Goal: Task Accomplishment & Management: Use online tool/utility

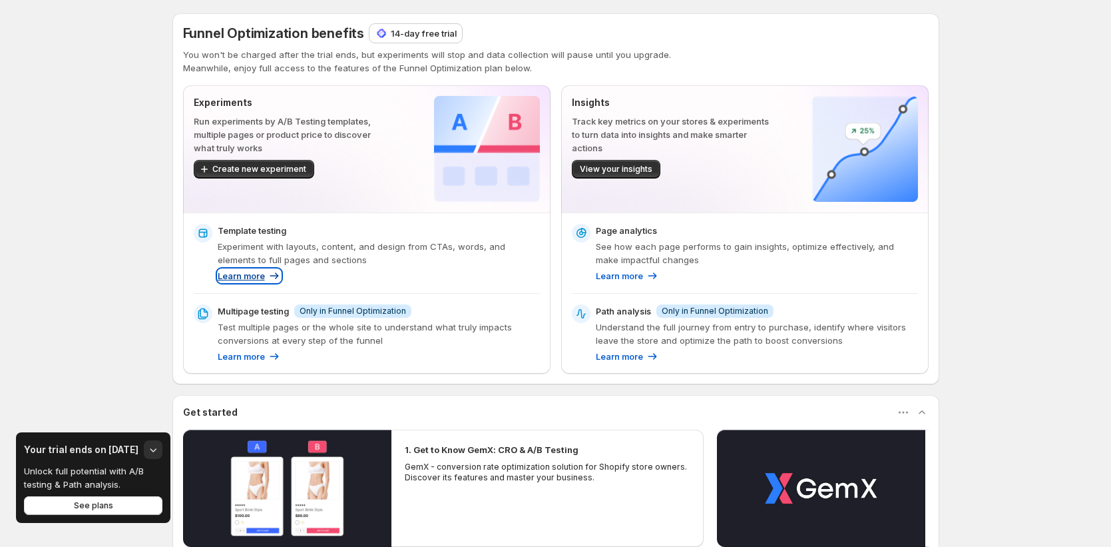
click at [257, 274] on p "Learn more" at bounding box center [241, 275] width 47 height 13
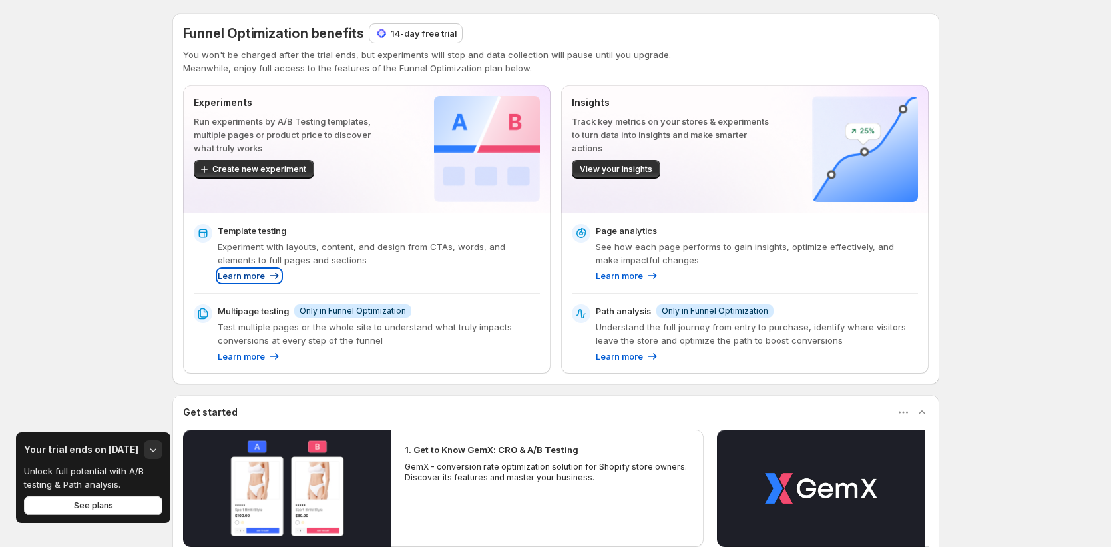
click at [264, 276] on p "Learn more" at bounding box center [241, 275] width 47 height 13
click at [523, 266] on p "See how each page performs to gain insights, optimize effectively, and make imp…" at bounding box center [757, 253] width 322 height 27
click at [523, 278] on p "Learn more" at bounding box center [619, 275] width 47 height 13
click at [258, 273] on p "Learn more" at bounding box center [241, 275] width 47 height 13
click at [254, 361] on p "Learn more" at bounding box center [241, 356] width 47 height 13
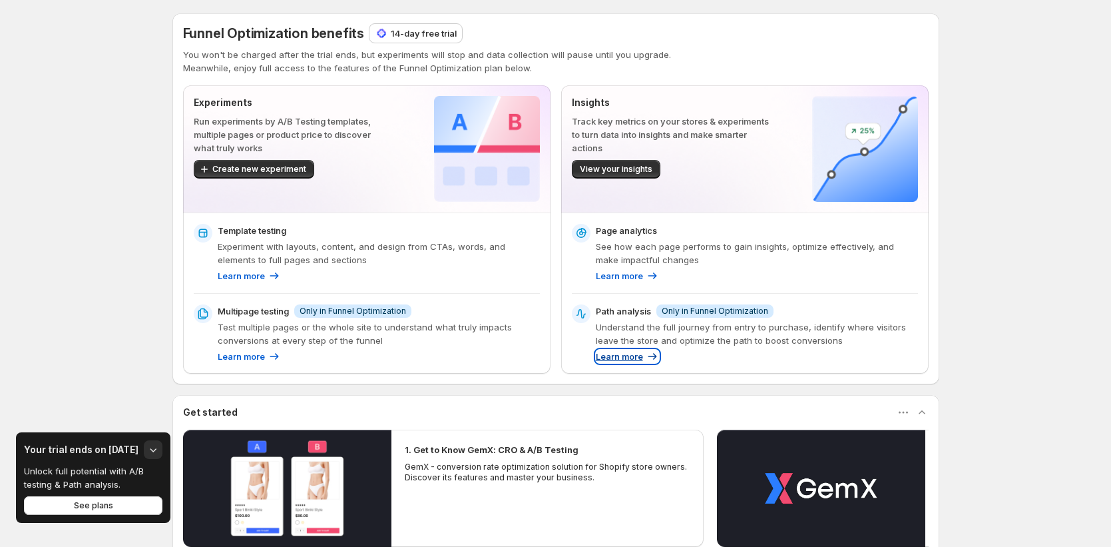
click at [523, 360] on p "Learn more" at bounding box center [619, 356] width 47 height 13
click at [255, 276] on p "Learn more" at bounding box center [241, 275] width 47 height 13
click at [523, 275] on p "Learn more" at bounding box center [619, 275] width 47 height 13
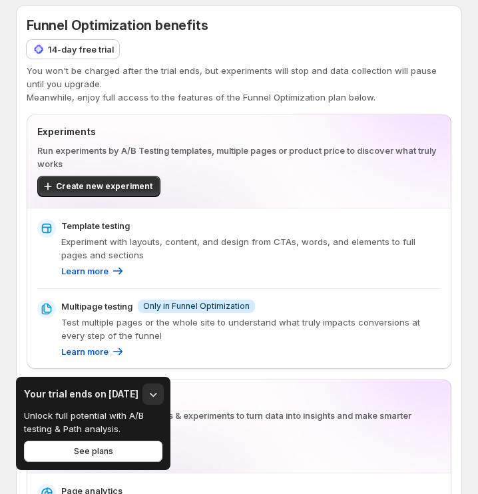
click at [425, 254] on p "Experiment with layouts, content, and design from CTAs, words, and elements to …" at bounding box center [251, 248] width 380 height 27
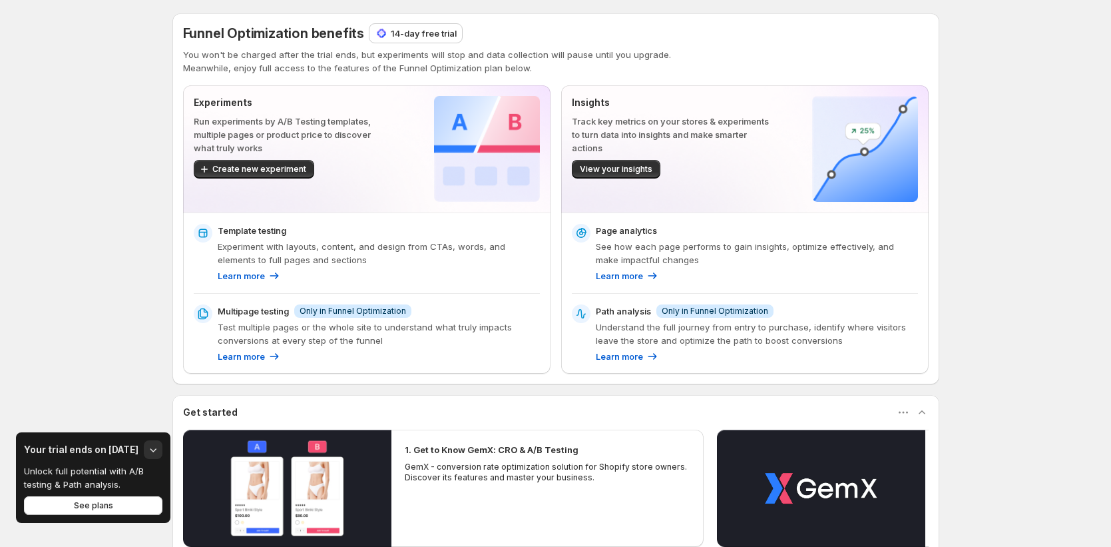
click at [523, 331] on p "Understand the full journey from entry to purchase, identify where visitors lea…" at bounding box center [757, 333] width 322 height 27
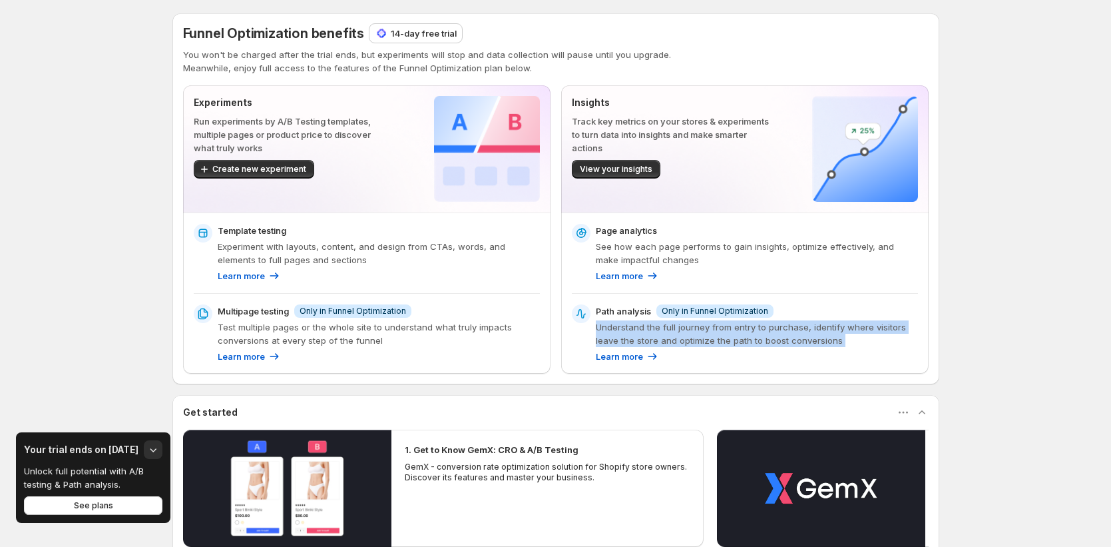
click at [523, 331] on p "Understand the full journey from entry to purchase, identify where visitors lea…" at bounding box center [757, 333] width 322 height 27
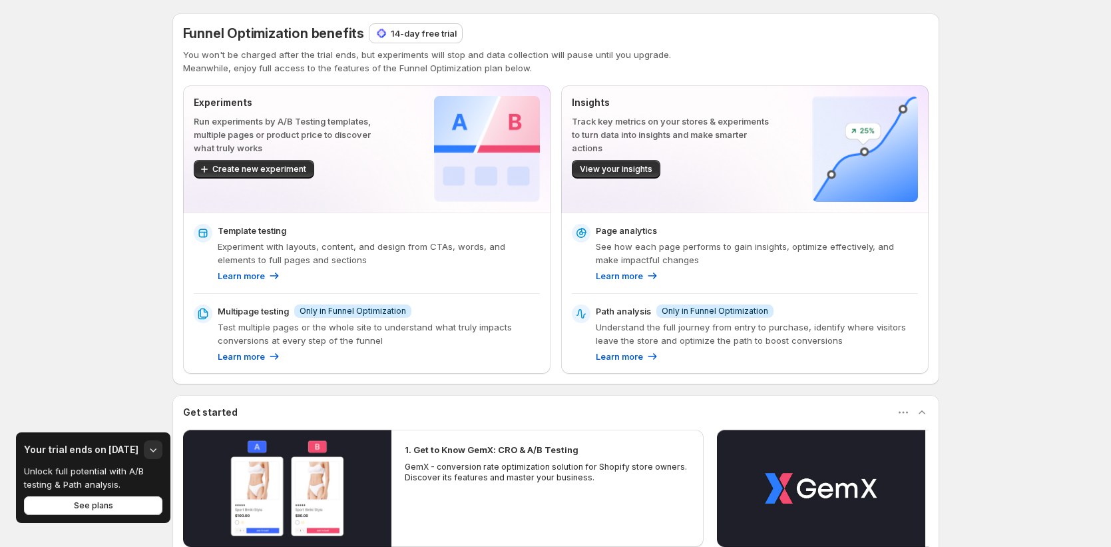
click at [523, 248] on p "See how each page performs to gain insights, optimize effectively, and make imp…" at bounding box center [757, 253] width 322 height 27
click at [457, 255] on p "Experiment with layouts, content, and design from CTAs, words, and elements to …" at bounding box center [379, 253] width 322 height 27
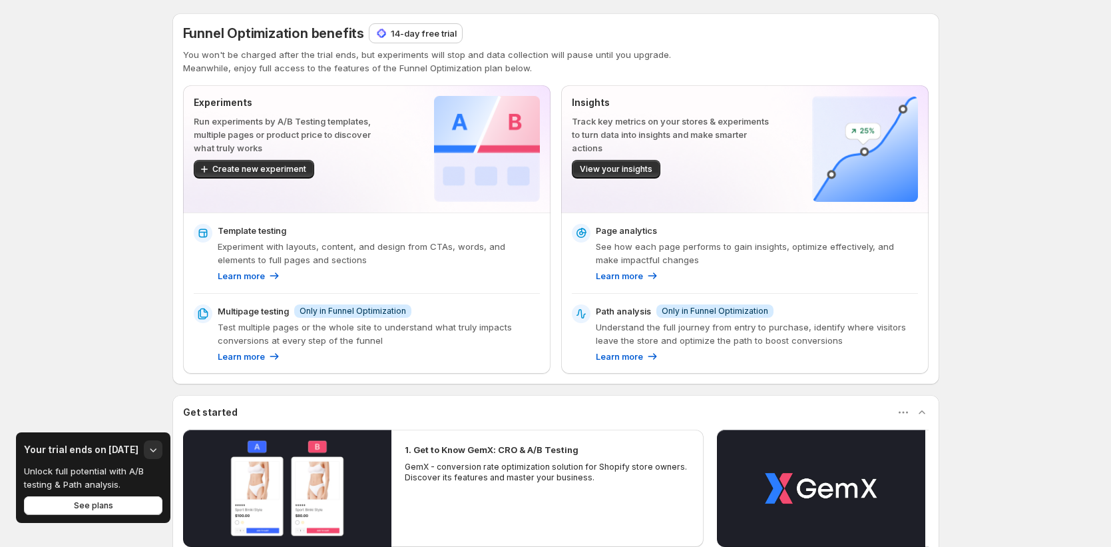
click at [457, 255] on p "Experiment with layouts, content, and design from CTAs, words, and elements to …" at bounding box center [379, 253] width 322 height 27
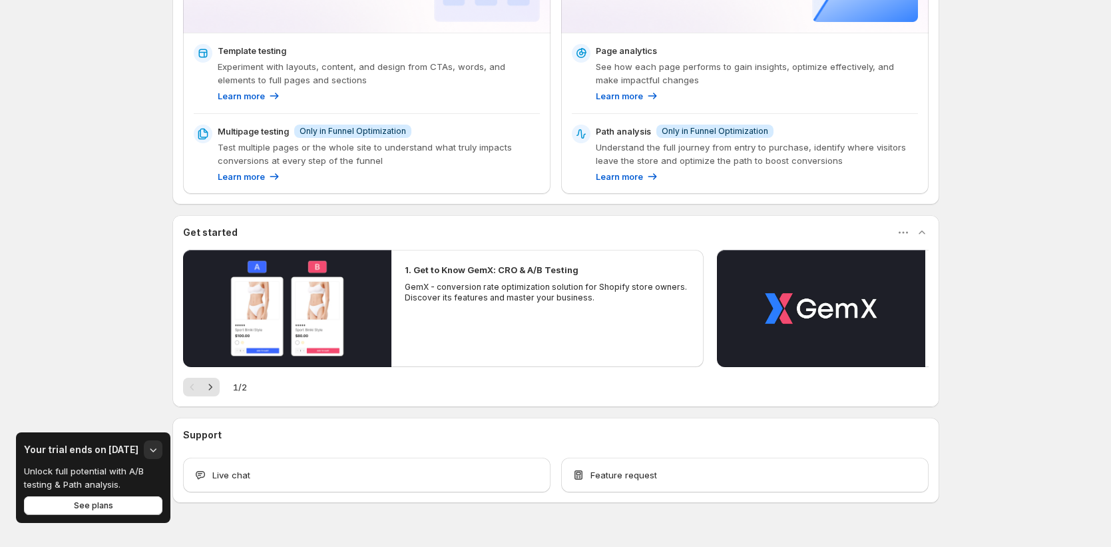
scroll to position [208, 0]
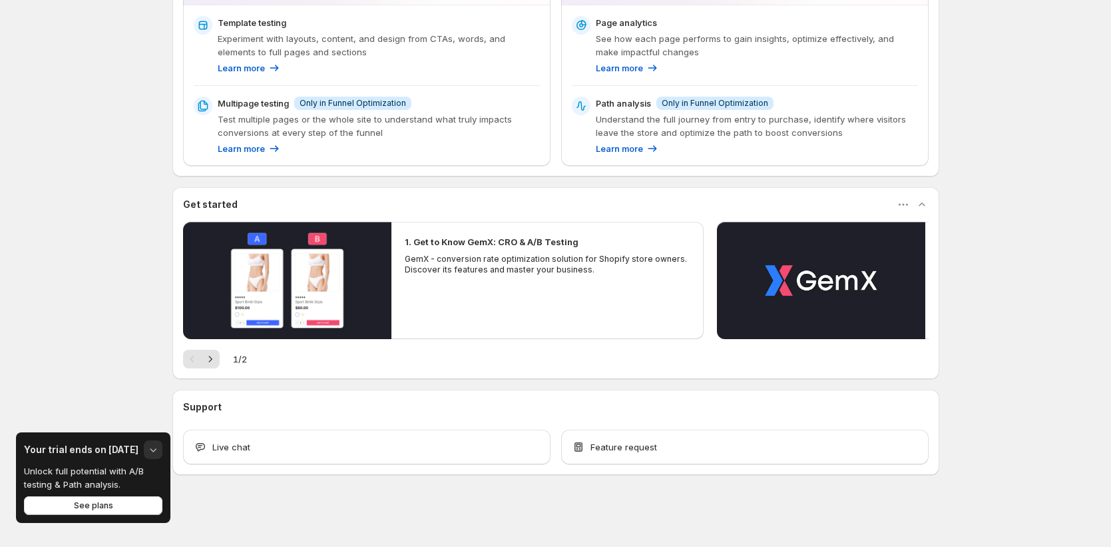
click at [148, 455] on icon "button" at bounding box center [152, 449] width 13 height 13
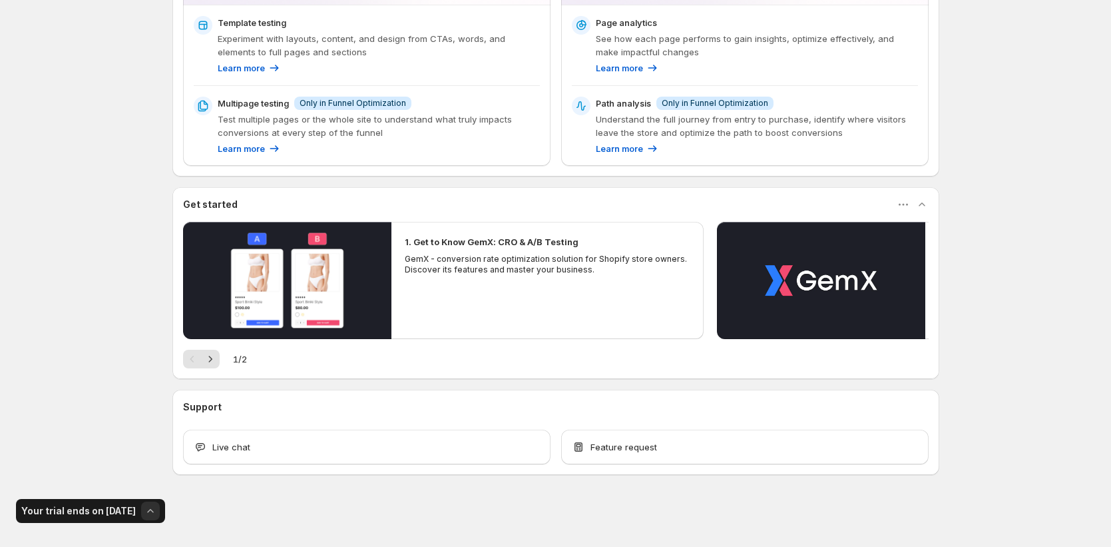
click at [144, 512] on icon "button" at bounding box center [150, 510] width 13 height 13
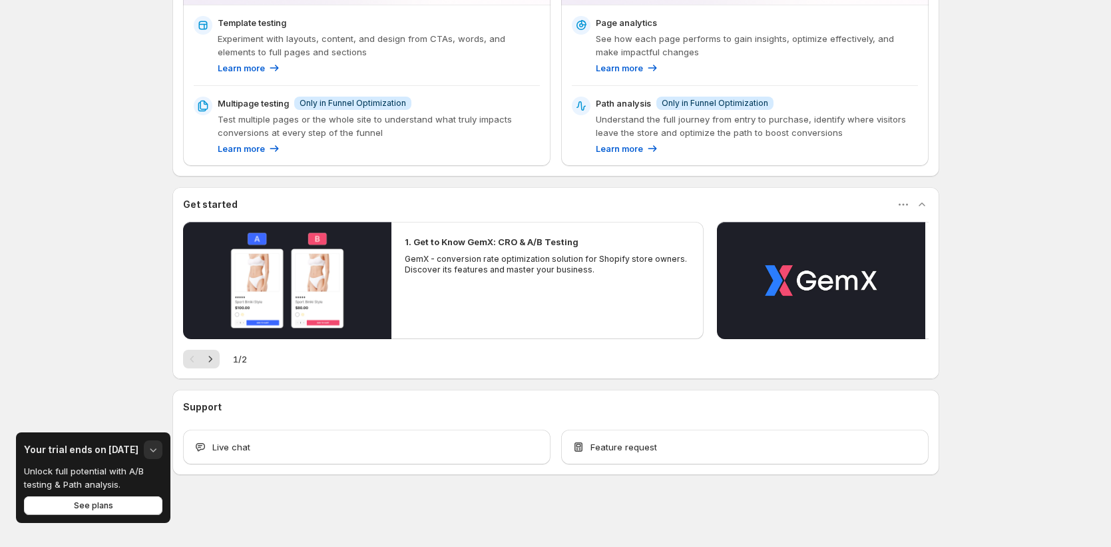
click at [150, 455] on icon "button" at bounding box center [152, 449] width 13 height 13
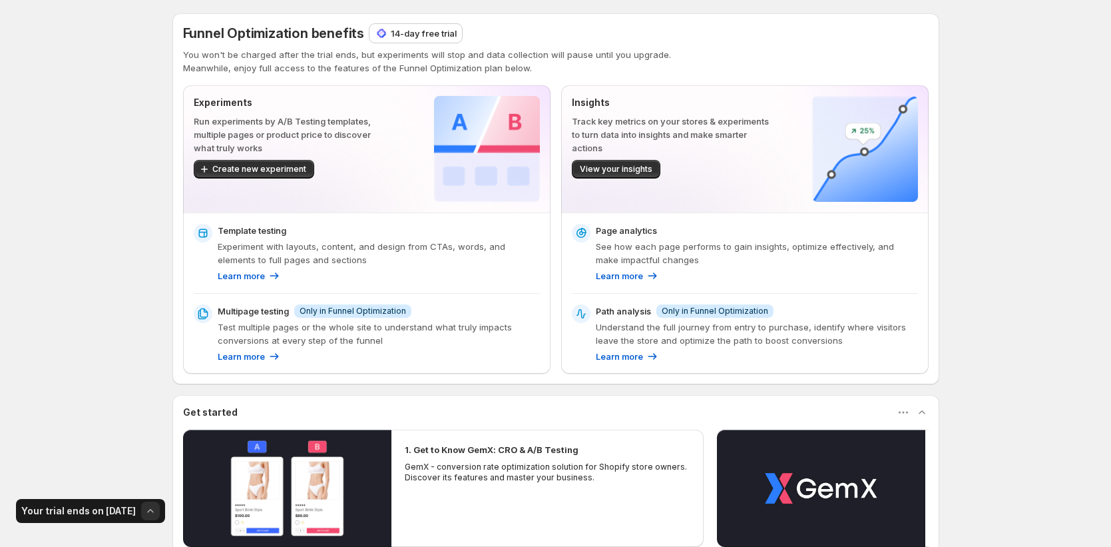
click at [152, 507] on icon "button" at bounding box center [150, 510] width 13 height 13
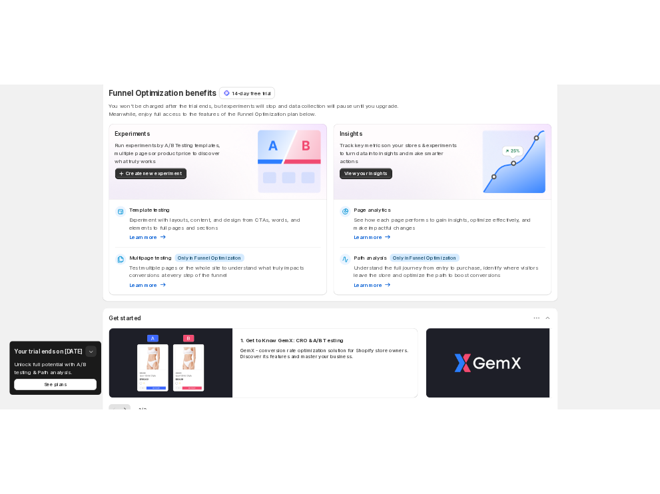
scroll to position [22, 0]
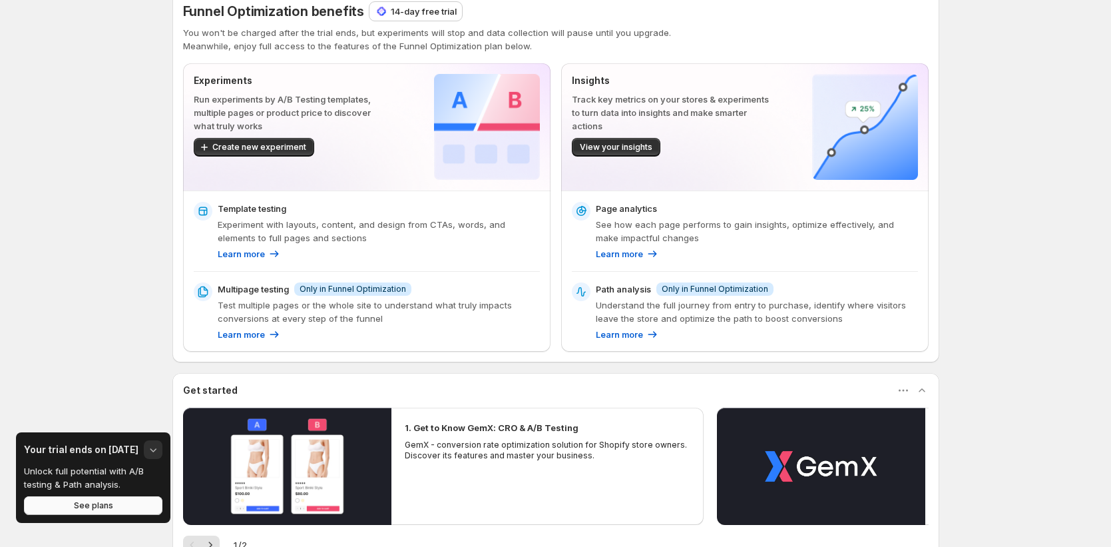
click at [132, 502] on button "See plans" at bounding box center [93, 505] width 138 height 19
click at [155, 447] on icon "button" at bounding box center [152, 449] width 13 height 13
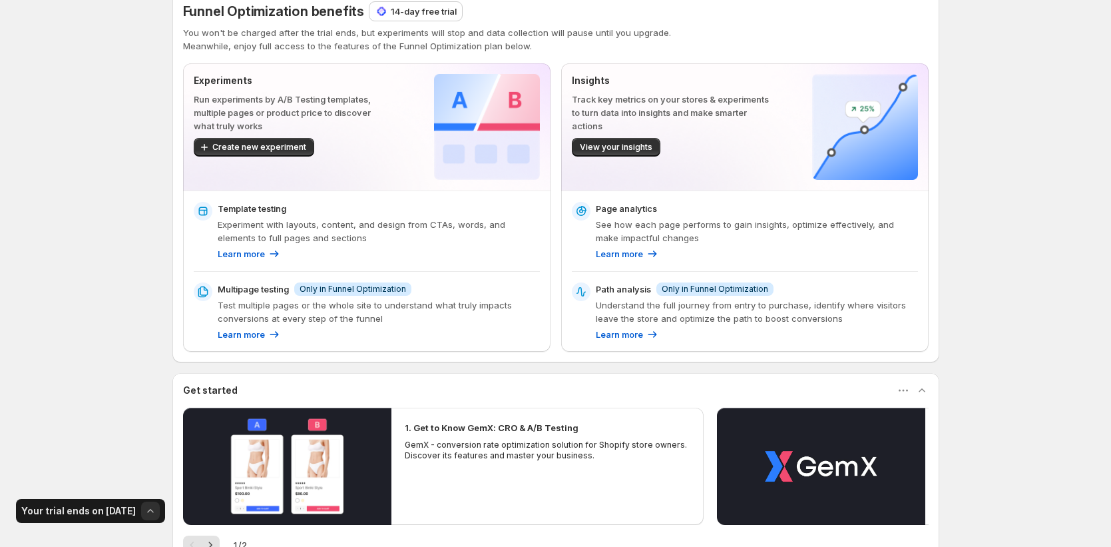
click at [148, 517] on button "button" at bounding box center [150, 510] width 19 height 19
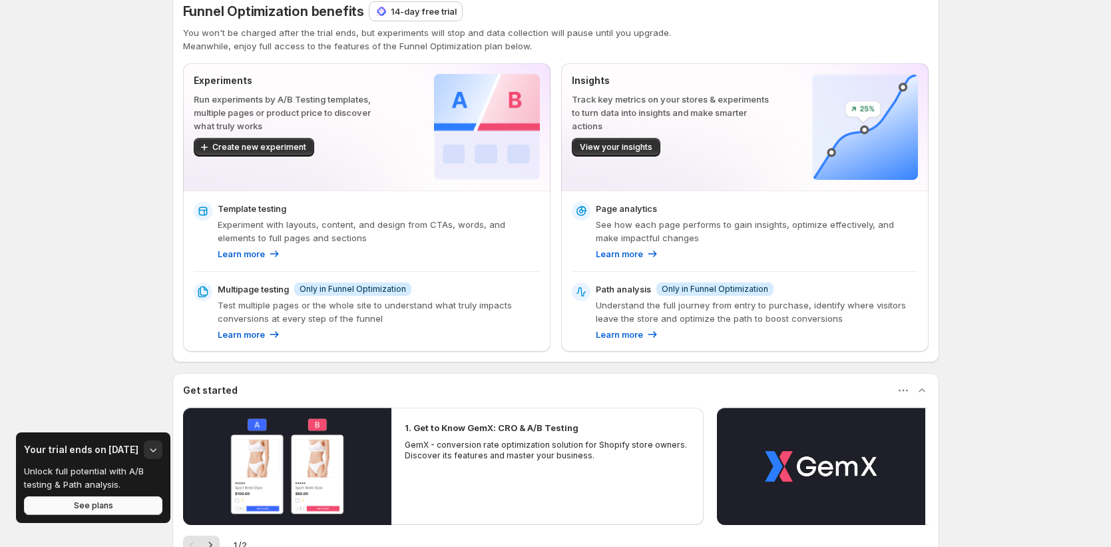
click at [132, 505] on button "See plans" at bounding box center [93, 505] width 138 height 19
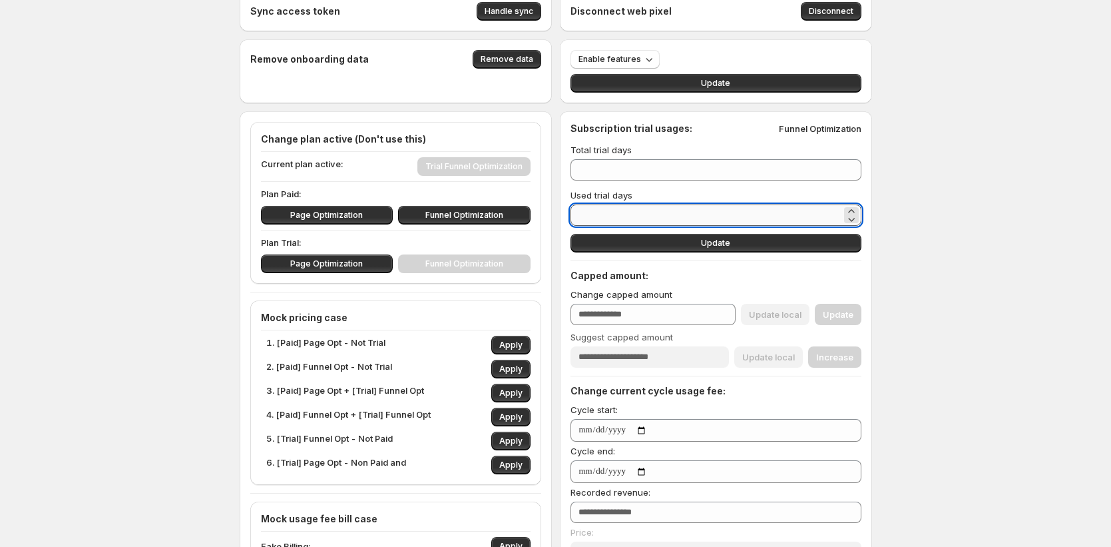
click at [523, 213] on input "*" at bounding box center [706, 214] width 271 height 21
type input "**"
click at [523, 240] on button "Update" at bounding box center [716, 243] width 291 height 19
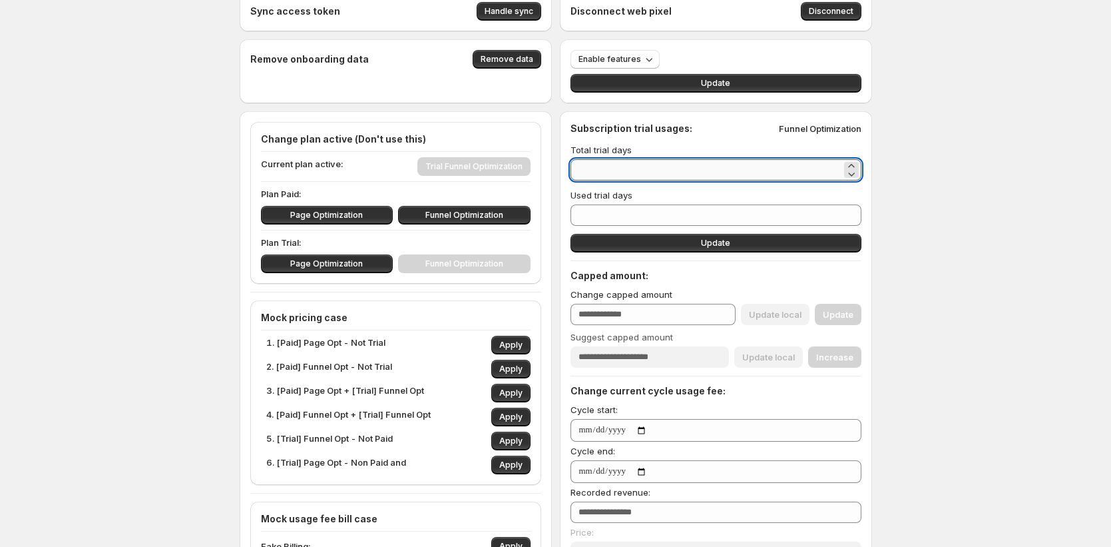
click at [523, 170] on input "**" at bounding box center [706, 169] width 271 height 21
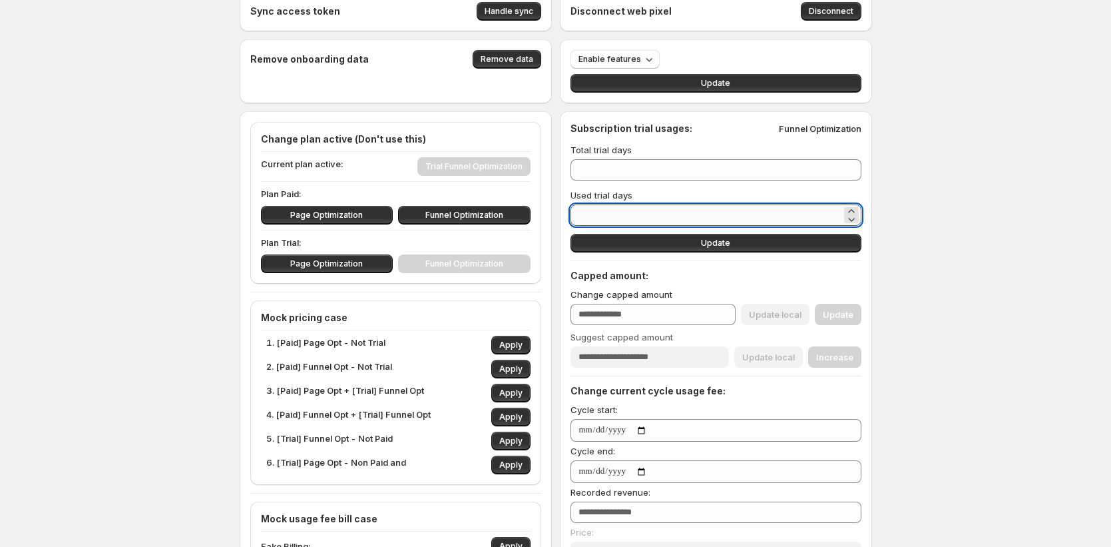
click at [523, 214] on input "**" at bounding box center [706, 214] width 271 height 21
type input "*"
type input "**"
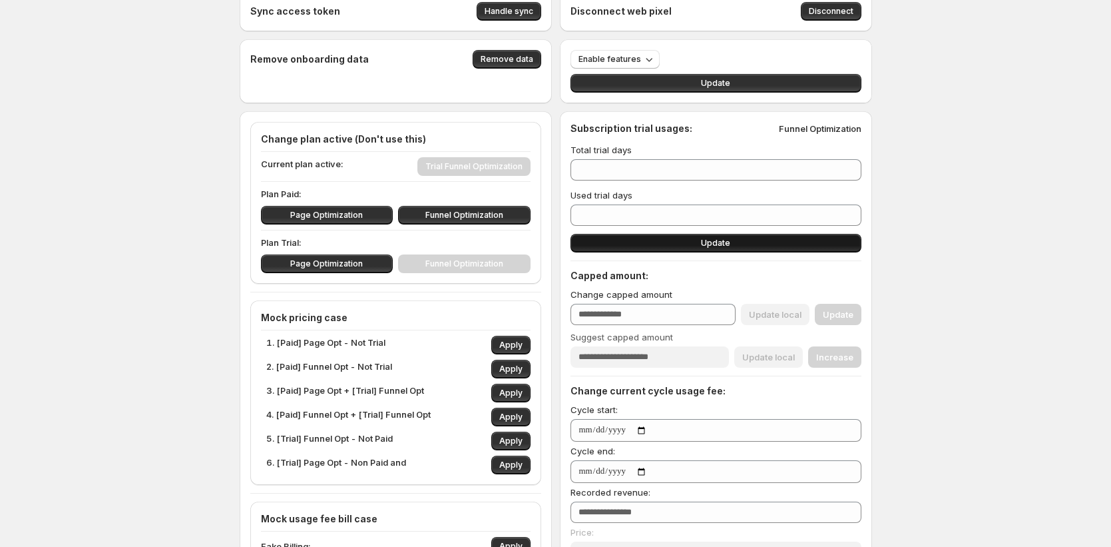
click at [523, 239] on button "Update" at bounding box center [716, 243] width 291 height 19
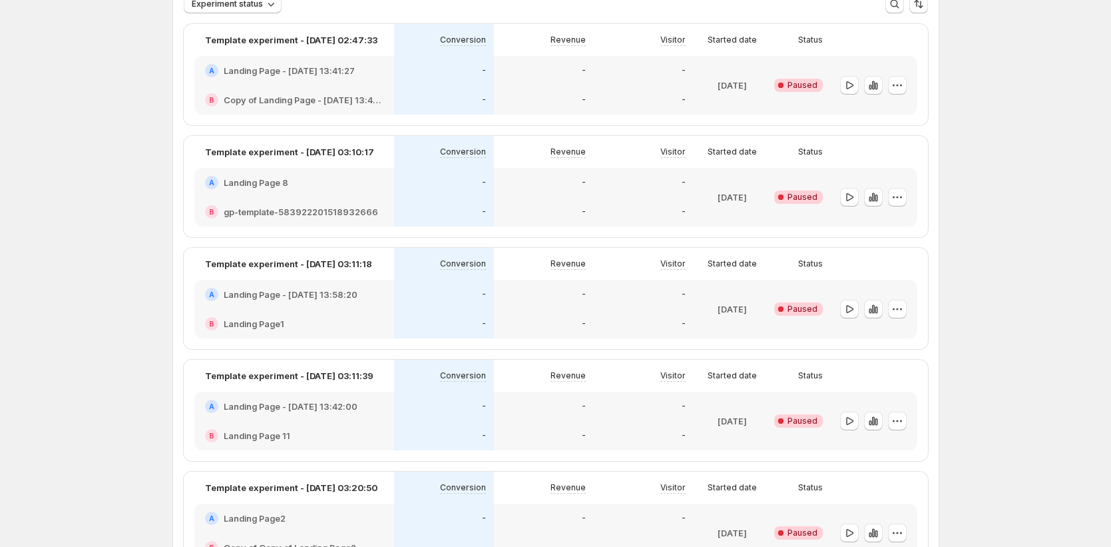
scroll to position [210, 0]
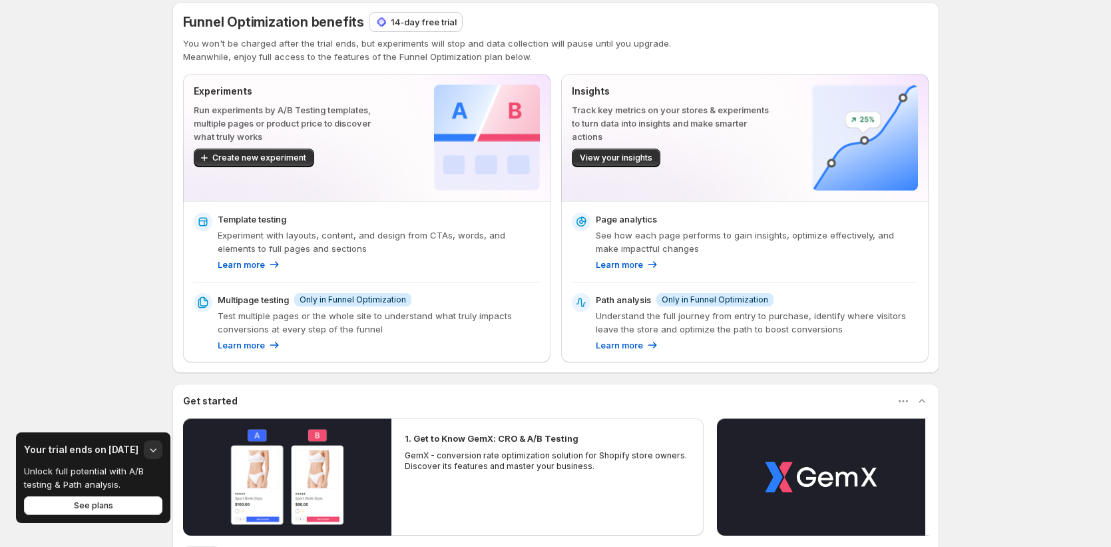
scroll to position [208, 0]
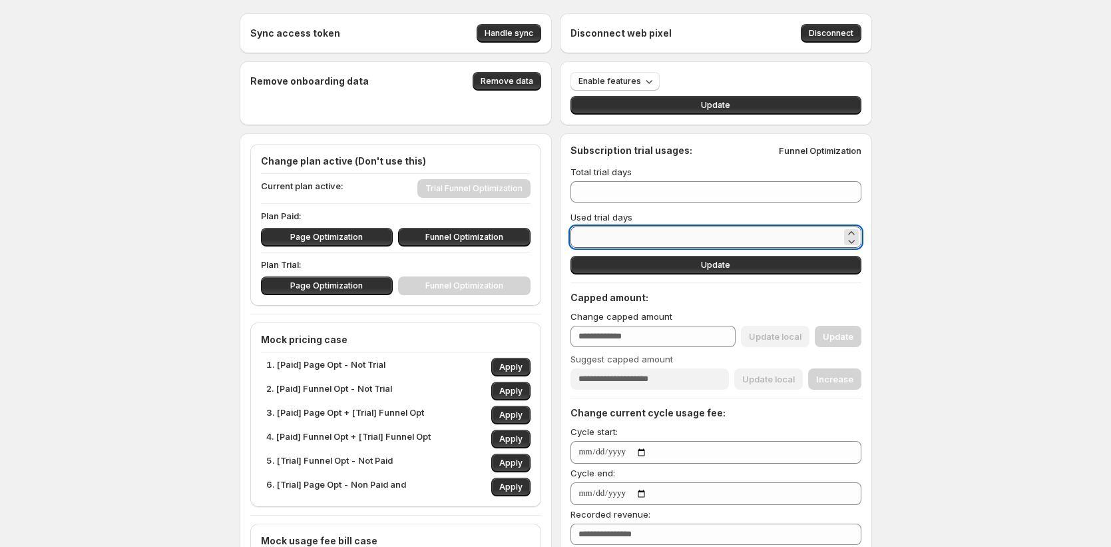
click at [609, 234] on input "*" at bounding box center [706, 236] width 271 height 21
type input "**"
click at [672, 264] on button "Update" at bounding box center [716, 265] width 291 height 19
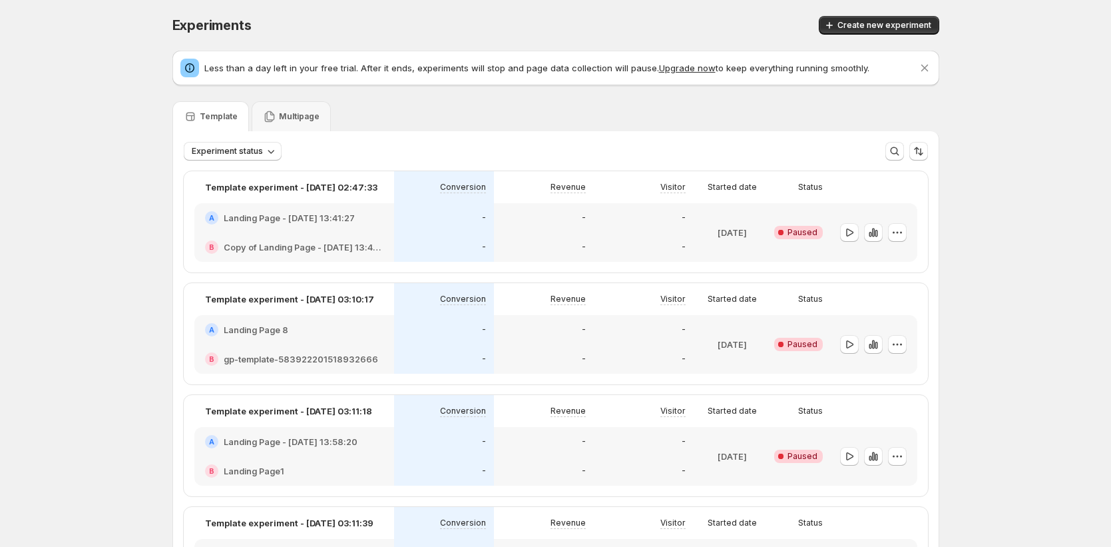
drag, startPoint x: 932, startPoint y: 107, endPoint x: 935, endPoint y: 79, distance: 27.4
click at [932, 107] on div "Template Multipage" at bounding box center [555, 116] width 767 height 30
click at [934, 64] on button "Dismiss notification" at bounding box center [924, 68] width 19 height 19
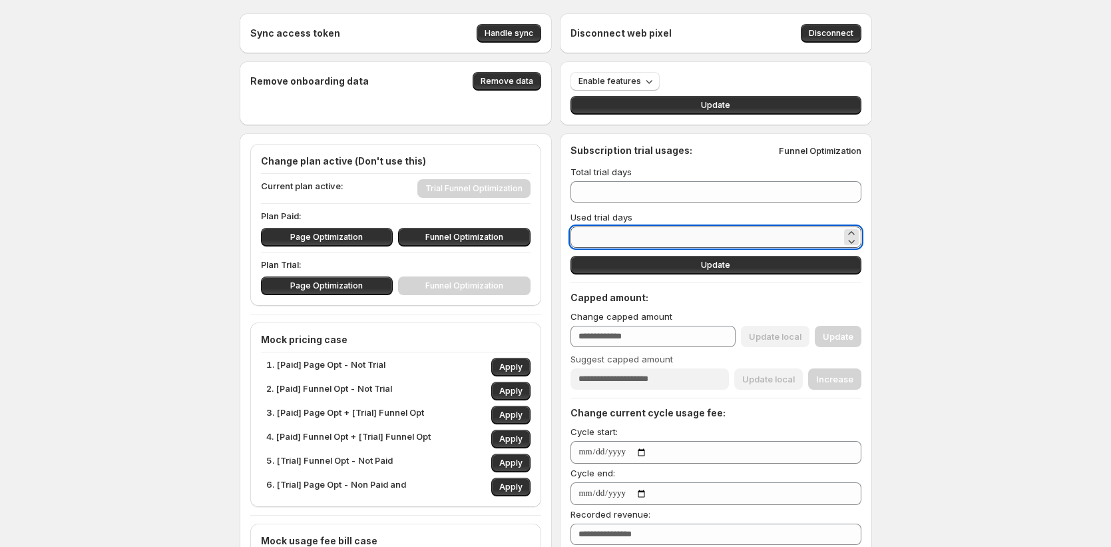
click at [642, 232] on input "*" at bounding box center [706, 236] width 271 height 21
type input "**"
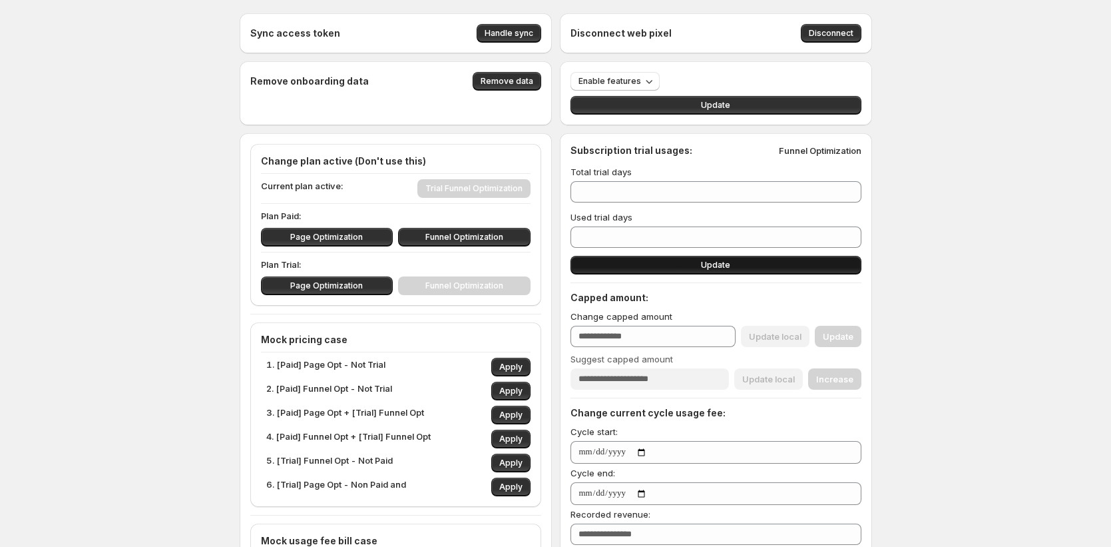
click at [637, 261] on button "Update" at bounding box center [716, 265] width 291 height 19
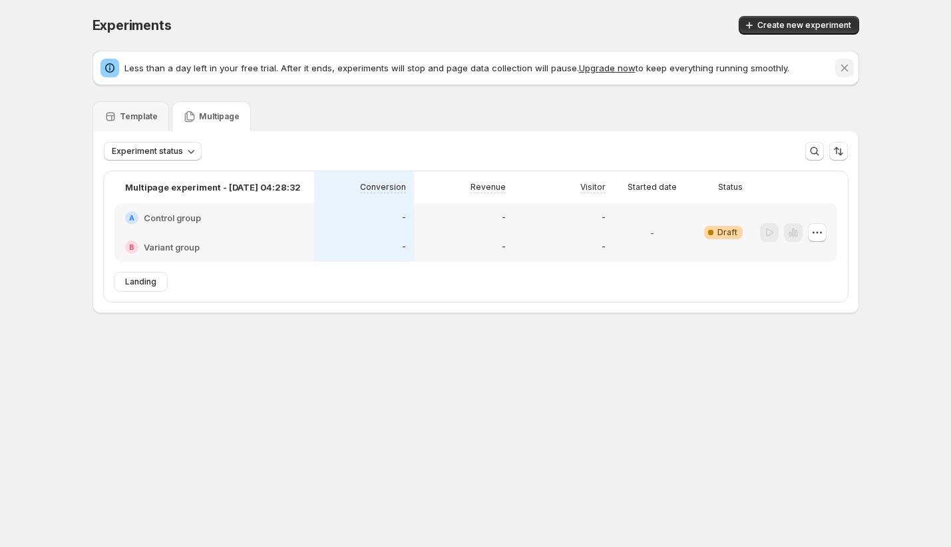
click at [845, 63] on icon "Dismiss notification" at bounding box center [844, 67] width 13 height 13
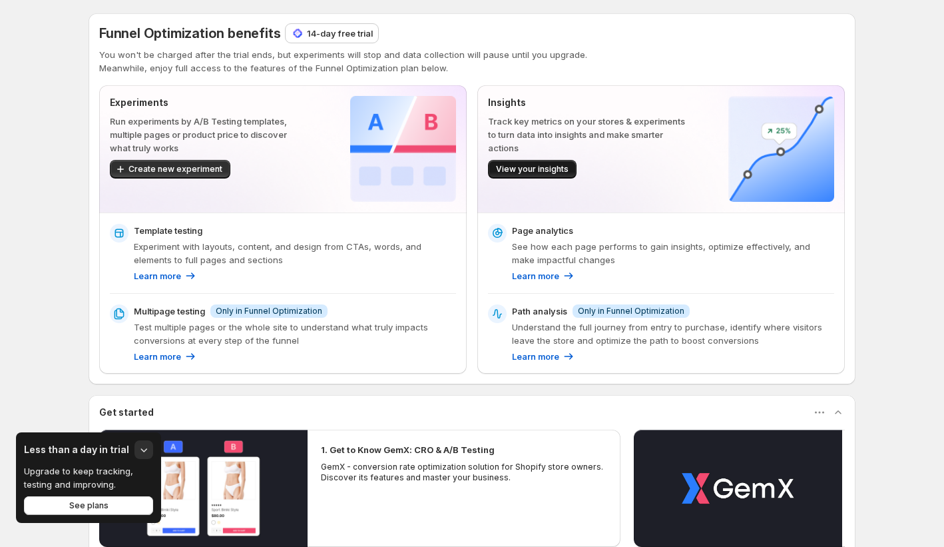
click at [551, 176] on button "View your insights" at bounding box center [532, 169] width 89 height 19
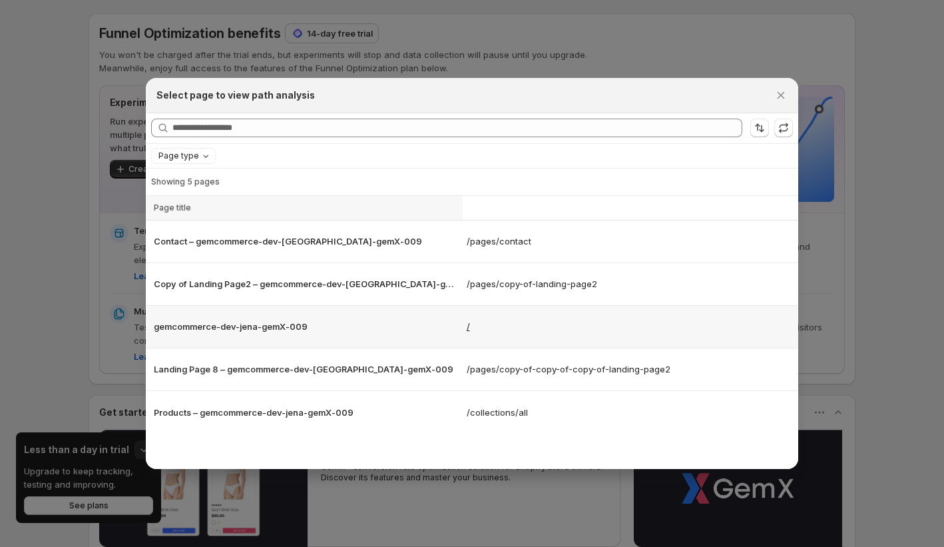
click at [473, 328] on p "/" at bounding box center [631, 326] width 328 height 13
click at [778, 89] on icon "Close" at bounding box center [780, 95] width 13 height 13
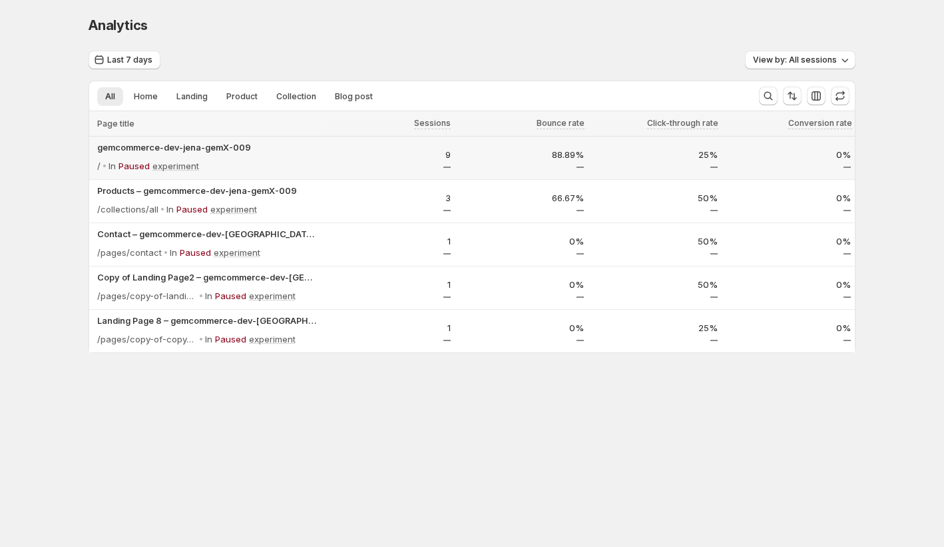
click at [525, 174] on td "88.89%" at bounding box center [522, 157] width 134 height 43
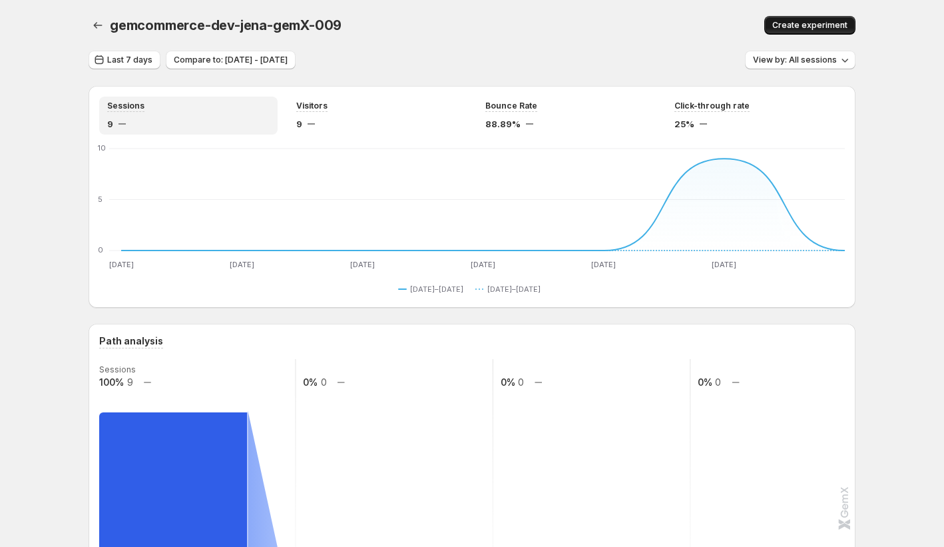
click at [827, 28] on span "Create experiment" at bounding box center [809, 25] width 75 height 11
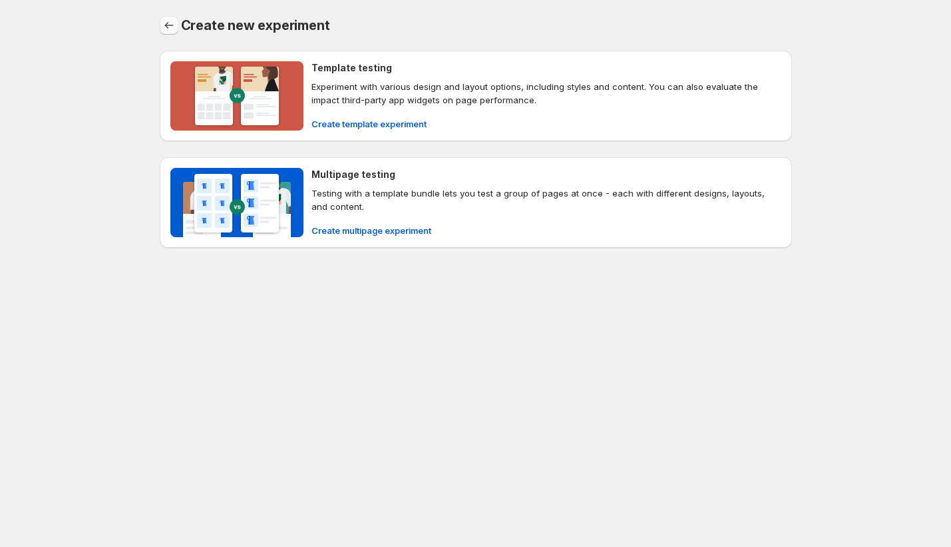
click at [168, 31] on icon "Back" at bounding box center [168, 25] width 13 height 13
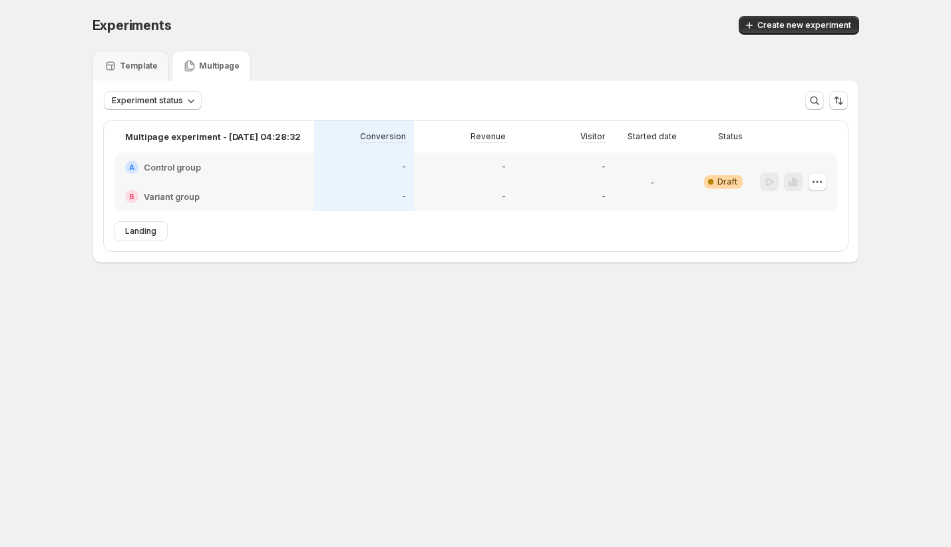
click at [145, 228] on span "Landing" at bounding box center [140, 231] width 31 height 11
click at [156, 234] on div "Landing" at bounding box center [141, 231] width 53 height 19
click at [276, 250] on div "Landing" at bounding box center [476, 236] width 744 height 29
click at [154, 229] on span "Landing" at bounding box center [140, 231] width 31 height 11
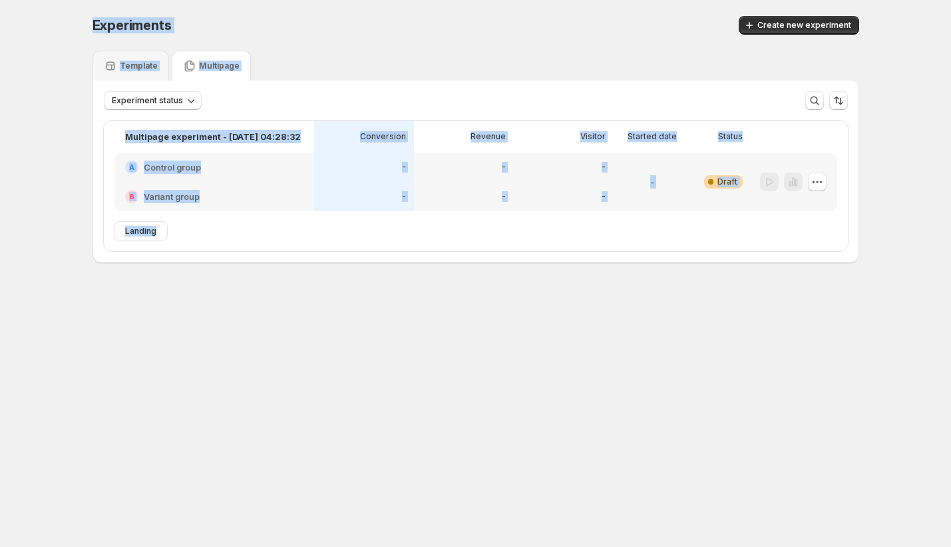
click at [154, 229] on span "Landing" at bounding box center [140, 231] width 31 height 11
click at [329, 300] on div "Experiments. This page is ready Experiments Create new experiment Template Mult…" at bounding box center [476, 167] width 799 height 334
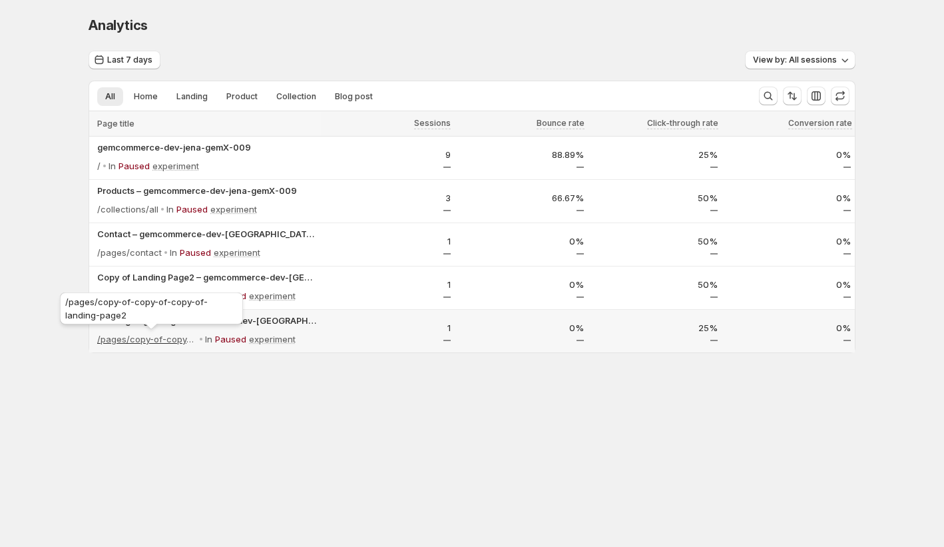
click at [150, 344] on p "/pages/copy-of-copy-of-copy-of-landing-page2" at bounding box center [147, 338] width 100 height 13
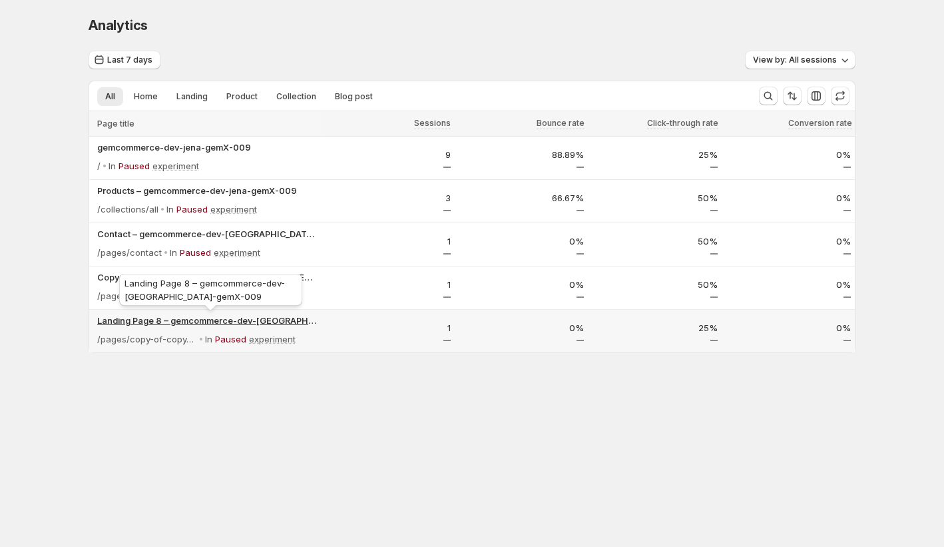
click at [206, 318] on p "Landing Page 8 – gemcommerce-dev-jena-gemX-009" at bounding box center [207, 320] width 220 height 13
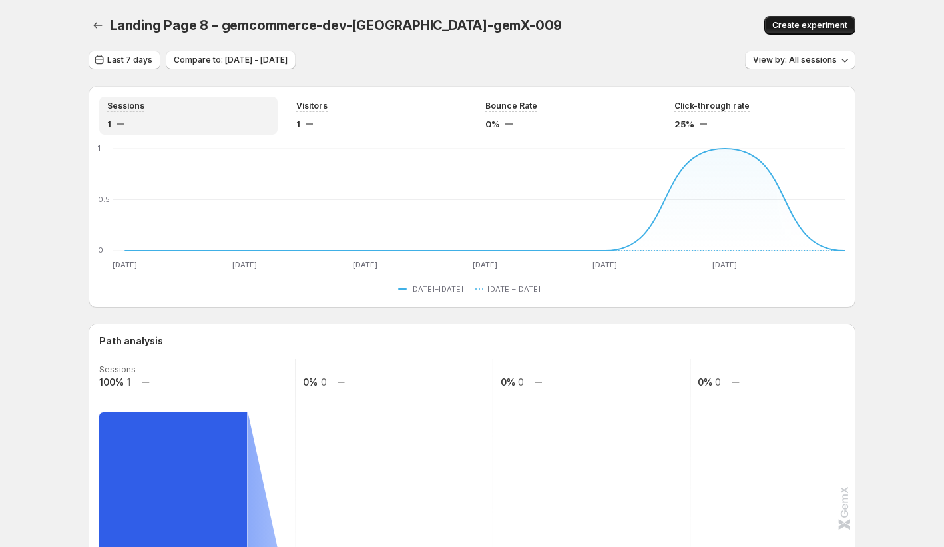
click at [818, 18] on button "Create experiment" at bounding box center [809, 25] width 91 height 19
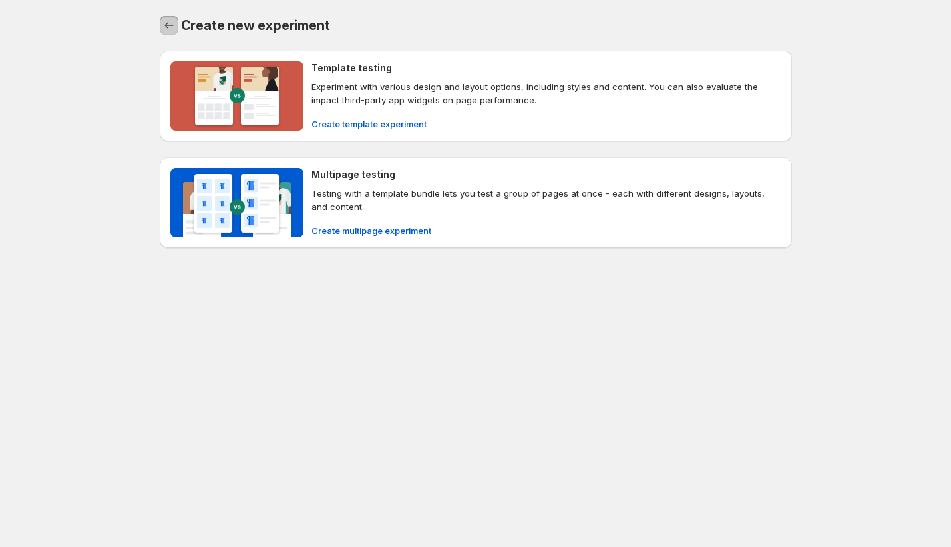
click at [173, 30] on icon "Back" at bounding box center [168, 25] width 13 height 13
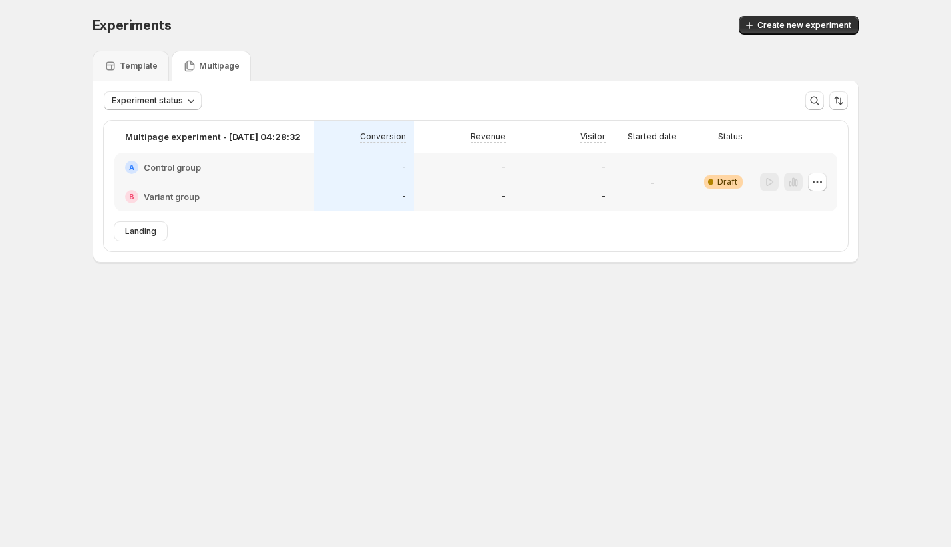
click at [150, 228] on span "Landing" at bounding box center [140, 231] width 31 height 11
click at [214, 507] on body "Experiments. This page is ready Experiments Create new experiment Template Mult…" at bounding box center [475, 273] width 951 height 547
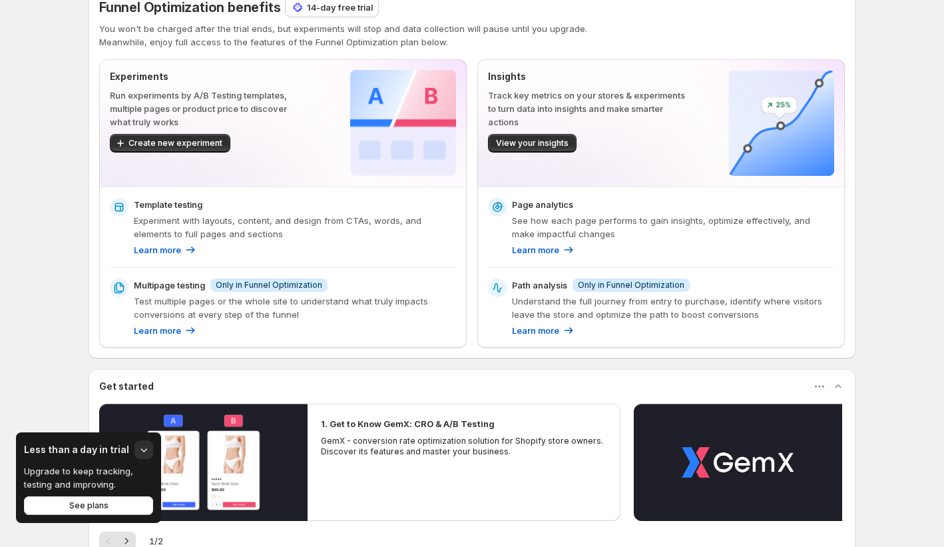
scroll to position [39, 0]
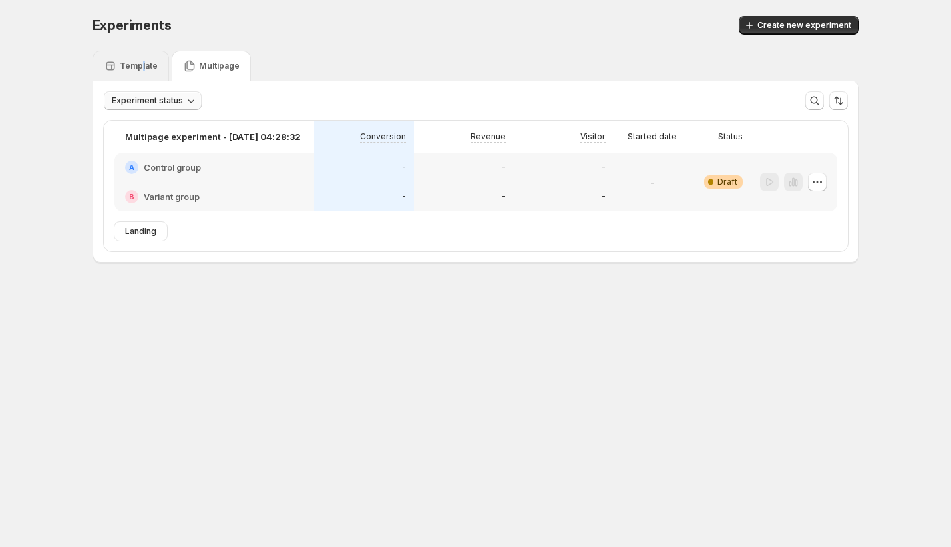
click at [142, 67] on p "Template" at bounding box center [139, 66] width 38 height 11
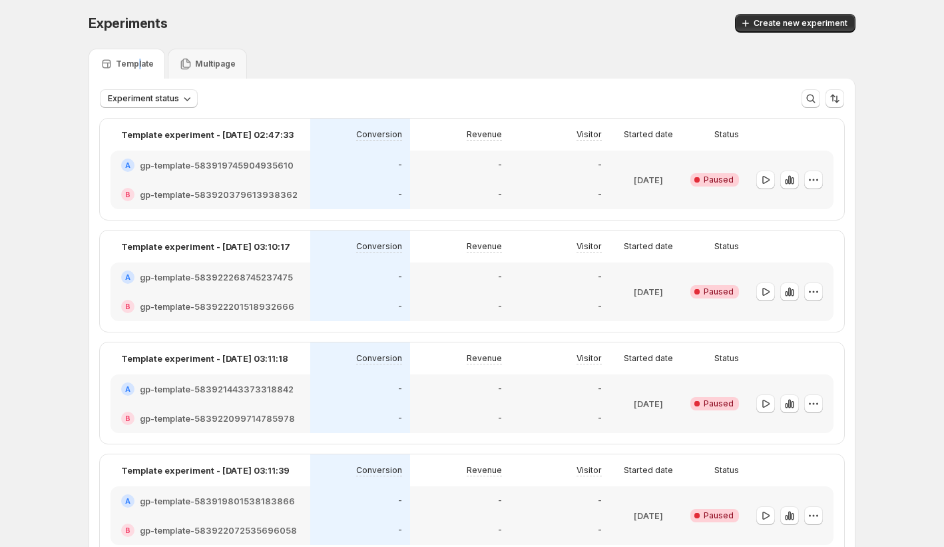
scroll to position [3, 0]
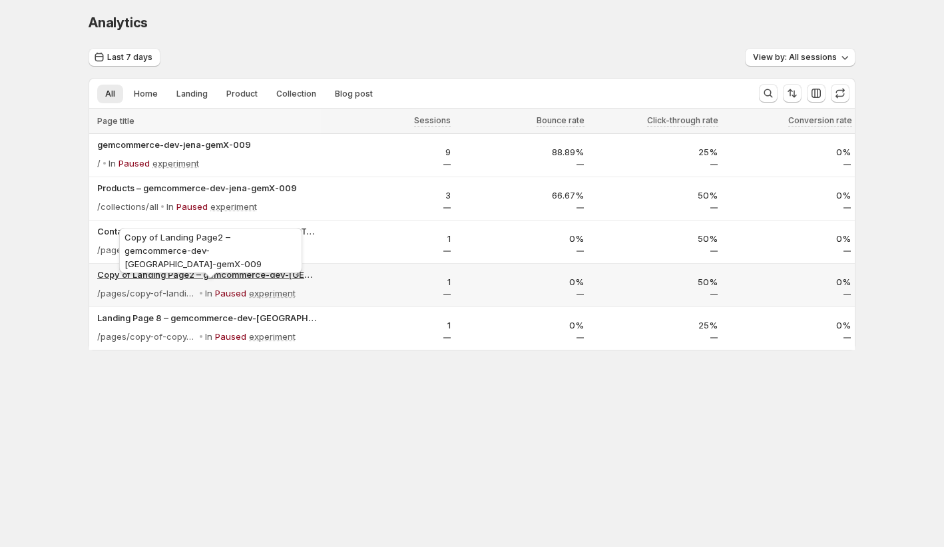
click at [300, 278] on p "Copy of Landing Page2 – gemcommerce-dev-[GEOGRAPHIC_DATA]-gemX-009" at bounding box center [207, 274] width 220 height 13
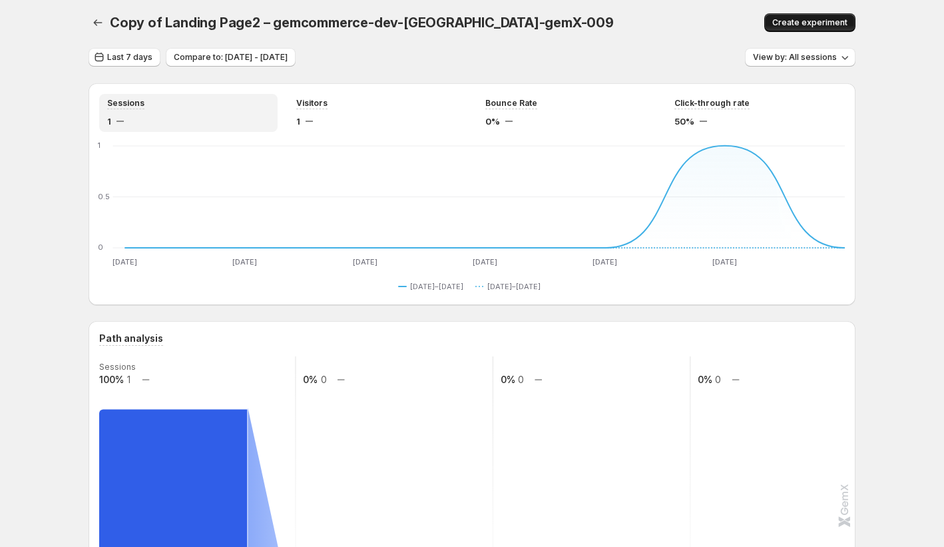
click at [827, 25] on span "Create experiment" at bounding box center [809, 22] width 75 height 11
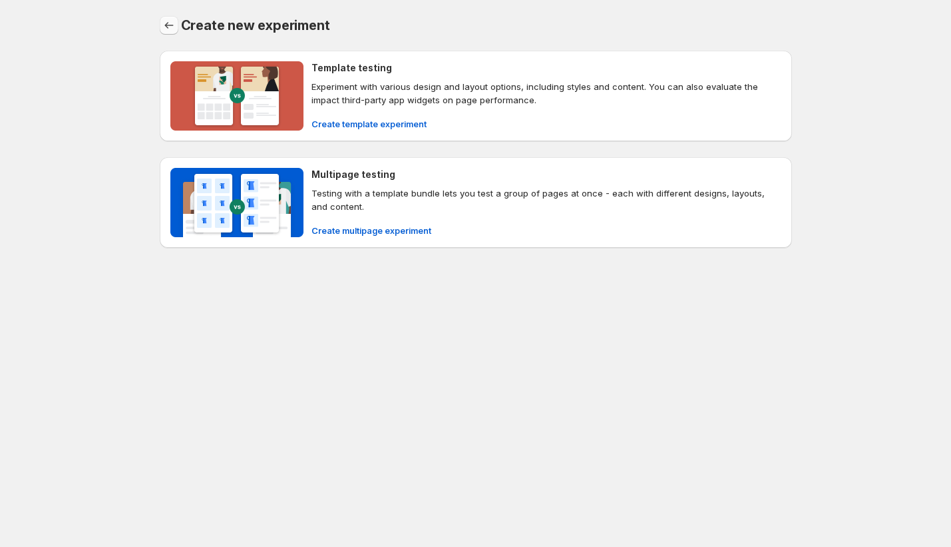
click at [168, 27] on icon "Back" at bounding box center [168, 25] width 13 height 13
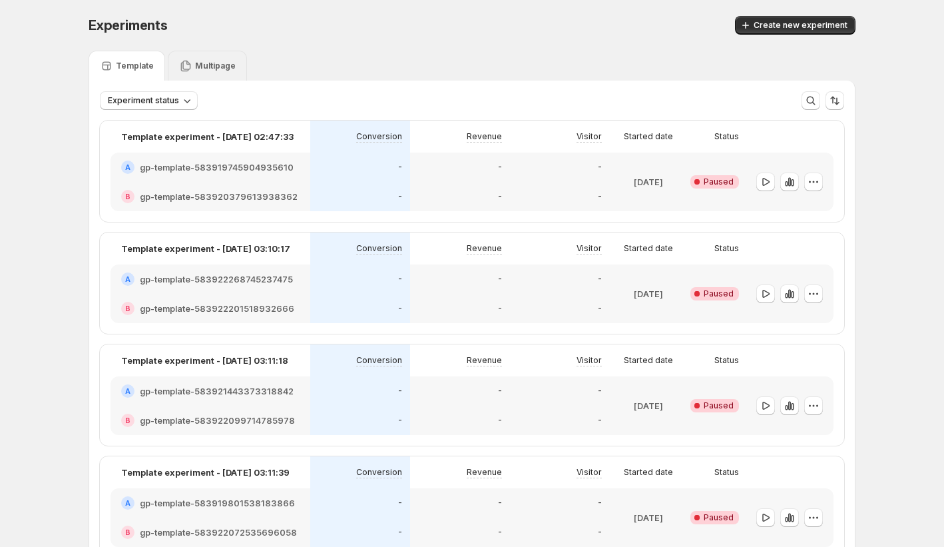
click at [220, 69] on p "Multipage" at bounding box center [215, 66] width 41 height 11
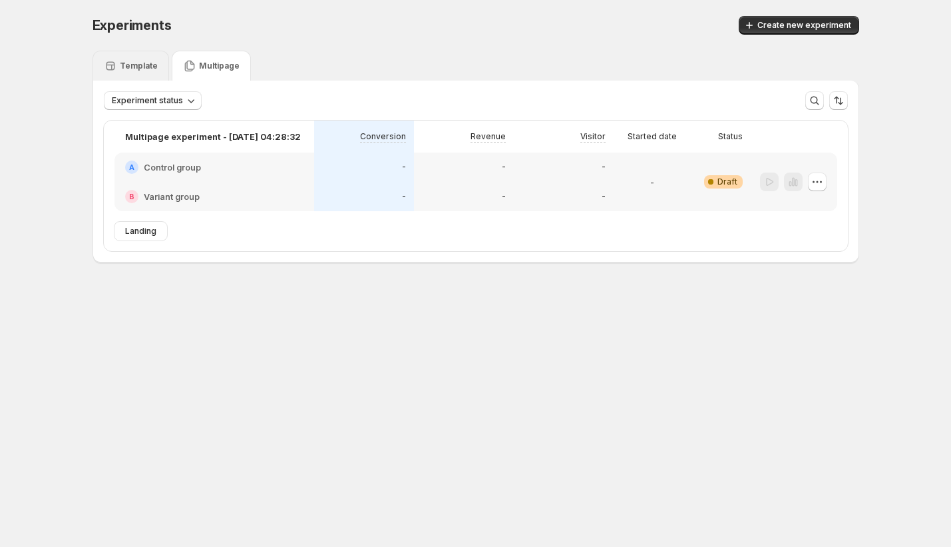
click at [147, 71] on div "Template" at bounding box center [131, 65] width 54 height 13
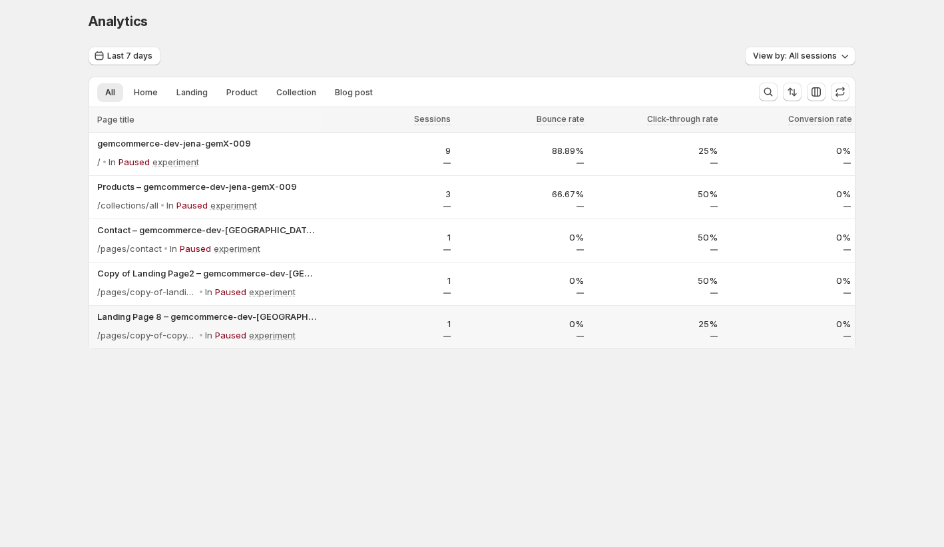
scroll to position [11, 0]
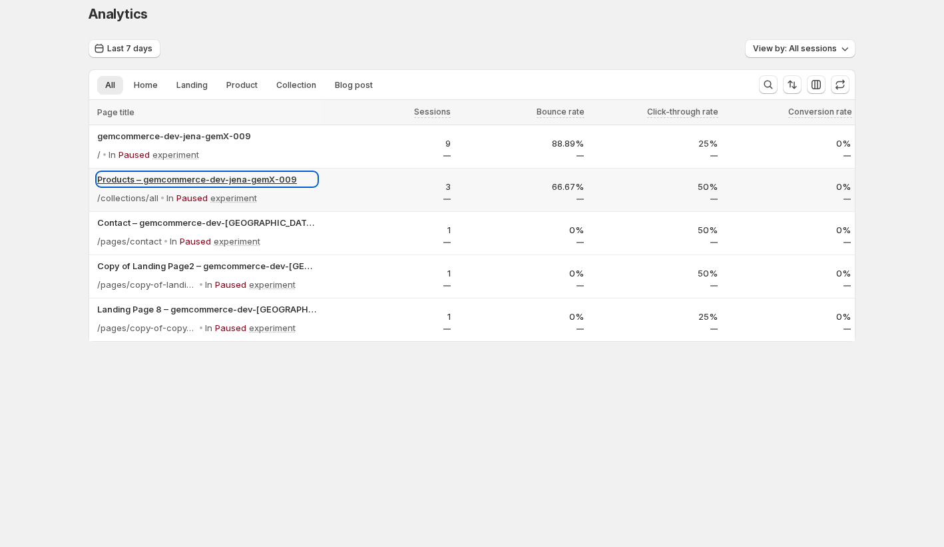
click at [227, 175] on p "Products – gemcommerce-dev-jena-gemX-009" at bounding box center [207, 178] width 220 height 13
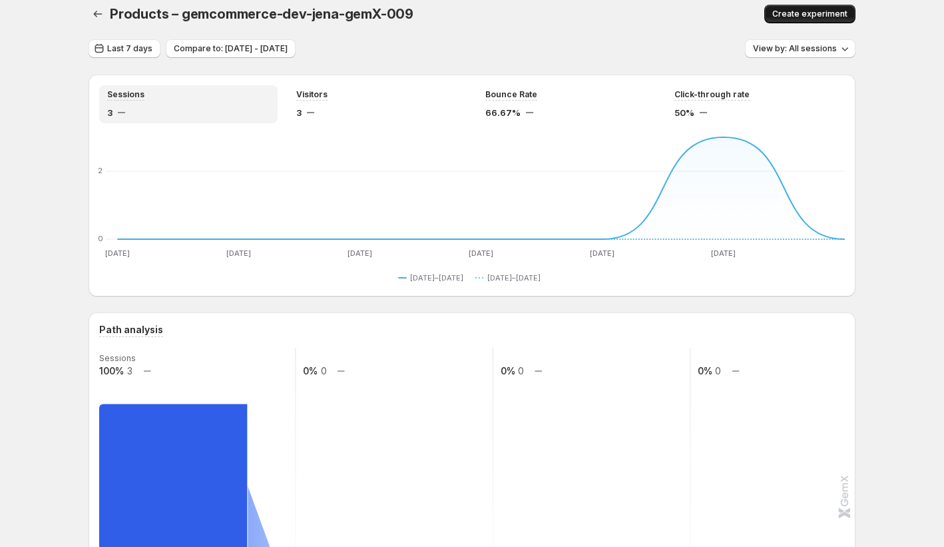
click at [827, 14] on span "Create experiment" at bounding box center [809, 14] width 75 height 11
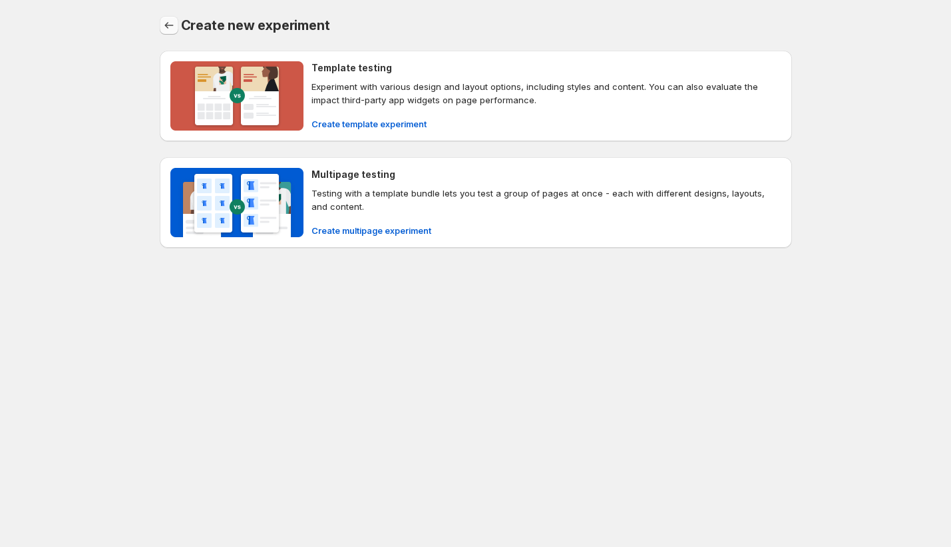
click at [162, 25] on icon "Back" at bounding box center [168, 25] width 13 height 13
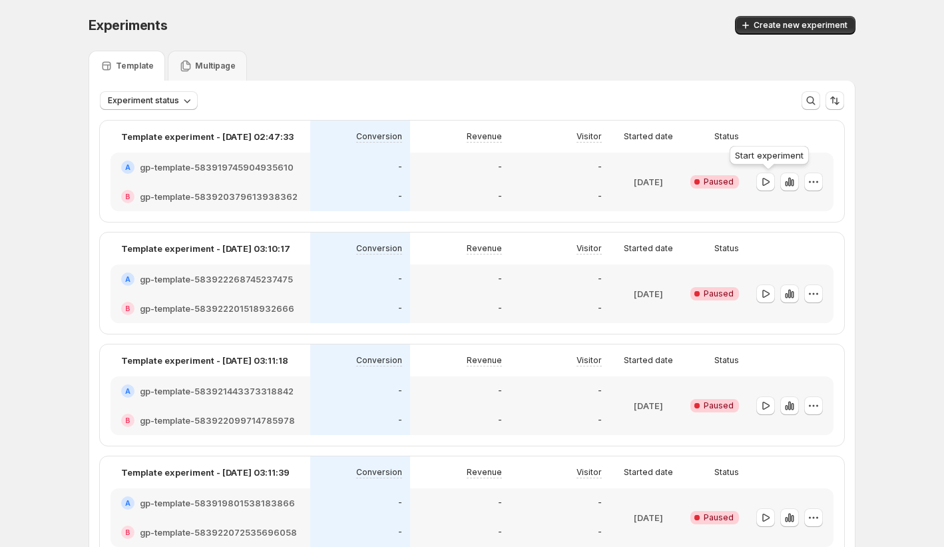
drag, startPoint x: 776, startPoint y: 179, endPoint x: 765, endPoint y: 218, distance: 40.2
click at [775, 179] on button "button" at bounding box center [765, 181] width 19 height 19
click at [768, 294] on icon "button" at bounding box center [765, 293] width 13 height 13
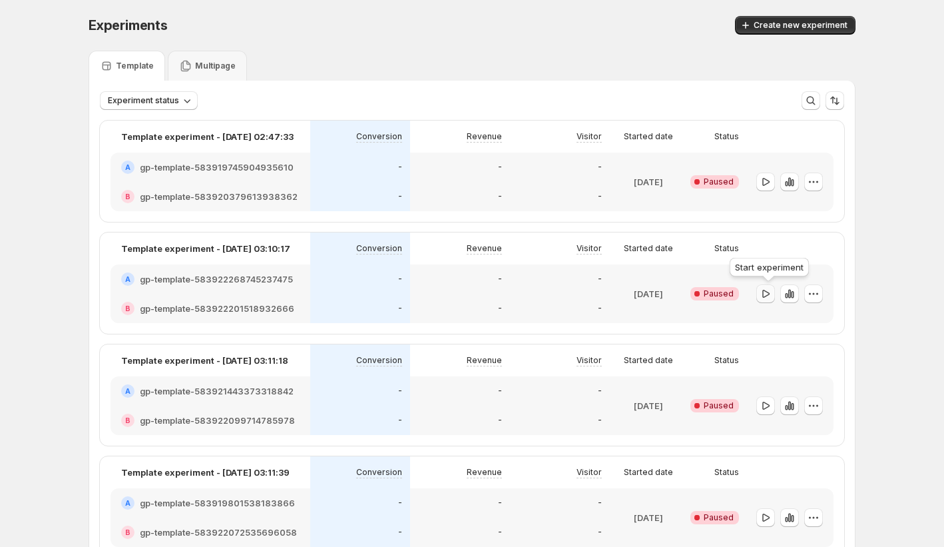
click at [768, 294] on icon "button" at bounding box center [765, 293] width 13 height 13
click at [771, 178] on icon "button" at bounding box center [765, 181] width 13 height 13
click at [770, 178] on icon "button" at bounding box center [765, 181] width 13 height 13
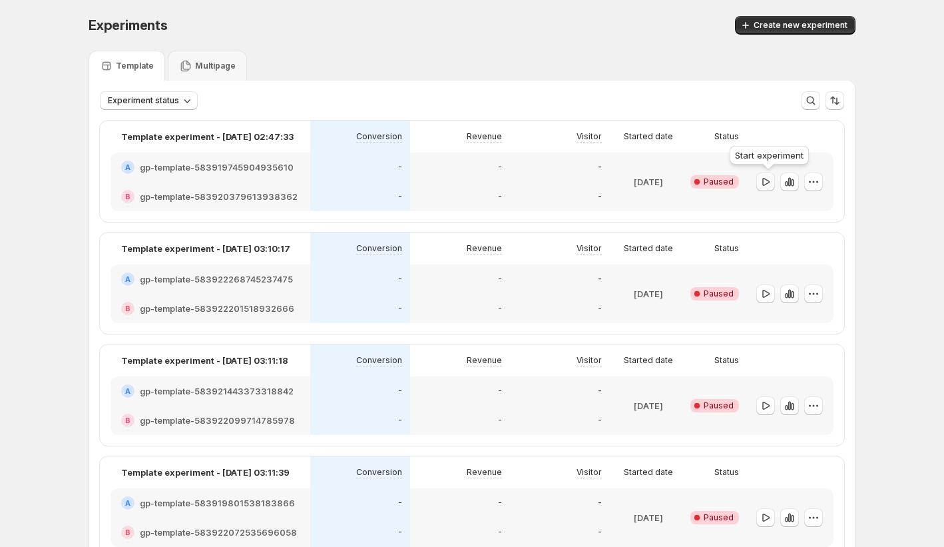
click at [770, 178] on icon "button" at bounding box center [765, 181] width 13 height 13
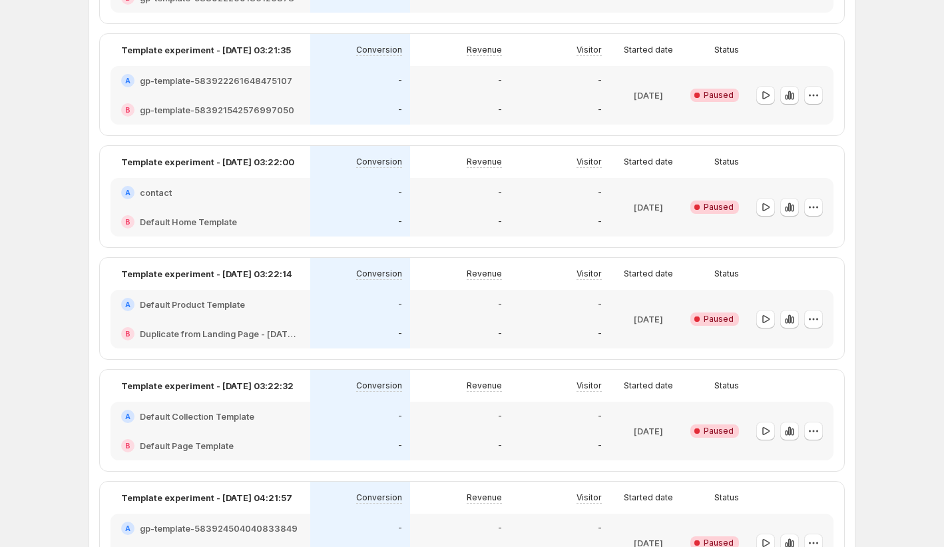
scroll to position [877, 0]
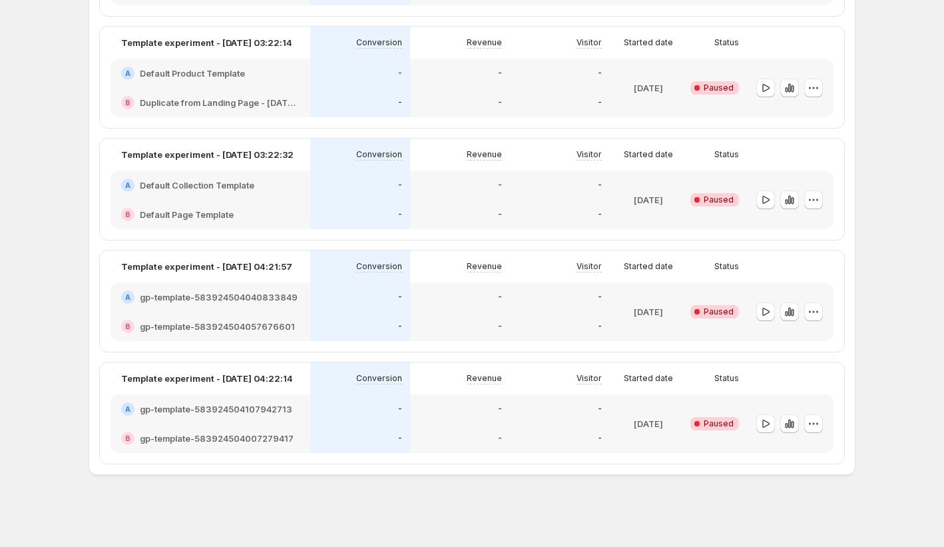
scroll to position [11, 0]
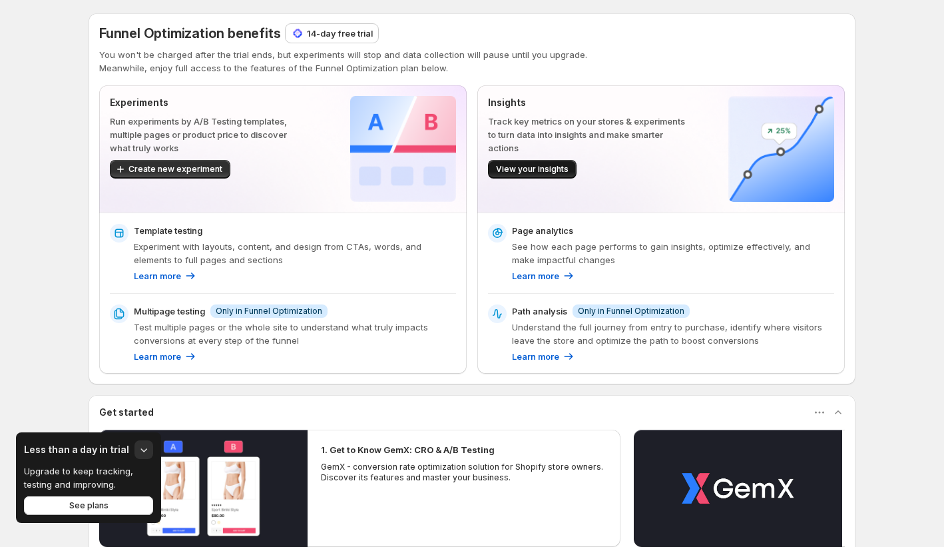
click at [544, 170] on span "View your insights" at bounding box center [532, 169] width 73 height 11
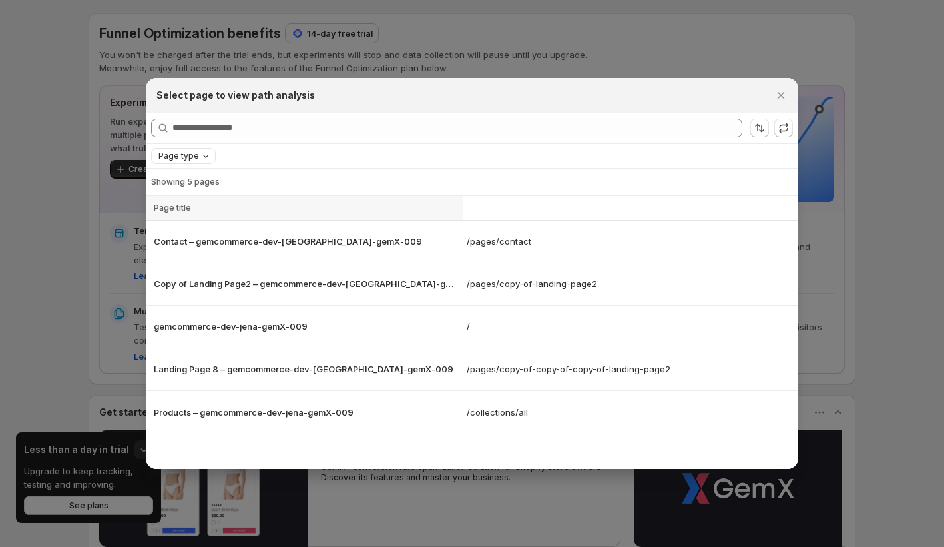
click at [176, 151] on span "Page type" at bounding box center [178, 155] width 41 height 11
click at [203, 176] on span "Landing page" at bounding box center [204, 181] width 57 height 11
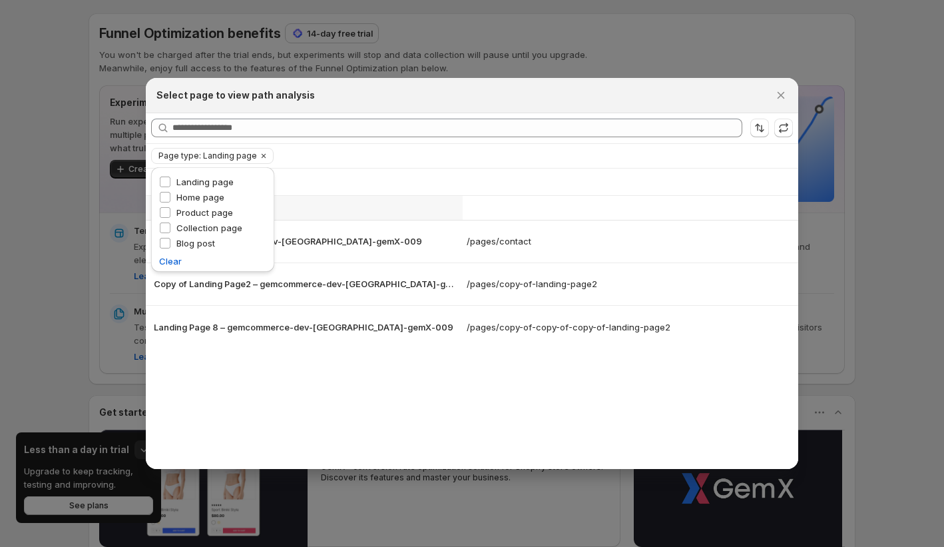
click at [330, 166] on div "Page type: Landing page Clear all" at bounding box center [472, 156] width 652 height 24
click at [261, 155] on icon "Clear" at bounding box center [263, 155] width 11 height 11
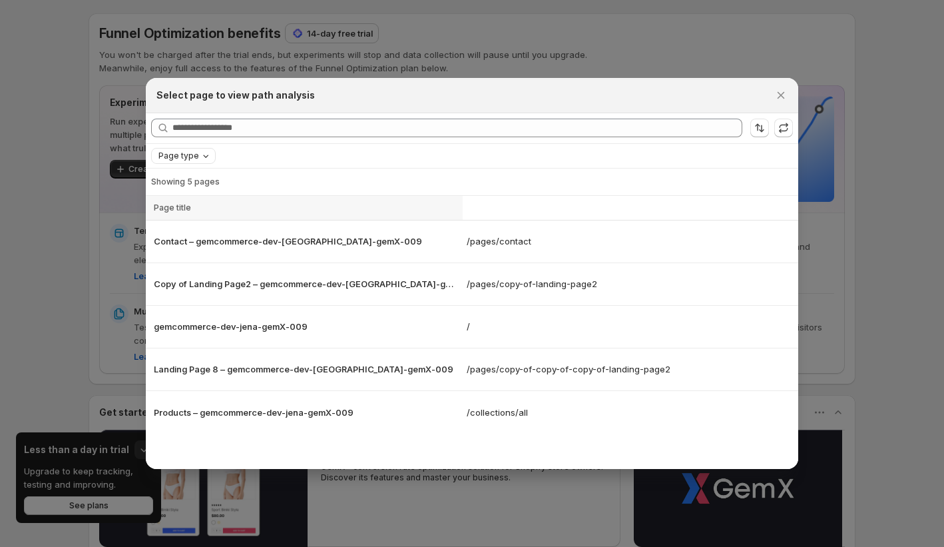
click at [200, 155] on icon "Page type" at bounding box center [205, 155] width 11 height 11
click at [196, 196] on span "Home page" at bounding box center [200, 197] width 48 height 11
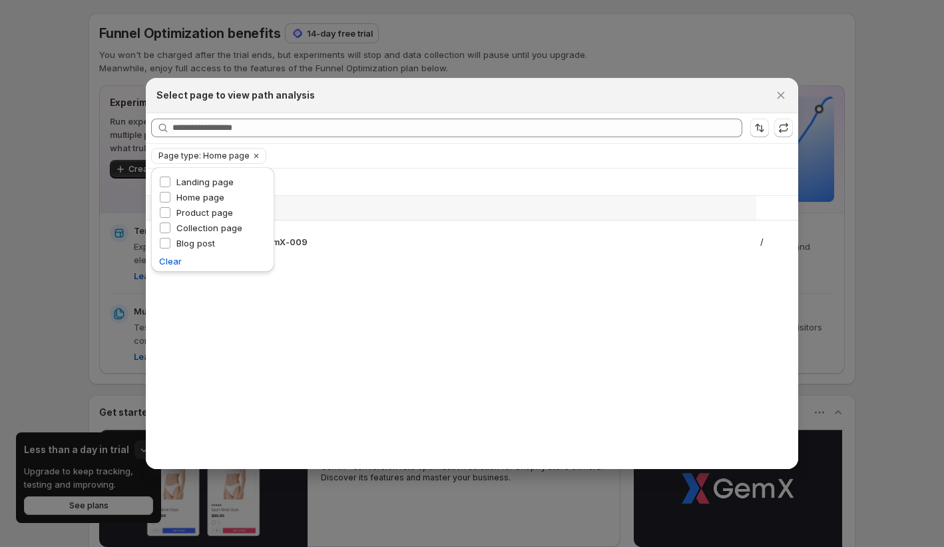
click at [365, 209] on div "Page title" at bounding box center [451, 207] width 595 height 13
click at [201, 159] on span "Page type: Home page" at bounding box center [203, 155] width 91 height 11
click at [205, 213] on span "Product page" at bounding box center [204, 212] width 57 height 11
drag, startPoint x: 210, startPoint y: 208, endPoint x: 210, endPoint y: 198, distance: 10.7
click at [210, 208] on span "Product page" at bounding box center [204, 212] width 57 height 11
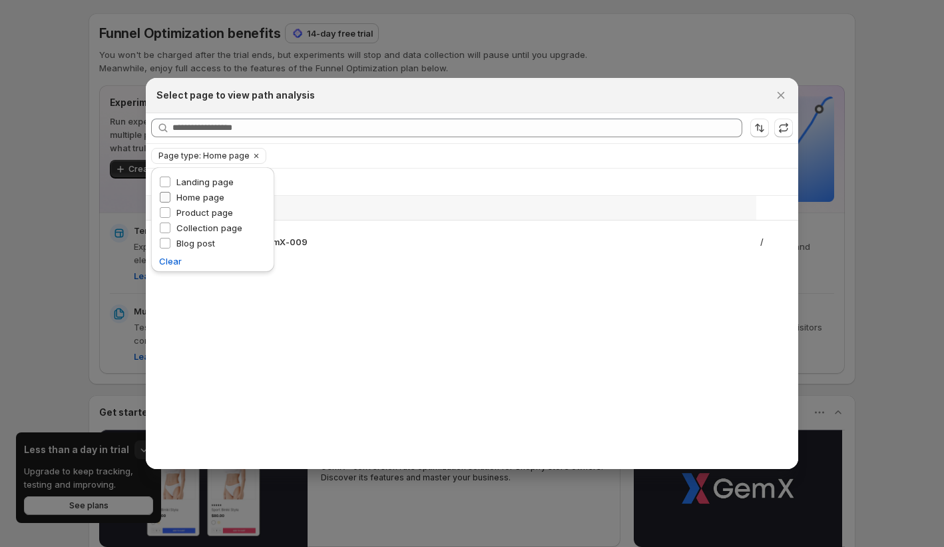
click at [210, 195] on span "Home page" at bounding box center [200, 197] width 48 height 11
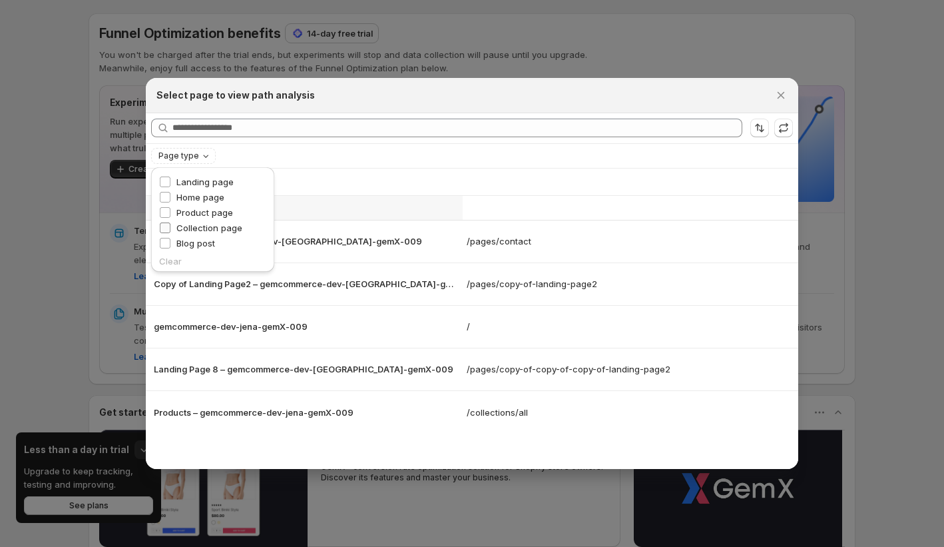
click at [212, 224] on span "Collection page" at bounding box center [209, 227] width 66 height 11
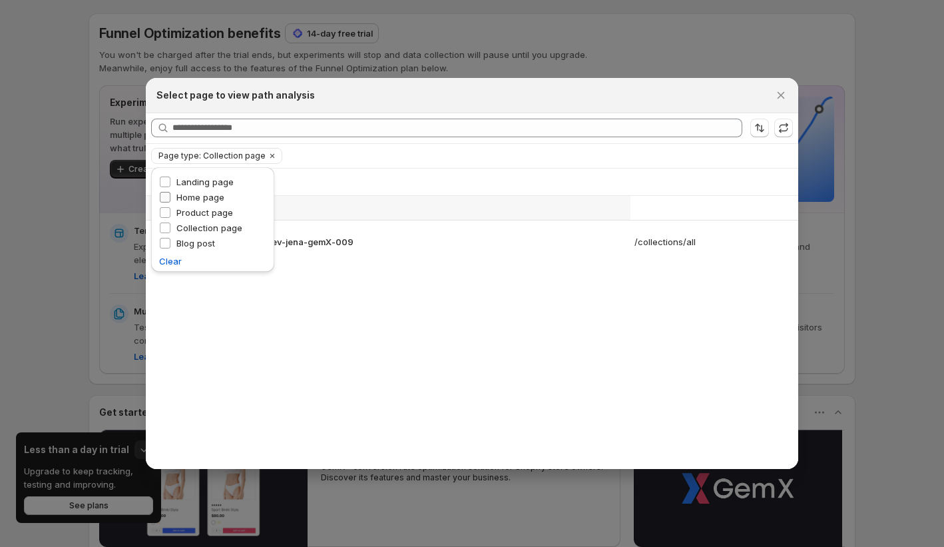
click at [218, 192] on span "Home page" at bounding box center [200, 197] width 48 height 11
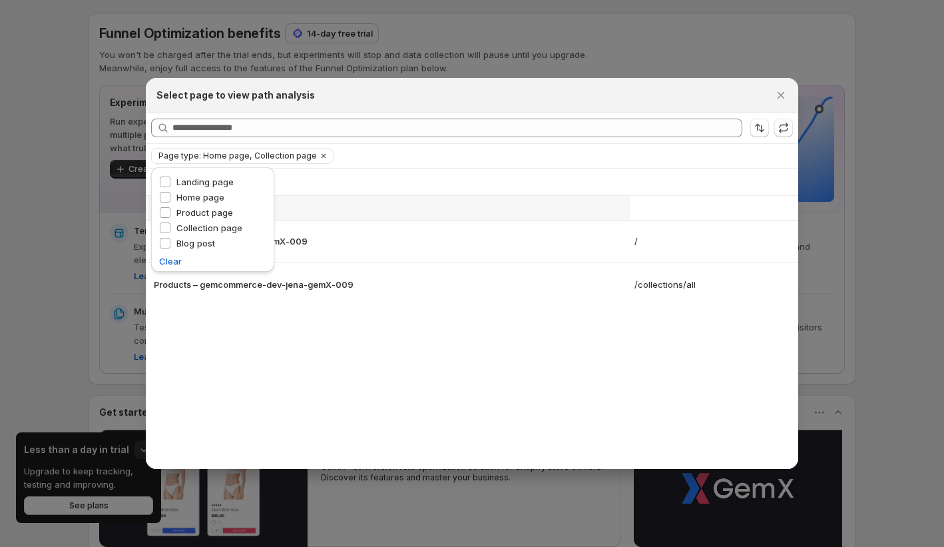
click at [314, 178] on p "Showing 2 pages" at bounding box center [472, 181] width 642 height 11
click at [318, 153] on icon "Clear" at bounding box center [323, 155] width 11 height 11
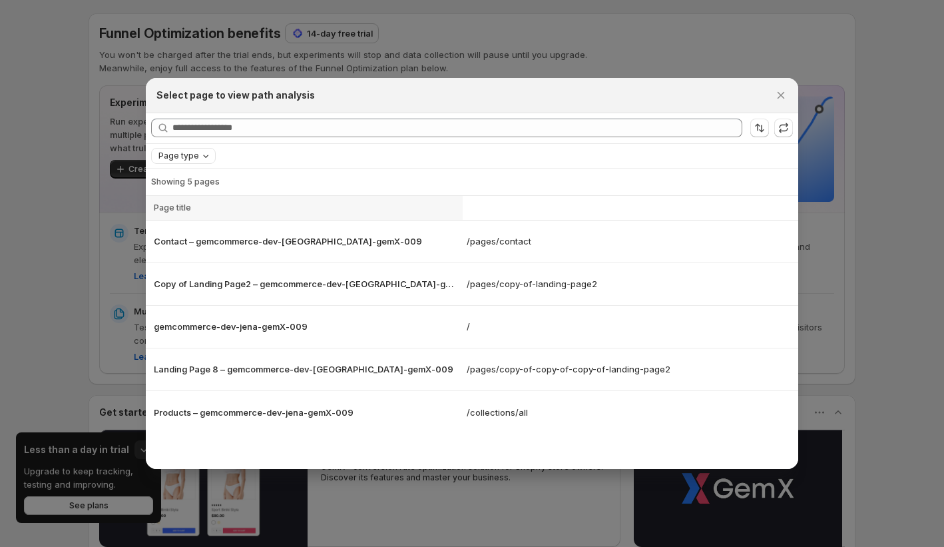
click at [272, 176] on p "Showing 5 pages" at bounding box center [472, 181] width 642 height 11
drag, startPoint x: 212, startPoint y: 180, endPoint x: 165, endPoint y: 185, distance: 46.8
click at [165, 185] on p "Showing 5 pages" at bounding box center [472, 181] width 642 height 11
click at [239, 176] on p "Showing 5 pages" at bounding box center [472, 181] width 642 height 11
click at [790, 133] on button ":r3np:" at bounding box center [783, 128] width 19 height 19
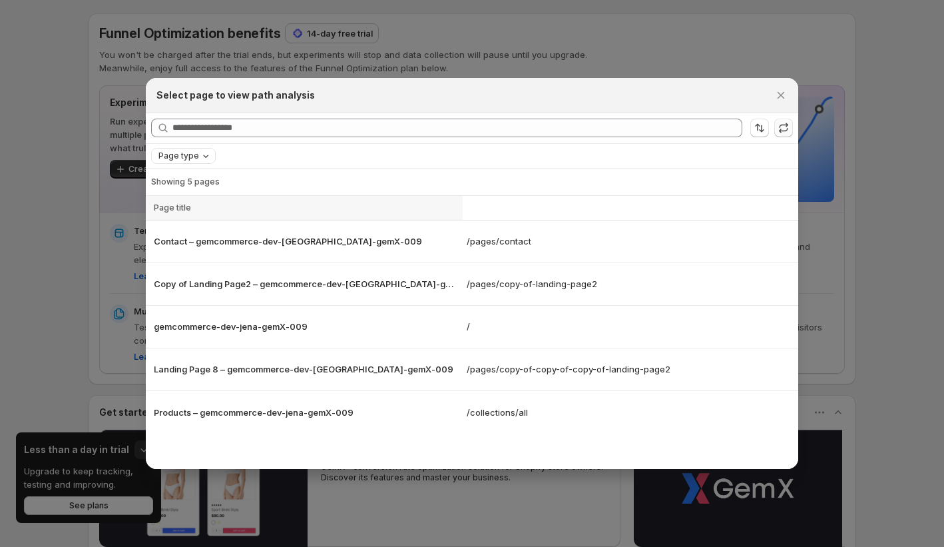
click at [783, 132] on icon ":r3np:" at bounding box center [783, 127] width 13 height 13
click at [783, 132] on span ":r3np:" at bounding box center [783, 128] width 19 height 19
click at [783, 132] on icon ":r3np:" at bounding box center [783, 127] width 13 height 13
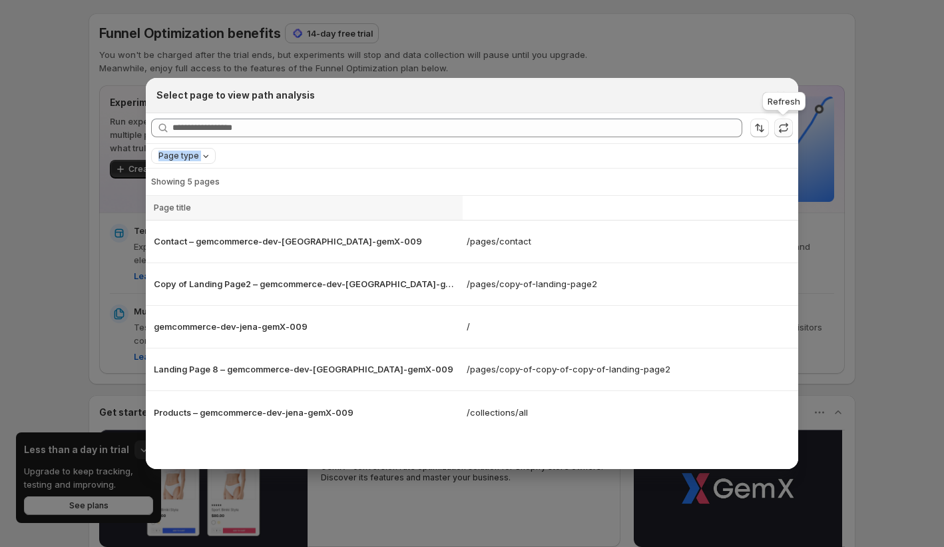
click at [783, 132] on icon ":r3np:" at bounding box center [783, 127] width 13 height 13
click at [788, 125] on icon ":r3np:" at bounding box center [783, 127] width 13 height 13
click at [785, 129] on icon ":r3np:" at bounding box center [783, 127] width 13 height 13
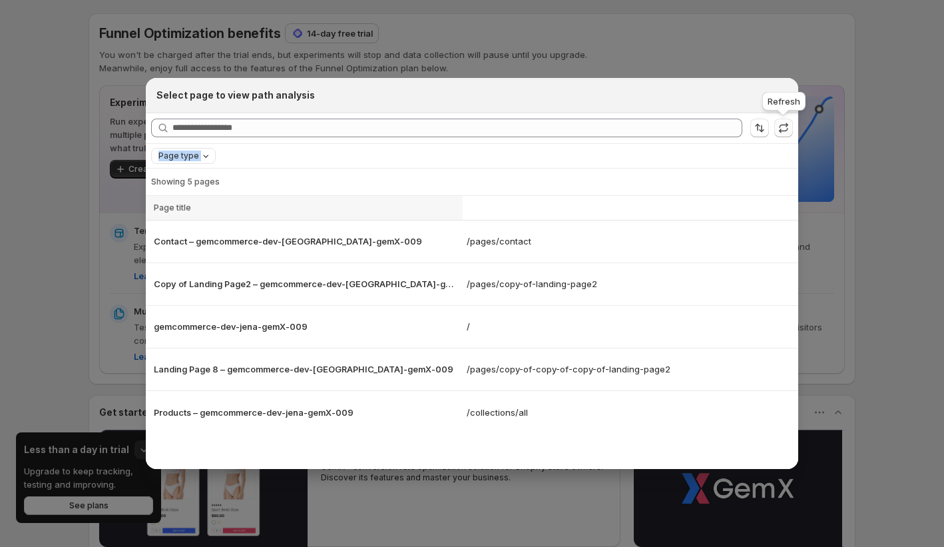
click at [785, 129] on icon ":r3np:" at bounding box center [783, 127] width 13 height 13
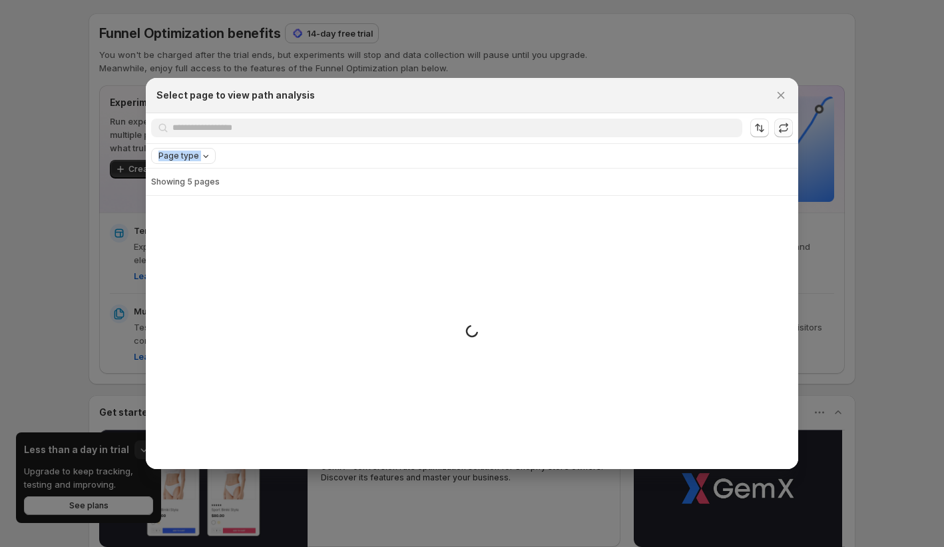
click at [785, 129] on span ":r3np:" at bounding box center [783, 128] width 19 height 19
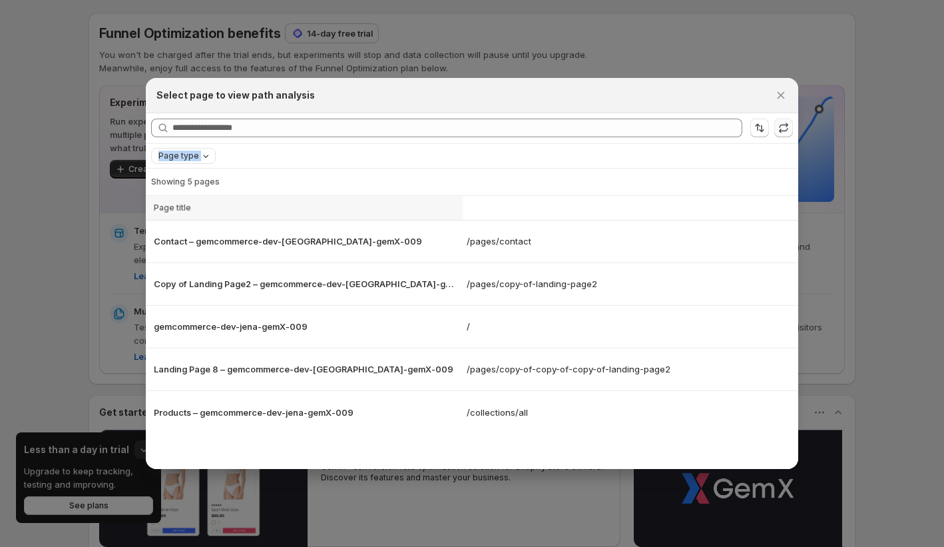
click at [785, 129] on icon ":r3np:" at bounding box center [783, 127] width 13 height 13
click at [778, 95] on icon "Close" at bounding box center [780, 95] width 13 height 13
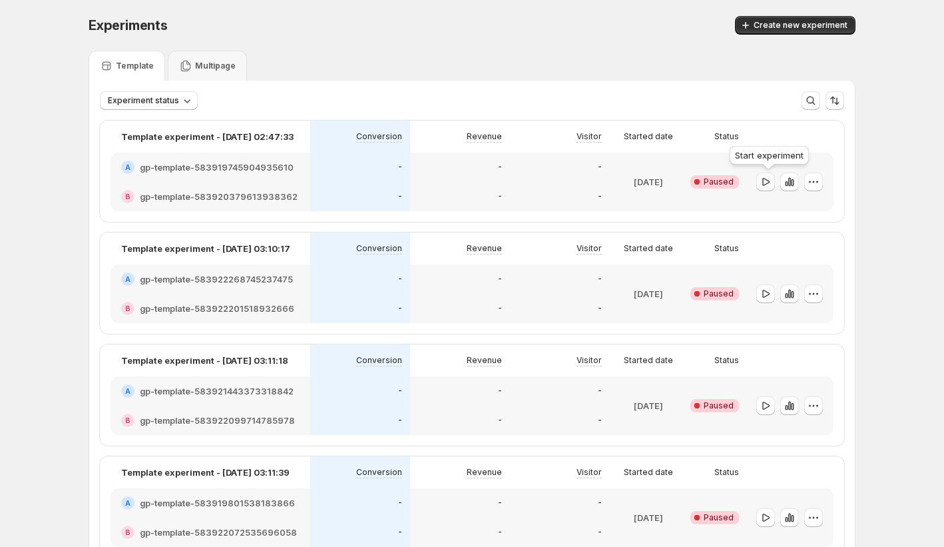
click at [770, 181] on icon "button" at bounding box center [765, 181] width 13 height 13
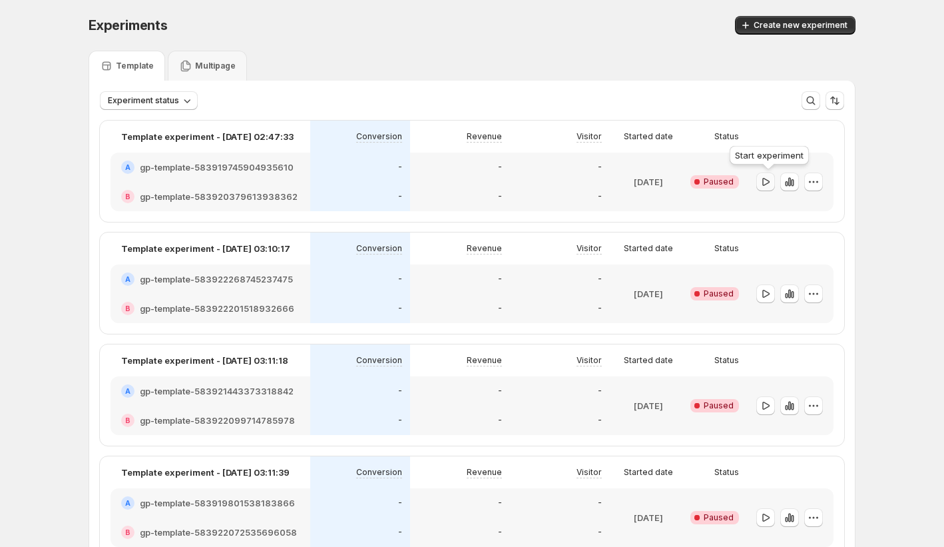
click at [766, 183] on icon "button" at bounding box center [765, 181] width 7 height 8
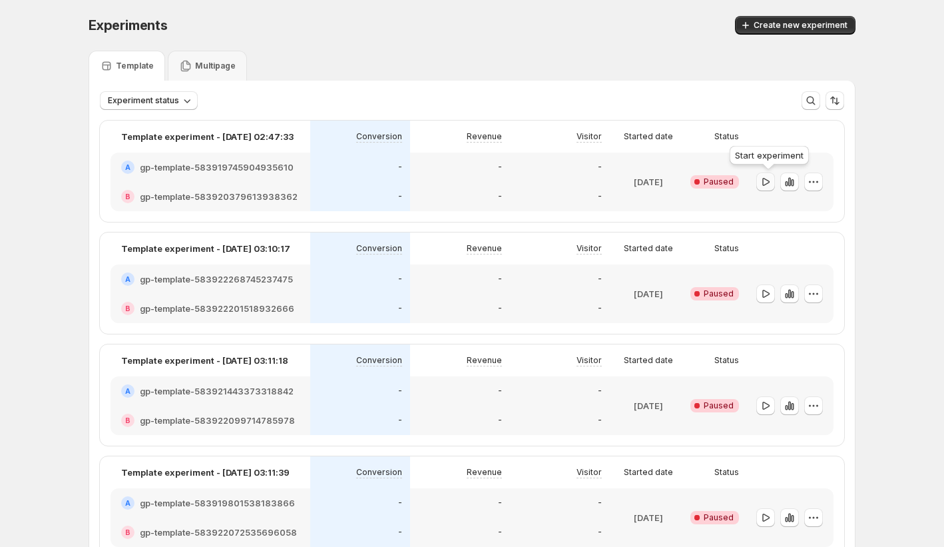
click at [766, 183] on icon "button" at bounding box center [765, 181] width 7 height 8
click at [762, 292] on button "button" at bounding box center [765, 293] width 19 height 19
click at [820, 180] on icon "button" at bounding box center [813, 181] width 13 height 13
click at [804, 205] on span "Edit" at bounding box center [801, 209] width 15 height 11
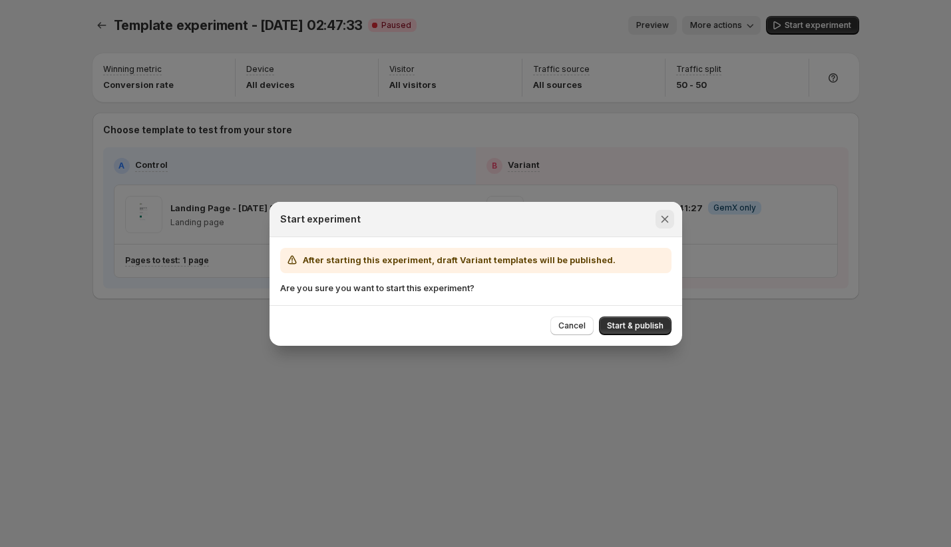
click at [669, 218] on icon "Close" at bounding box center [664, 218] width 13 height 13
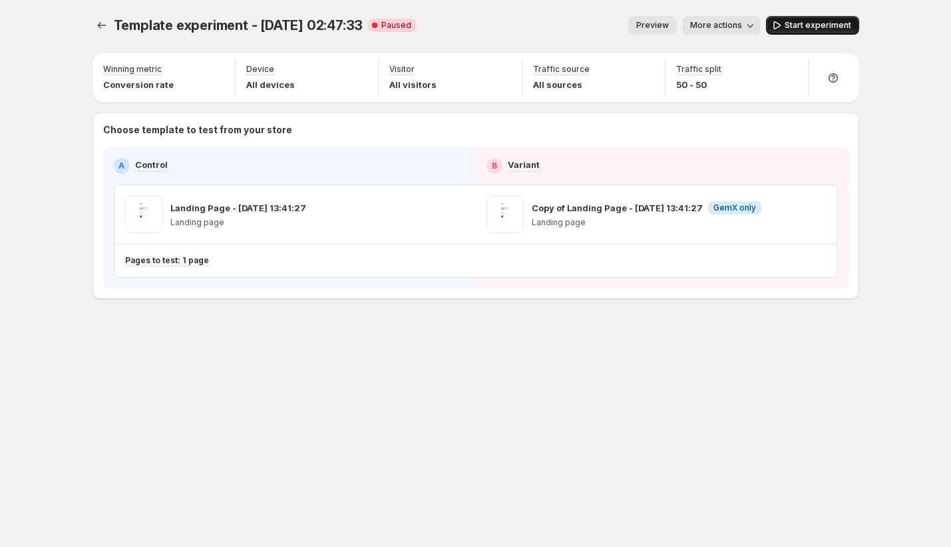
click at [824, 23] on span "Start experiment" at bounding box center [818, 25] width 67 height 11
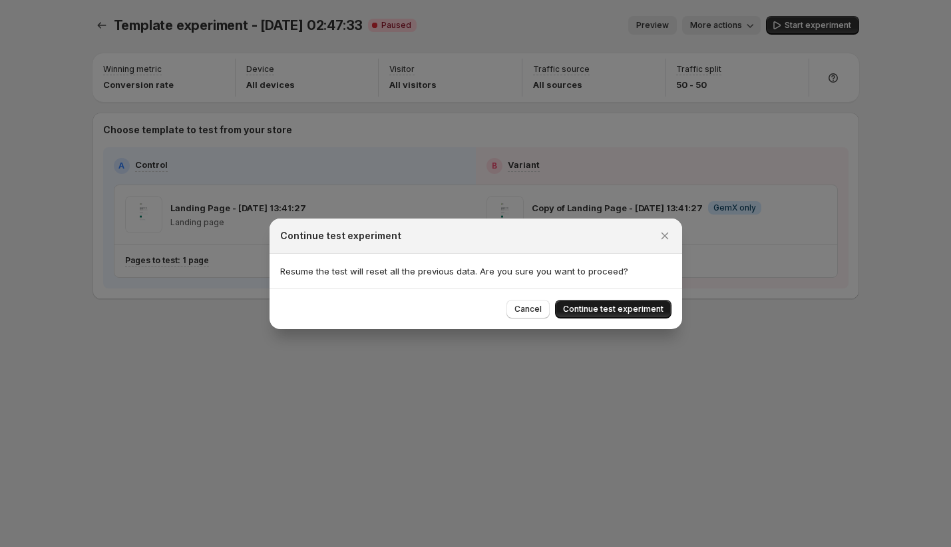
click at [633, 315] on button "Continue test experiment" at bounding box center [613, 309] width 117 height 19
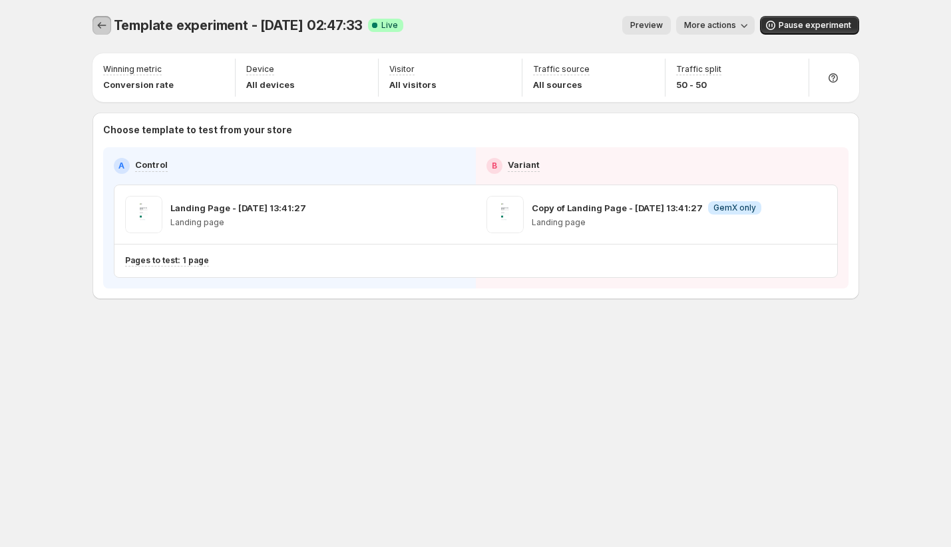
click at [101, 23] on icon "Experiments" at bounding box center [101, 25] width 13 height 13
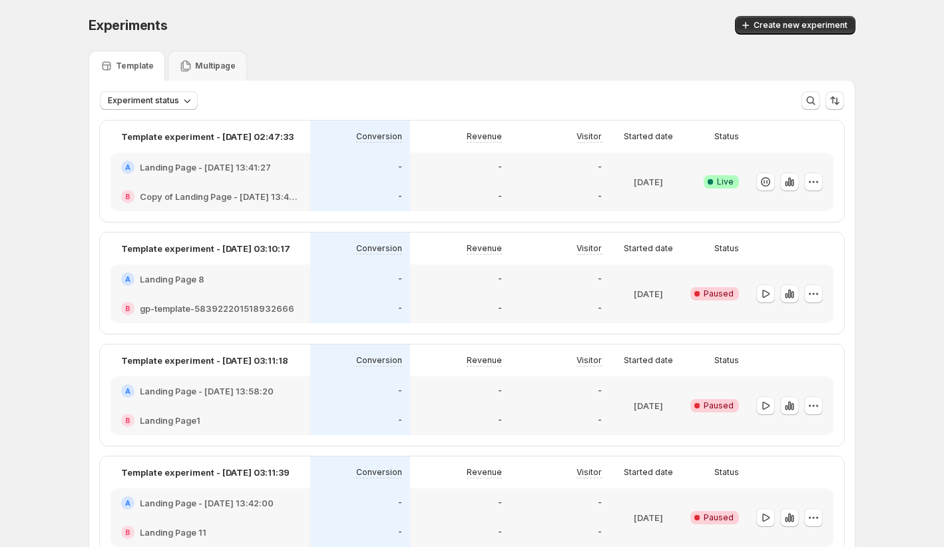
click at [533, 309] on div "-" at bounding box center [560, 308] width 84 height 13
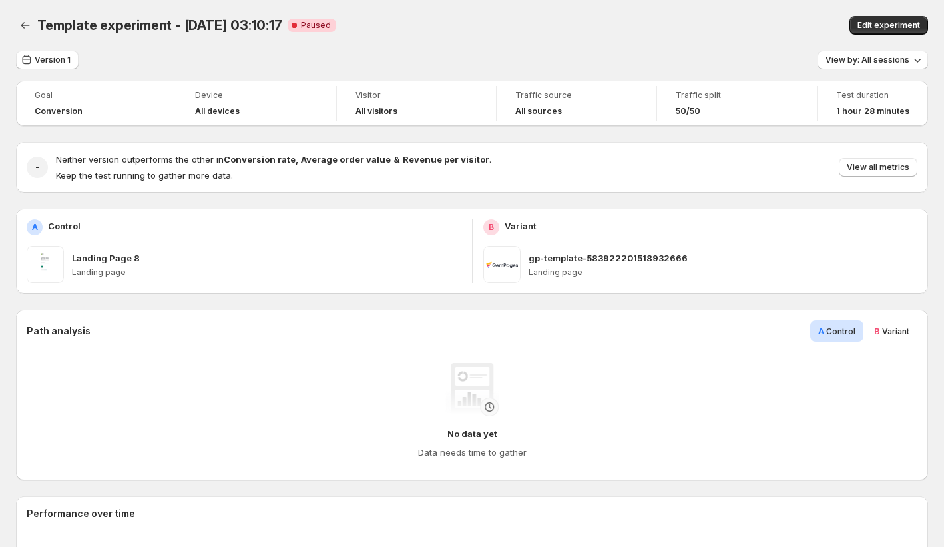
click at [889, 29] on span "Edit experiment" at bounding box center [889, 25] width 63 height 11
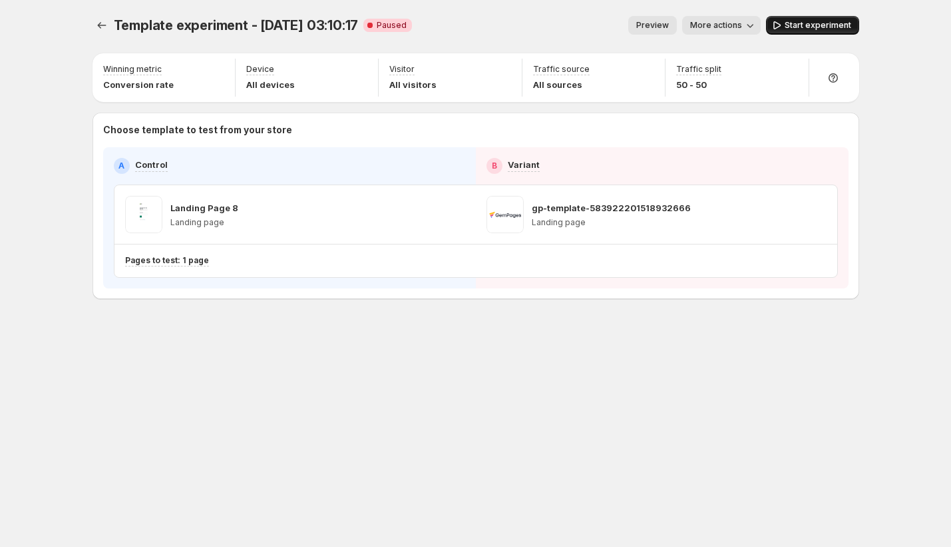
click at [790, 28] on span "Start experiment" at bounding box center [818, 25] width 67 height 11
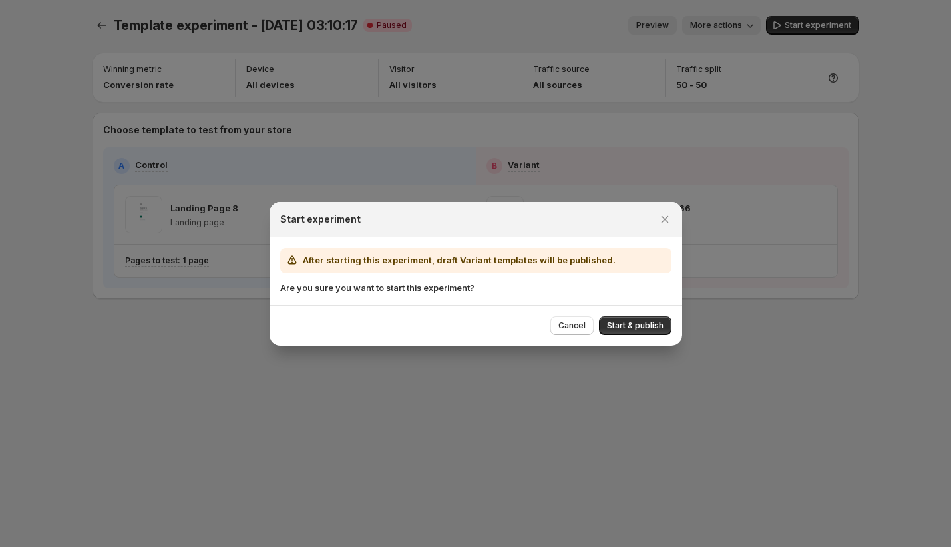
click at [627, 336] on div "Cancel Start & publish" at bounding box center [476, 325] width 413 height 41
click at [625, 329] on span "Start & publish" at bounding box center [635, 325] width 57 height 11
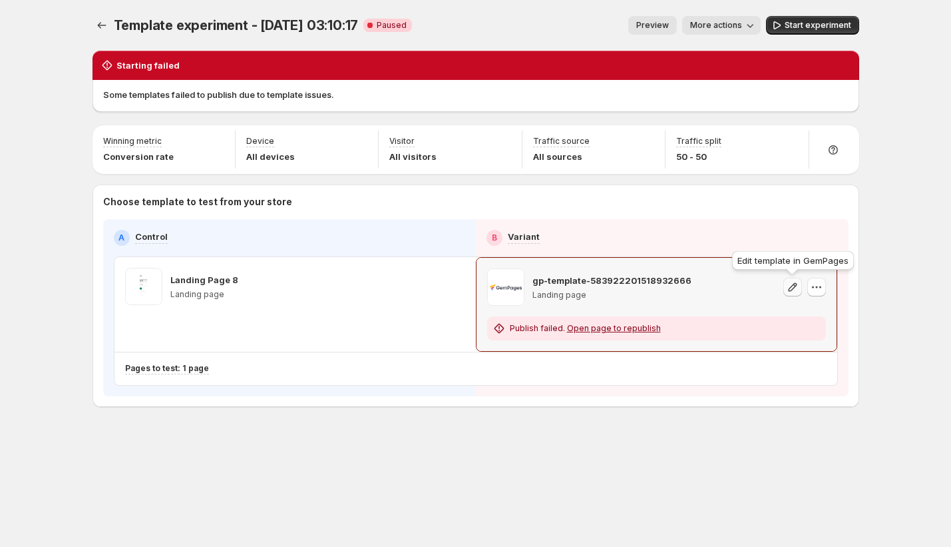
click at [794, 283] on icon "button" at bounding box center [792, 286] width 13 height 13
click at [95, 23] on icon "Experiments" at bounding box center [101, 25] width 13 height 13
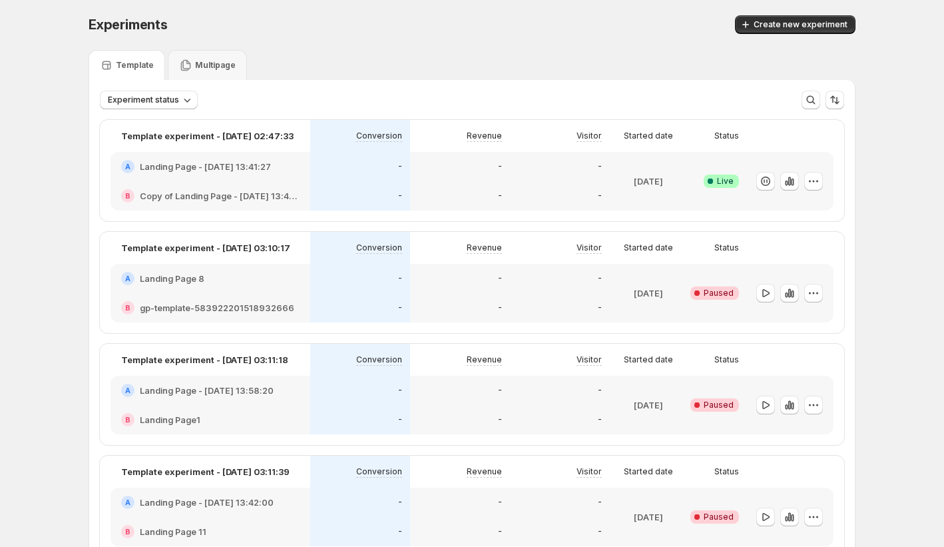
scroll to position [42, 0]
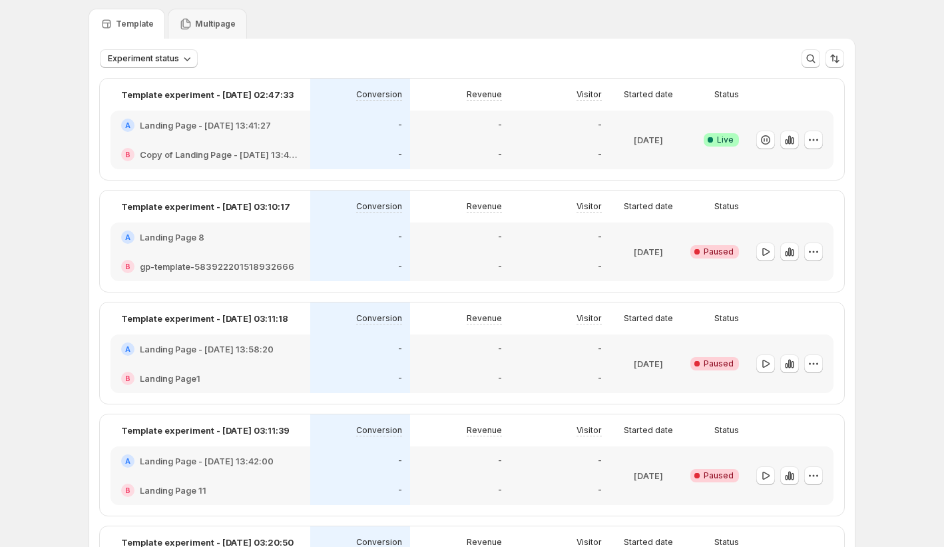
click at [648, 382] on div "[DATE]" at bounding box center [648, 363] width 67 height 43
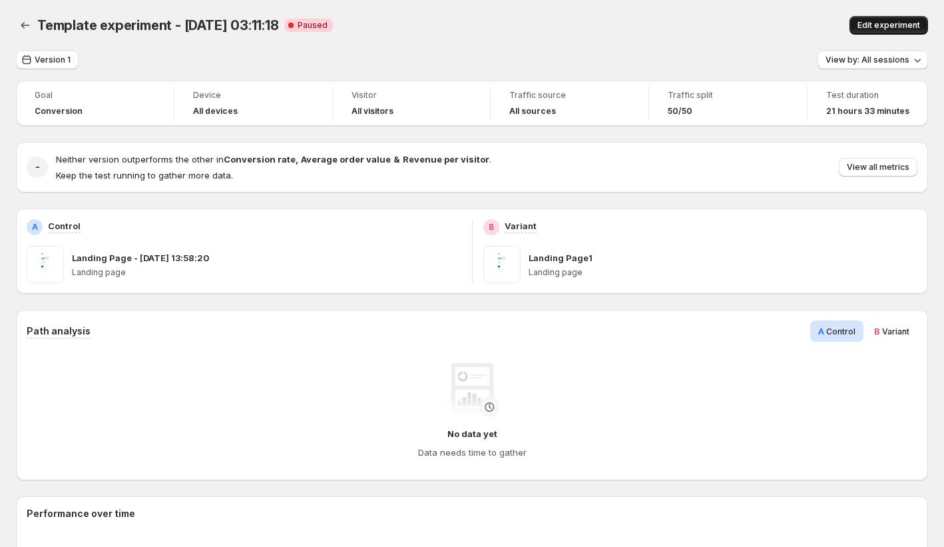
click at [886, 24] on span "Edit experiment" at bounding box center [889, 25] width 63 height 11
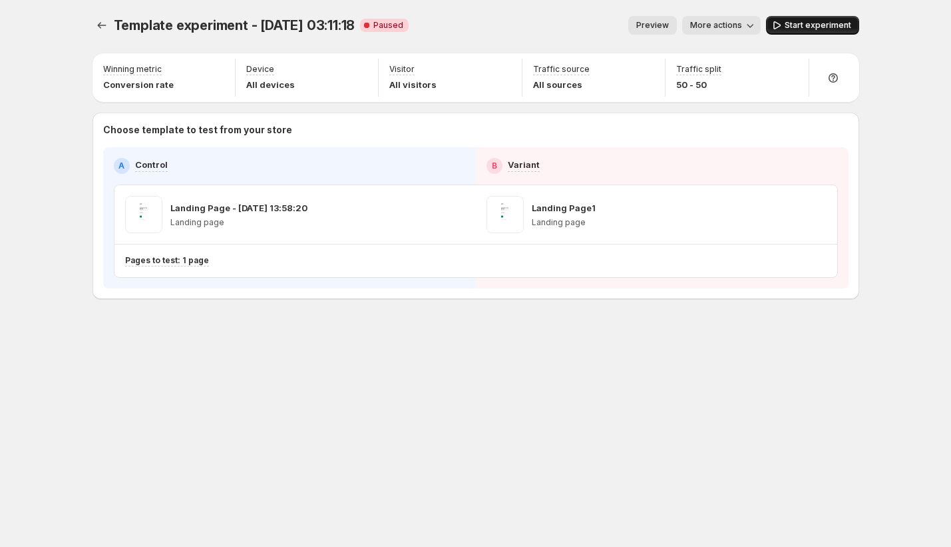
click at [824, 19] on button "Start experiment" at bounding box center [812, 25] width 93 height 19
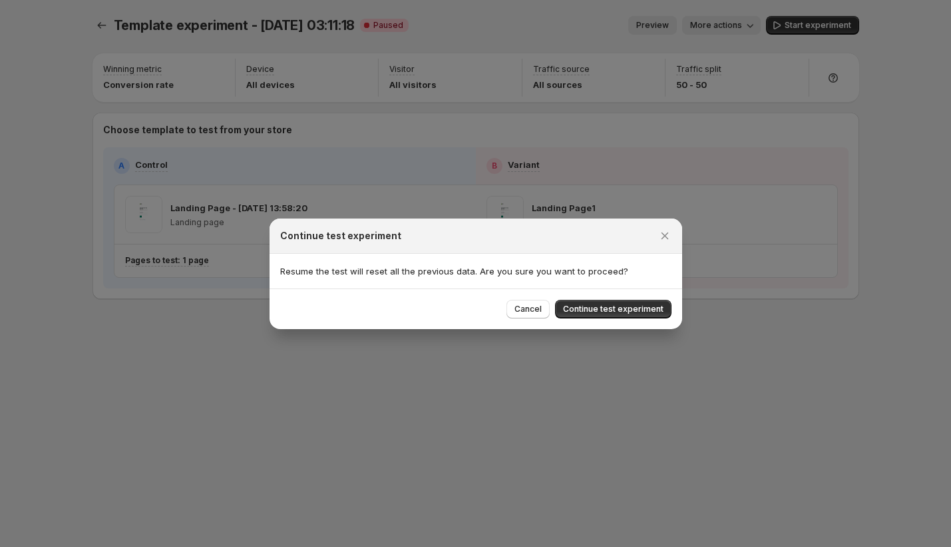
drag, startPoint x: 635, startPoint y: 300, endPoint x: 631, endPoint y: 309, distance: 10.1
click at [632, 302] on button "Continue test experiment" at bounding box center [613, 309] width 117 height 19
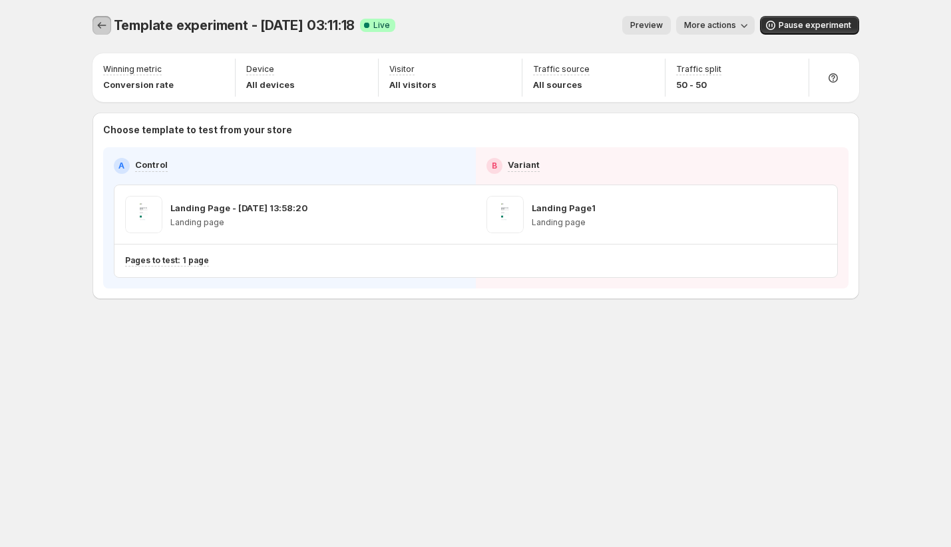
click at [107, 29] on icon "Experiments" at bounding box center [101, 25] width 13 height 13
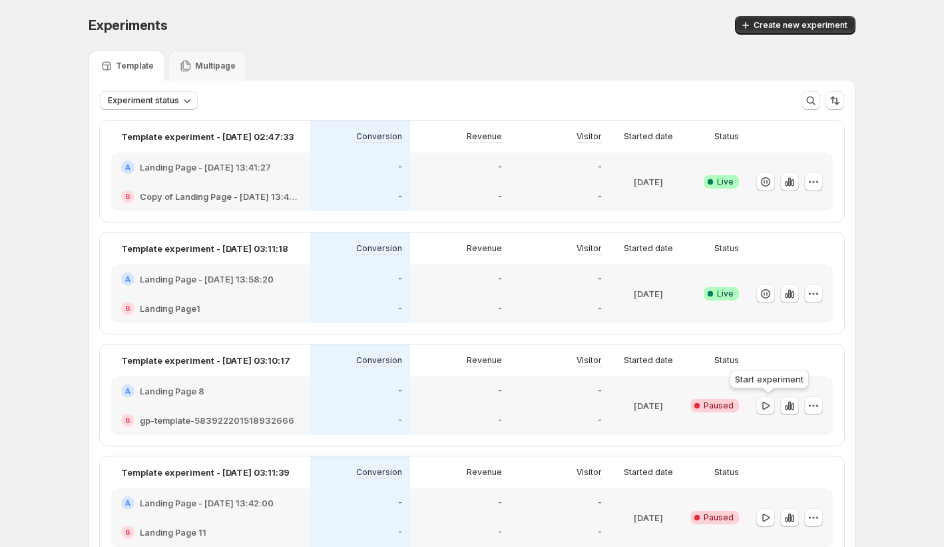
click at [770, 403] on icon "button" at bounding box center [765, 405] width 13 height 13
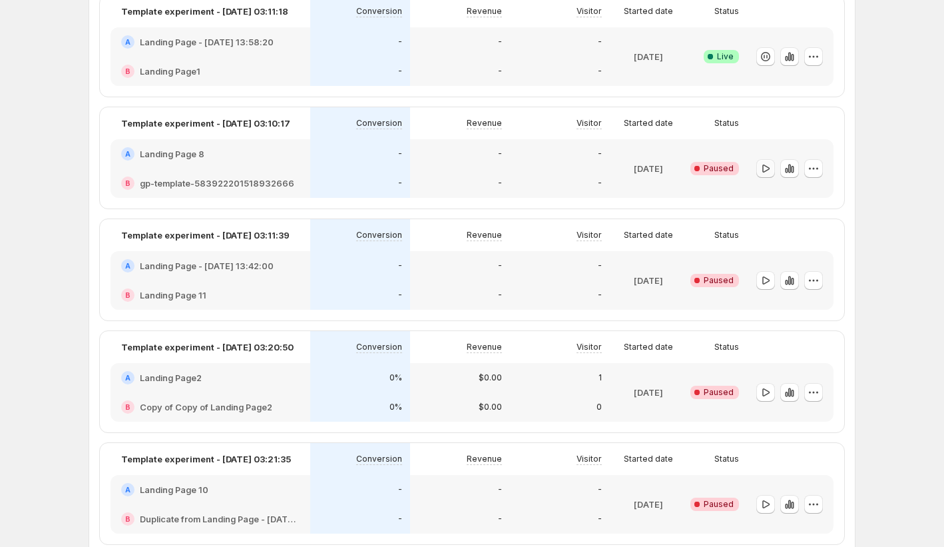
scroll to position [261, 0]
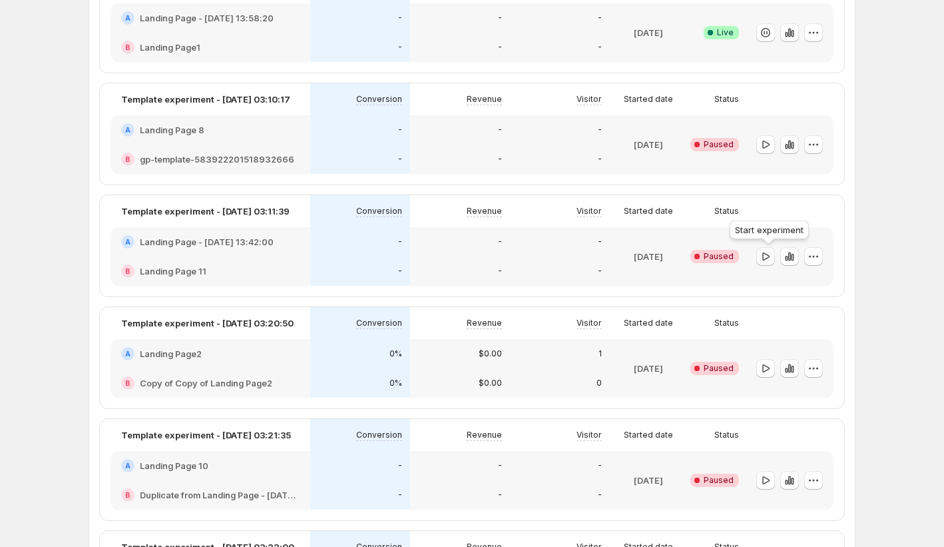
click at [766, 252] on icon "button" at bounding box center [765, 256] width 13 height 13
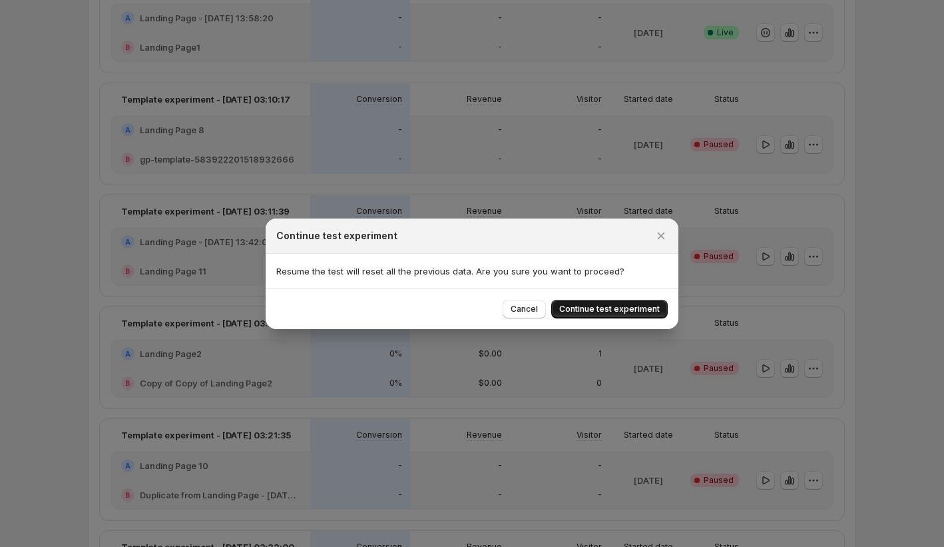
click at [650, 312] on span "Continue test experiment" at bounding box center [609, 309] width 101 height 11
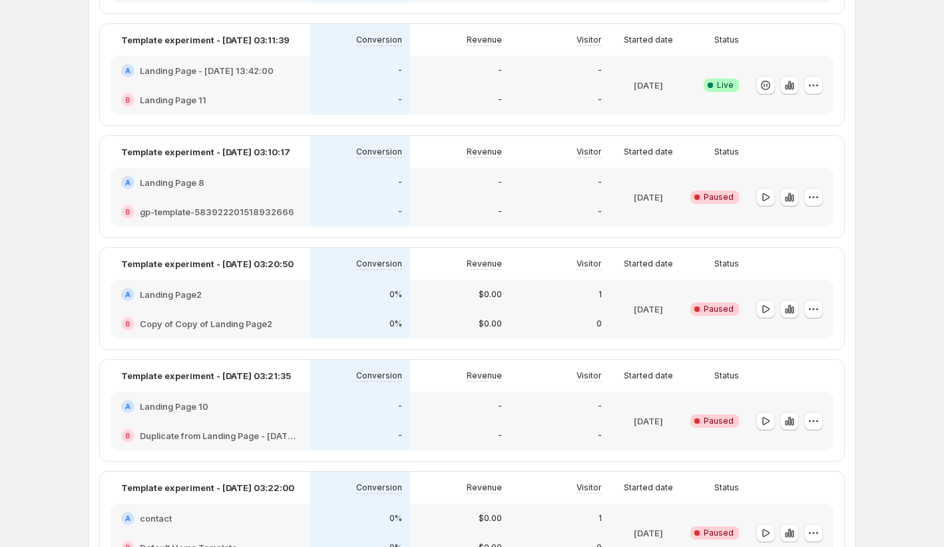
scroll to position [328, 0]
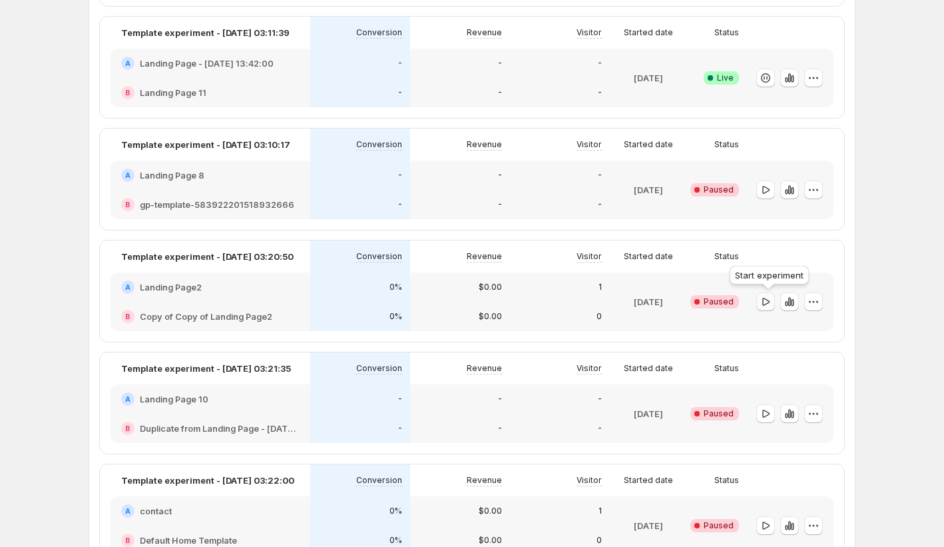
click at [772, 306] on icon "button" at bounding box center [765, 301] width 13 height 13
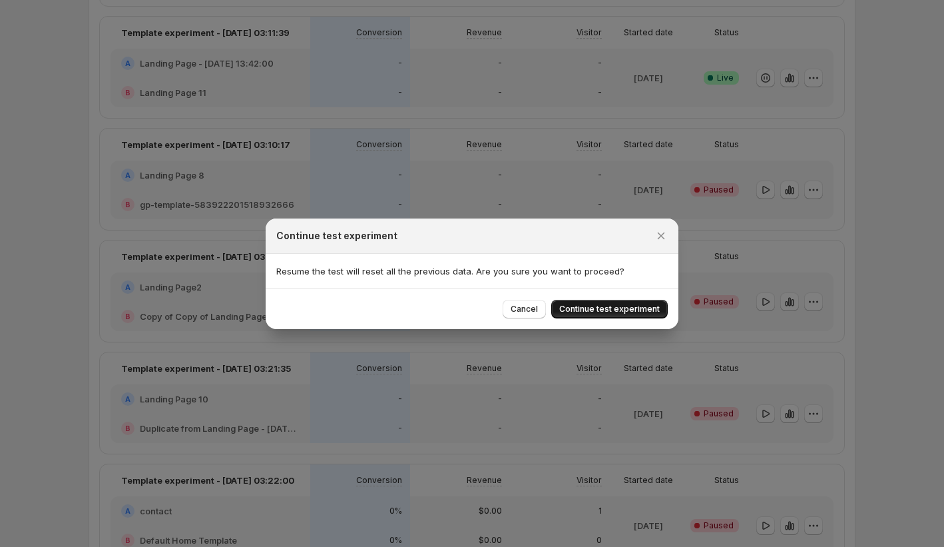
click at [636, 312] on span "Continue test experiment" at bounding box center [609, 309] width 101 height 11
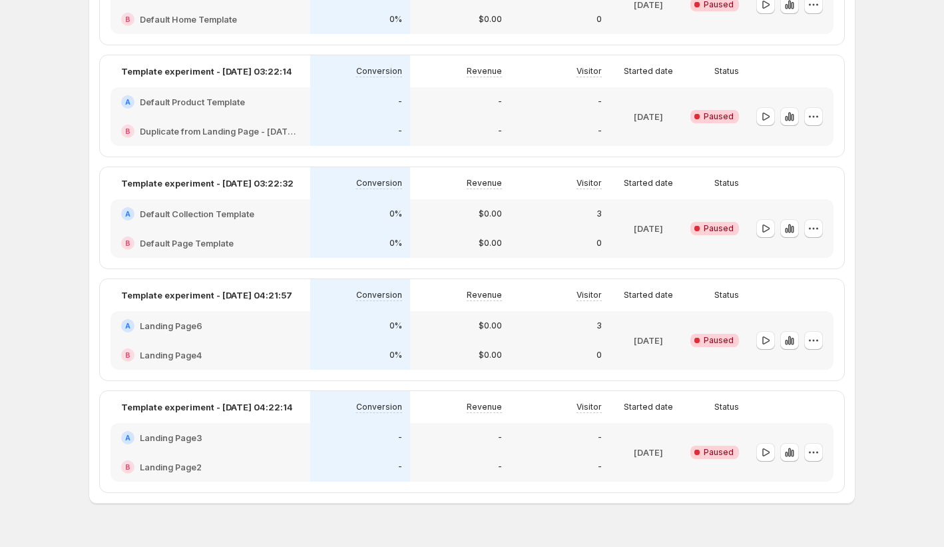
scroll to position [877, 0]
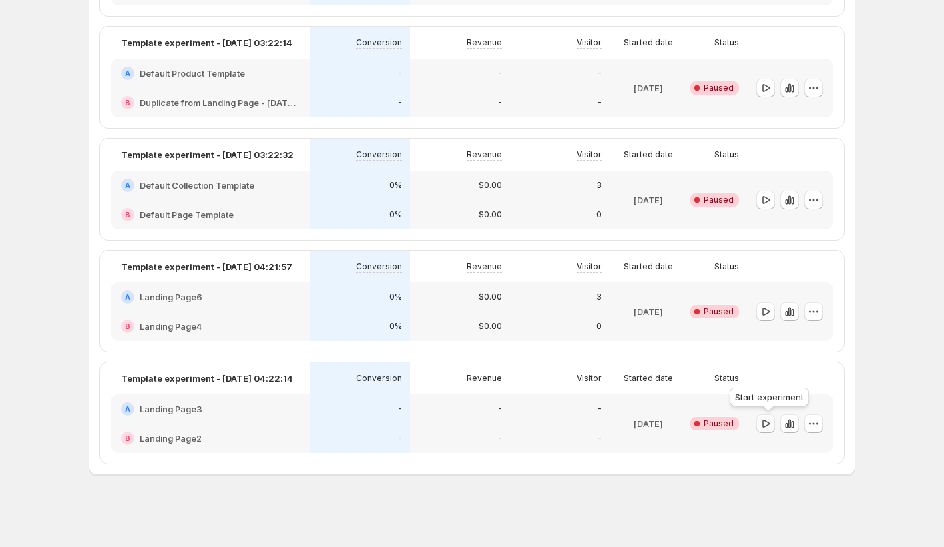
click at [768, 425] on icon "button" at bounding box center [765, 423] width 13 height 13
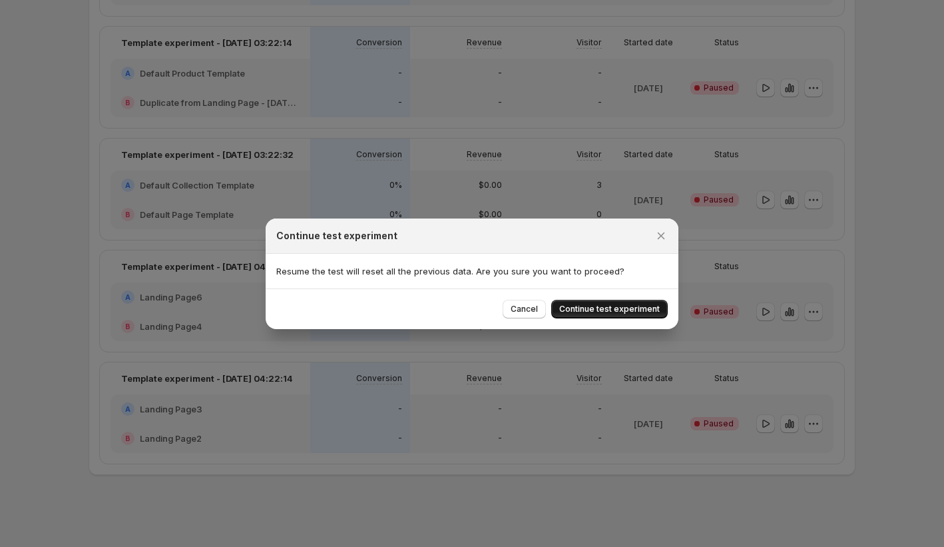
click at [646, 311] on span "Continue test experiment" at bounding box center [609, 309] width 101 height 11
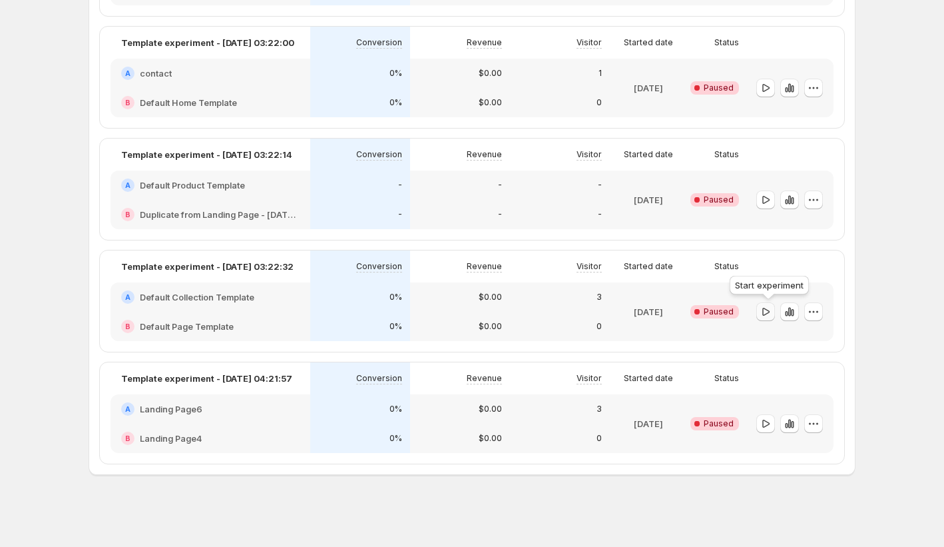
click at [762, 309] on icon "button" at bounding box center [765, 311] width 13 height 13
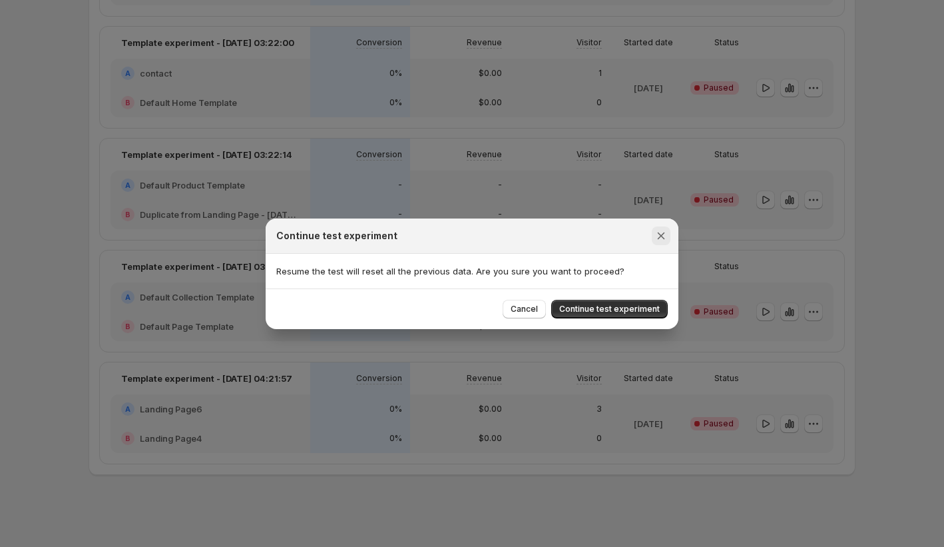
click at [655, 236] on icon "Close" at bounding box center [660, 235] width 13 height 13
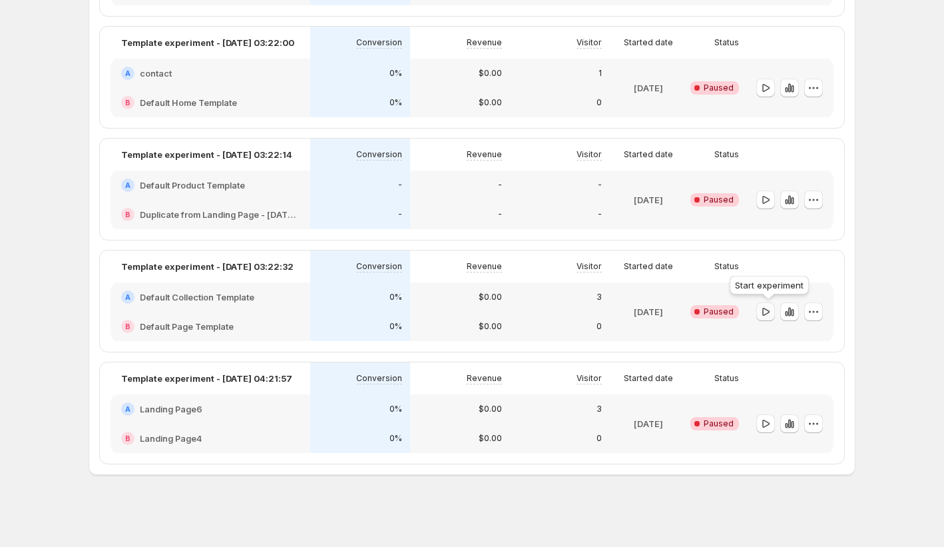
click at [771, 314] on icon "button" at bounding box center [765, 311] width 13 height 13
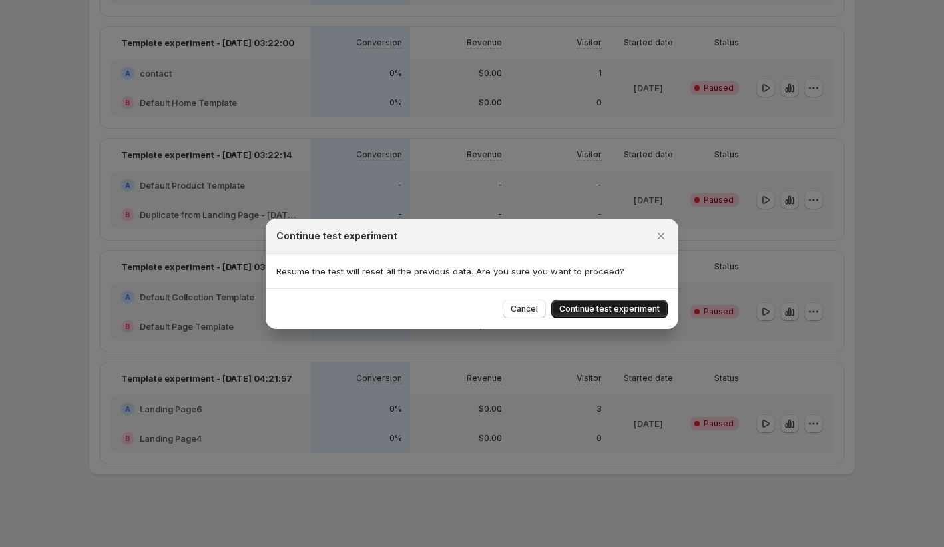
click at [579, 308] on span "Continue test experiment" at bounding box center [609, 309] width 101 height 11
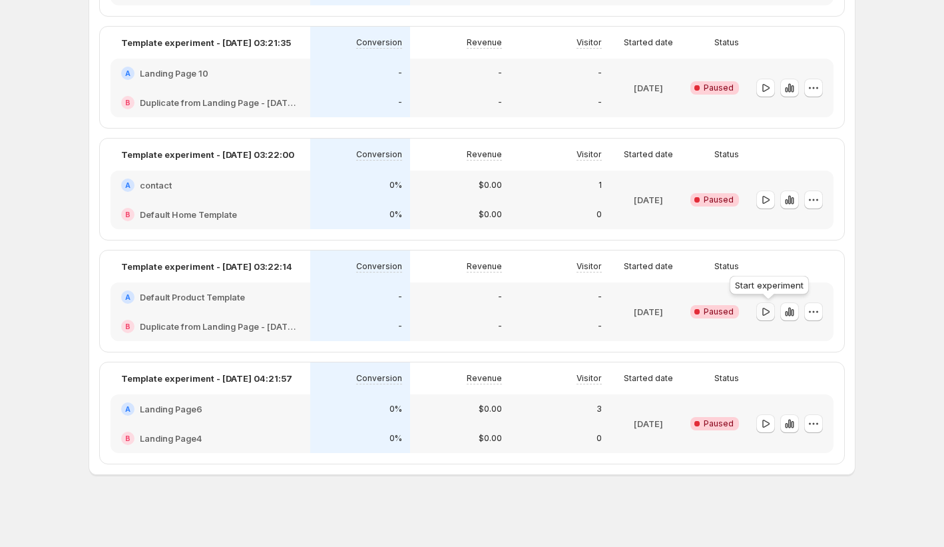
click at [770, 312] on icon "button" at bounding box center [765, 311] width 13 height 13
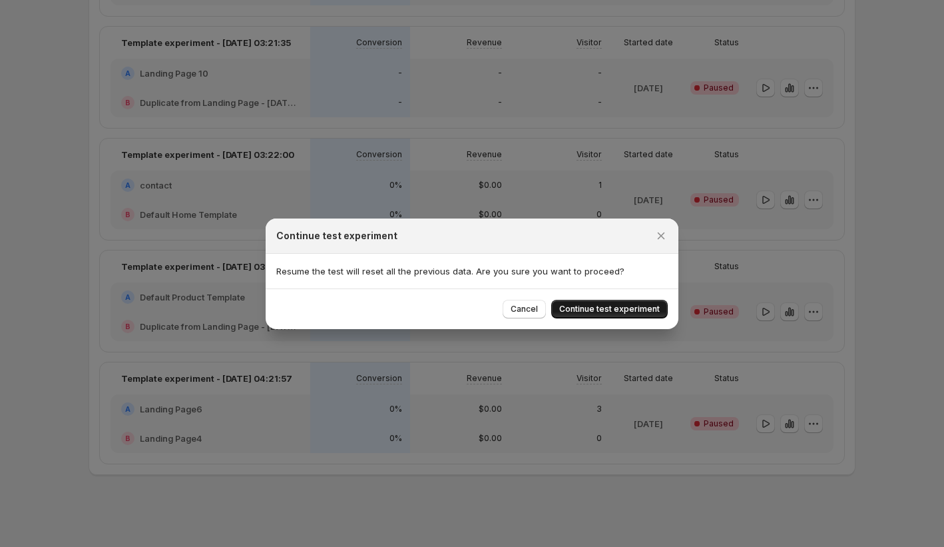
click at [642, 312] on span "Continue test experiment" at bounding box center [609, 309] width 101 height 11
click at [664, 239] on icon "Close" at bounding box center [660, 235] width 13 height 13
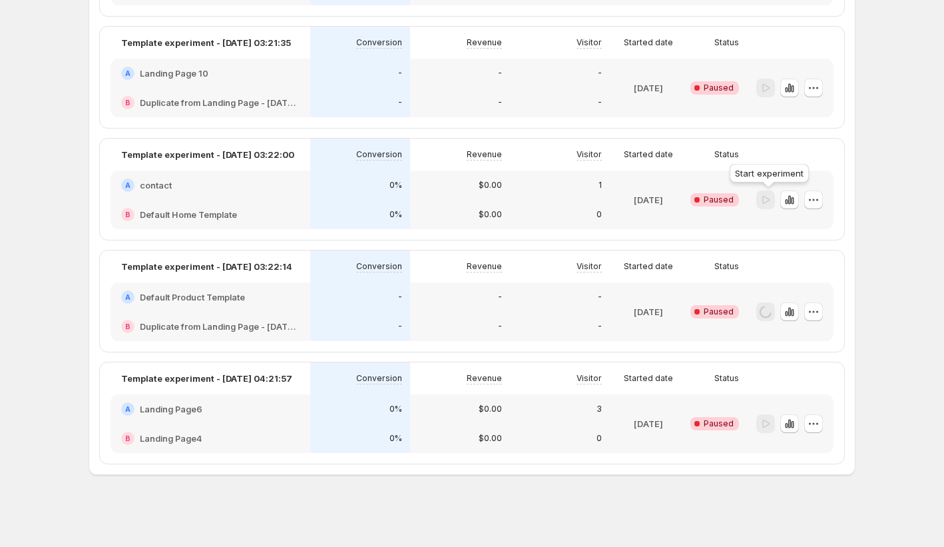
scroll to position [318, 0]
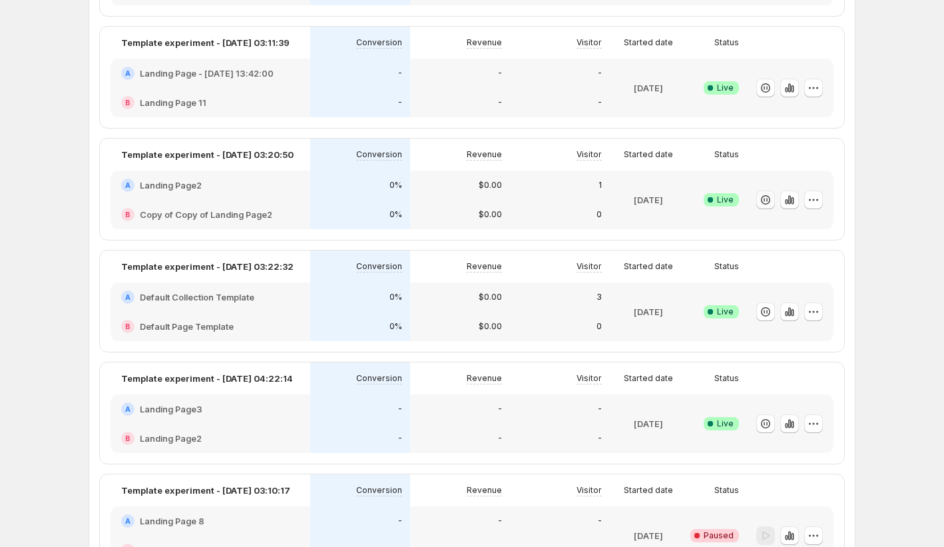
click at [770, 198] on icon "button" at bounding box center [765, 199] width 9 height 9
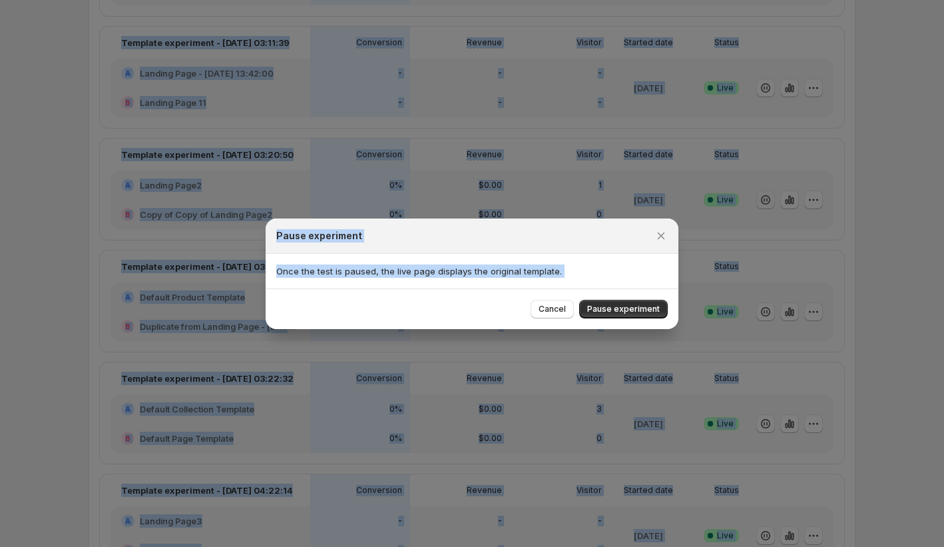
click at [773, 198] on div at bounding box center [472, 273] width 944 height 547
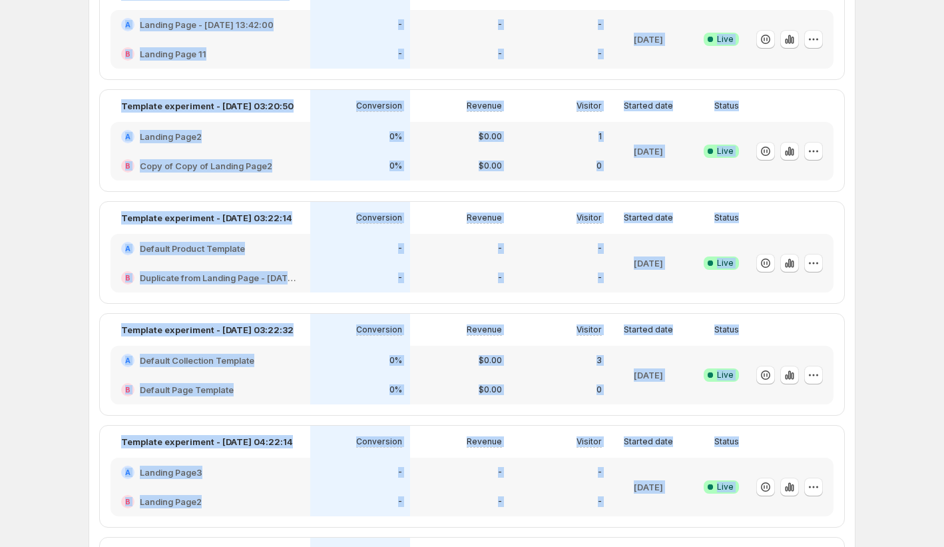
scroll to position [369, 0]
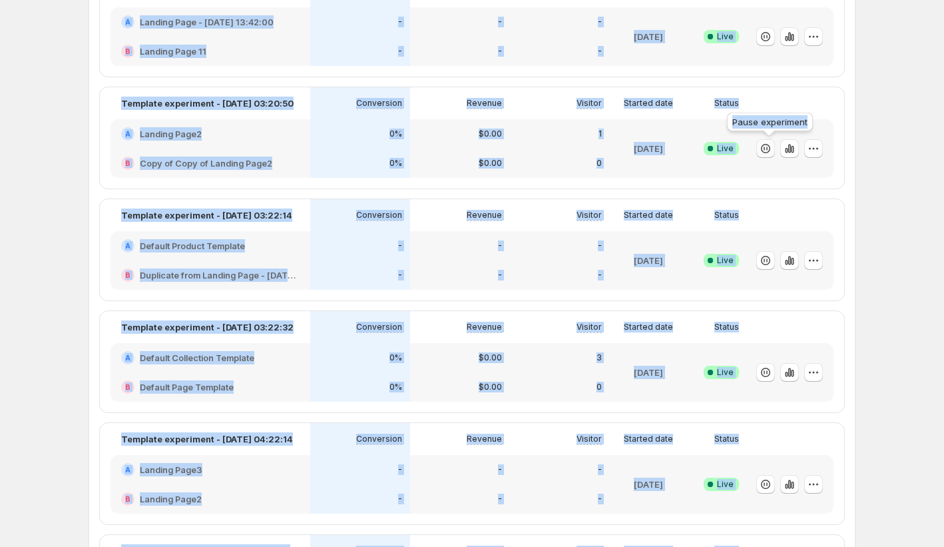
click at [770, 154] on icon "button" at bounding box center [765, 148] width 13 height 13
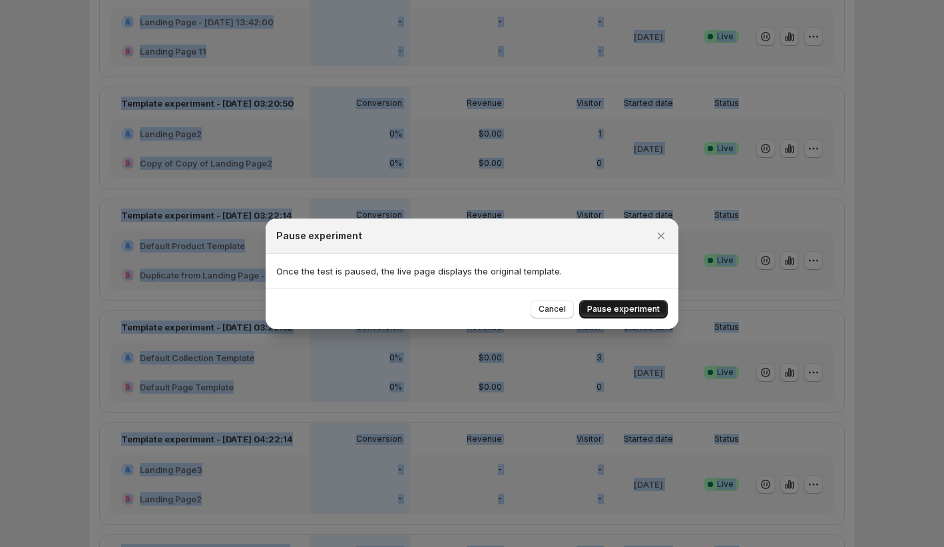
click at [615, 307] on span "Pause experiment" at bounding box center [623, 309] width 73 height 11
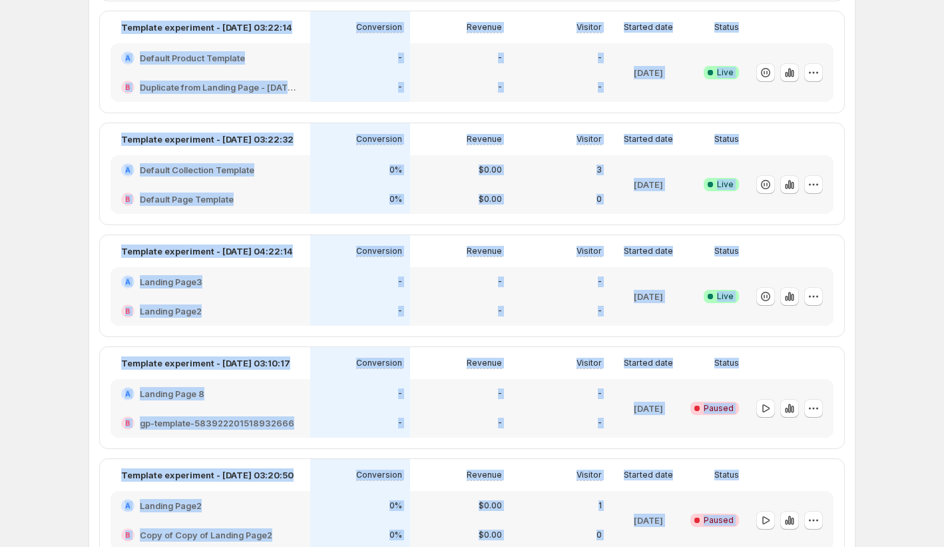
scroll to position [471, 0]
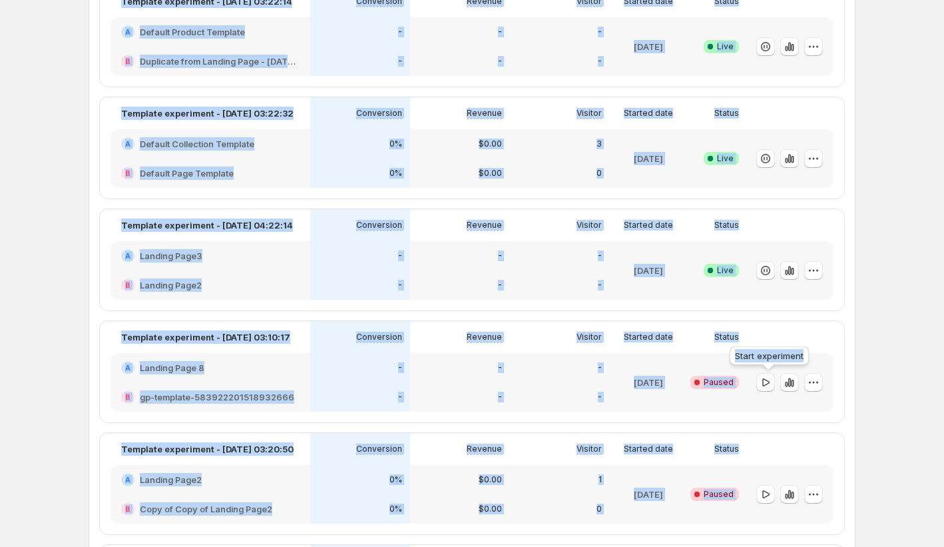
click at [768, 385] on icon "button" at bounding box center [765, 382] width 13 height 13
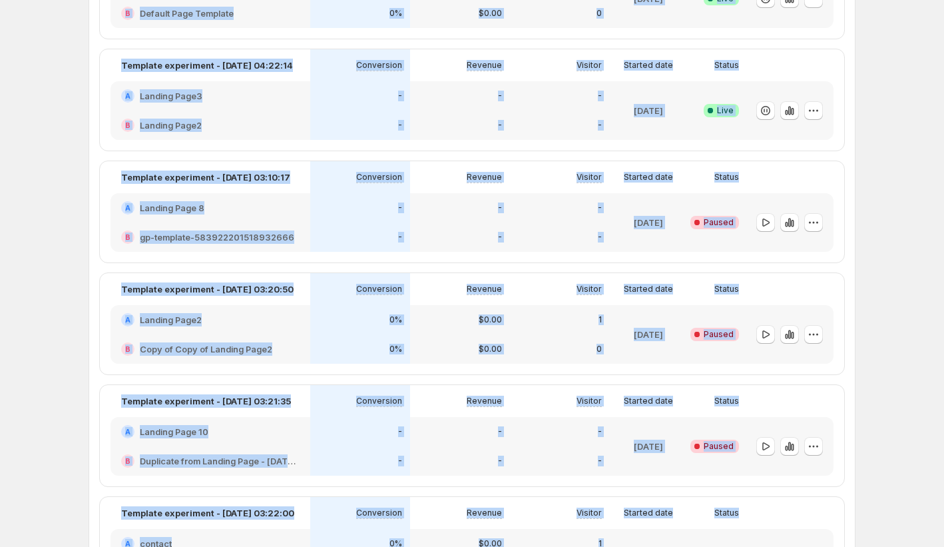
scroll to position [634, 0]
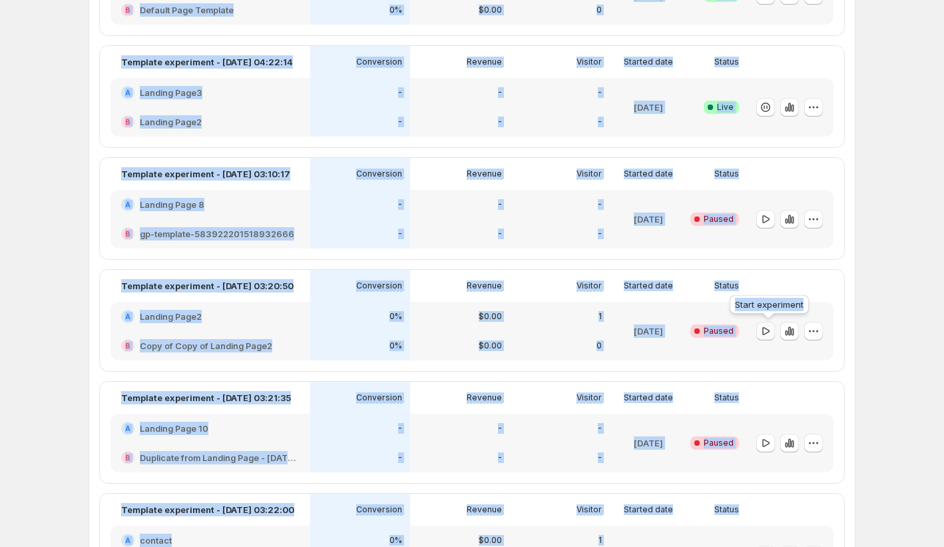
click at [762, 329] on icon "button" at bounding box center [765, 330] width 13 height 13
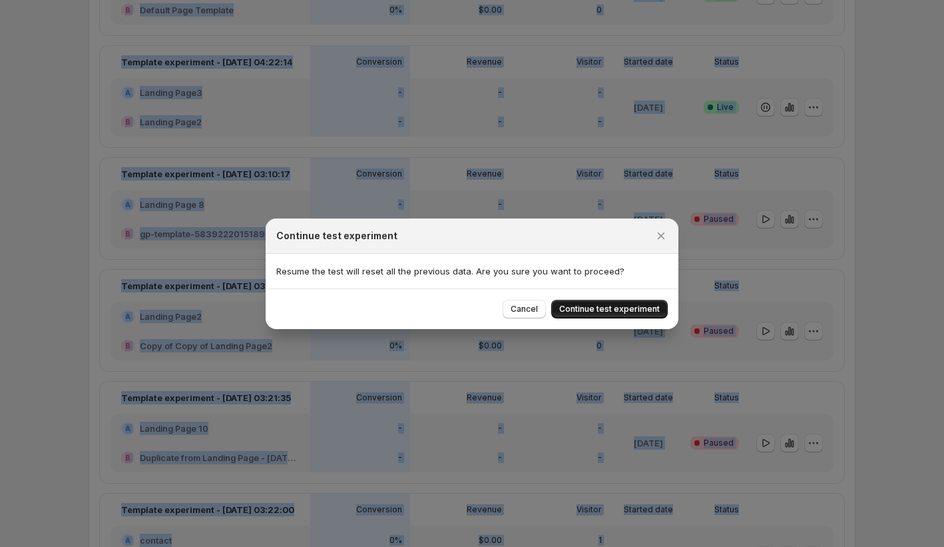
click at [642, 307] on span "Continue test experiment" at bounding box center [609, 309] width 101 height 11
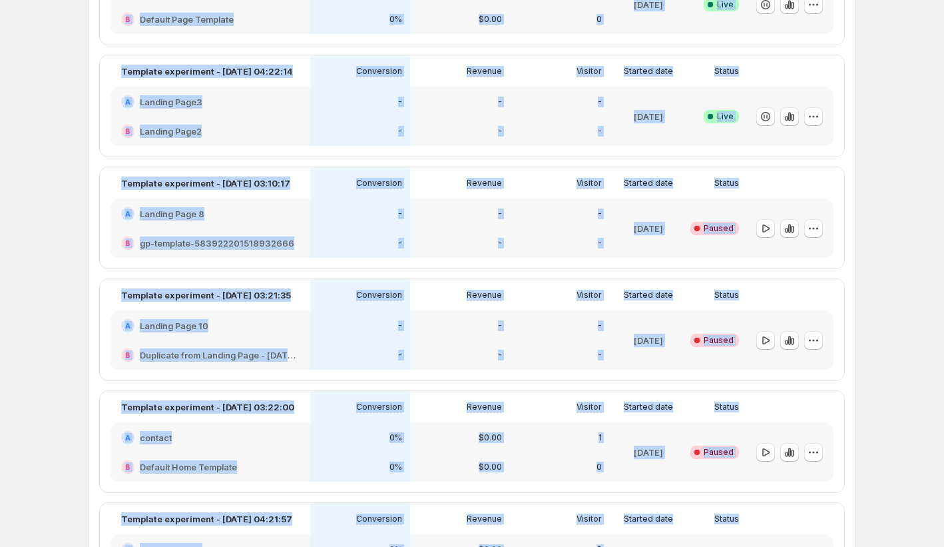
scroll to position [877, 0]
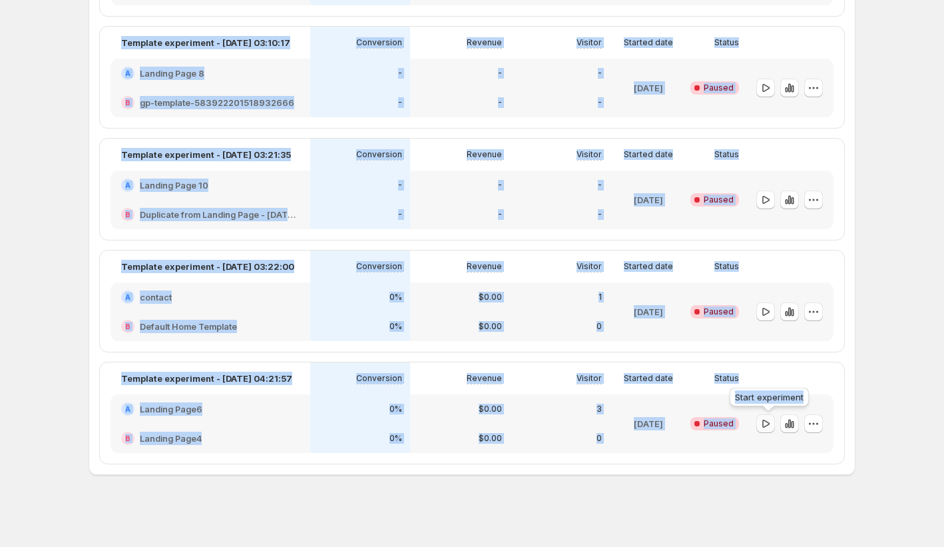
click at [772, 425] on icon "button" at bounding box center [765, 423] width 13 height 13
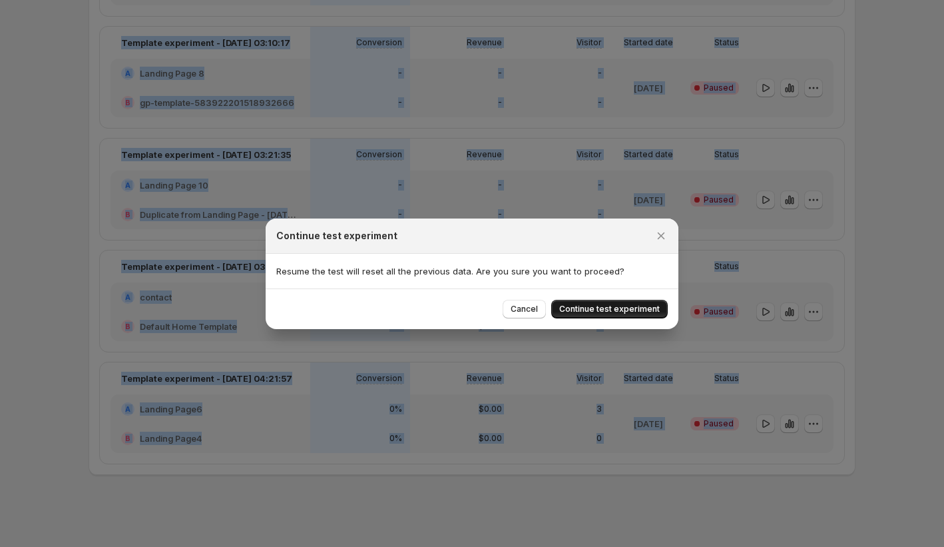
click at [640, 308] on span "Continue test experiment" at bounding box center [609, 309] width 101 height 11
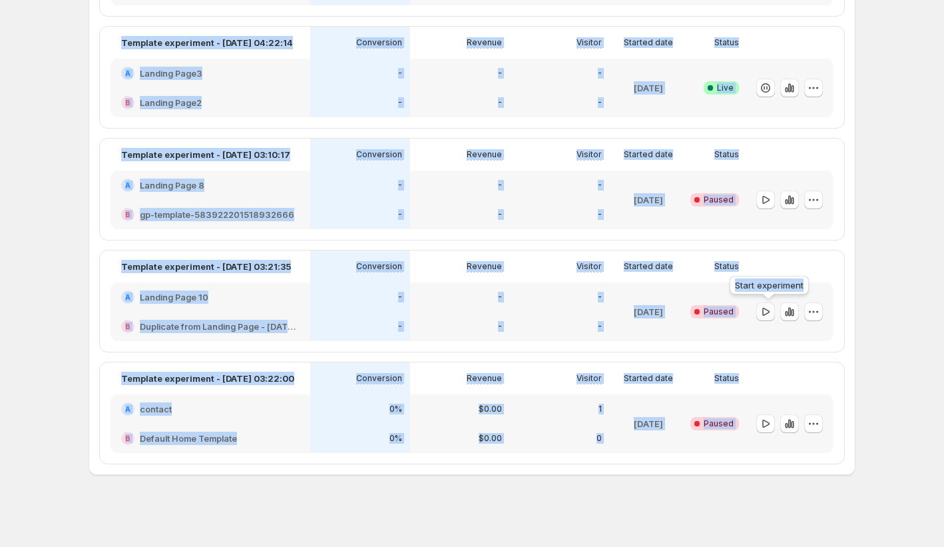
click at [763, 314] on icon "button" at bounding box center [765, 311] width 13 height 13
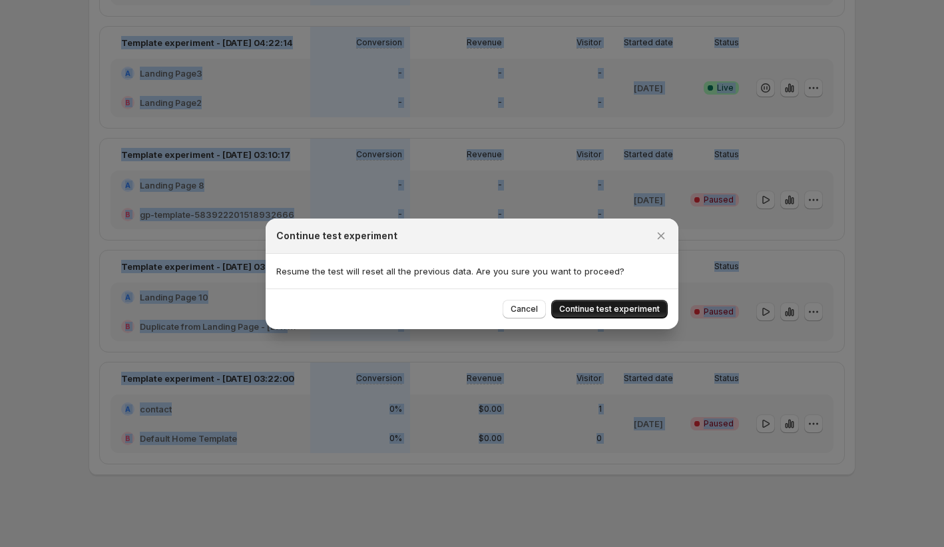
click at [624, 306] on span "Continue test experiment" at bounding box center [609, 309] width 101 height 11
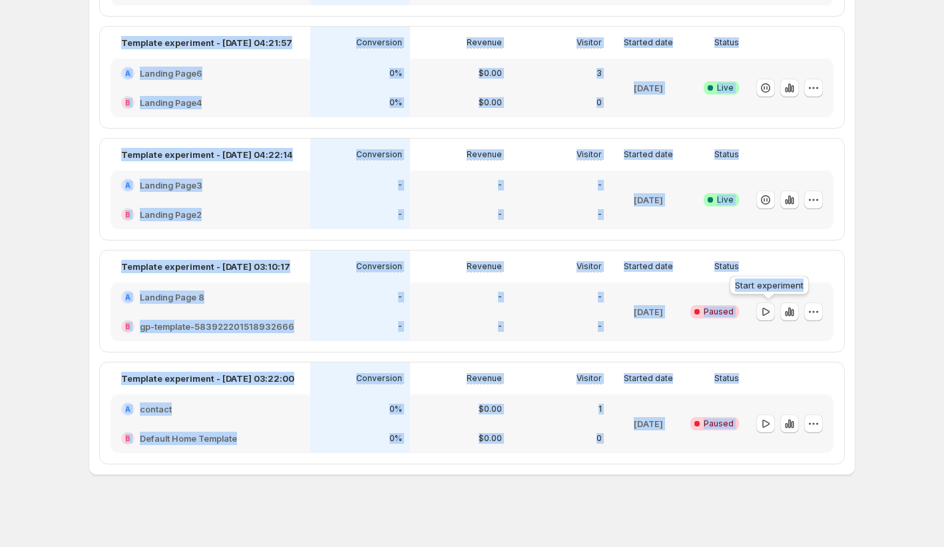
click at [769, 310] on icon "button" at bounding box center [765, 311] width 13 height 13
click at [772, 423] on icon "button" at bounding box center [765, 423] width 13 height 13
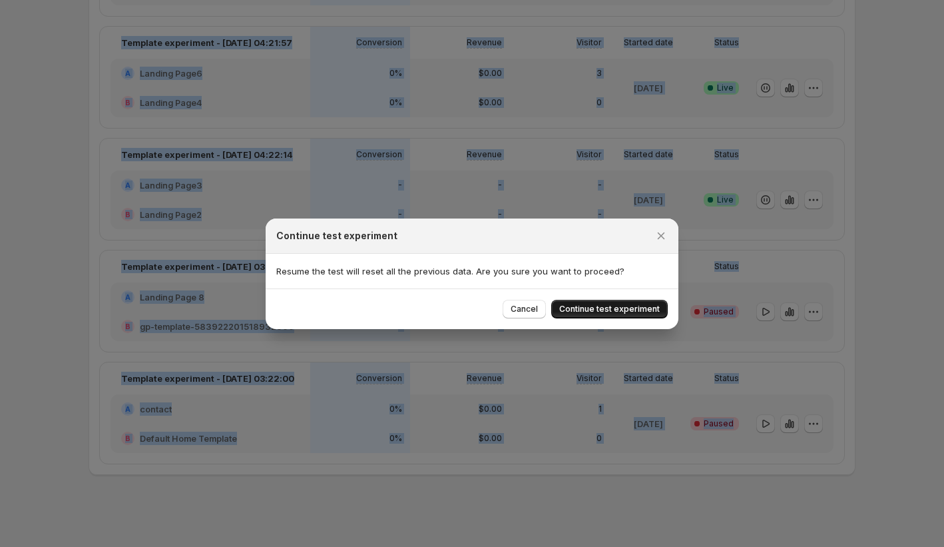
click at [645, 310] on span "Continue test experiment" at bounding box center [609, 309] width 101 height 11
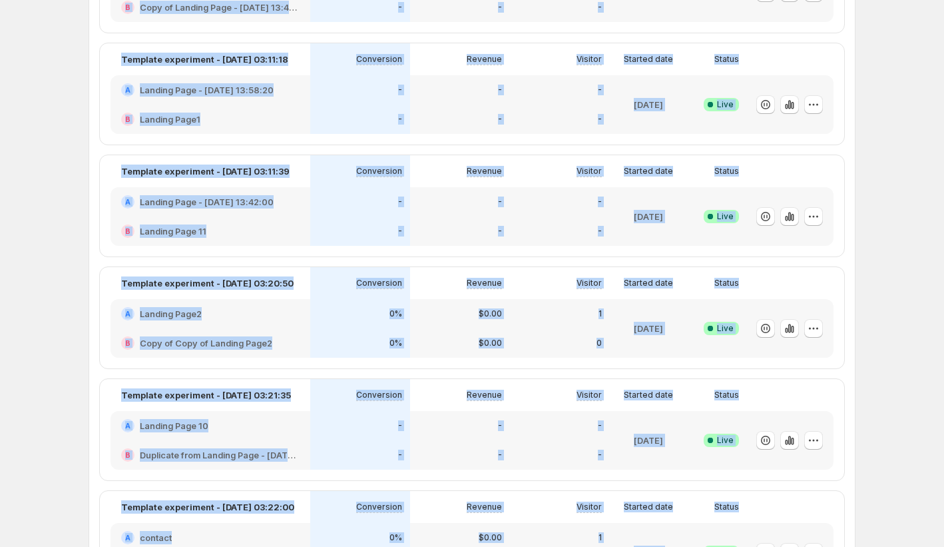
scroll to position [0, 0]
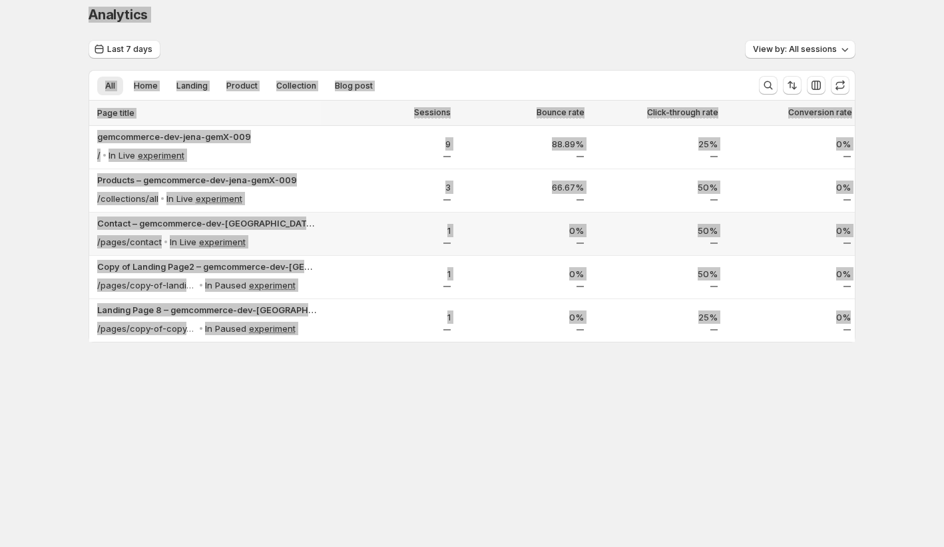
scroll to position [11, 0]
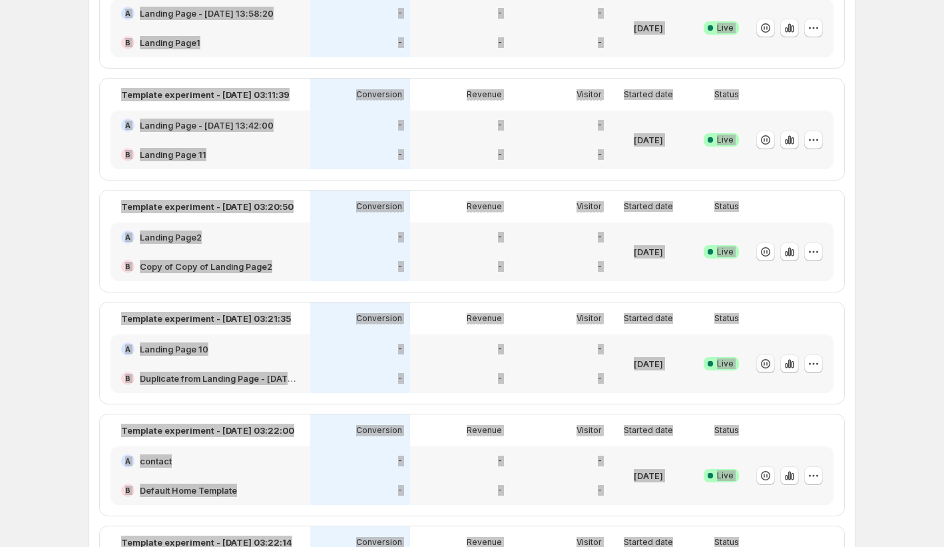
scroll to position [266, 0]
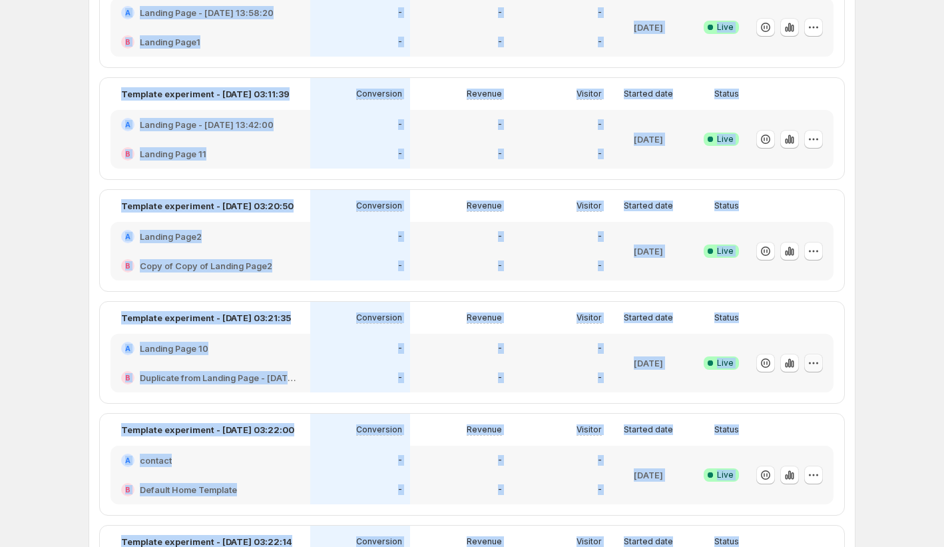
click at [815, 363] on icon "button" at bounding box center [813, 362] width 13 height 13
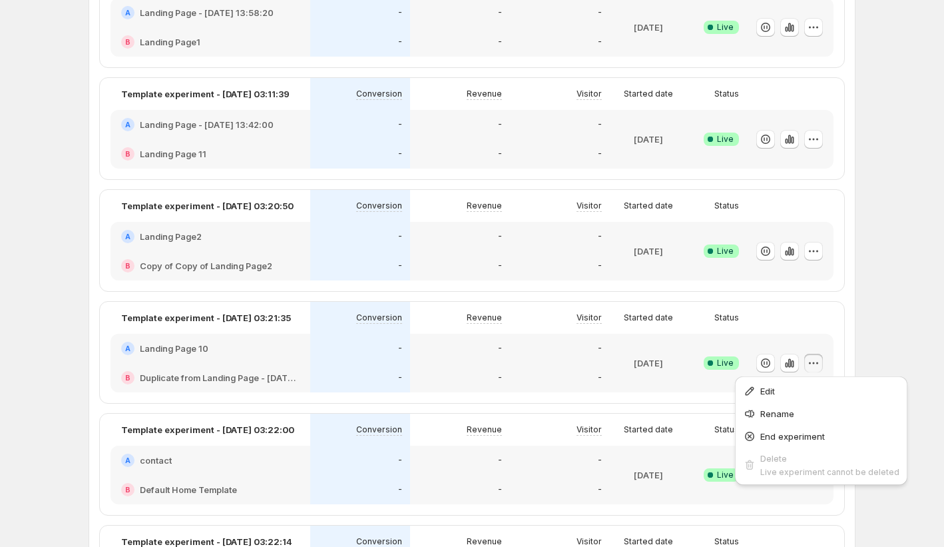
click at [900, 334] on div "Experiments. This page is ready Experiments Create new experiment Template Mult…" at bounding box center [472, 445] width 944 height 1423
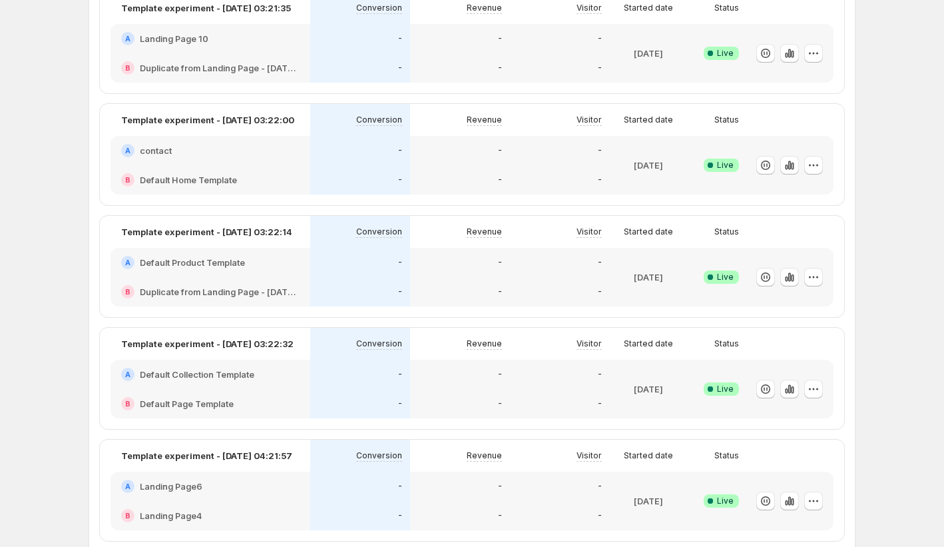
scroll to position [611, 0]
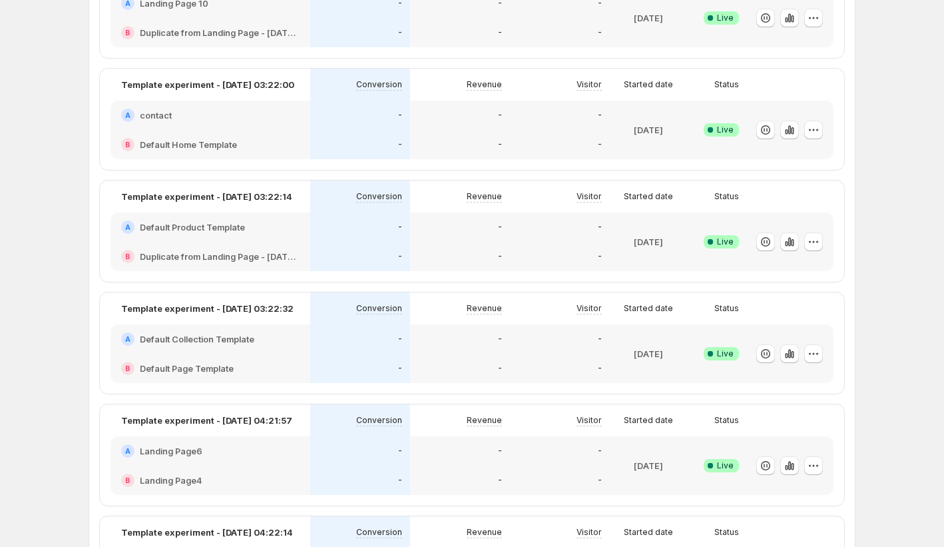
click at [489, 263] on div "-" at bounding box center [460, 256] width 100 height 29
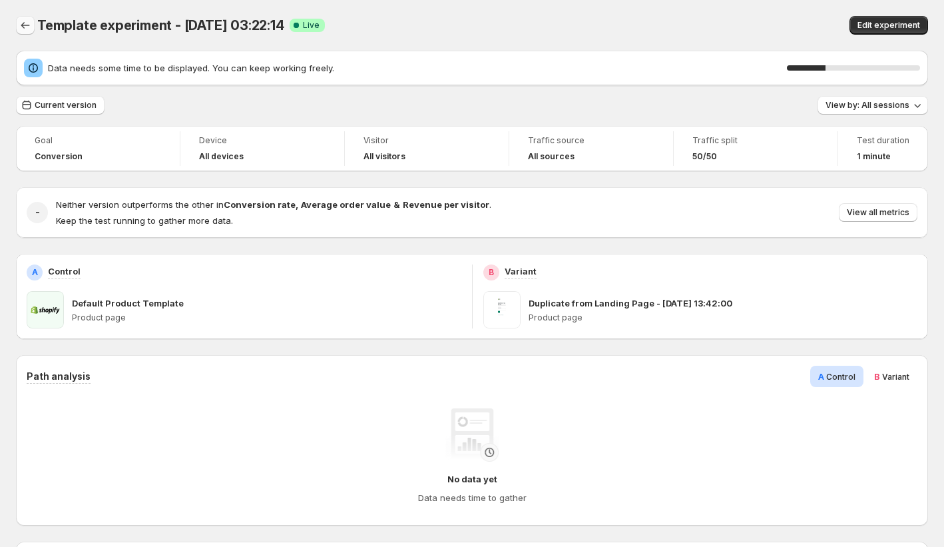
click at [23, 26] on icon "Back" at bounding box center [25, 25] width 13 height 13
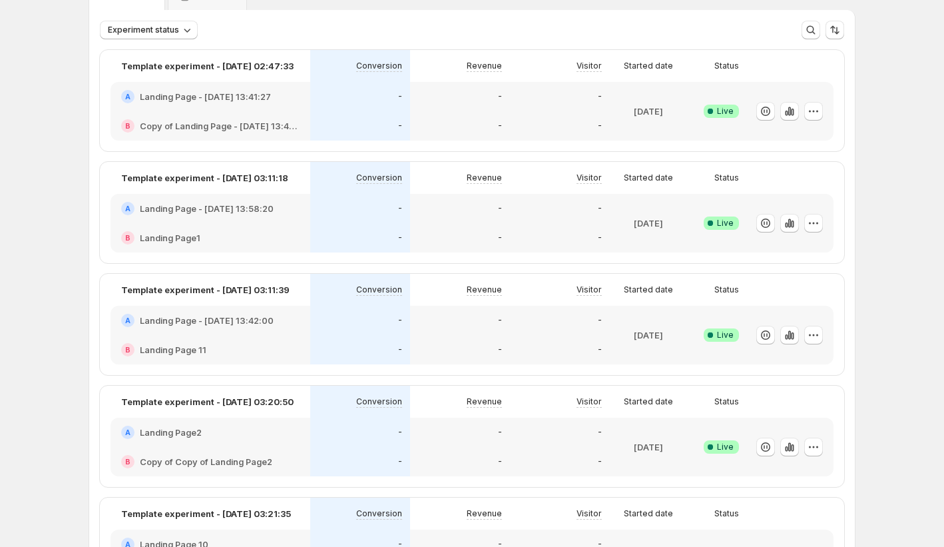
scroll to position [72, 0]
click at [255, 298] on div "Template experiment - Sep 11, 03:11:39" at bounding box center [211, 288] width 200 height 32
click at [256, 290] on p "Template experiment - Sep 11, 03:11:39" at bounding box center [205, 288] width 168 height 13
click at [814, 329] on icon "button" at bounding box center [813, 333] width 13 height 13
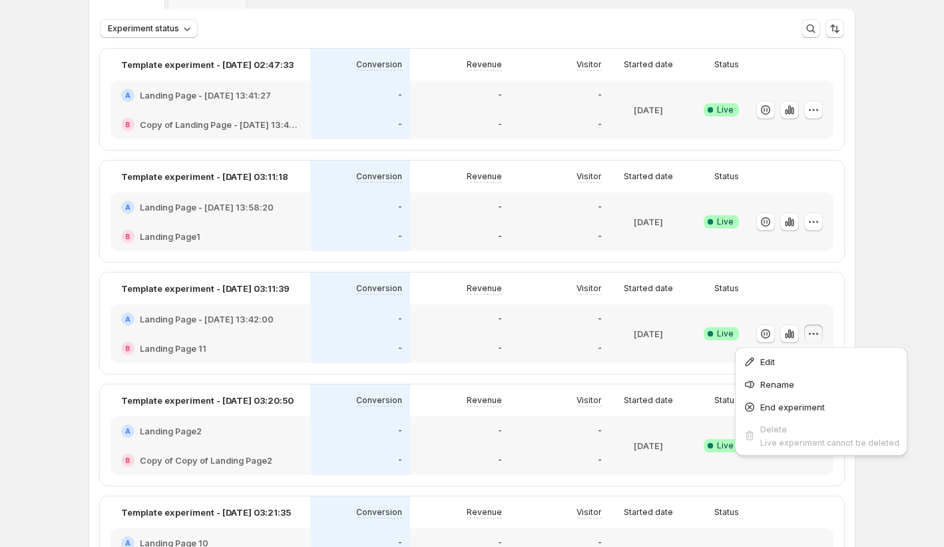
click at [841, 274] on div "Template experiment - Sep 11, 03:11:39 Conversion Revenue Visitor Started date …" at bounding box center [472, 322] width 744 height 101
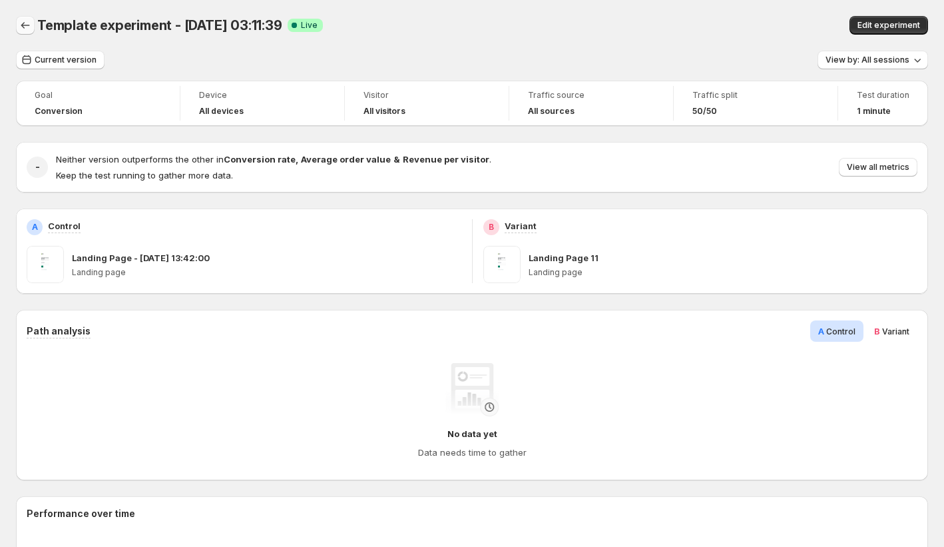
click at [33, 19] on div at bounding box center [26, 25] width 21 height 19
click at [25, 35] on div "Template experiment - Sep 11, 03:11:39. This page is ready Template experiment …" at bounding box center [472, 25] width 912 height 51
click at [25, 25] on icon "Back" at bounding box center [25, 25] width 13 height 13
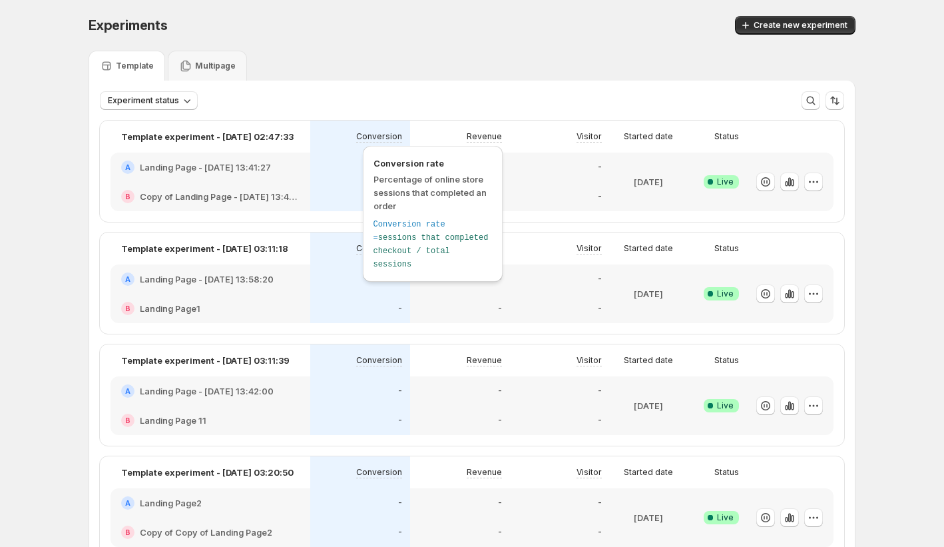
click at [391, 138] on p "Conversion" at bounding box center [379, 136] width 46 height 11
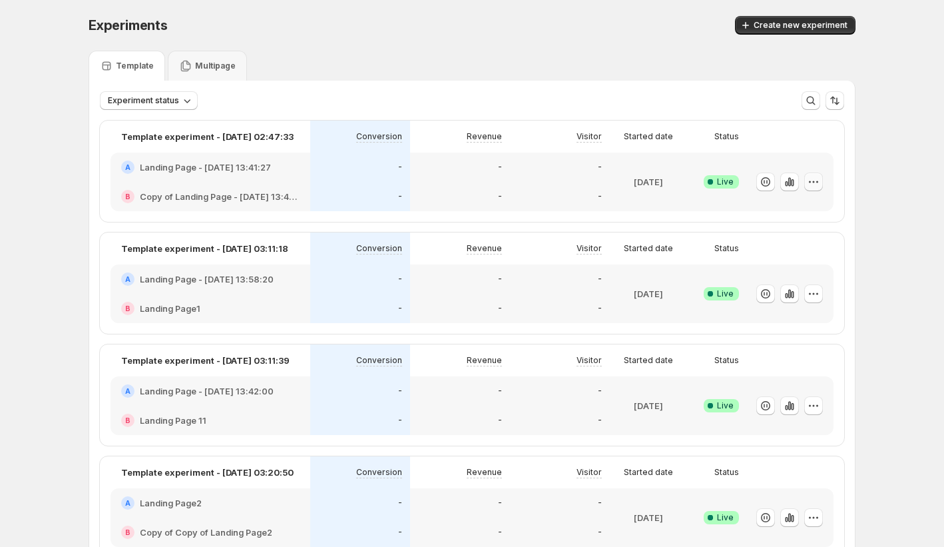
click at [821, 173] on button "button" at bounding box center [813, 181] width 19 height 19
click at [814, 206] on span "Edit" at bounding box center [829, 209] width 139 height 13
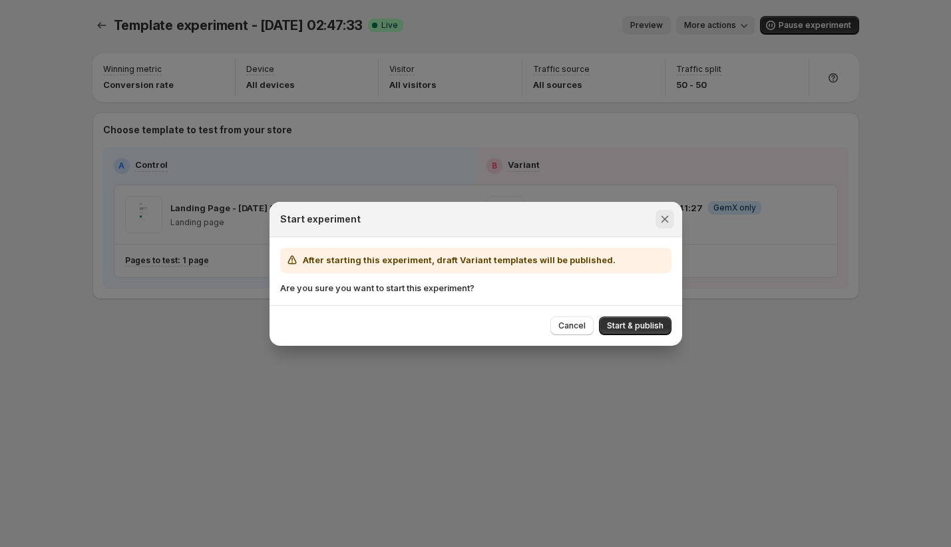
click at [666, 222] on icon "Close" at bounding box center [664, 218] width 13 height 13
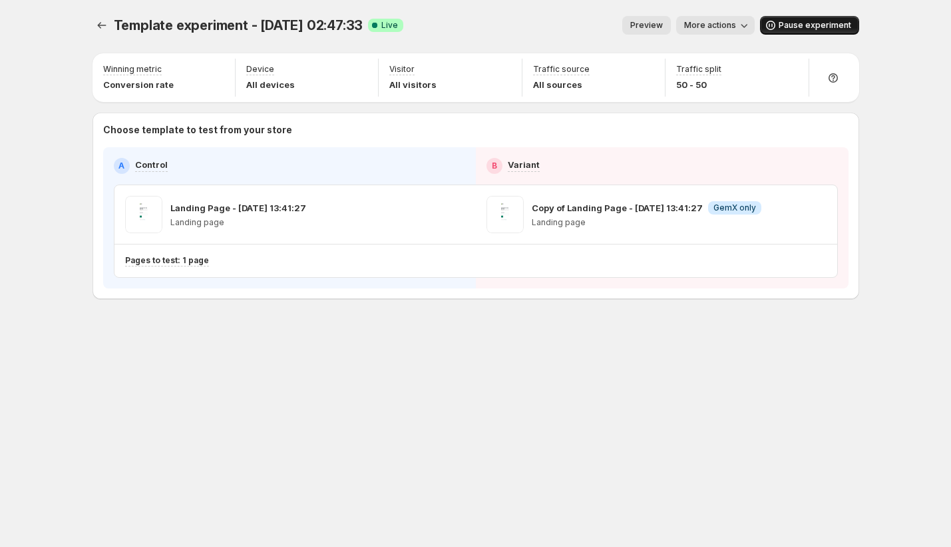
click at [799, 31] on button "Pause experiment" at bounding box center [809, 25] width 99 height 19
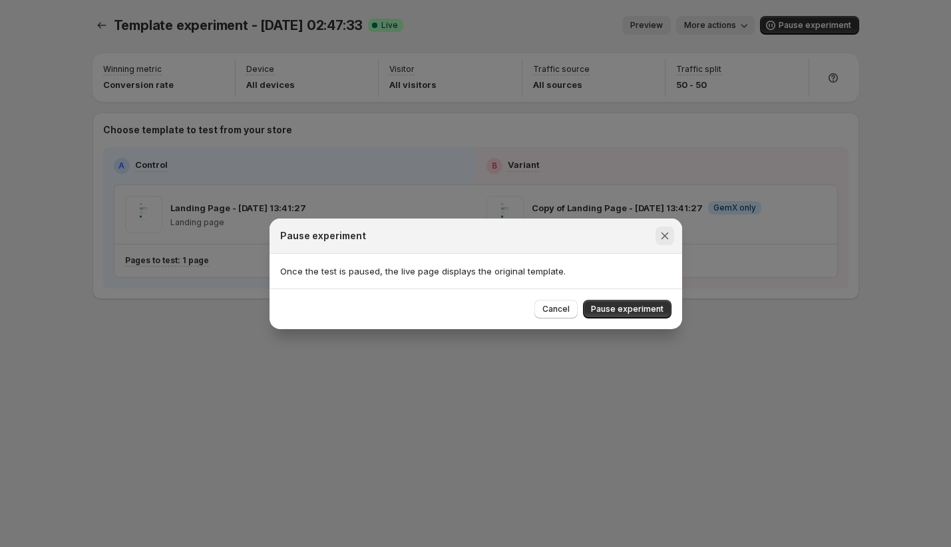
click at [667, 235] on icon "Close" at bounding box center [664, 235] width 13 height 13
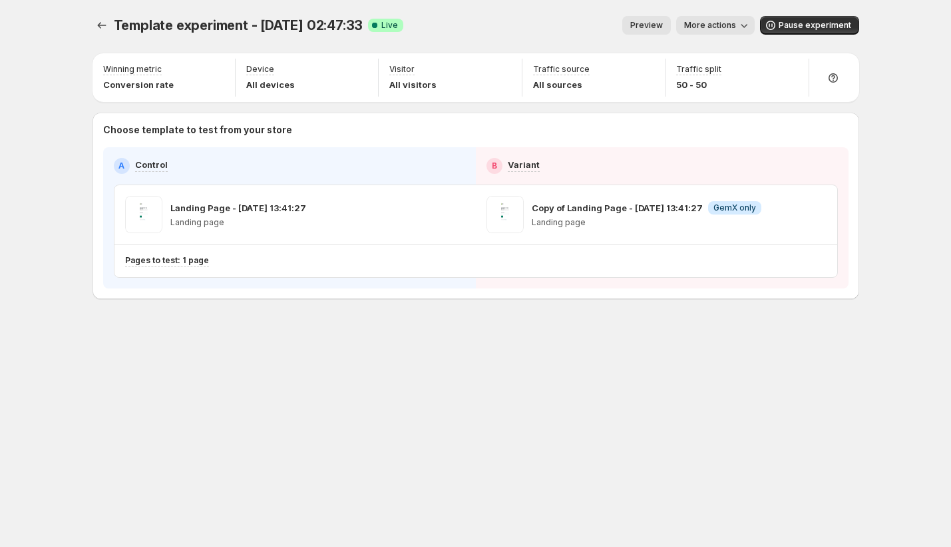
click at [663, 27] on span "Preview" at bounding box center [647, 25] width 33 height 11
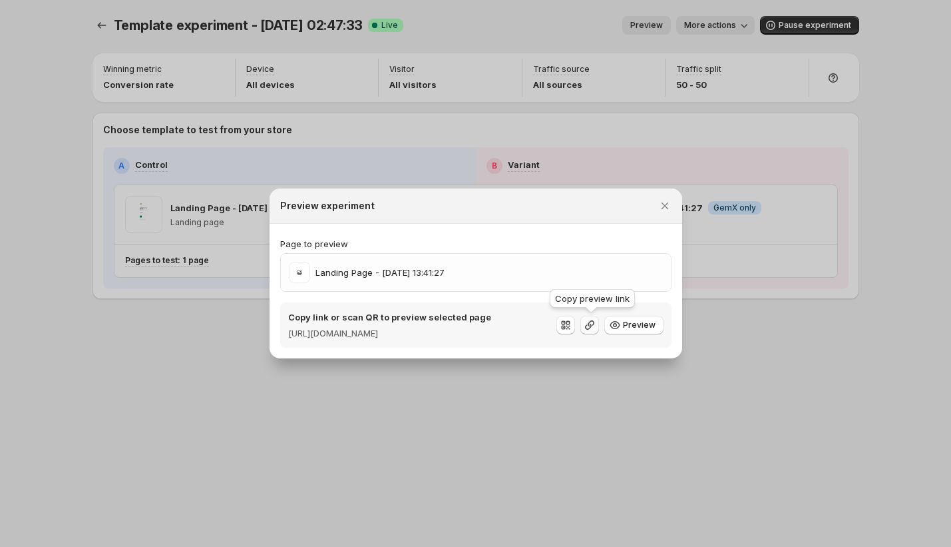
click at [598, 326] on button ":r62a:" at bounding box center [590, 325] width 19 height 19
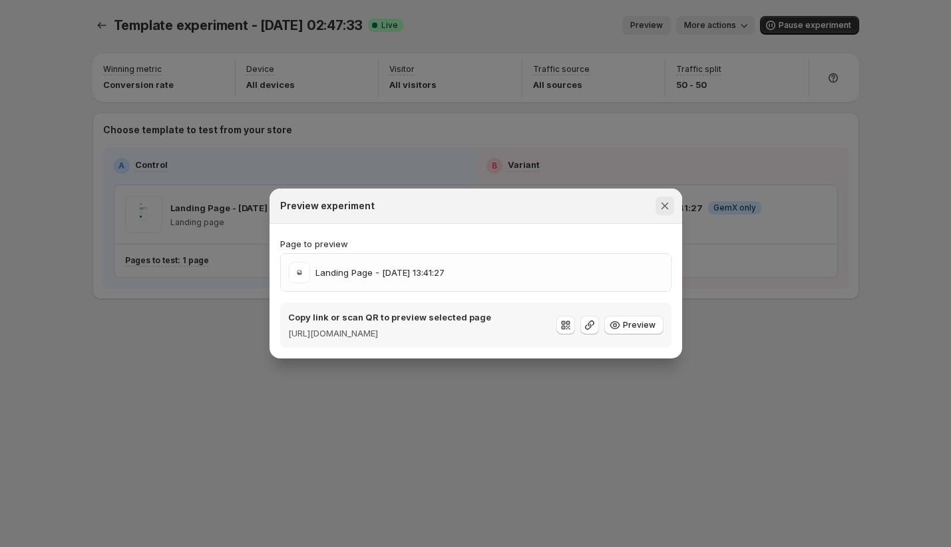
click at [660, 204] on icon "Close" at bounding box center [664, 205] width 13 height 13
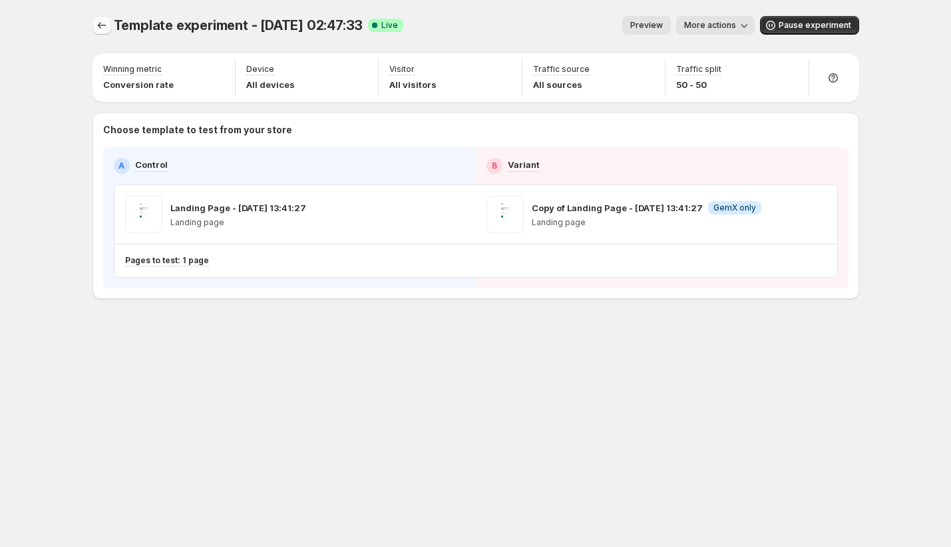
click at [105, 33] on button "Experiments" at bounding box center [102, 25] width 19 height 19
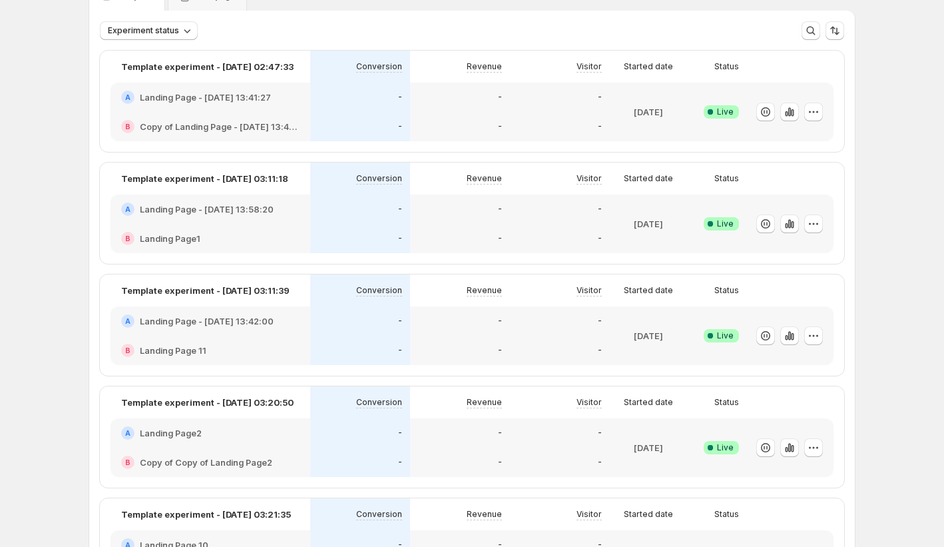
scroll to position [139, 0]
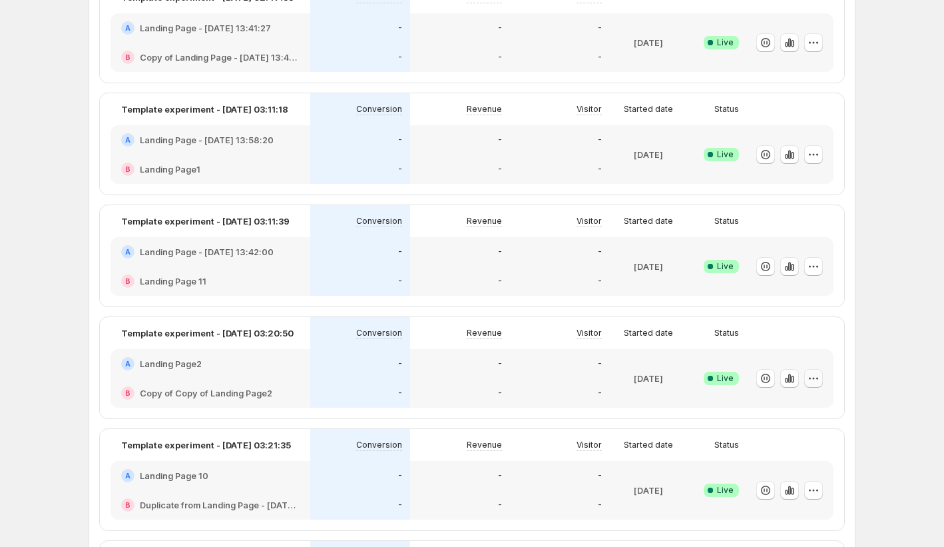
drag, startPoint x: 821, startPoint y: 381, endPoint x: 822, endPoint y: 372, distance: 8.8
click at [820, 380] on icon "button" at bounding box center [813, 378] width 13 height 13
click at [806, 410] on span "Edit" at bounding box center [829, 405] width 139 height 13
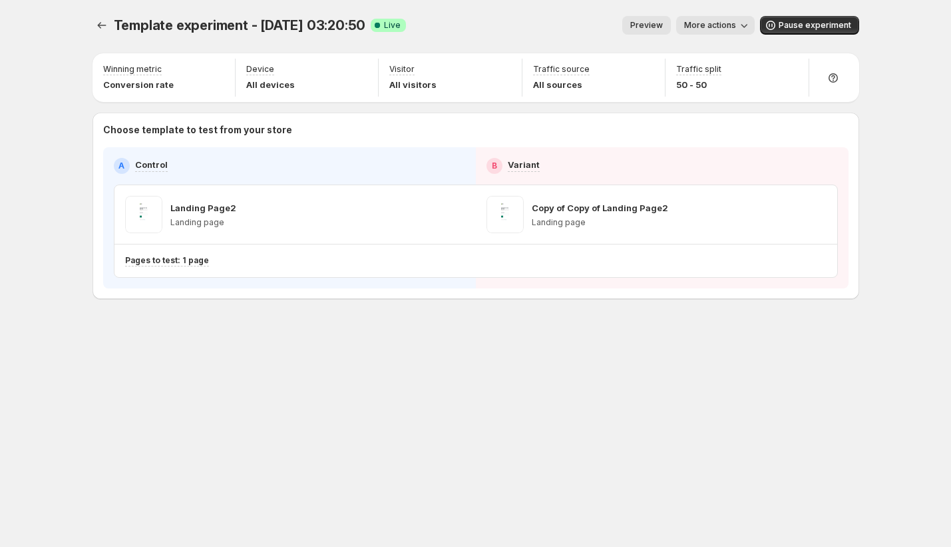
click at [663, 25] on span "Preview" at bounding box center [647, 25] width 33 height 11
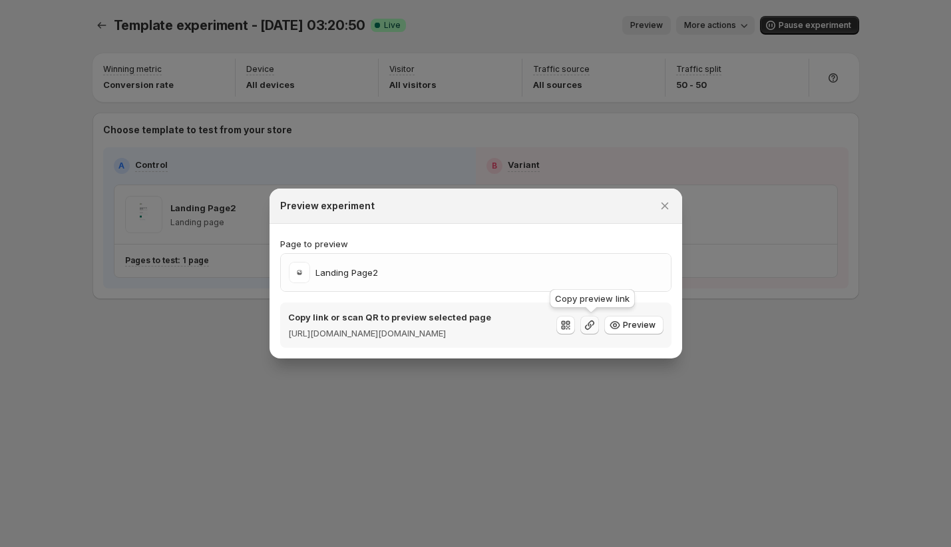
click at [597, 328] on icon ":r691:" at bounding box center [589, 324] width 13 height 13
drag, startPoint x: 665, startPoint y: 196, endPoint x: 642, endPoint y: 81, distance: 118.0
click at [664, 199] on icon "Close" at bounding box center [664, 205] width 13 height 13
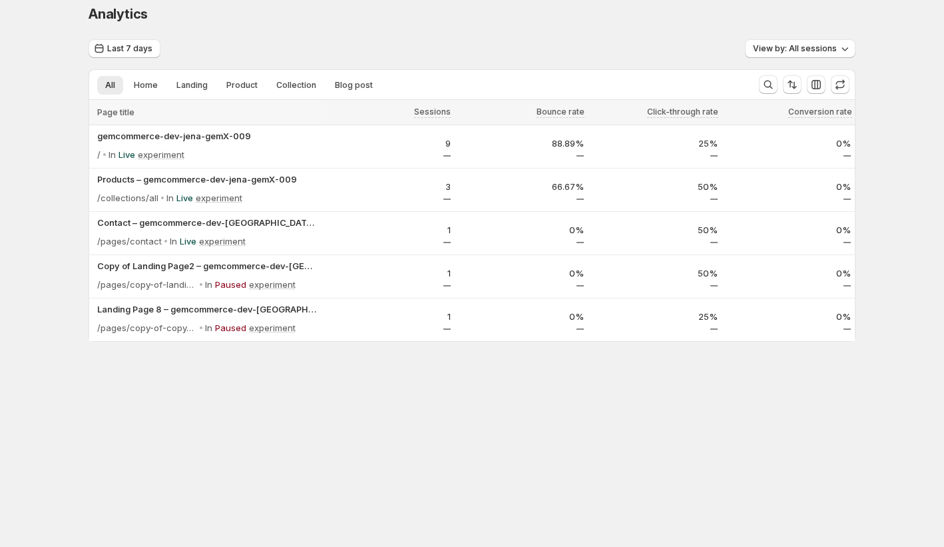
scroll to position [11, 0]
click at [842, 85] on icon "button" at bounding box center [840, 84] width 13 height 13
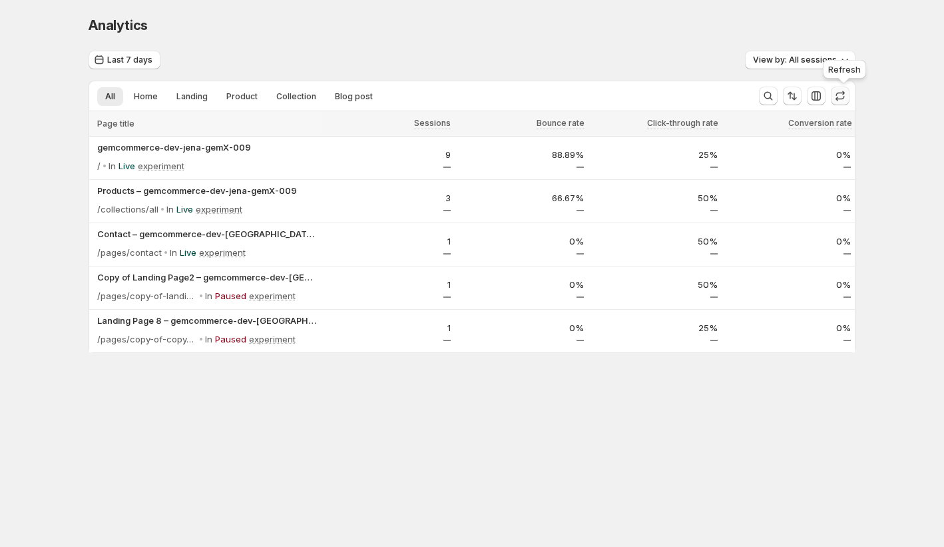
click at [846, 93] on icon "button" at bounding box center [840, 95] width 13 height 13
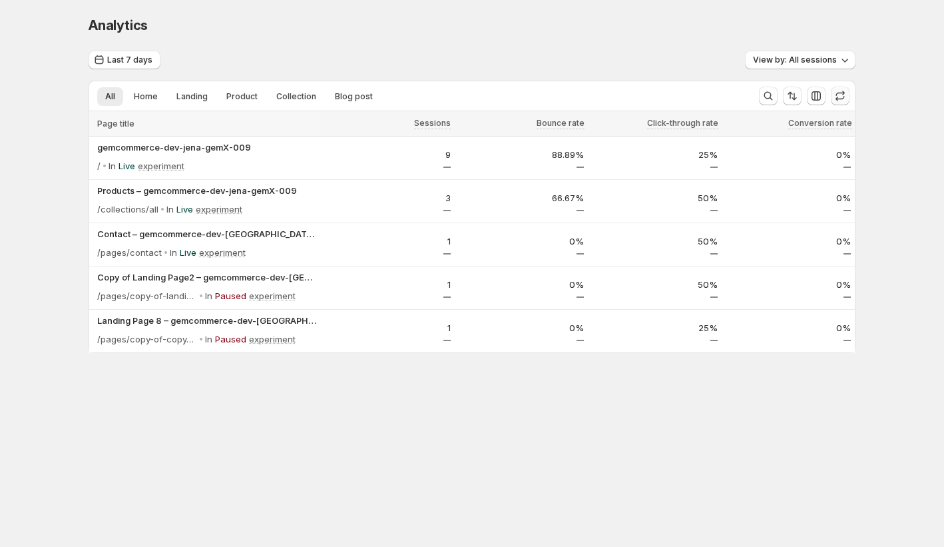
click at [846, 93] on icon "button" at bounding box center [840, 95] width 13 height 13
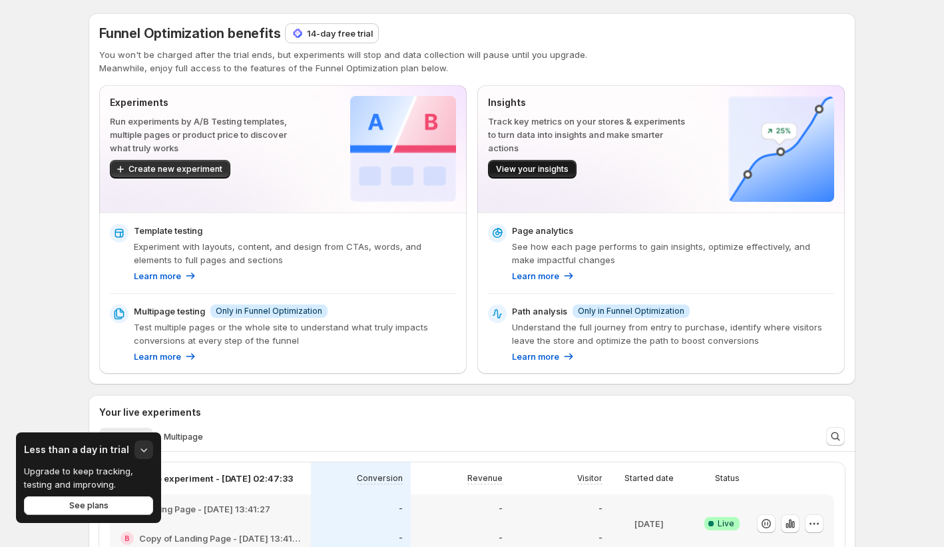
click at [553, 168] on span "View your insights" at bounding box center [532, 169] width 73 height 11
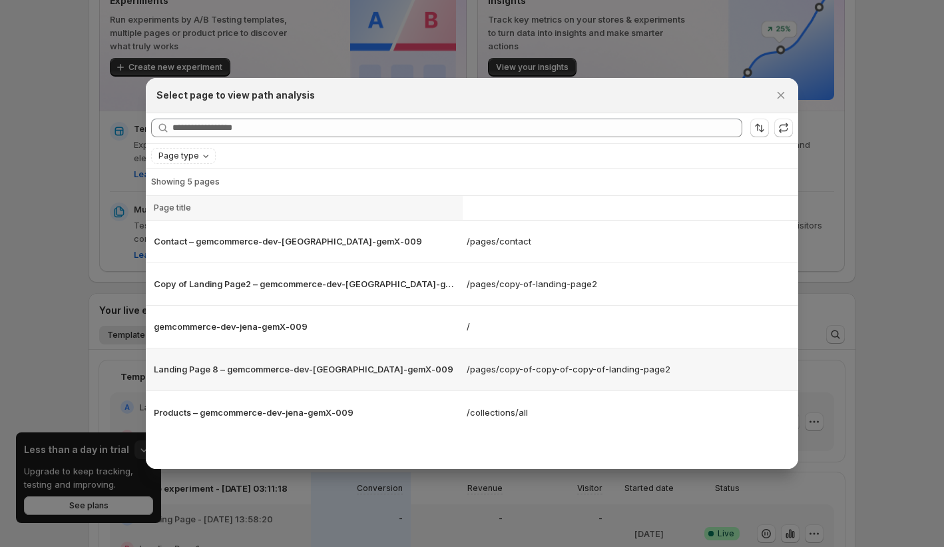
scroll to position [138, 0]
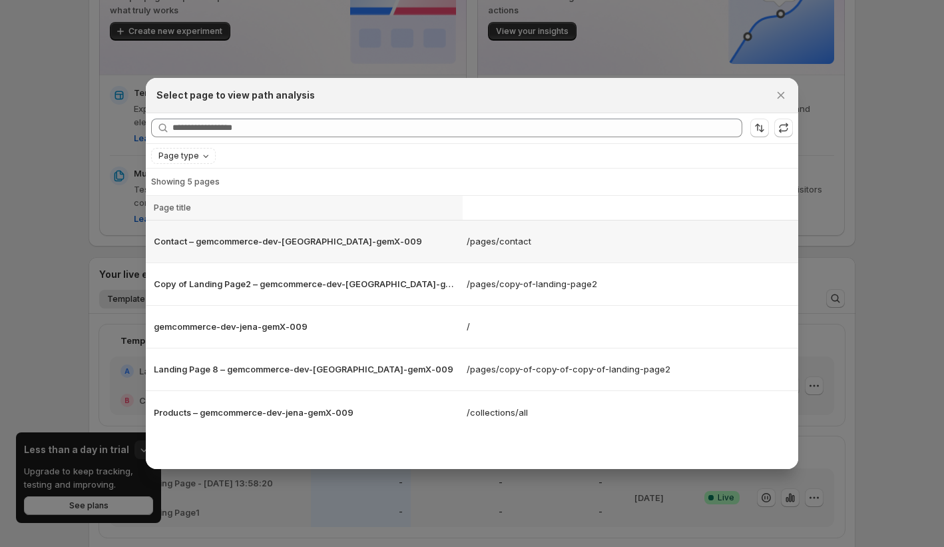
drag, startPoint x: 208, startPoint y: 244, endPoint x: 228, endPoint y: 302, distance: 61.7
click at [209, 244] on p "Contact – gemcommerce-dev-[GEOGRAPHIC_DATA]-gemX-009" at bounding box center [306, 240] width 305 height 13
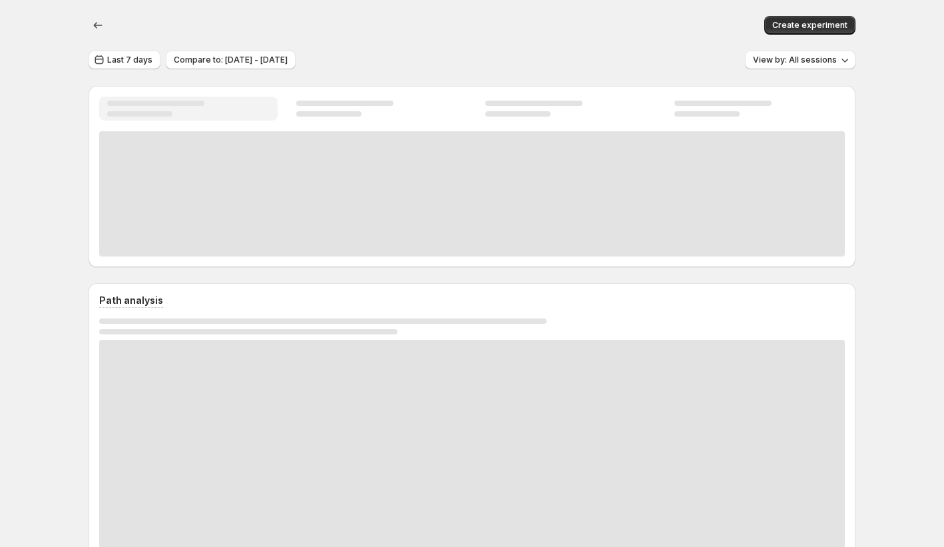
click at [230, 284] on div "Path analysis" at bounding box center [472, 433] width 767 height 300
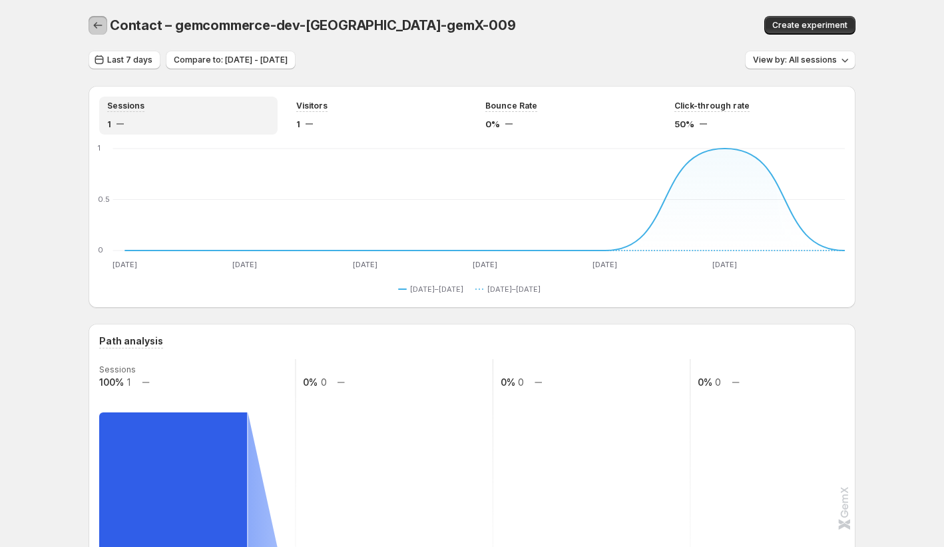
click at [104, 25] on icon "button" at bounding box center [97, 25] width 13 height 13
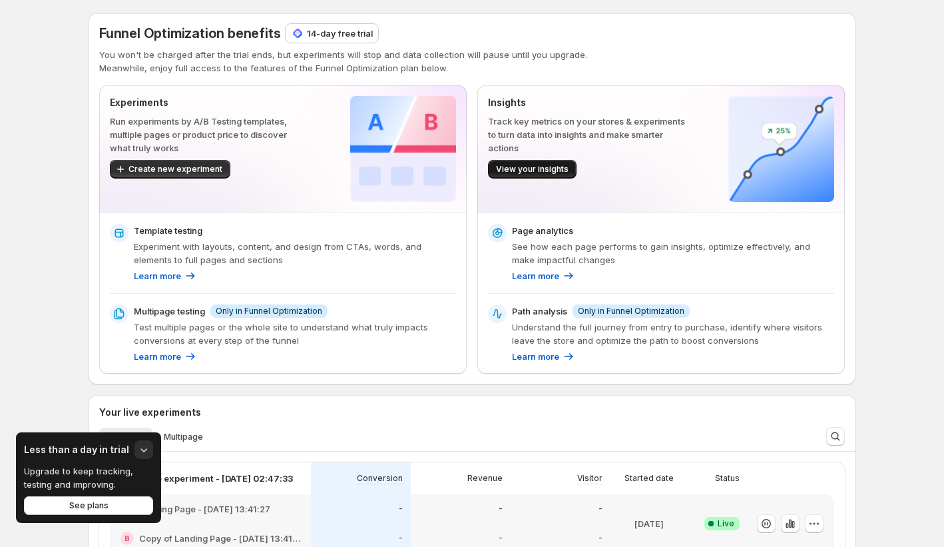
click at [511, 171] on span "View your insights" at bounding box center [532, 169] width 73 height 11
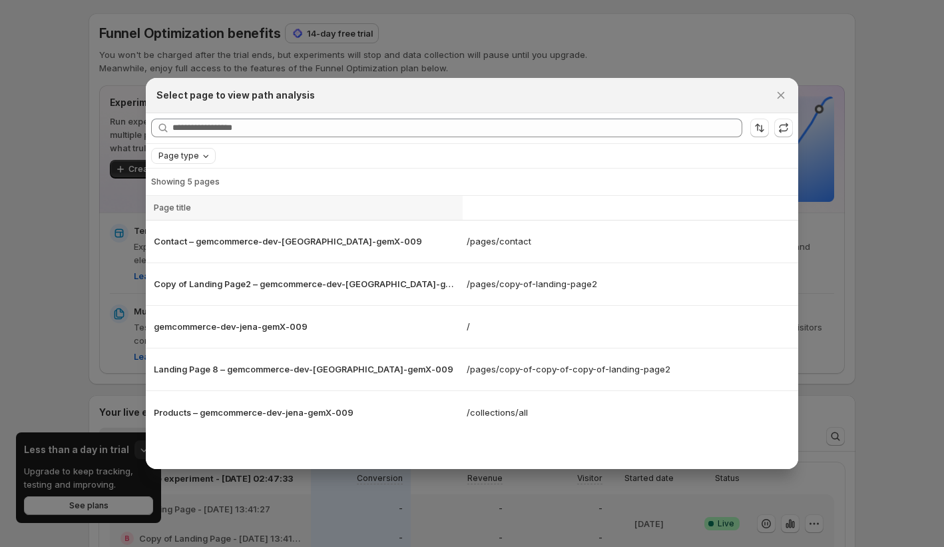
click at [163, 152] on span "Page type" at bounding box center [178, 155] width 41 height 11
click at [767, 129] on button "Sort the results" at bounding box center [759, 128] width 19 height 19
click at [714, 224] on button "Z-A" at bounding box center [712, 219] width 91 height 19
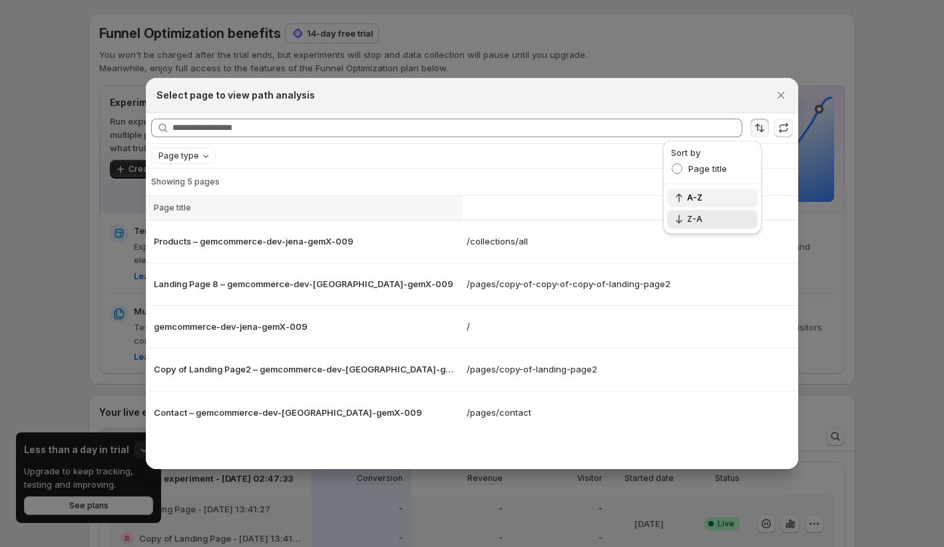
click at [710, 198] on span "A-Z" at bounding box center [718, 197] width 63 height 11
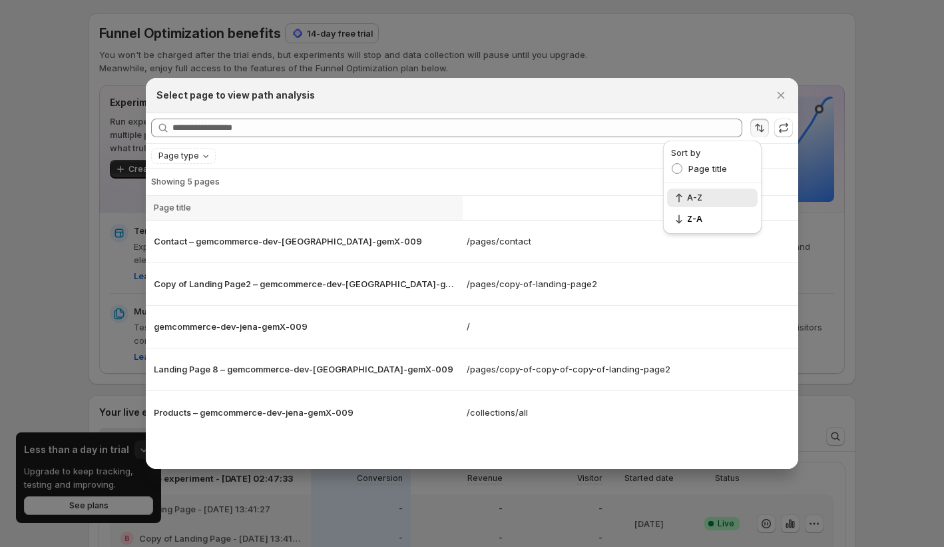
click at [686, 160] on legend "Sort by" at bounding box center [685, 154] width 29 height 16
click at [713, 171] on span "Page title" at bounding box center [707, 168] width 39 height 11
click at [169, 154] on span "Page type" at bounding box center [178, 155] width 41 height 11
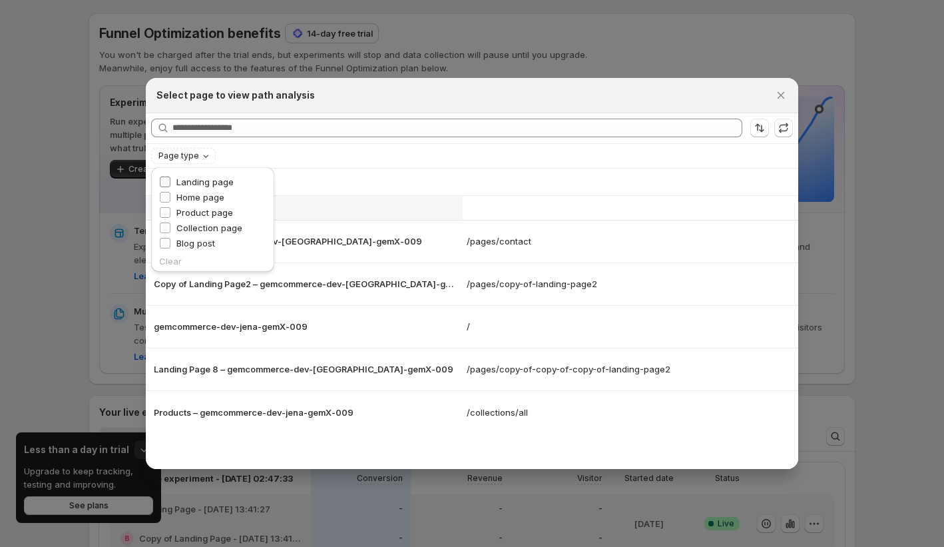
click at [199, 180] on span "Landing page" at bounding box center [204, 181] width 57 height 11
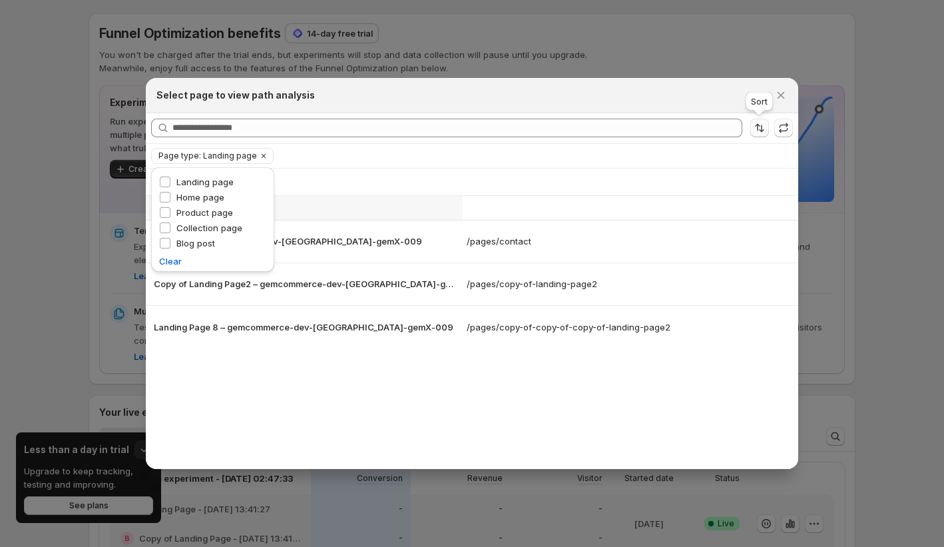
click at [764, 130] on icon "Sort the results" at bounding box center [759, 127] width 13 height 13
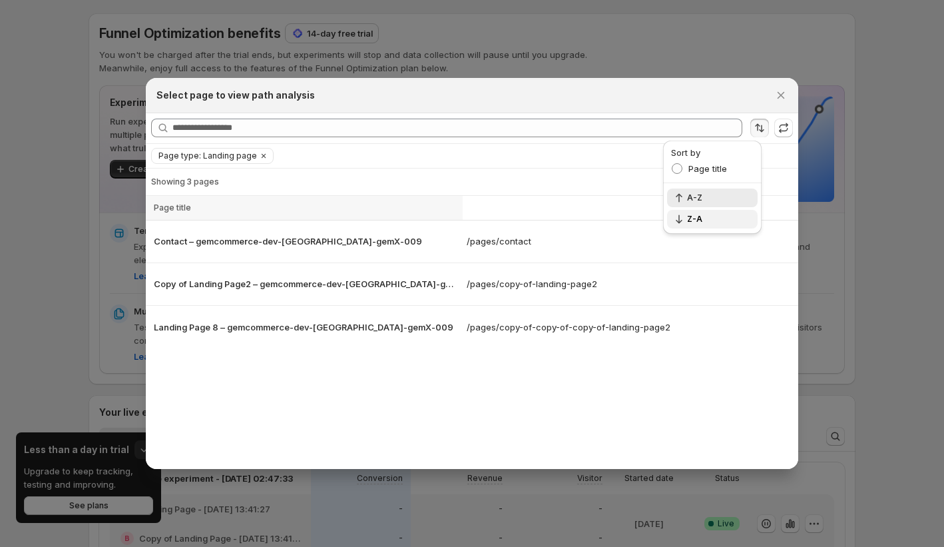
click at [698, 218] on span "Z-A" at bounding box center [718, 219] width 63 height 11
click at [698, 206] on button "A-Z" at bounding box center [712, 197] width 91 height 19
click at [262, 156] on icon "Clear" at bounding box center [263, 155] width 11 height 11
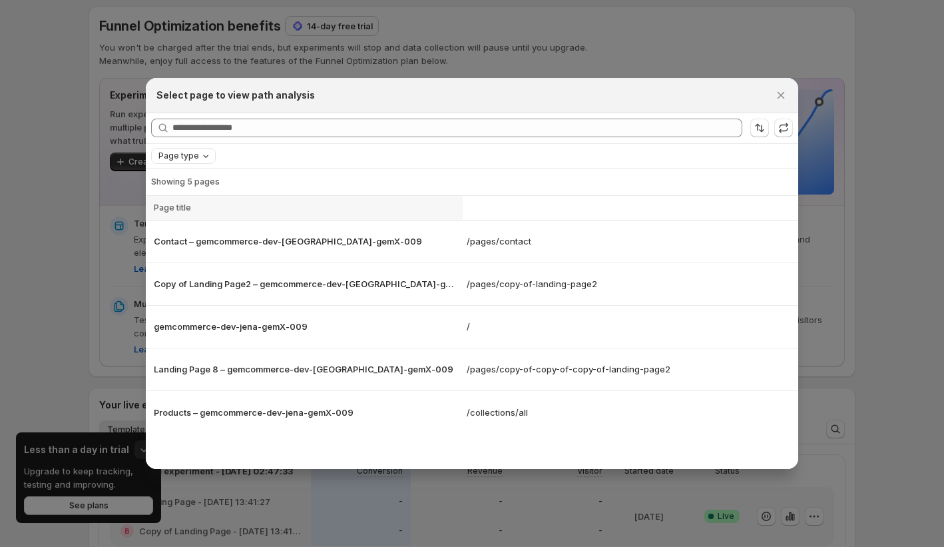
scroll to position [8, 0]
click at [187, 158] on span "Page type" at bounding box center [178, 155] width 41 height 11
click at [190, 191] on span "Home page" at bounding box center [200, 196] width 48 height 13
click at [190, 192] on span "Home page" at bounding box center [200, 197] width 48 height 11
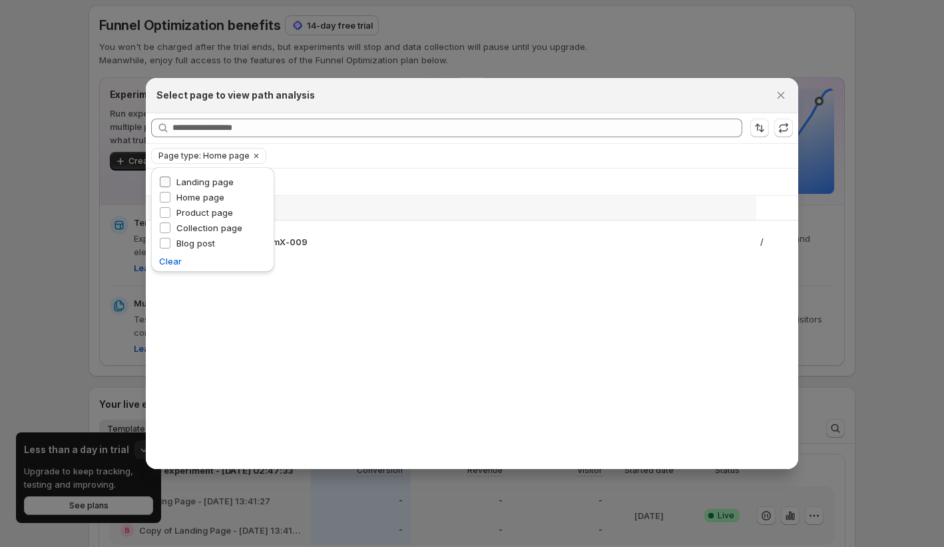
click at [224, 184] on span "Landing page" at bounding box center [204, 181] width 57 height 11
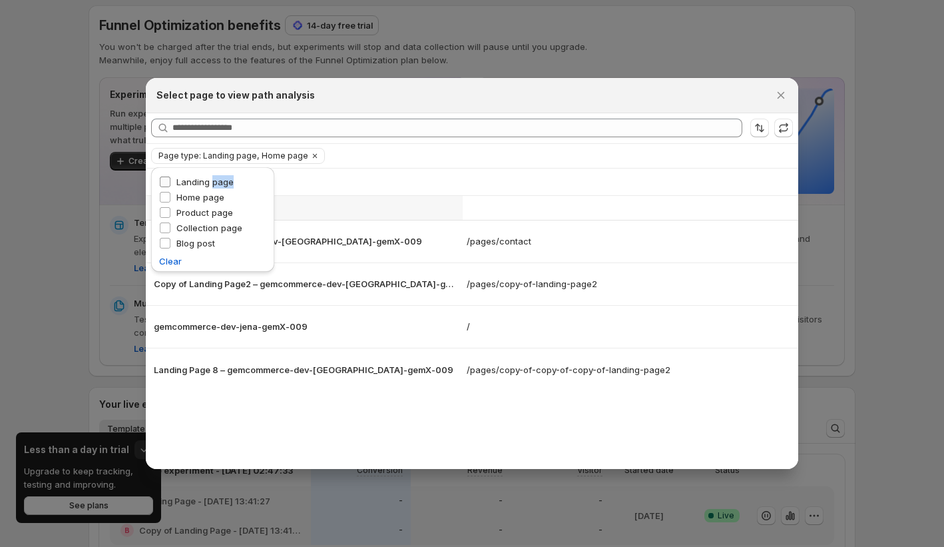
click at [224, 184] on span "Landing page" at bounding box center [204, 181] width 57 height 11
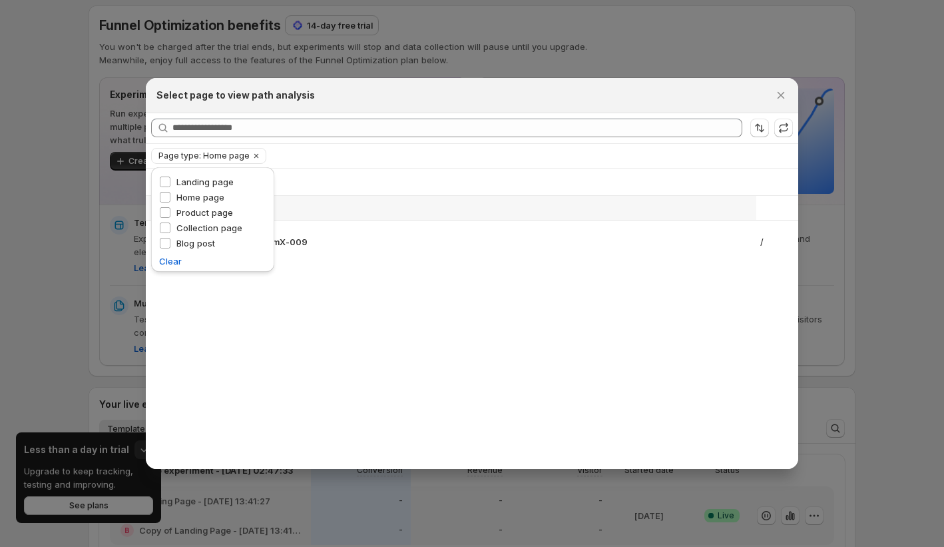
click at [291, 153] on div "Page type: Home page Clear all" at bounding box center [472, 156] width 642 height 16
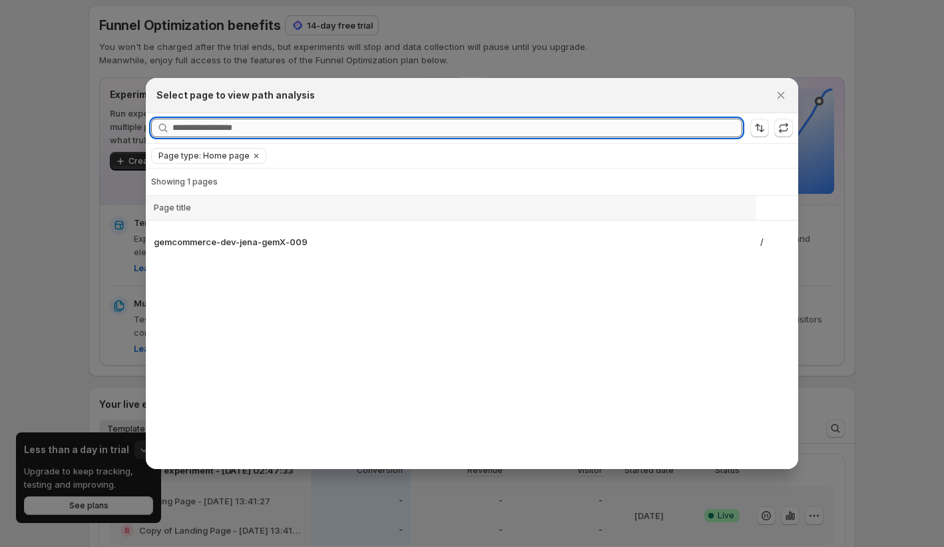
click at [370, 127] on input "Searching all page" at bounding box center [457, 128] width 570 height 19
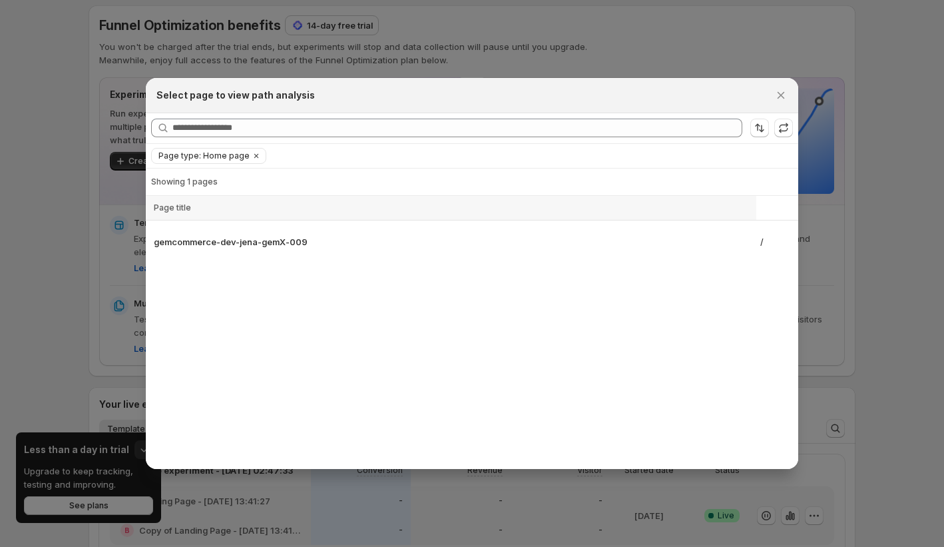
click at [255, 156] on icon "Clear" at bounding box center [256, 155] width 11 height 11
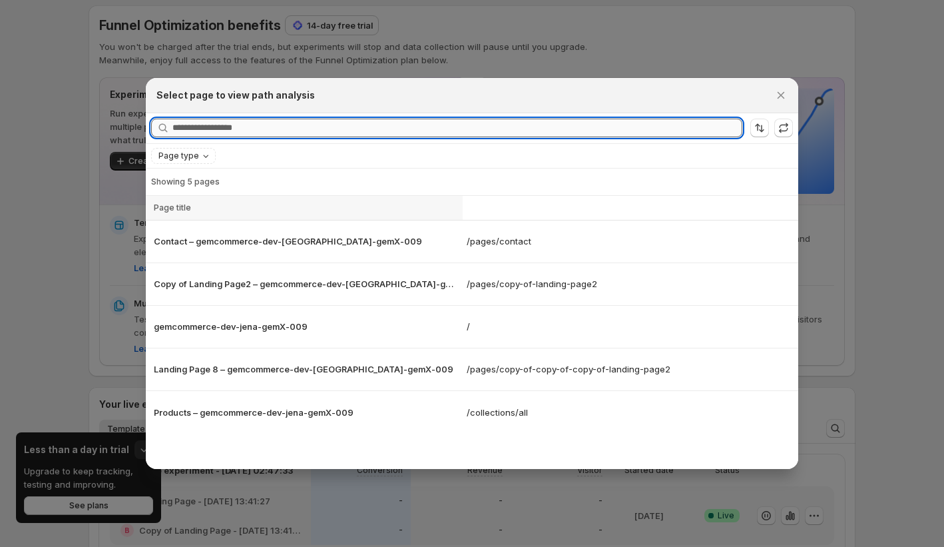
click at [302, 130] on input "Searching all page" at bounding box center [457, 128] width 570 height 19
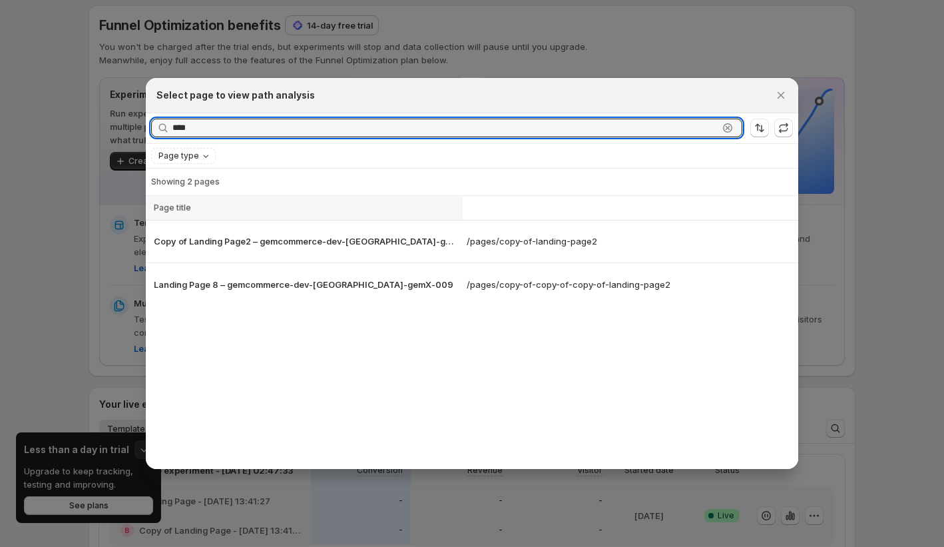
type input "****"
click at [728, 129] on icon ":r7rm:" at bounding box center [728, 128] width 5 height 5
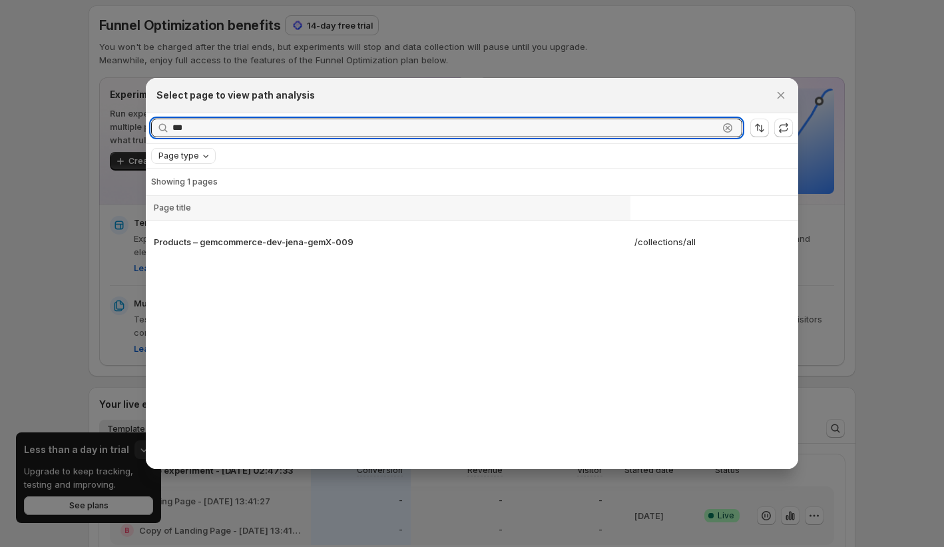
type input "***"
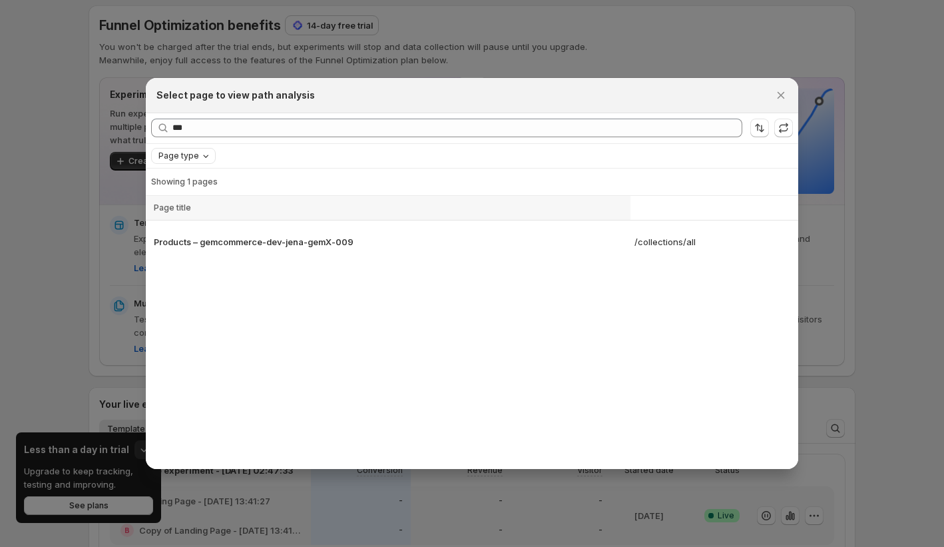
click at [194, 160] on span "Page type" at bounding box center [178, 155] width 41 height 11
click at [205, 190] on span "Home page" at bounding box center [200, 196] width 48 height 13
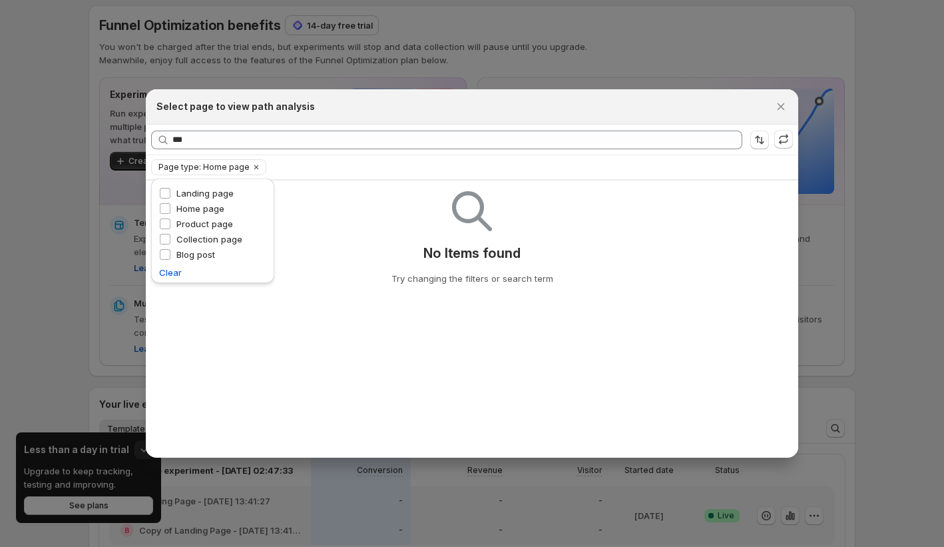
click at [381, 272] on div "No Items found Try changing the filters or search term" at bounding box center [471, 232] width 631 height 105
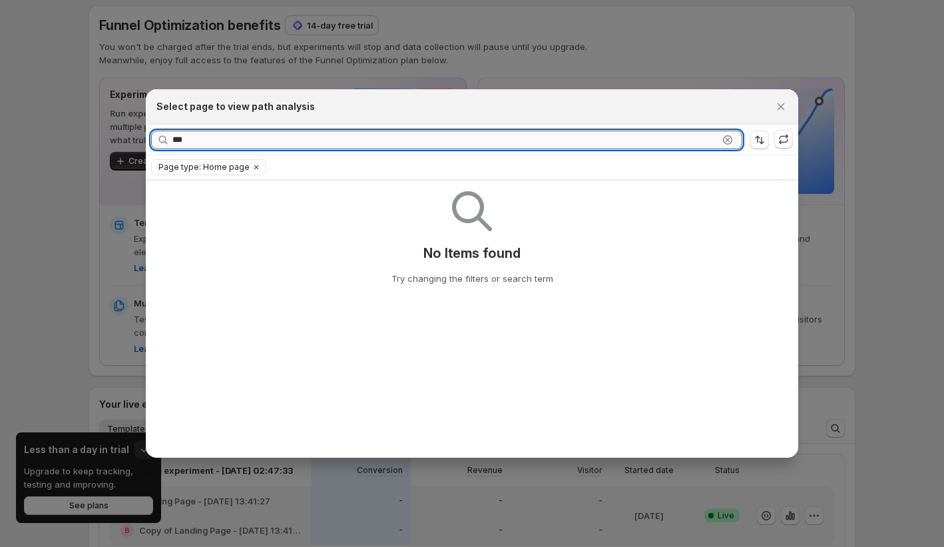
click at [730, 143] on div "*** Clear" at bounding box center [446, 139] width 591 height 19
click at [730, 140] on div "*** Clear" at bounding box center [446, 139] width 591 height 19
click at [727, 138] on icon ":r7rm:" at bounding box center [728, 139] width 5 height 5
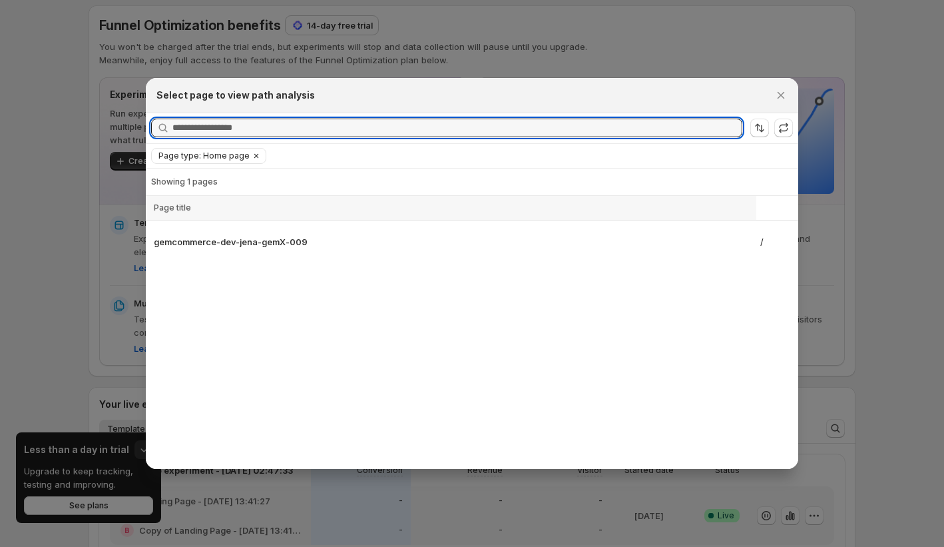
click at [254, 156] on icon "Clear" at bounding box center [256, 156] width 4 height 4
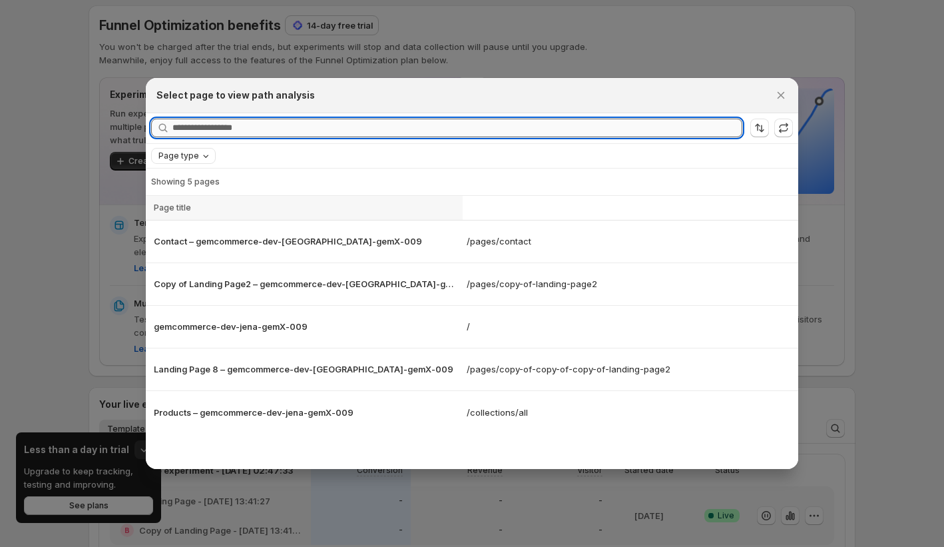
click at [664, 130] on input "Searching all page" at bounding box center [457, 128] width 570 height 19
type input "*"
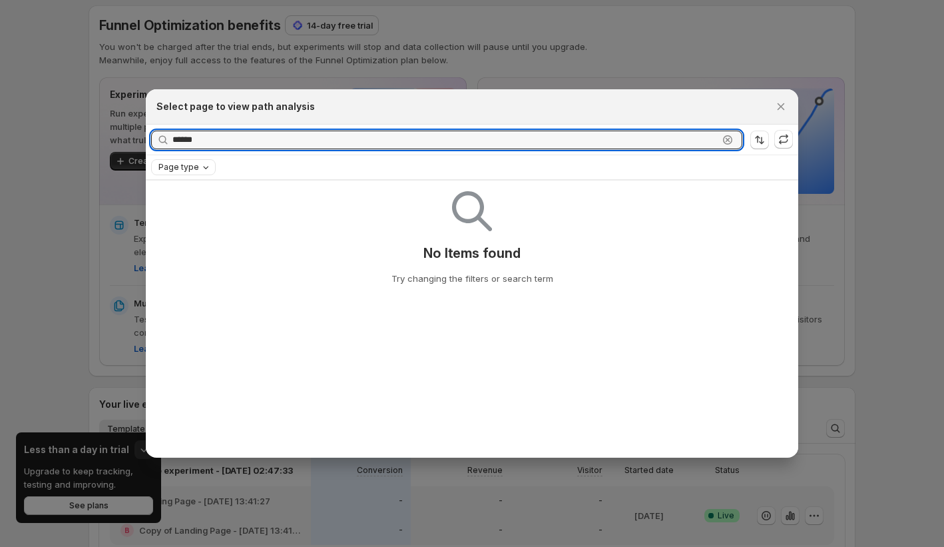
type input "******"
click at [721, 368] on div "Loading items… No Items found Try changing the filters or search term" at bounding box center [472, 317] width 652 height 274
click at [736, 142] on div "****** Clear" at bounding box center [446, 139] width 591 height 19
click at [725, 138] on icon ":r7rm:" at bounding box center [727, 139] width 13 height 13
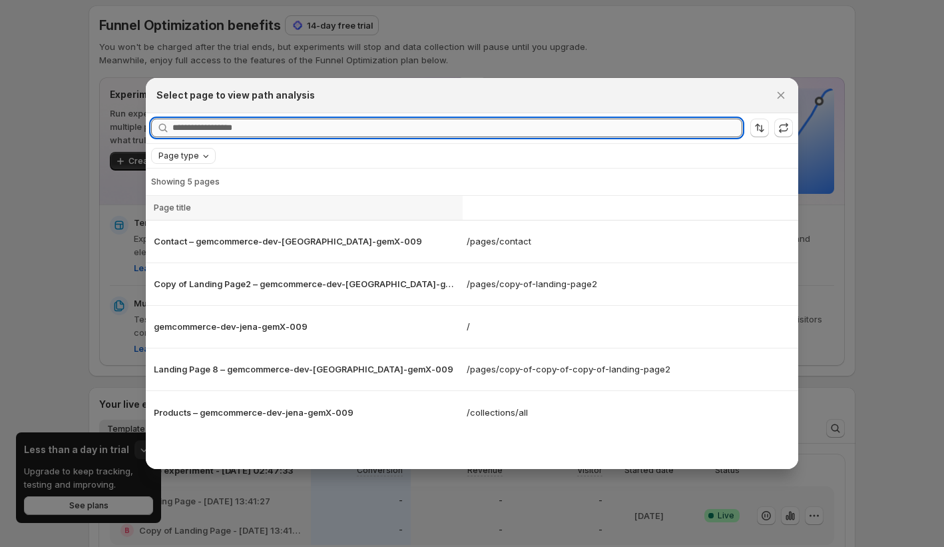
click at [608, 136] on input "Searching all page" at bounding box center [457, 128] width 570 height 19
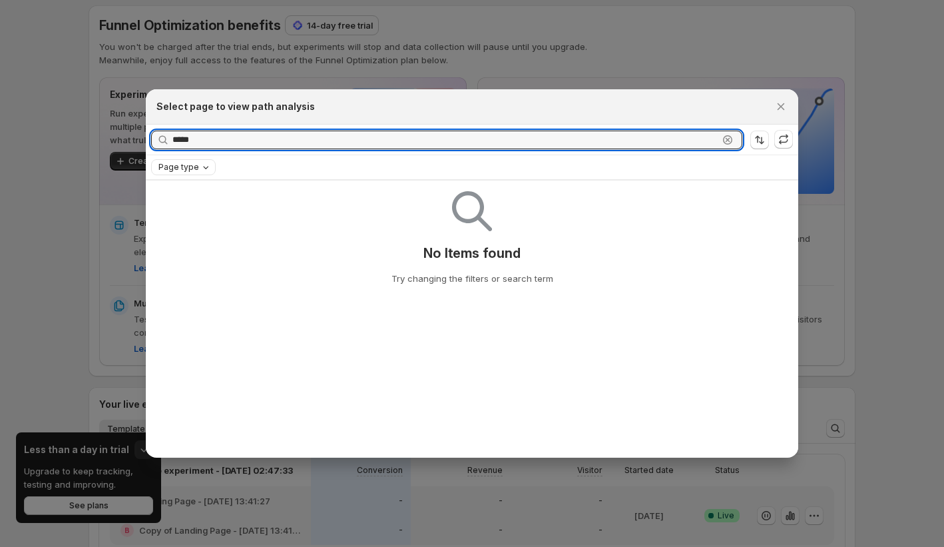
type input "*****"
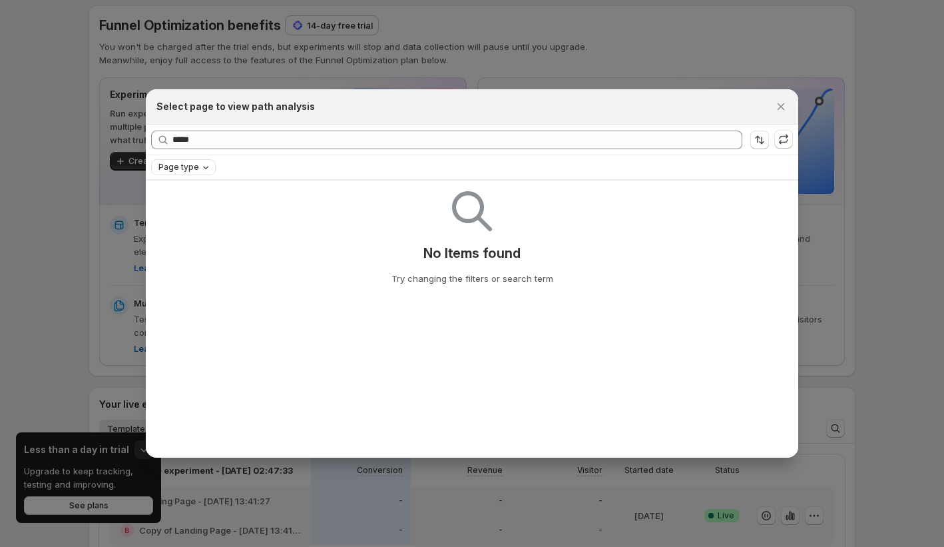
click at [621, 200] on div "No Items found Try changing the filters or search term" at bounding box center [471, 232] width 631 height 105
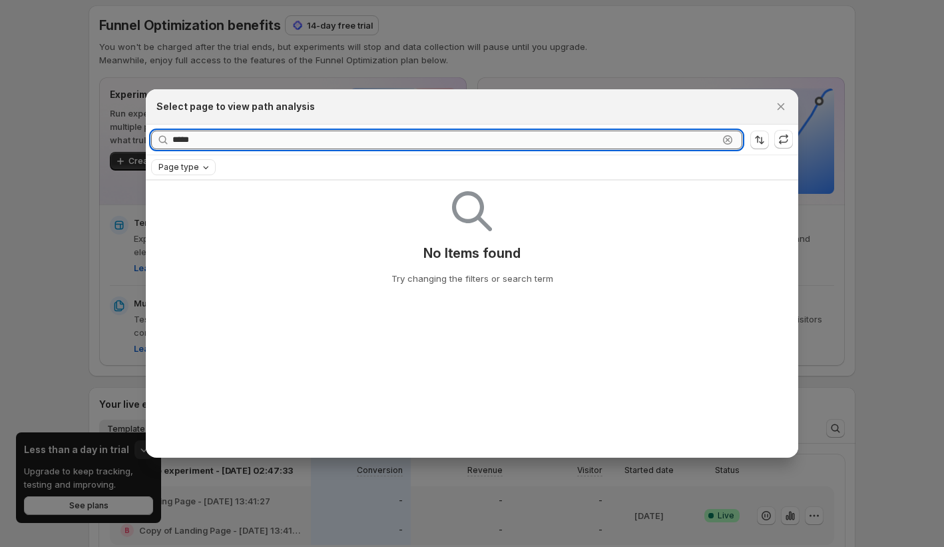
click at [712, 138] on input "*****" at bounding box center [445, 139] width 546 height 19
click at [728, 141] on icon ":r7rm:" at bounding box center [727, 139] width 13 height 13
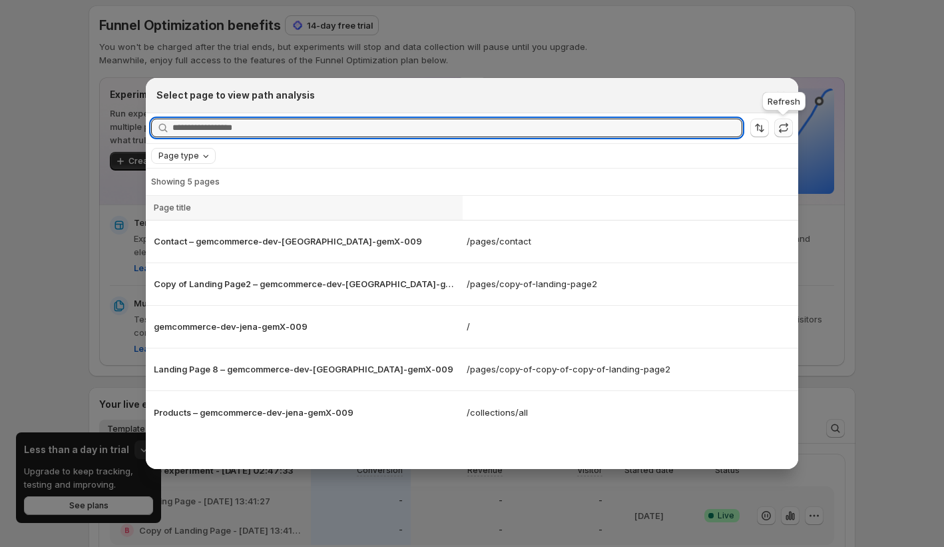
click at [782, 132] on icon ":r7rm:" at bounding box center [783, 127] width 13 height 13
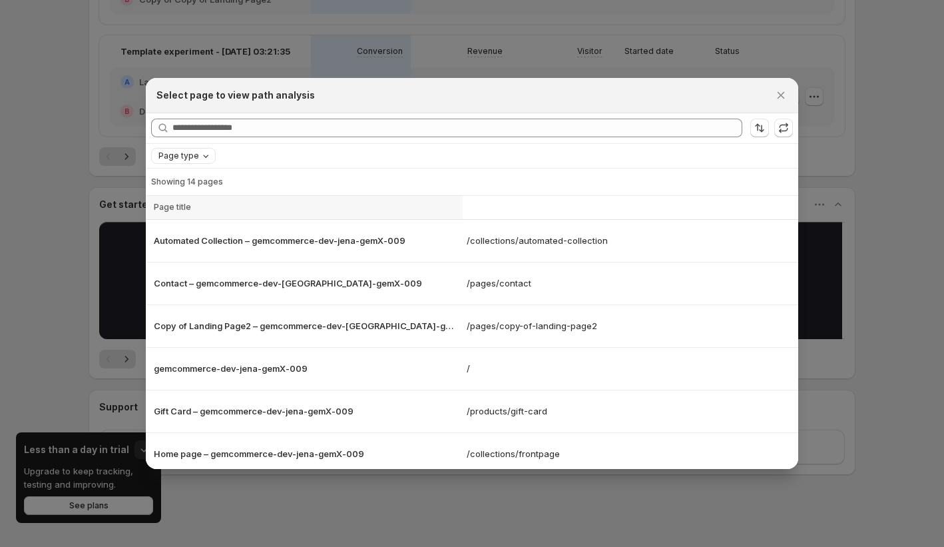
scroll to position [0, 0]
click at [777, 91] on icon "Close" at bounding box center [780, 95] width 13 height 13
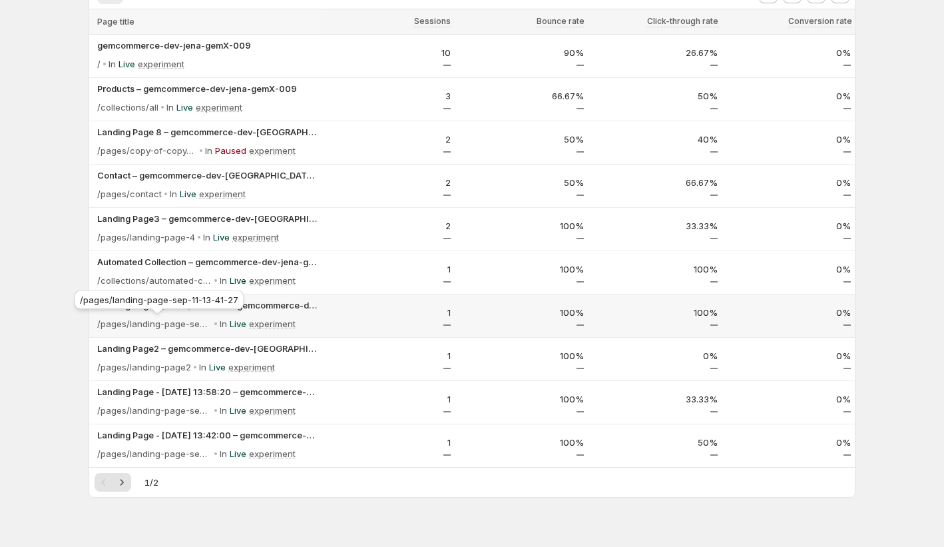
scroll to position [107, 0]
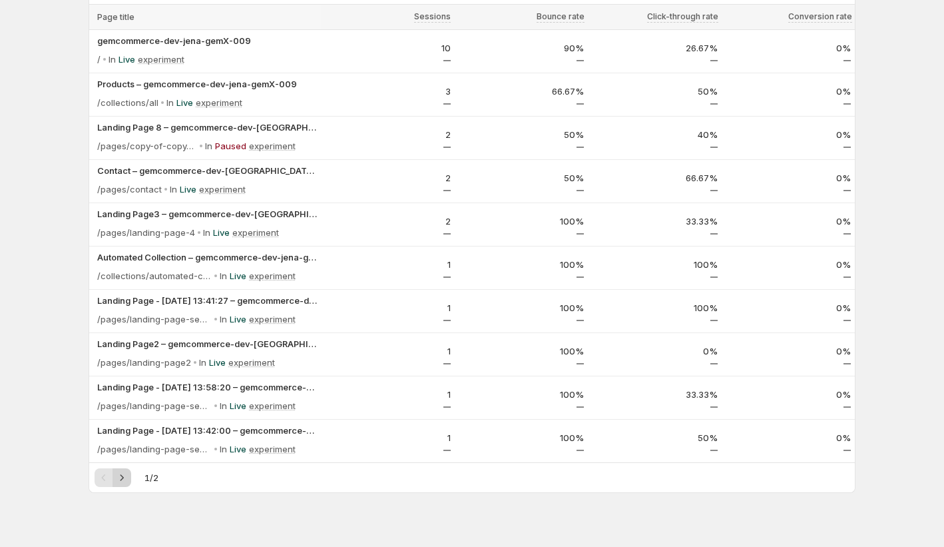
click at [128, 475] on icon "Next" at bounding box center [121, 477] width 13 height 13
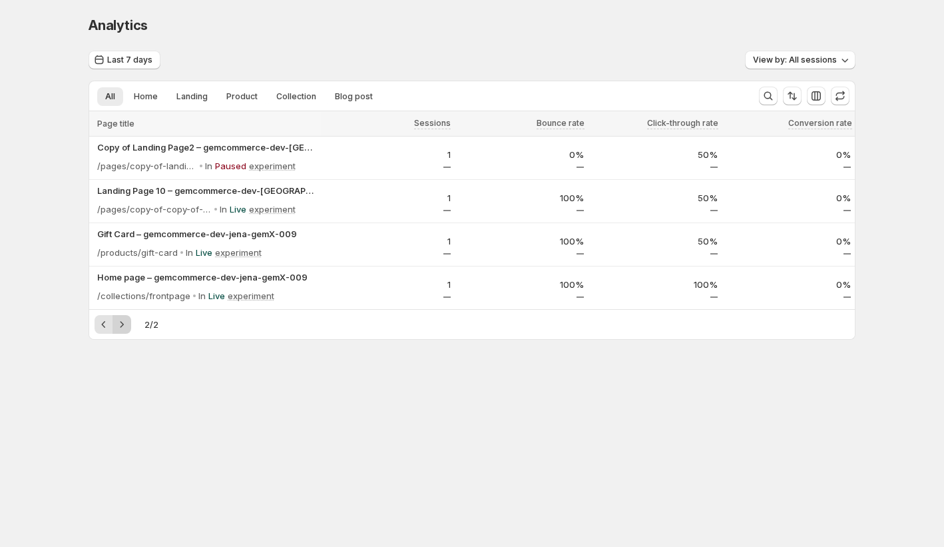
scroll to position [0, 0]
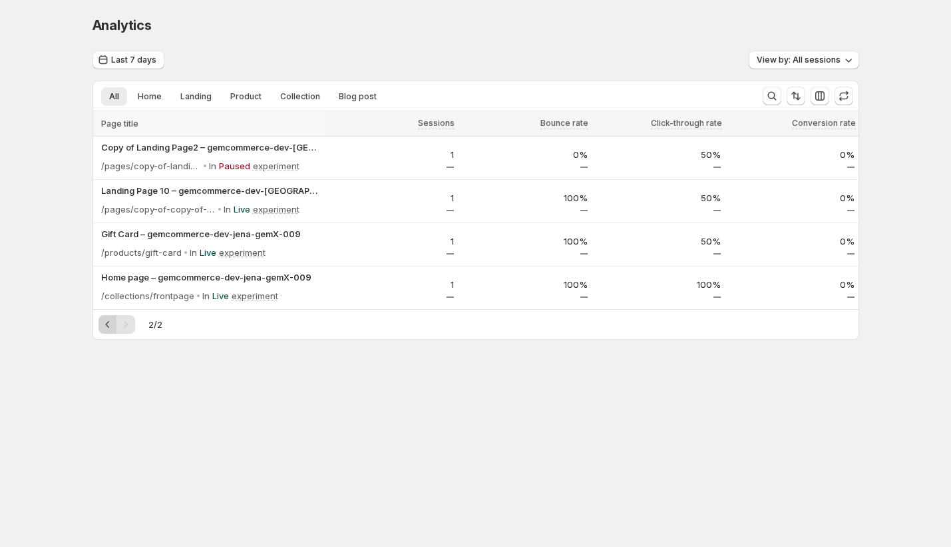
click at [109, 327] on icon "Previous" at bounding box center [107, 324] width 13 height 13
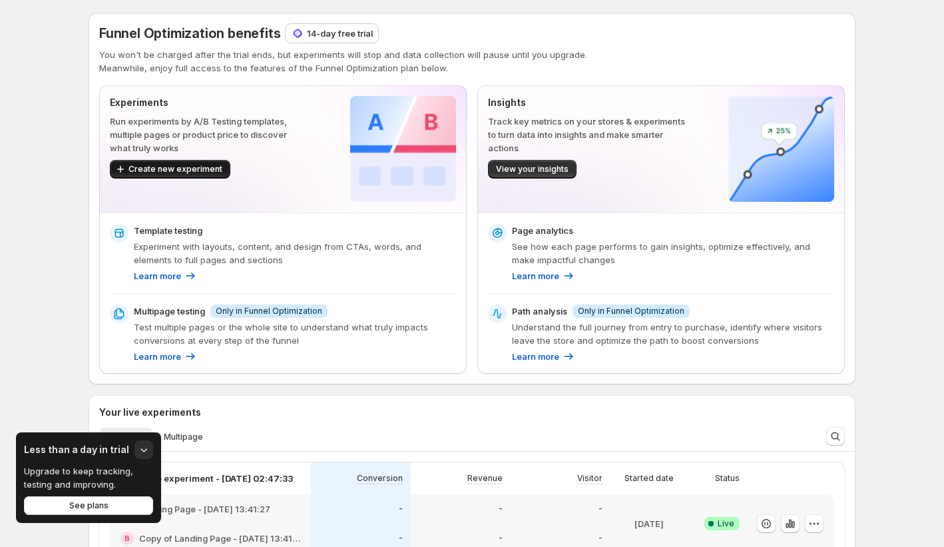
click at [210, 162] on button "Create new experiment" at bounding box center [170, 169] width 121 height 19
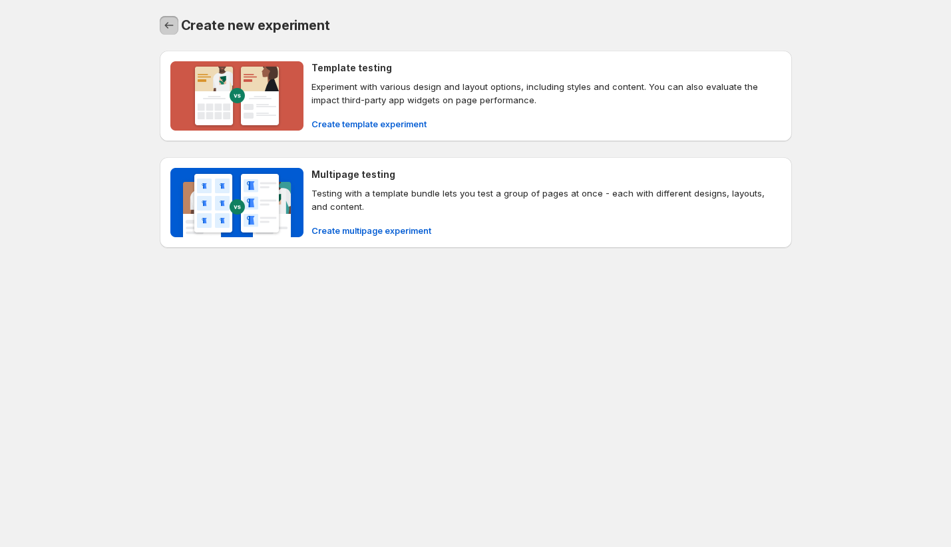
click at [169, 30] on icon "Back" at bounding box center [168, 25] width 13 height 13
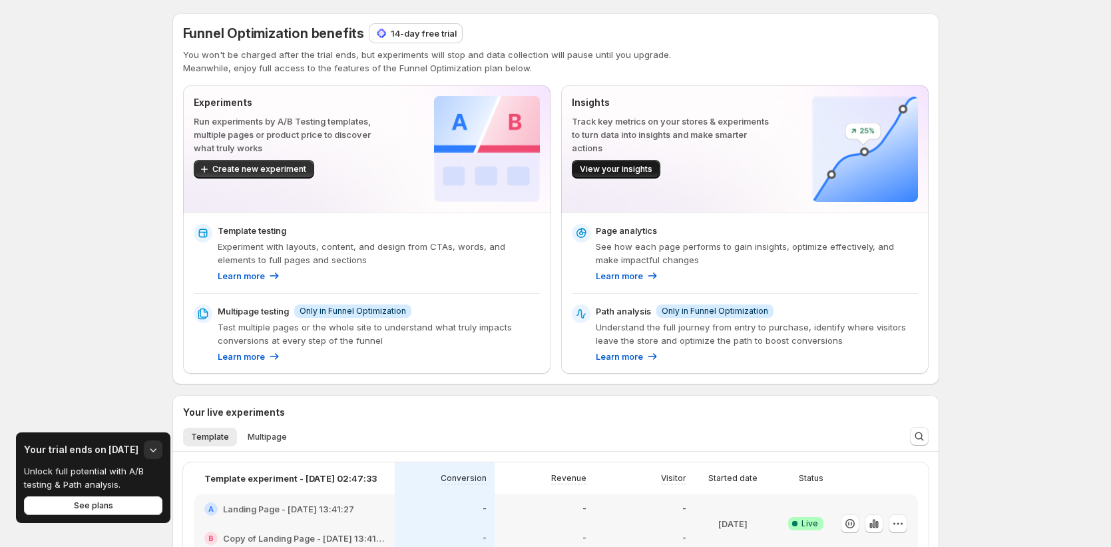
click at [625, 168] on span "View your insights" at bounding box center [616, 169] width 73 height 11
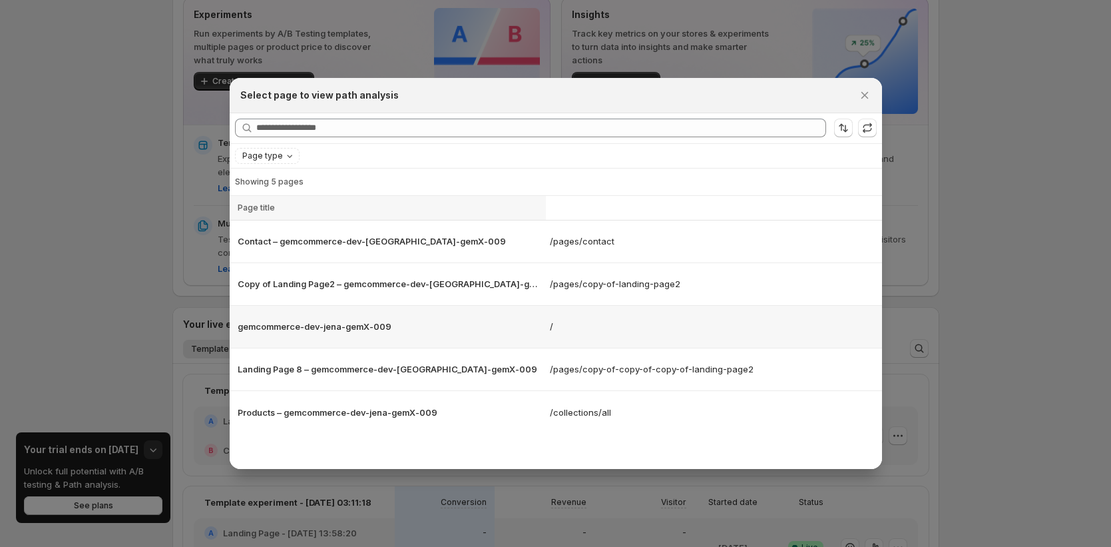
scroll to position [164, 0]
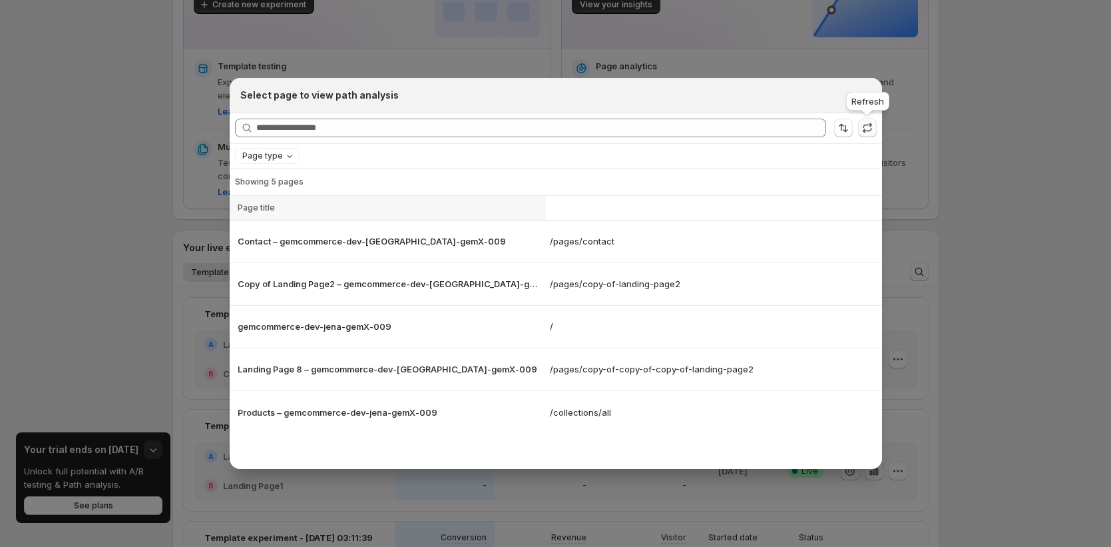
click at [870, 128] on icon ":r1e:" at bounding box center [867, 127] width 13 height 13
click at [870, 131] on icon ":r1e:" at bounding box center [867, 127] width 13 height 13
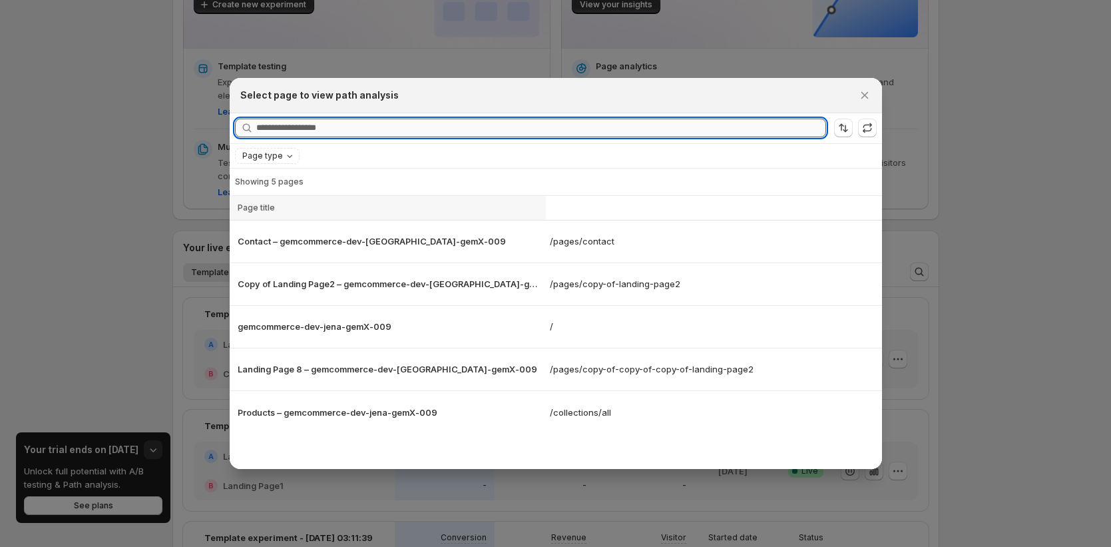
click at [691, 124] on input "Searching all page" at bounding box center [541, 128] width 570 height 19
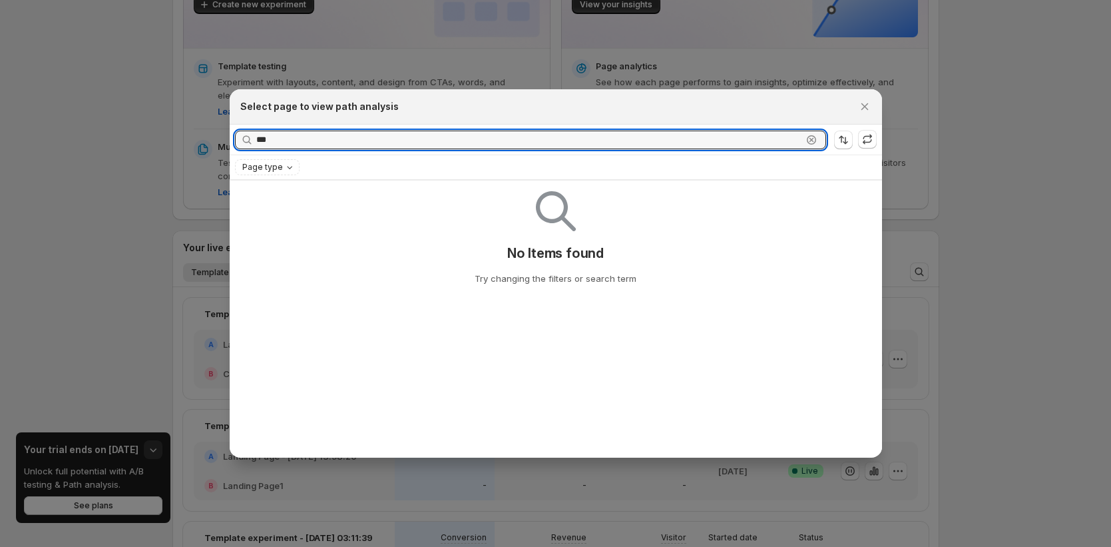
type input "***"
click at [810, 136] on icon ":r1e:" at bounding box center [811, 139] width 13 height 13
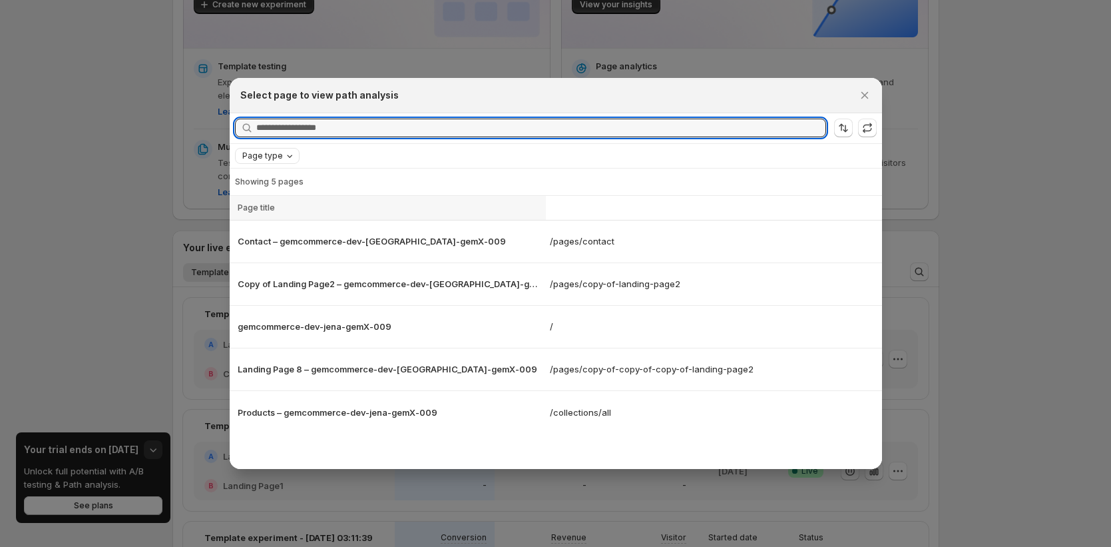
click at [290, 159] on icon "Page type" at bounding box center [289, 155] width 11 height 11
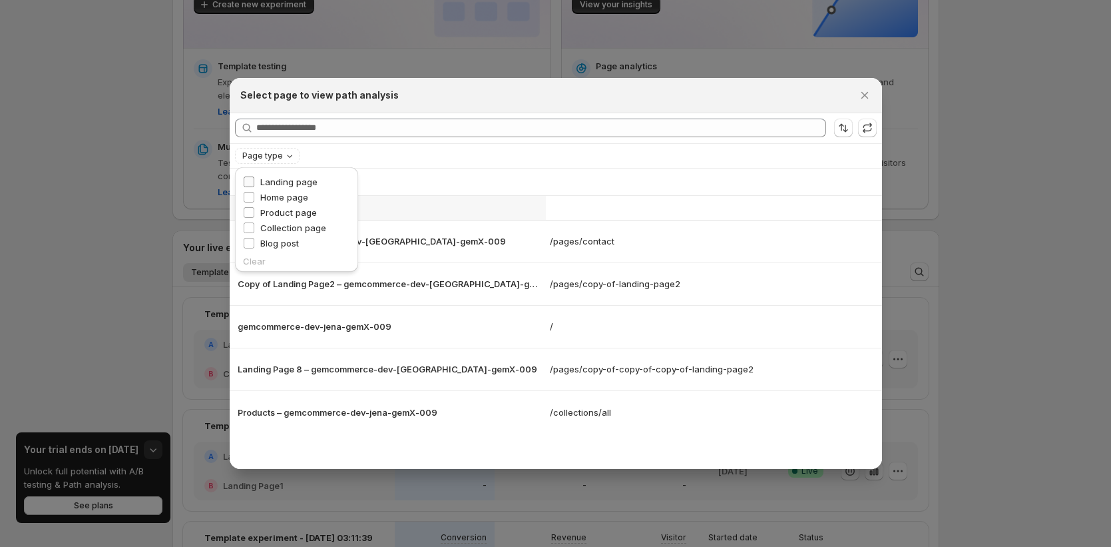
click at [290, 184] on span "Landing page" at bounding box center [288, 181] width 57 height 11
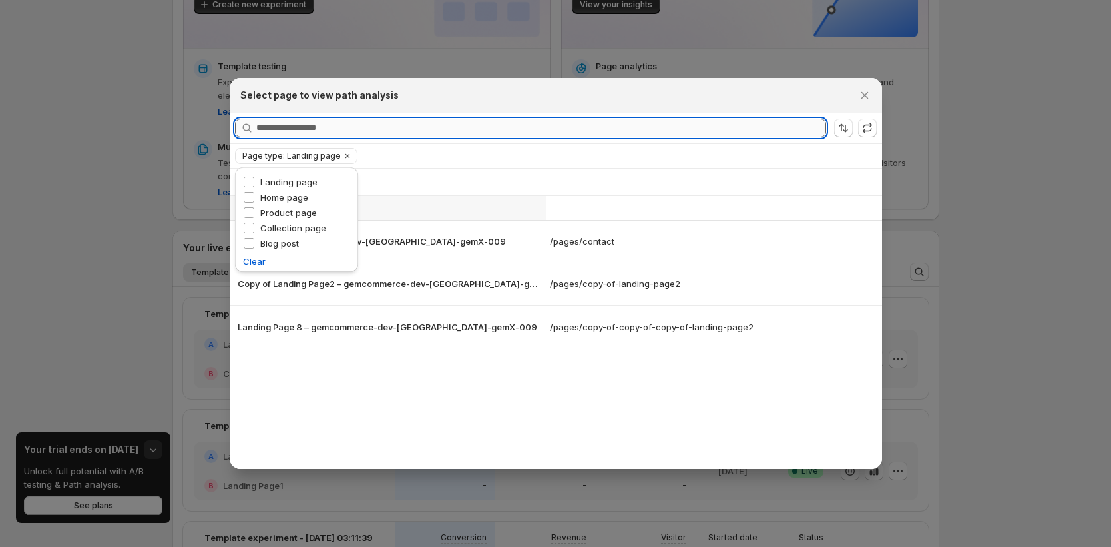
click at [699, 128] on input "Searching all page" at bounding box center [541, 128] width 570 height 19
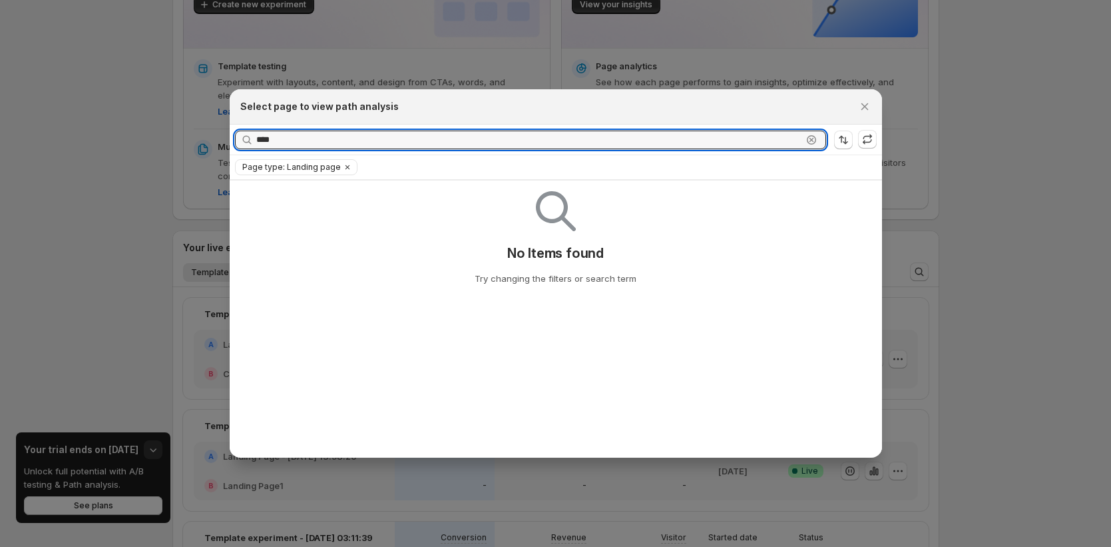
type input "****"
click at [816, 140] on icon ":r1e:" at bounding box center [811, 139] width 13 height 13
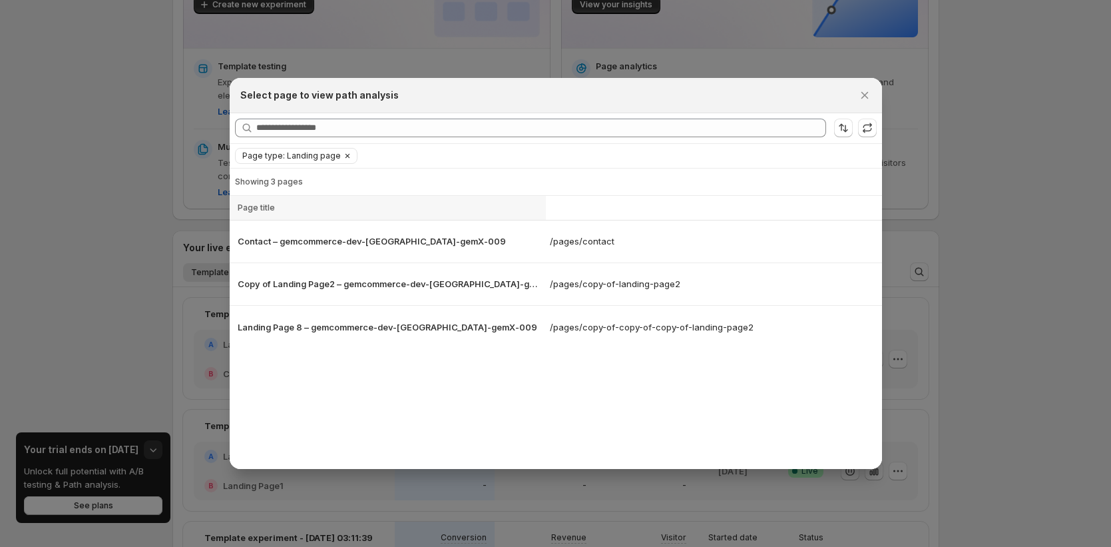
click at [342, 158] on icon "Clear" at bounding box center [347, 155] width 11 height 11
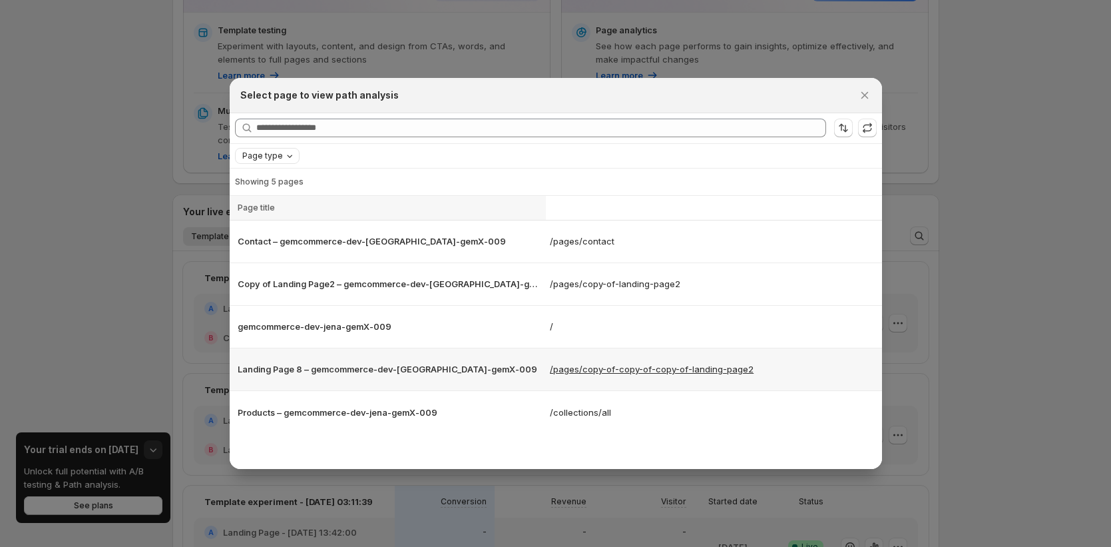
scroll to position [203, 0]
click at [720, 366] on p "/pages/copy-of-copy-of-copy-of-landing-page2" at bounding box center [714, 368] width 328 height 13
click at [618, 238] on p "/pages/contact" at bounding box center [714, 240] width 328 height 13
click at [850, 128] on button "Sort the results" at bounding box center [843, 128] width 19 height 19
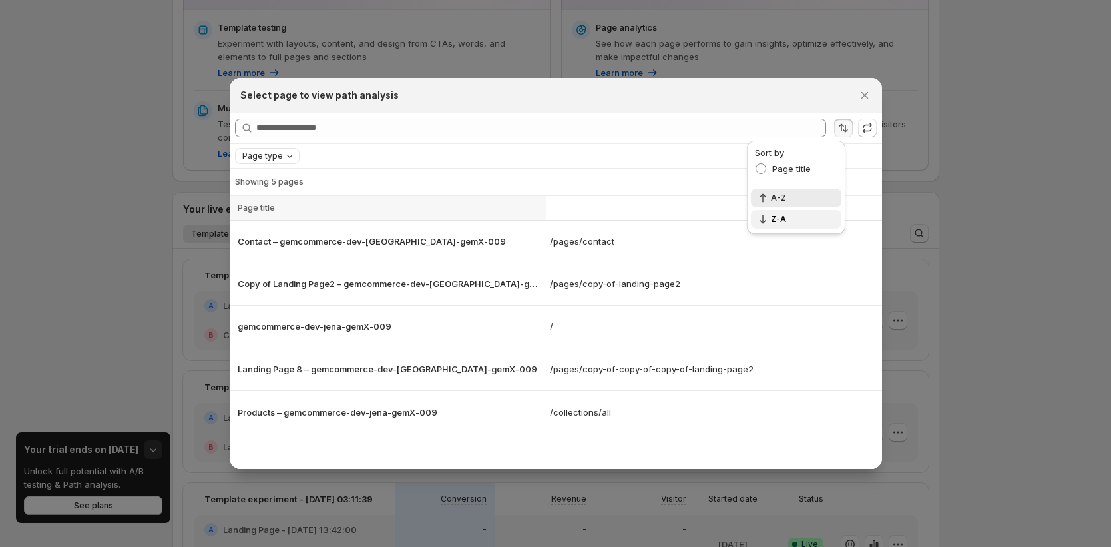
click at [796, 225] on button "Z-A" at bounding box center [796, 219] width 91 height 19
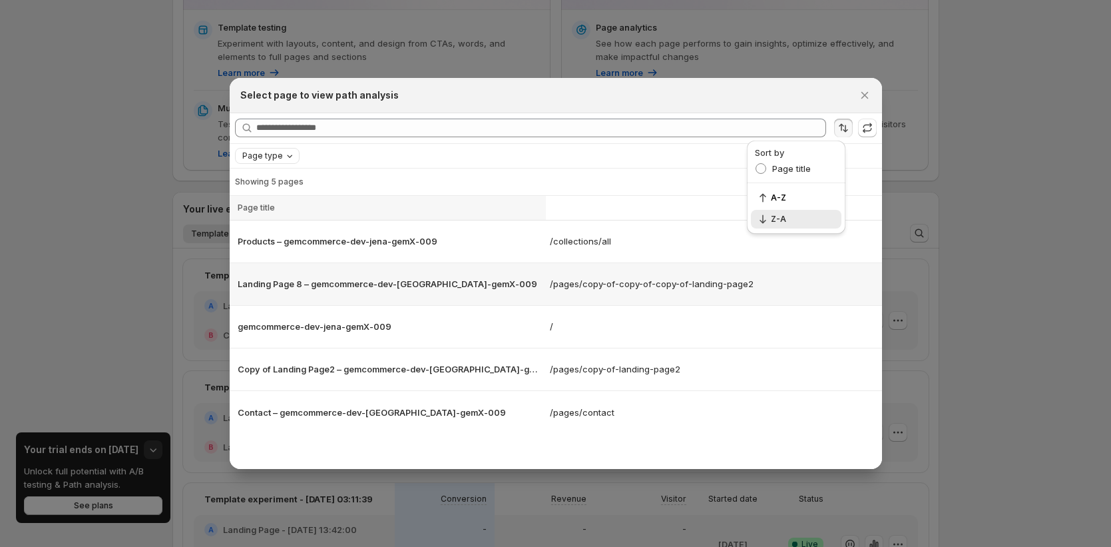
click at [458, 270] on td "Landing Page 8 – gemcommerce-dev-[GEOGRAPHIC_DATA]-gemX-009" at bounding box center [388, 283] width 317 height 43
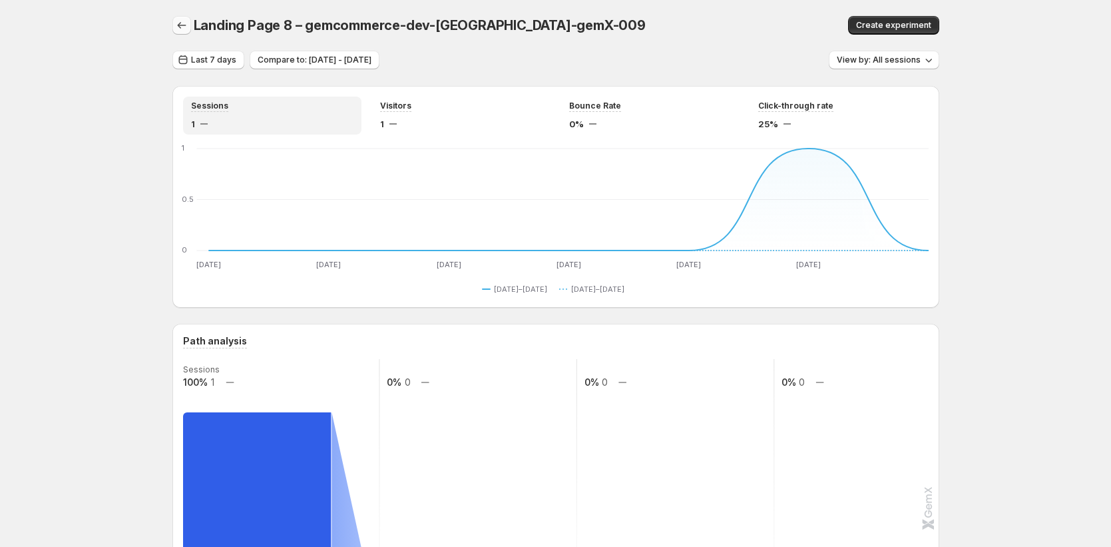
click at [177, 32] on div at bounding box center [182, 25] width 21 height 19
click at [188, 30] on icon "button" at bounding box center [181, 25] width 13 height 13
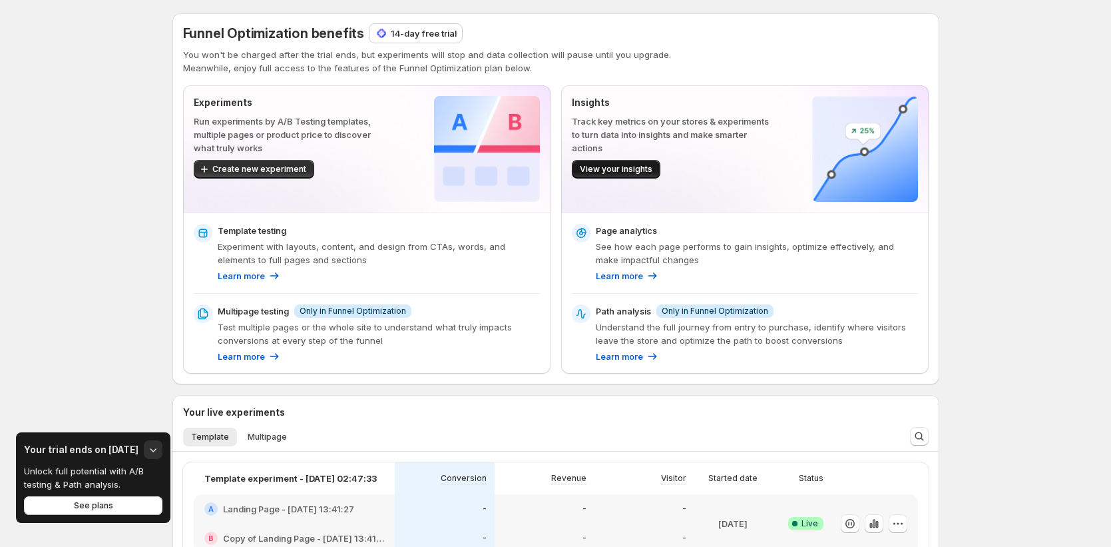
click at [644, 169] on span "View your insights" at bounding box center [616, 169] width 73 height 11
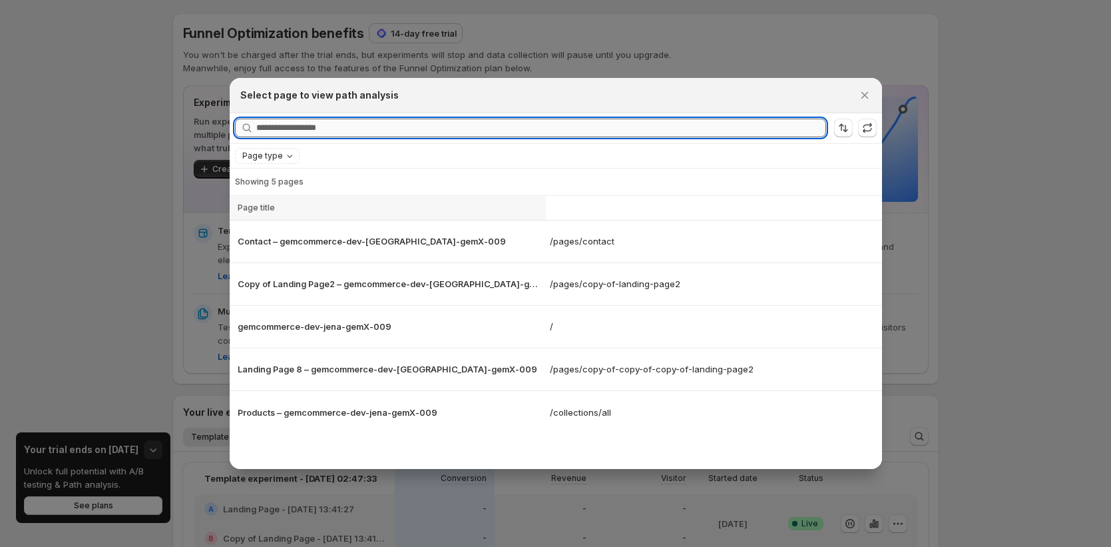
click at [489, 128] on input "Searching all page" at bounding box center [541, 128] width 570 height 19
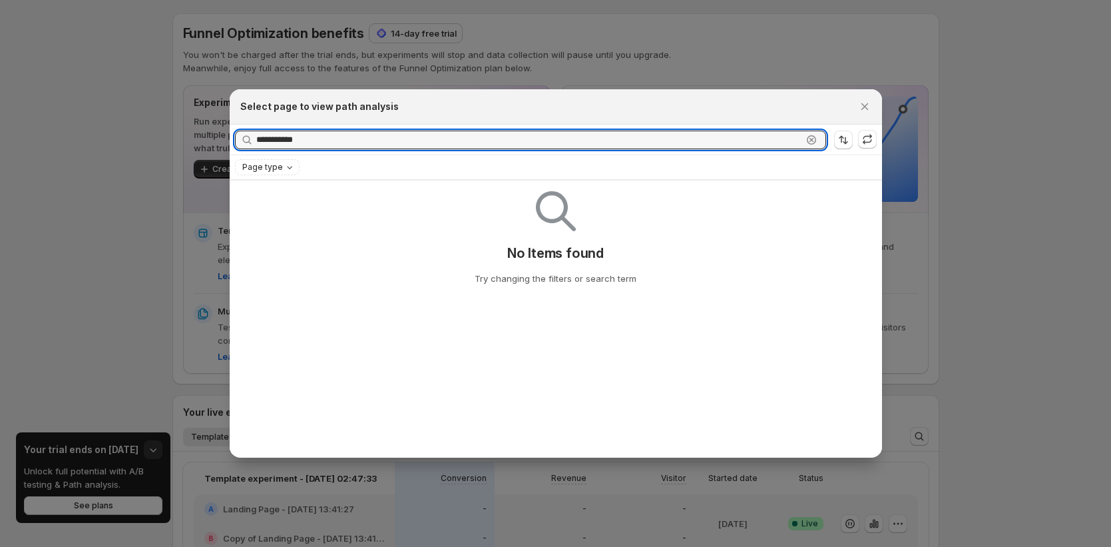
type input "**********"
click at [812, 138] on icon ":r7g:" at bounding box center [811, 139] width 5 height 5
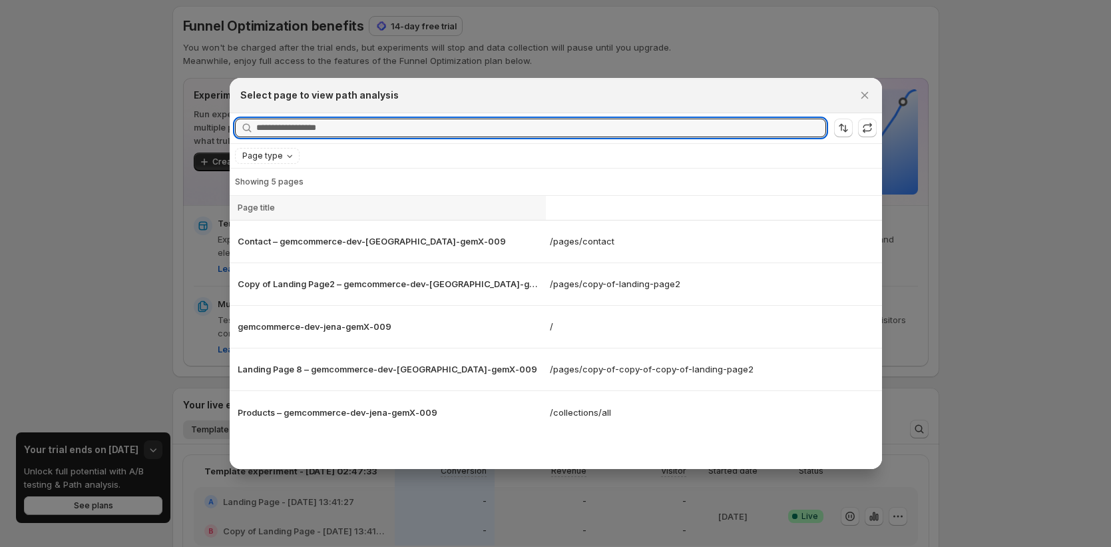
scroll to position [23, 0]
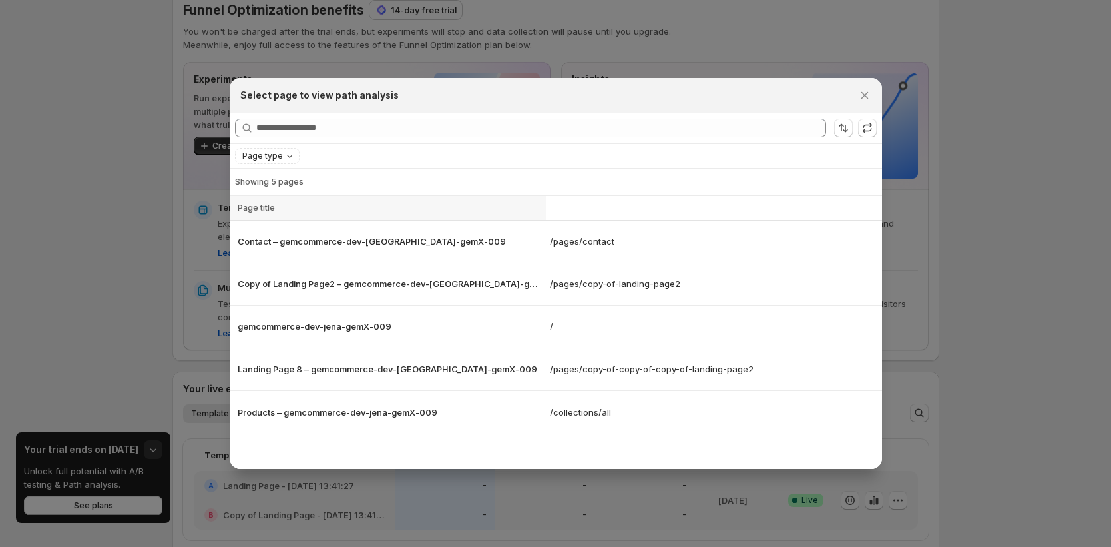
click at [794, 210] on table "Page title Contact – gemcommerce-dev-jena-gemX-009 /pages/contact Copy of Landi…" at bounding box center [556, 315] width 652 height 238
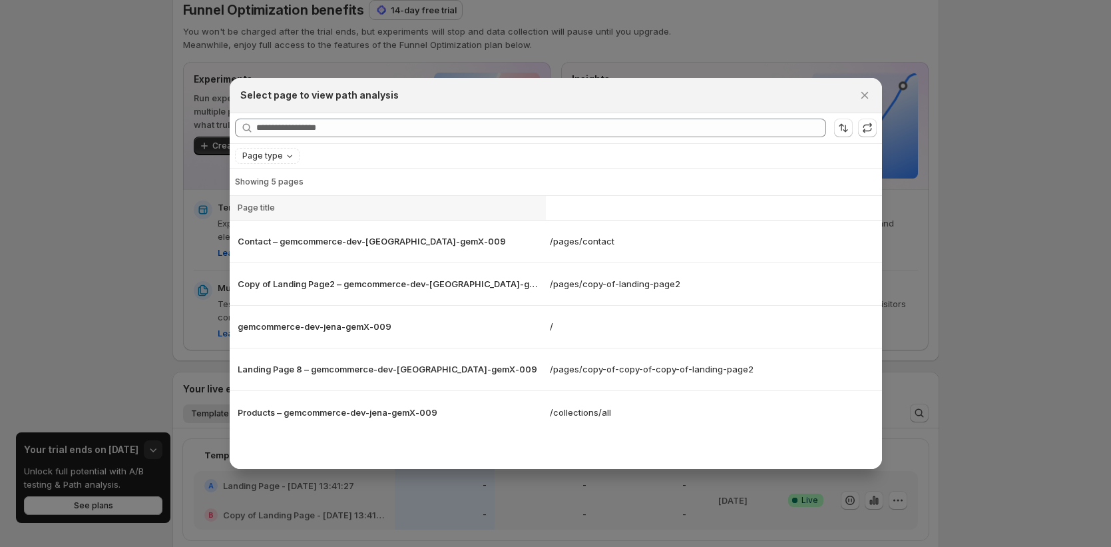
click at [769, 171] on div "Showing 5 pages" at bounding box center [556, 181] width 652 height 27
drag, startPoint x: 758, startPoint y: 183, endPoint x: 758, endPoint y: 194, distance: 11.3
click at [758, 194] on div "Searching all page More views More views Page type Showing 5 pages Loading item…" at bounding box center [556, 291] width 652 height 356
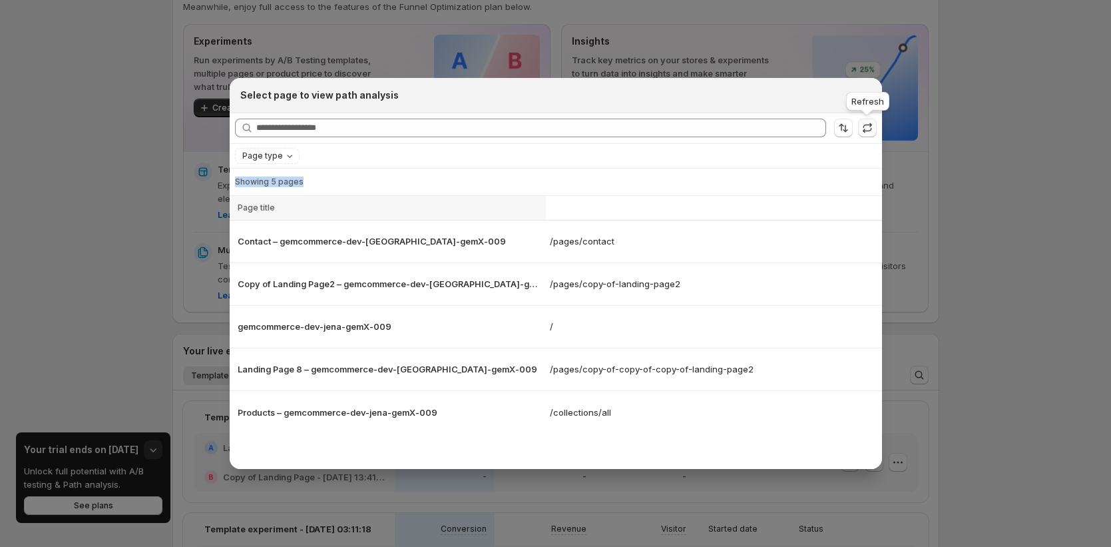
click at [874, 125] on icon ":r7g:" at bounding box center [867, 127] width 13 height 13
click at [864, 135] on button ":r7g:" at bounding box center [867, 128] width 19 height 19
click at [864, 135] on span ":r7g:" at bounding box center [867, 128] width 19 height 19
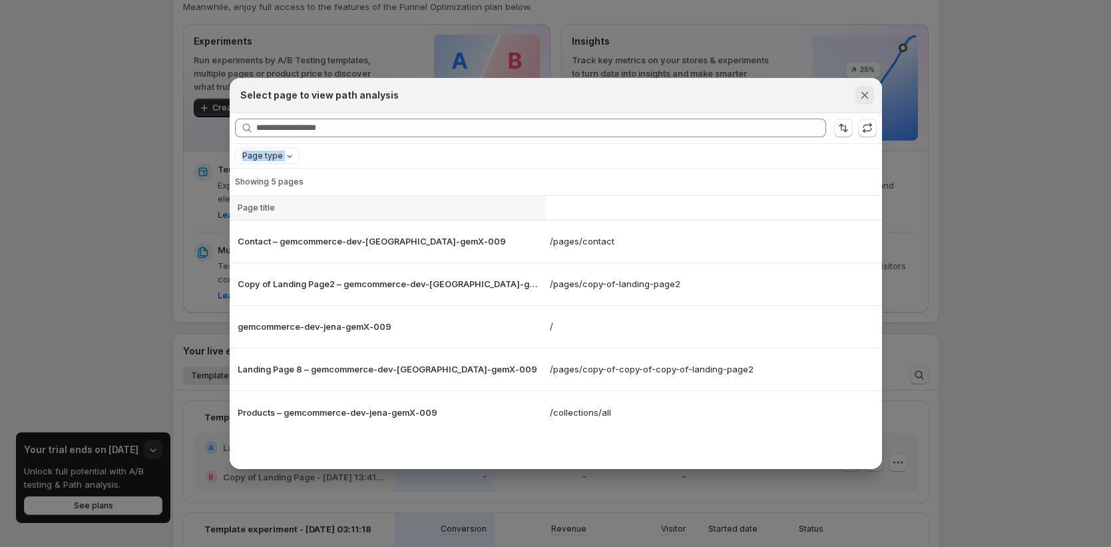
click at [867, 94] on icon "Close" at bounding box center [864, 95] width 13 height 13
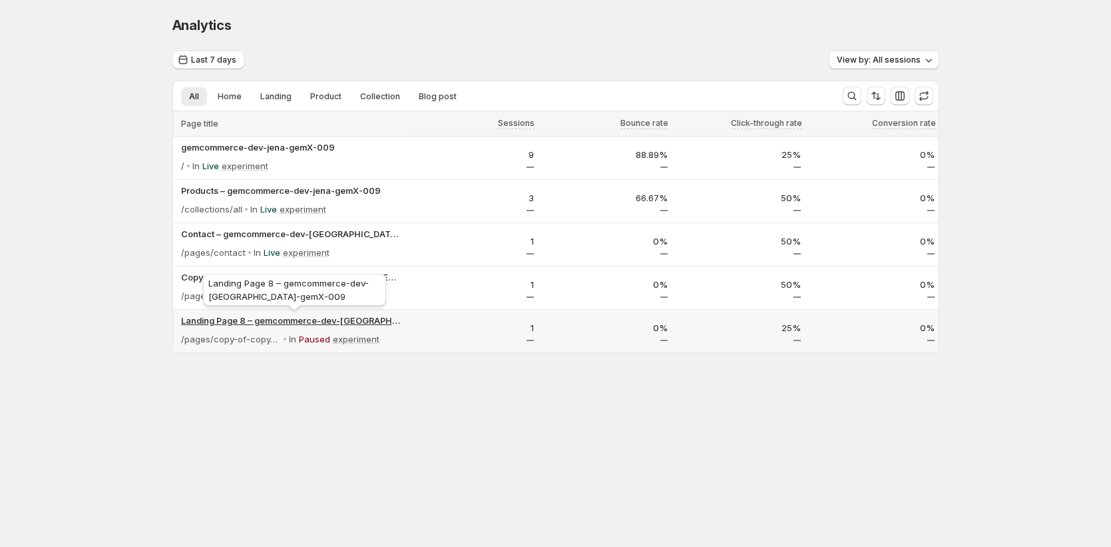
click at [231, 321] on p "Landing Page 8 – gemcommerce-dev-[GEOGRAPHIC_DATA]-gemX-009" at bounding box center [291, 320] width 220 height 13
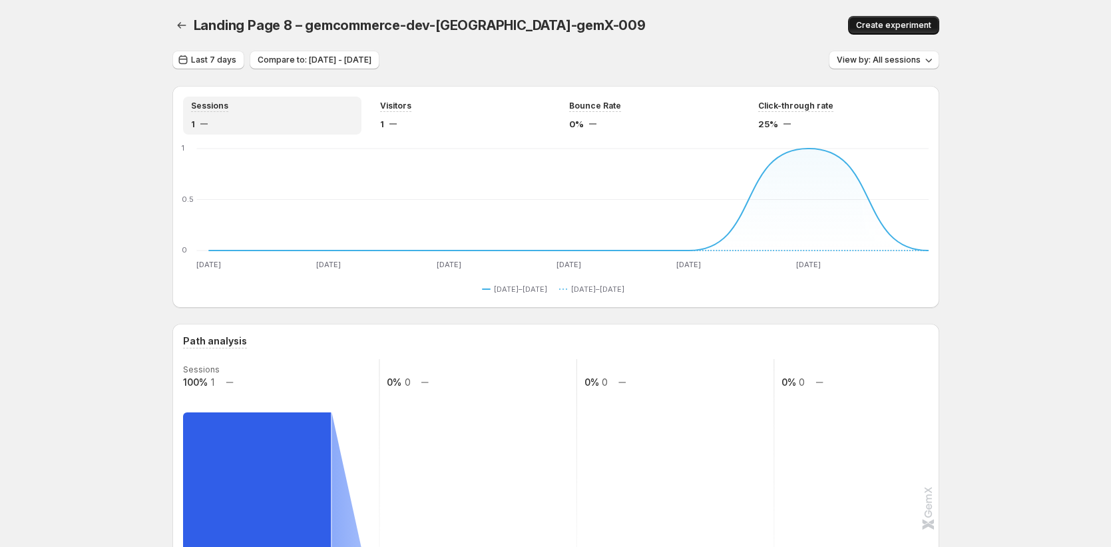
click at [889, 16] on button "Create experiment" at bounding box center [893, 25] width 91 height 19
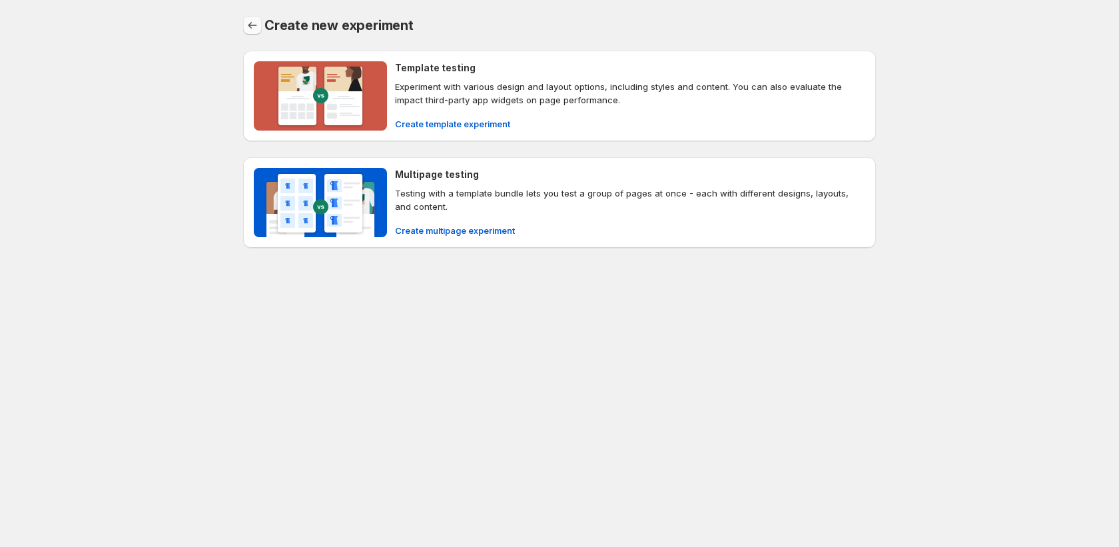
click at [252, 25] on icon "Back" at bounding box center [252, 25] width 13 height 13
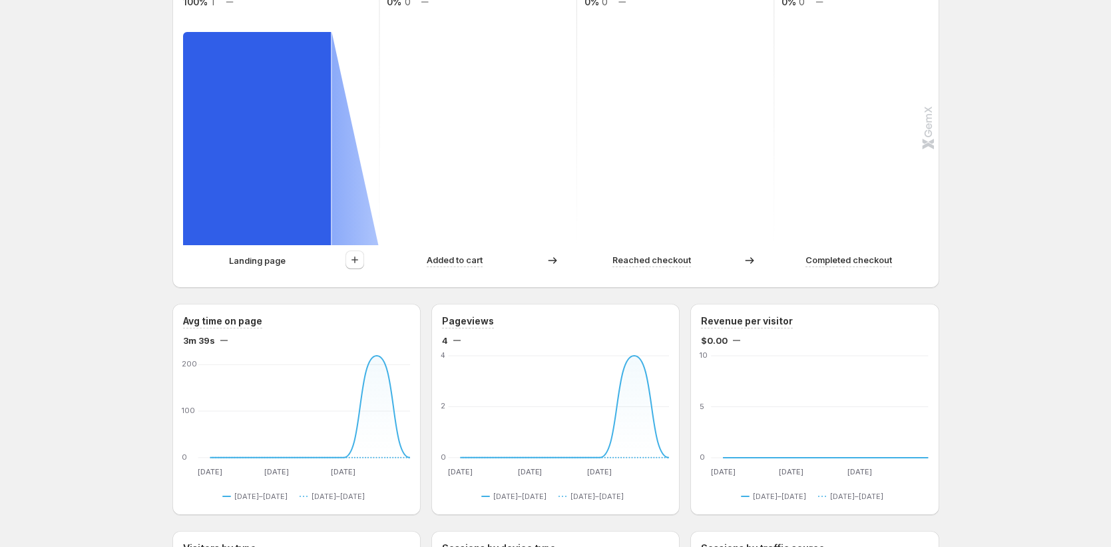
scroll to position [414, 0]
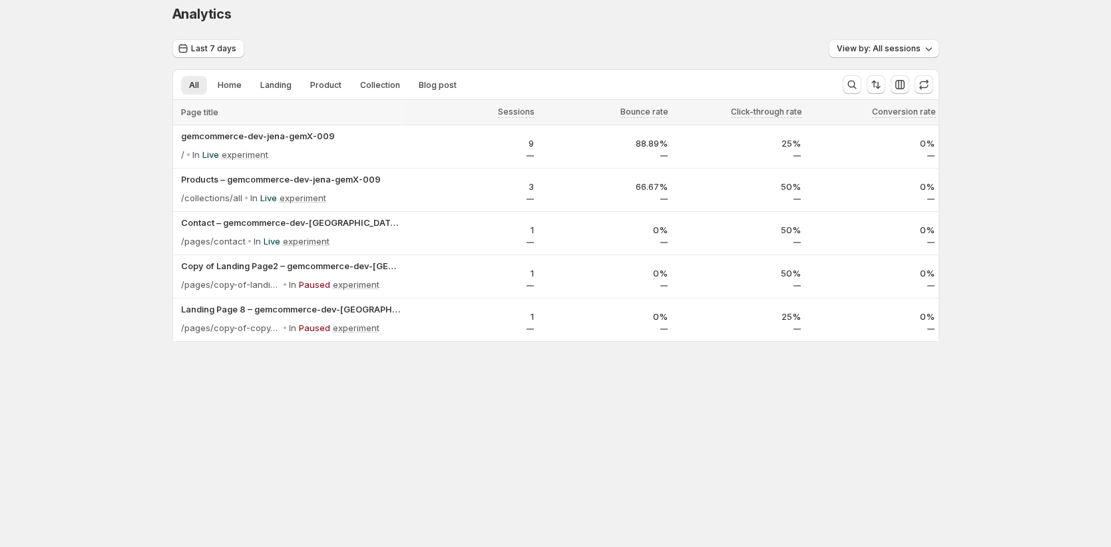
scroll to position [11, 0]
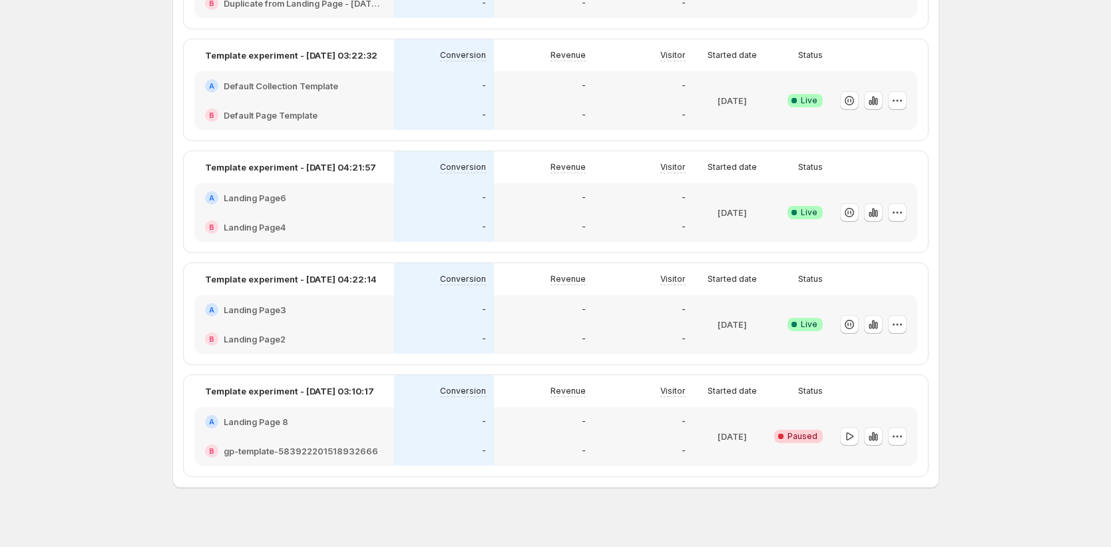
scroll to position [877, 0]
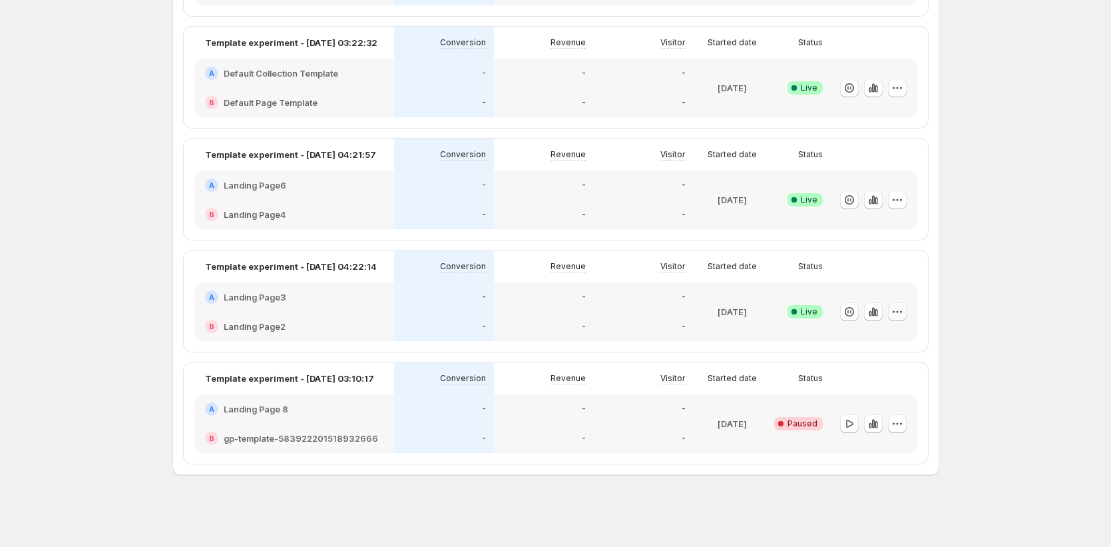
click at [899, 314] on icon "button" at bounding box center [897, 311] width 13 height 13
click at [883, 336] on span "Edit" at bounding box center [913, 339] width 139 height 13
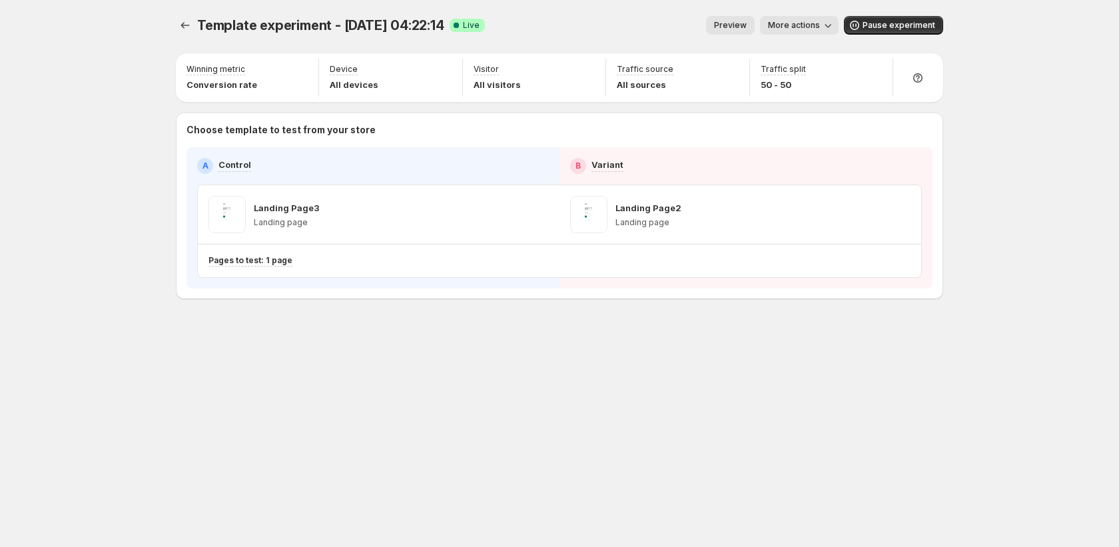
click at [830, 28] on icon "button" at bounding box center [827, 25] width 13 height 13
click at [832, 105] on button "Copy live page link" at bounding box center [851, 97] width 164 height 21
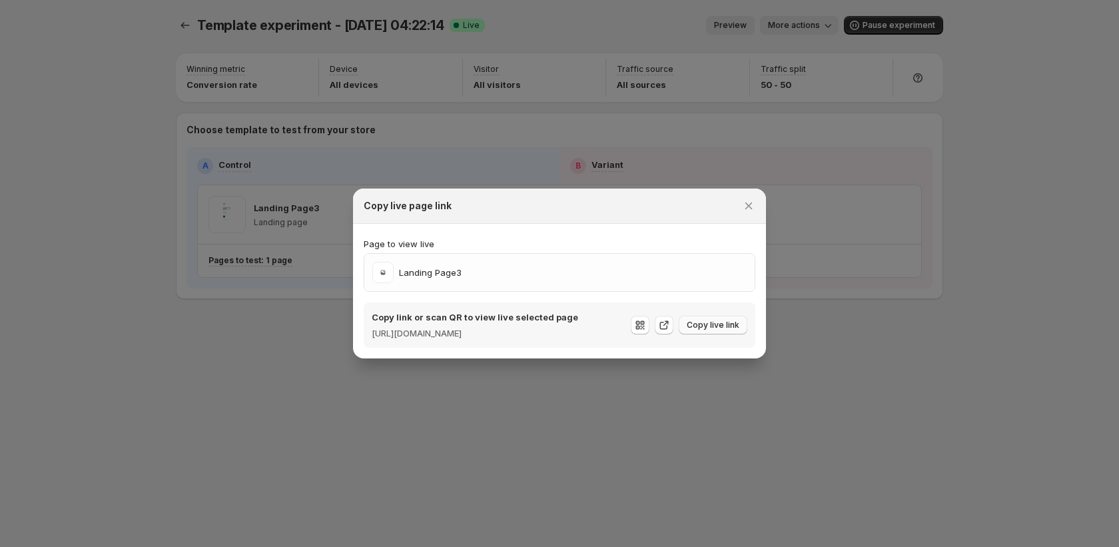
click at [712, 325] on span "Copy live link" at bounding box center [712, 325] width 53 height 11
click at [720, 317] on button "Copy live link" at bounding box center [712, 325] width 69 height 19
drag, startPoint x: 726, startPoint y: 308, endPoint x: 729, endPoint y: 302, distance: 7.2
click at [729, 302] on div "Copy link or scan QR to view live selected page https://gemcommerce-dev-jena-ge…" at bounding box center [559, 324] width 391 height 45
click at [744, 199] on icon "Close" at bounding box center [748, 205] width 13 height 13
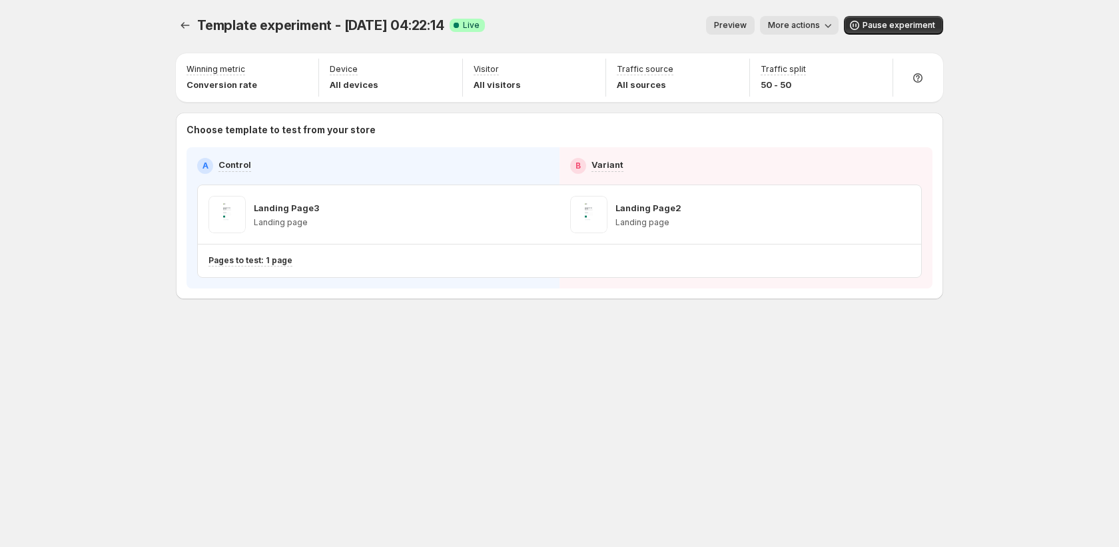
click at [830, 22] on icon "button" at bounding box center [827, 25] width 13 height 13
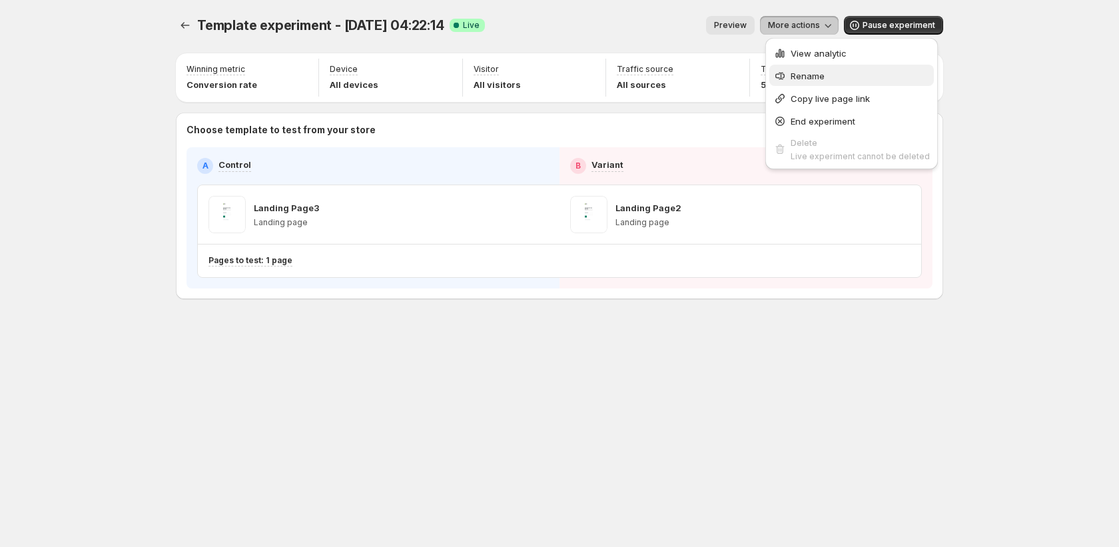
click at [826, 85] on button "Rename" at bounding box center [851, 75] width 164 height 21
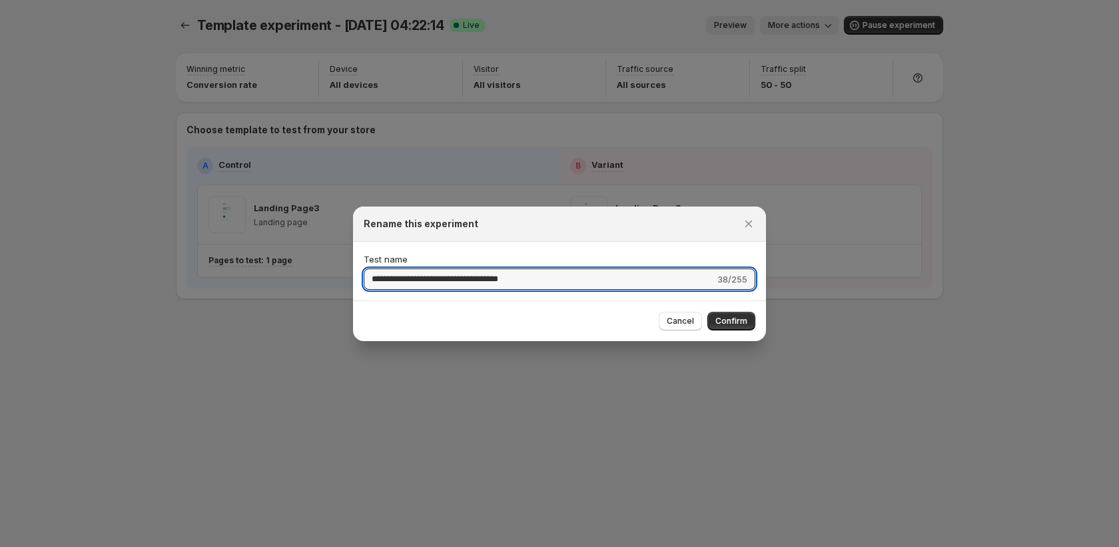
drag, startPoint x: 561, startPoint y: 282, endPoint x: 286, endPoint y: 272, distance: 275.2
click at [286, 546] on div "**********" at bounding box center [559, 547] width 1119 height 0
type input "******"
click at [737, 320] on span "Confirm" at bounding box center [731, 321] width 32 height 11
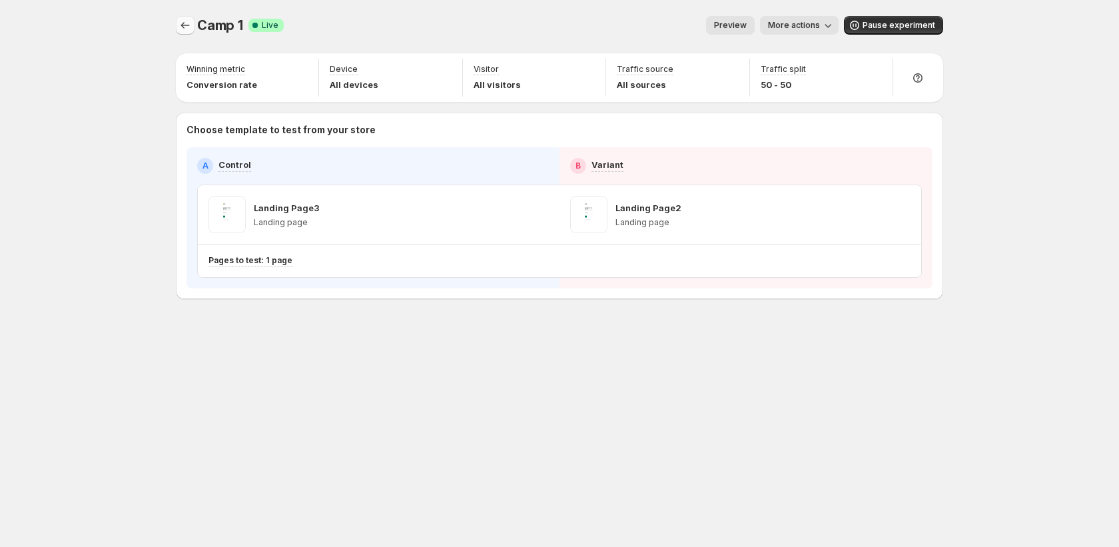
click at [181, 29] on icon "Experiments" at bounding box center [184, 25] width 13 height 13
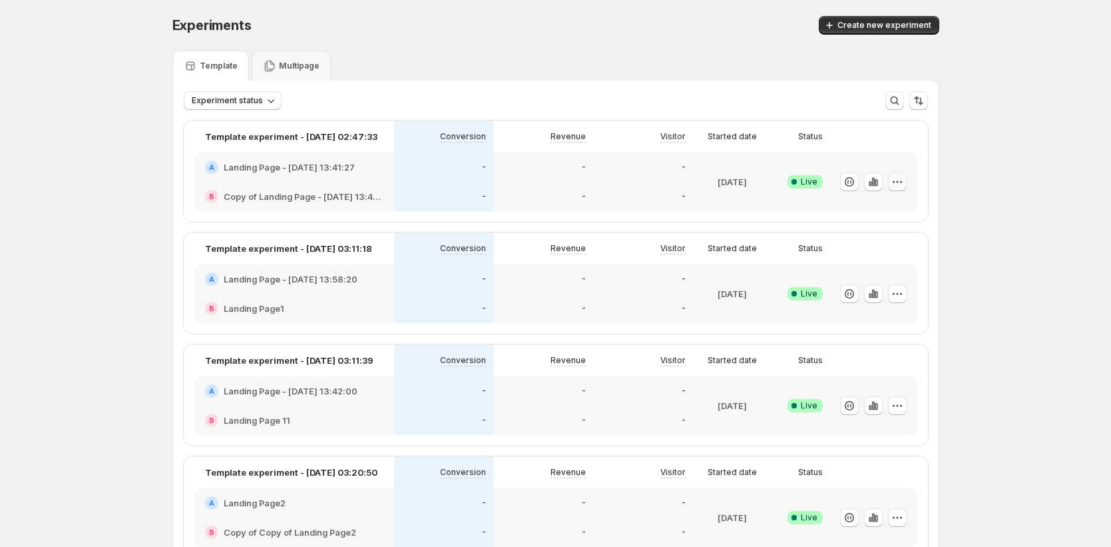
click at [903, 186] on icon "button" at bounding box center [897, 181] width 13 height 13
click at [880, 231] on span "Rename" at bounding box center [913, 232] width 139 height 13
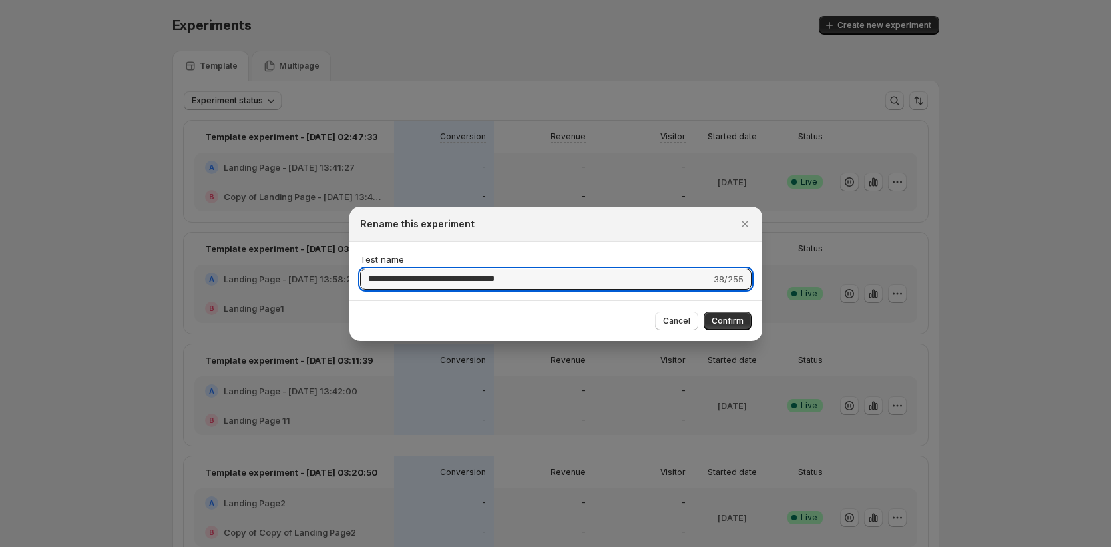
drag, startPoint x: 555, startPoint y: 281, endPoint x: 270, endPoint y: 272, distance: 285.8
type input "******"
click at [737, 321] on span "Confirm" at bounding box center [728, 321] width 32 height 11
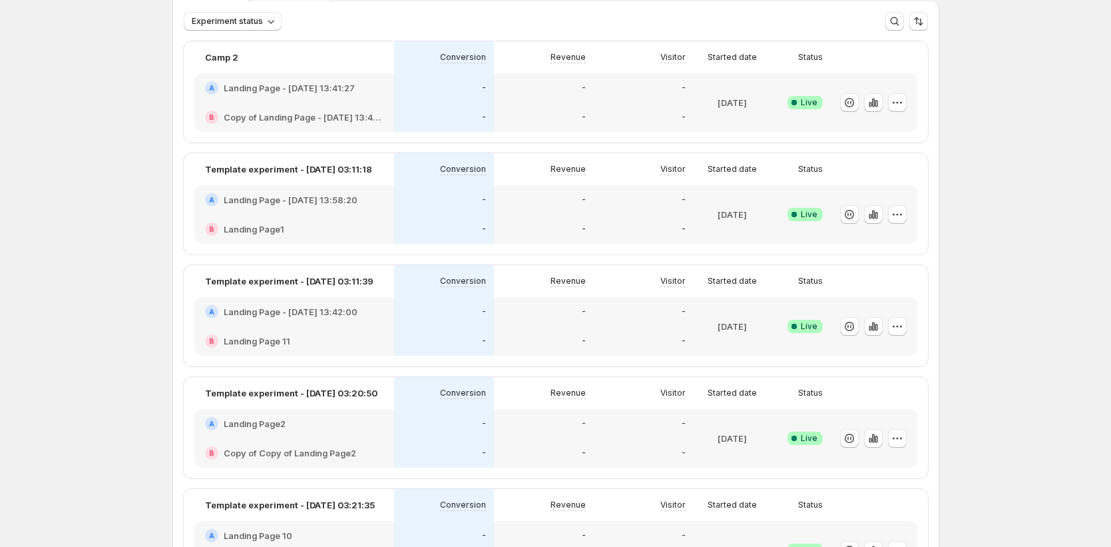
scroll to position [81, 0]
click at [907, 215] on button "button" at bounding box center [897, 213] width 19 height 19
click at [857, 270] on span "Rename" at bounding box center [913, 263] width 139 height 13
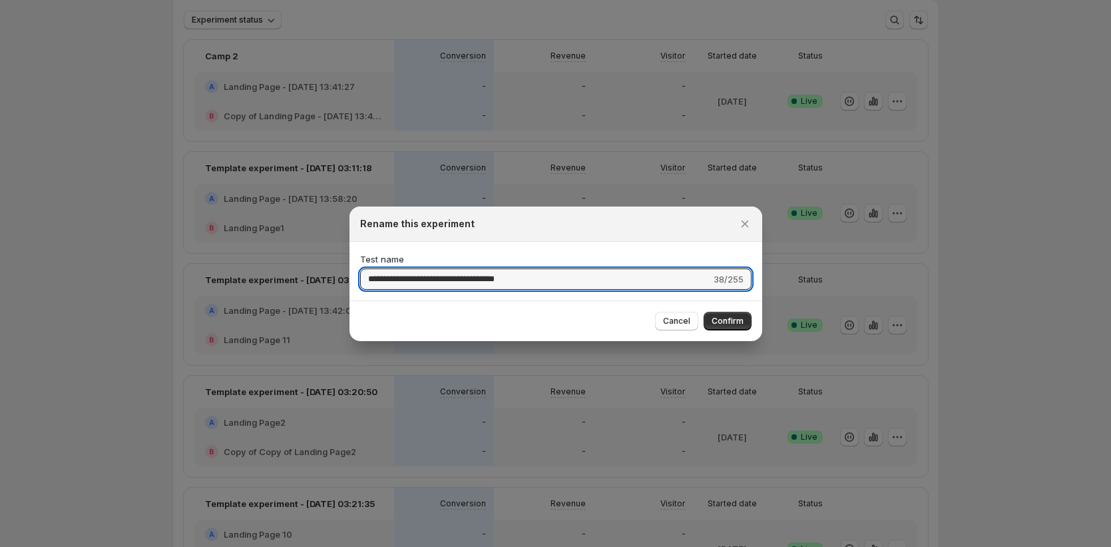
drag, startPoint x: 538, startPoint y: 280, endPoint x: 204, endPoint y: 273, distance: 333.6
type input "******"
click at [722, 321] on span "Confirm" at bounding box center [728, 321] width 32 height 11
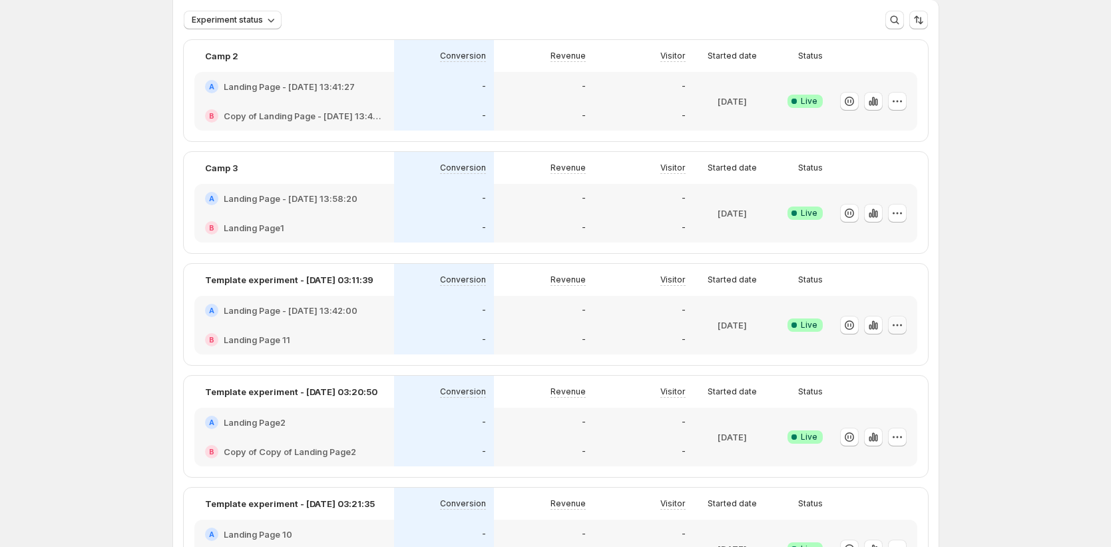
click at [900, 324] on icon "button" at bounding box center [897, 324] width 13 height 13
click at [862, 381] on span "Rename" at bounding box center [913, 375] width 139 height 13
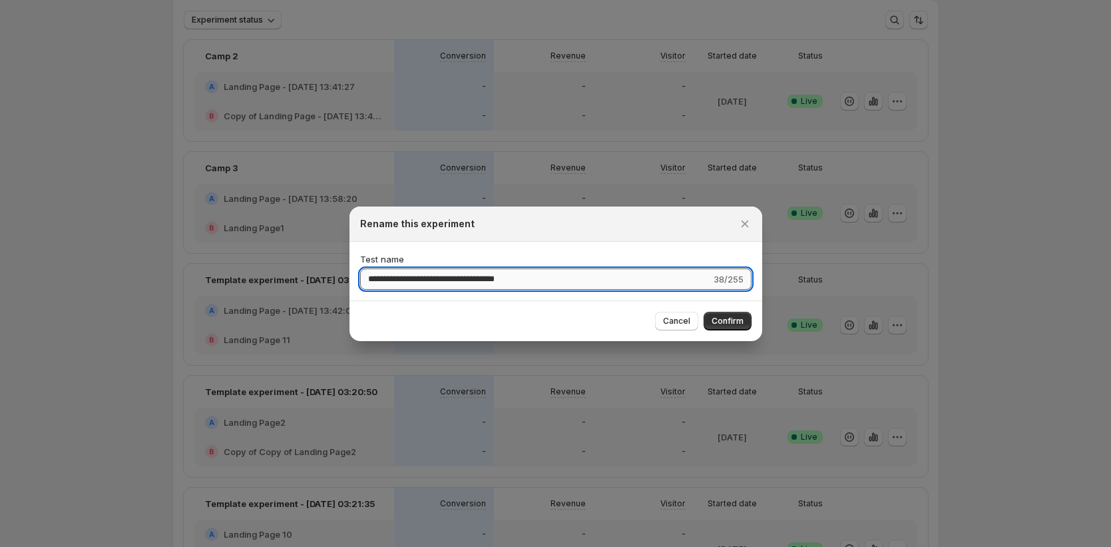
click at [429, 278] on input "**********" at bounding box center [535, 278] width 351 height 21
type input "******"
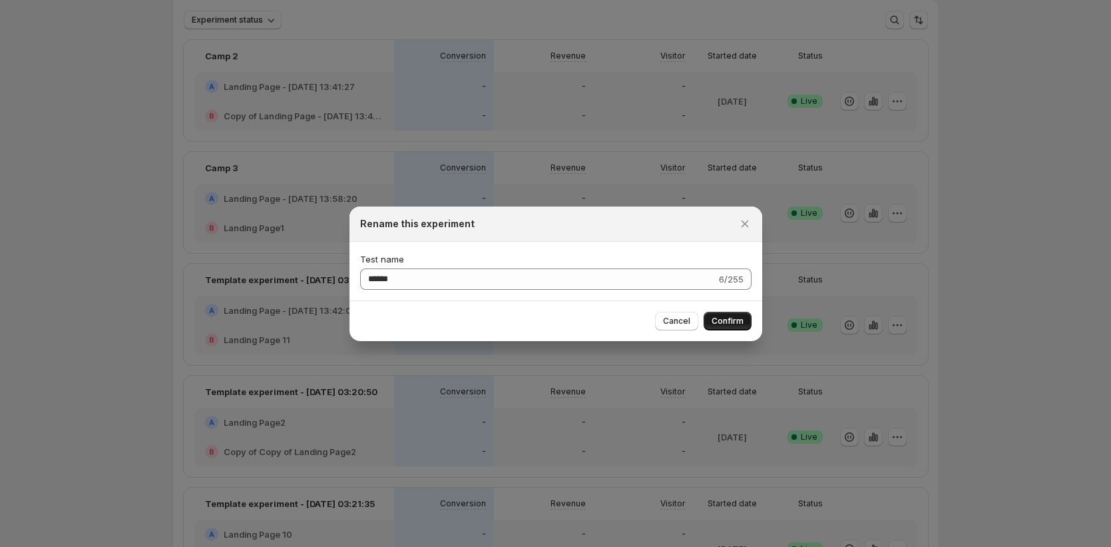
click at [719, 322] on span "Confirm" at bounding box center [728, 321] width 32 height 11
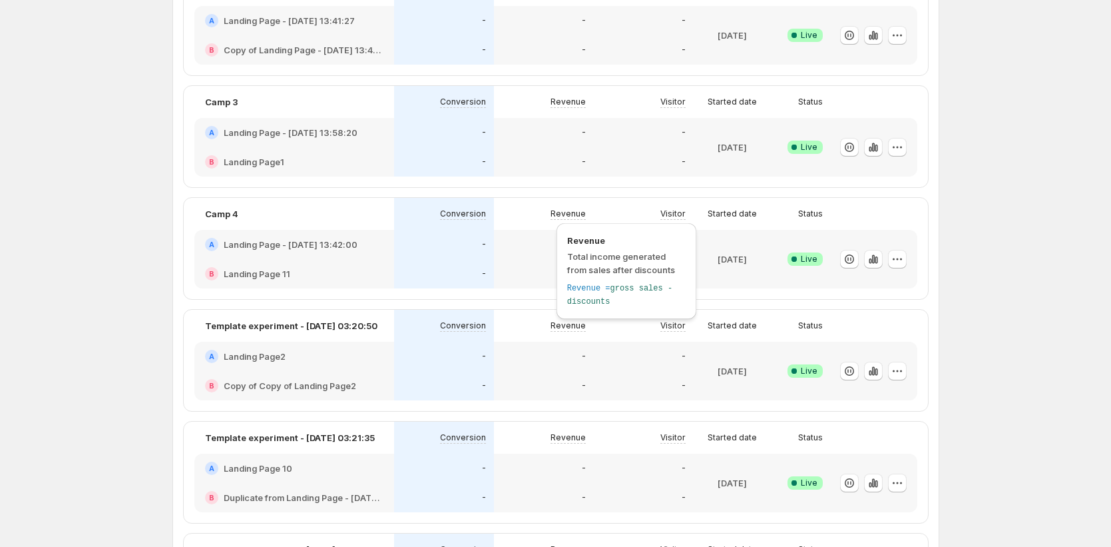
scroll to position [150, 0]
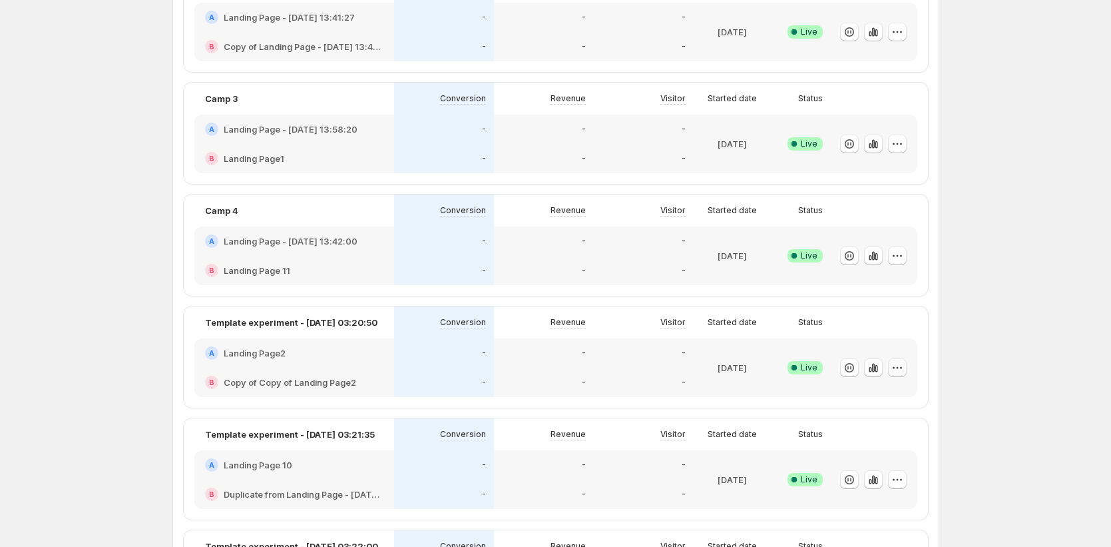
click at [904, 369] on icon "button" at bounding box center [897, 367] width 13 height 13
click at [890, 416] on span "Rename" at bounding box center [913, 417] width 139 height 13
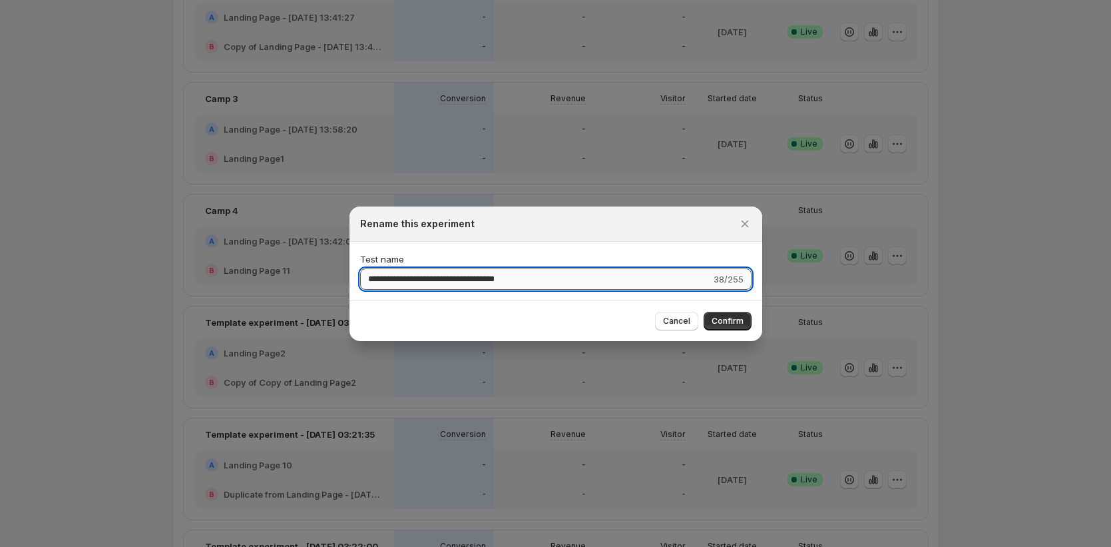
click at [510, 276] on input "**********" at bounding box center [535, 278] width 351 height 21
type input "******"
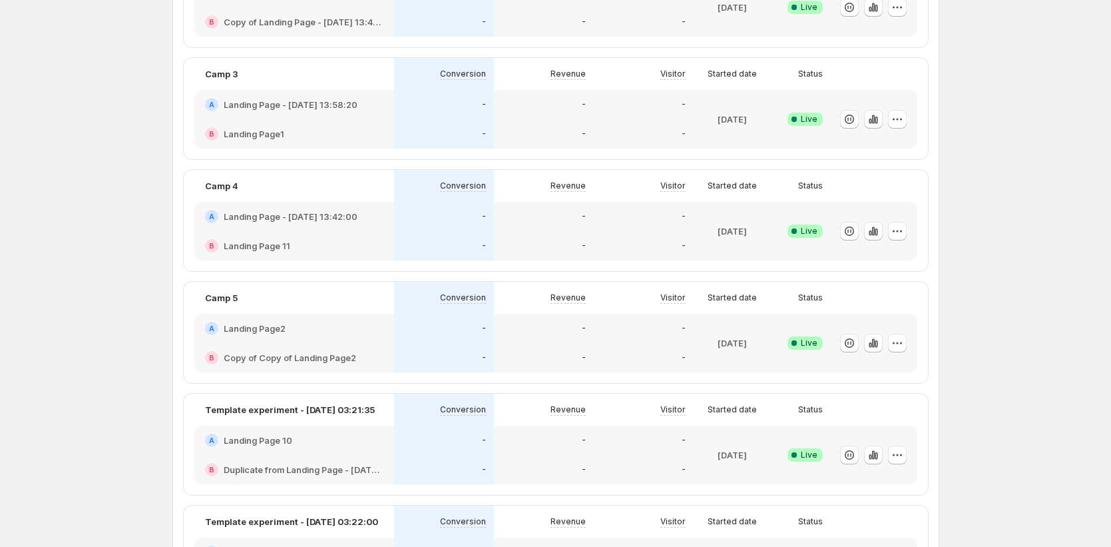
scroll to position [314, 0]
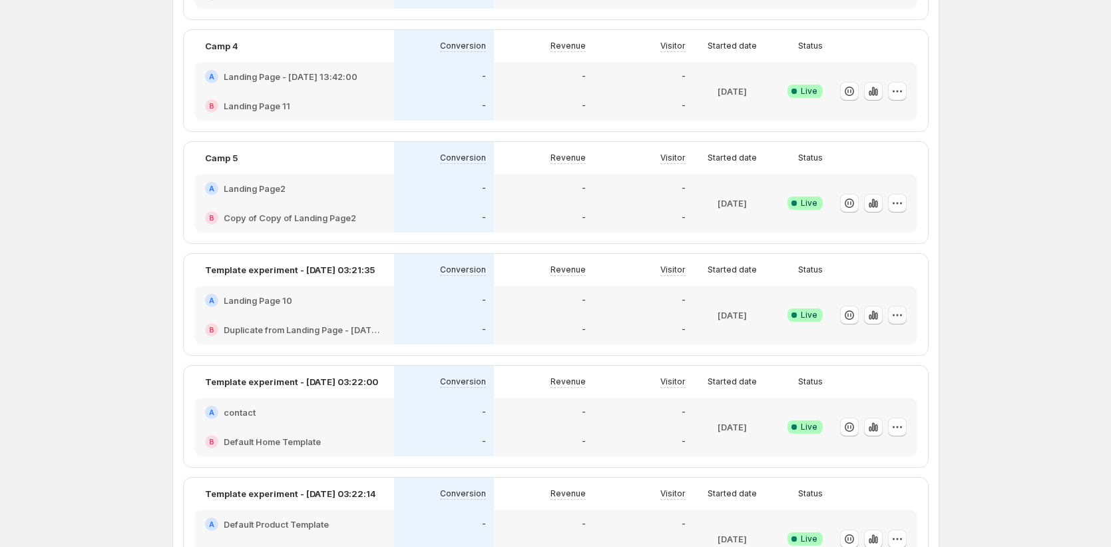
click at [901, 311] on icon "button" at bounding box center [897, 314] width 13 height 13
click at [886, 358] on button "Rename" at bounding box center [904, 365] width 164 height 21
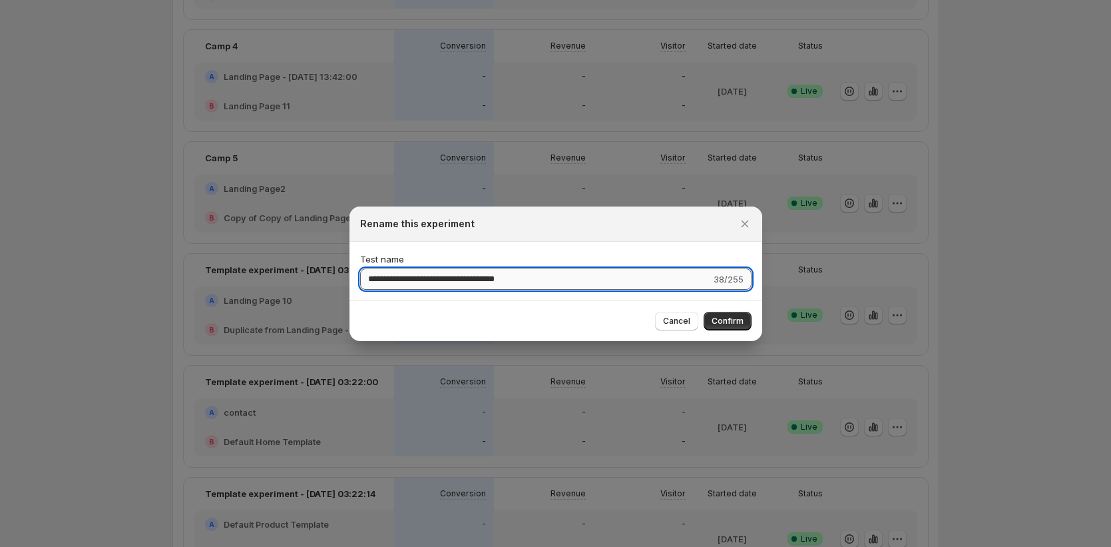
click at [594, 282] on input "**********" at bounding box center [535, 278] width 351 height 21
type input "******"
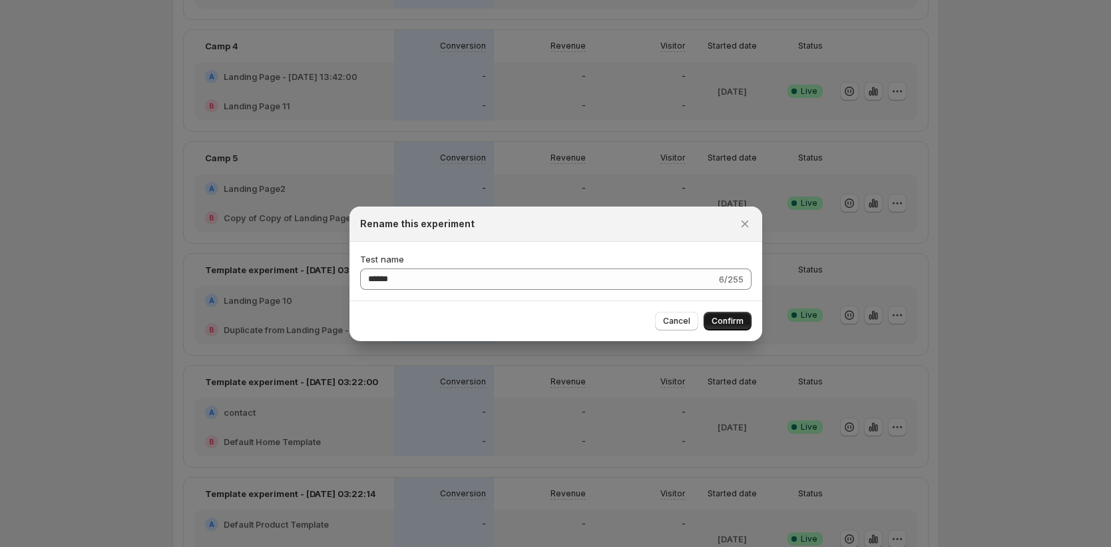
click at [720, 318] on span "Confirm" at bounding box center [728, 321] width 32 height 11
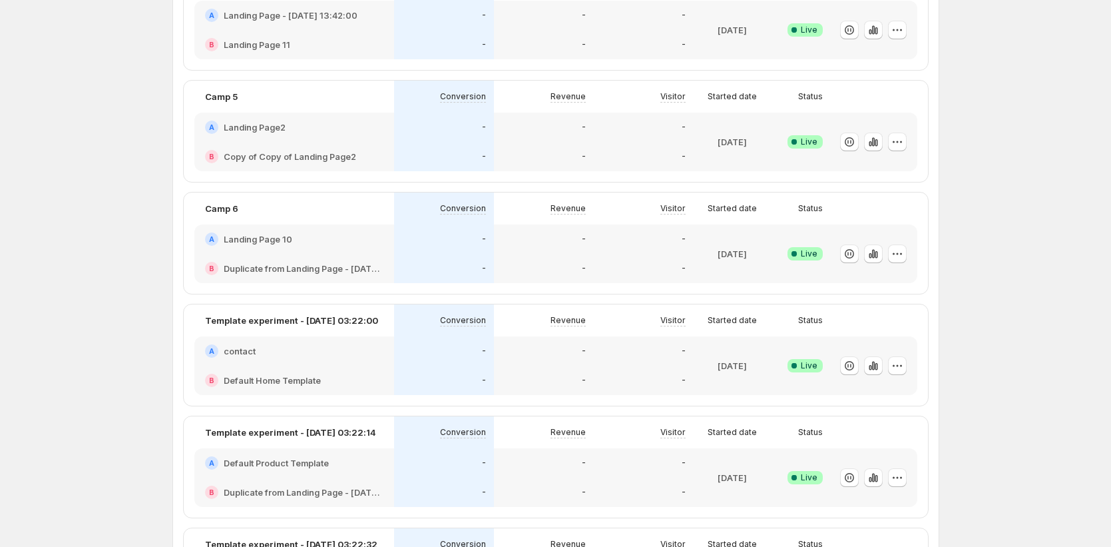
scroll to position [389, 0]
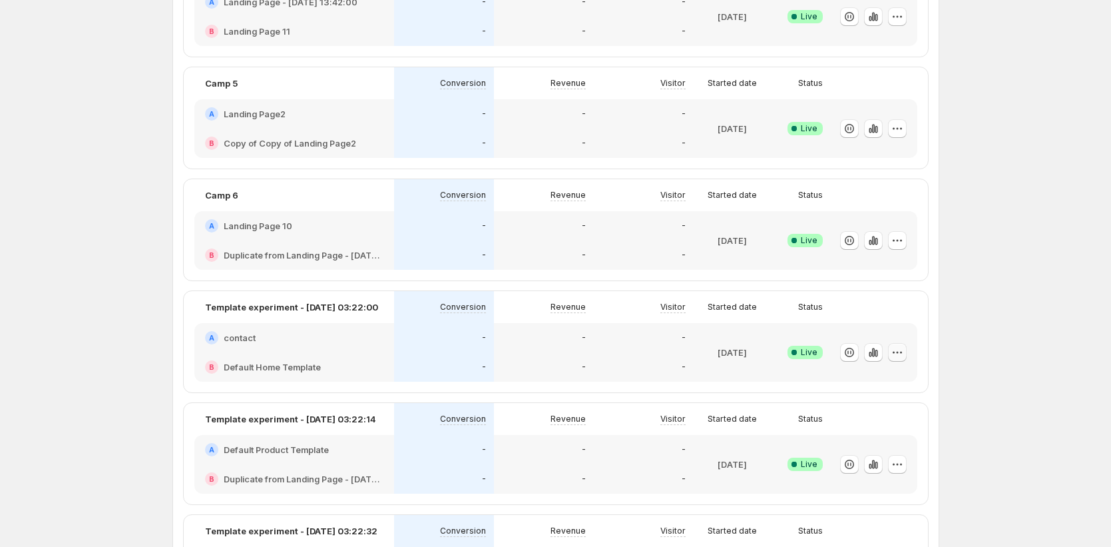
click at [901, 350] on icon "button" at bounding box center [897, 352] width 13 height 13
click at [889, 397] on span "Rename" at bounding box center [913, 402] width 139 height 13
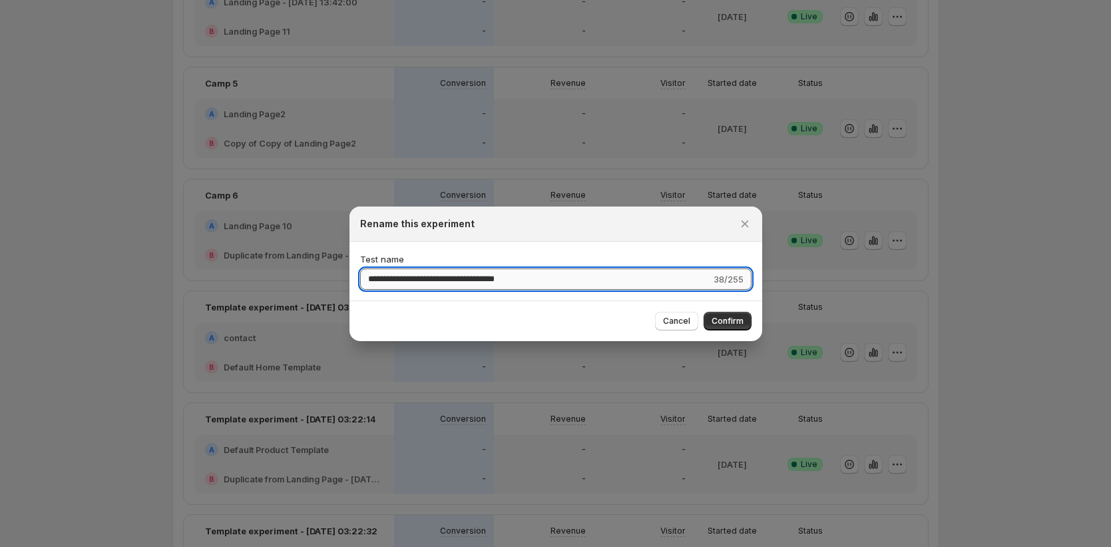
click at [584, 280] on input "**********" at bounding box center [535, 278] width 351 height 21
type input "******"
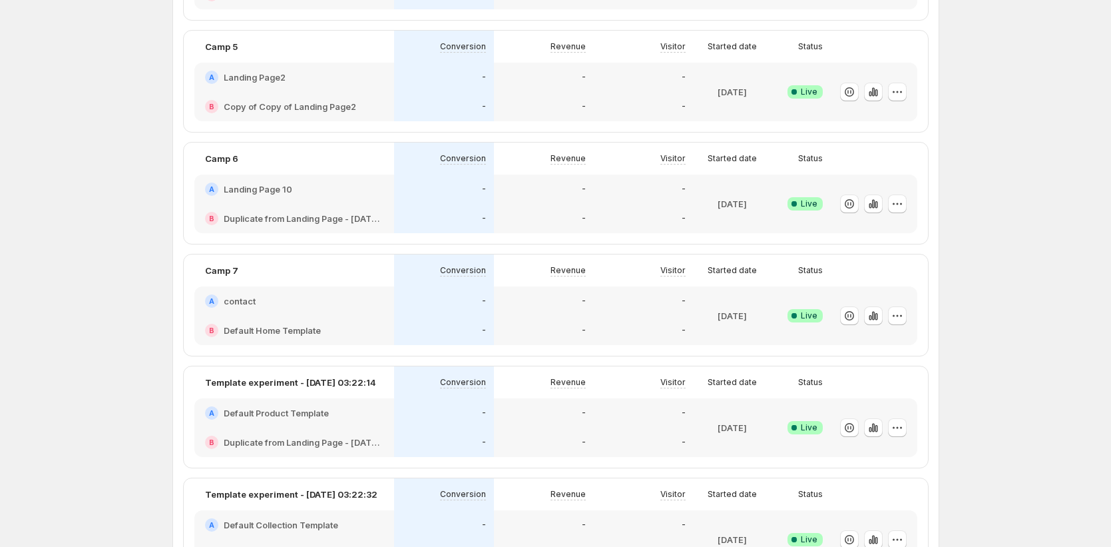
scroll to position [569, 0]
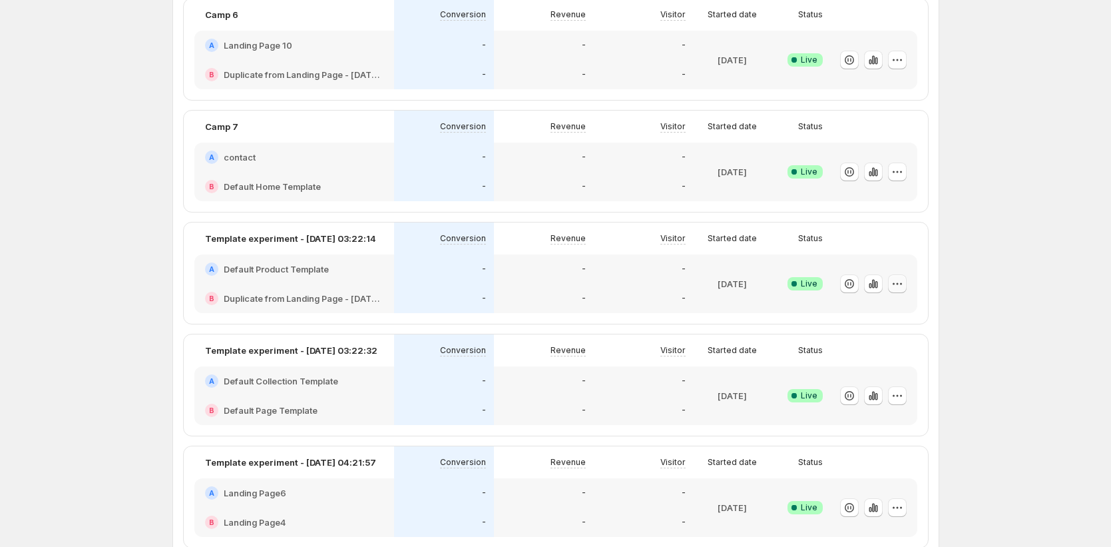
click at [899, 281] on icon "button" at bounding box center [897, 283] width 13 height 13
click at [866, 331] on span "Rename" at bounding box center [861, 334] width 34 height 11
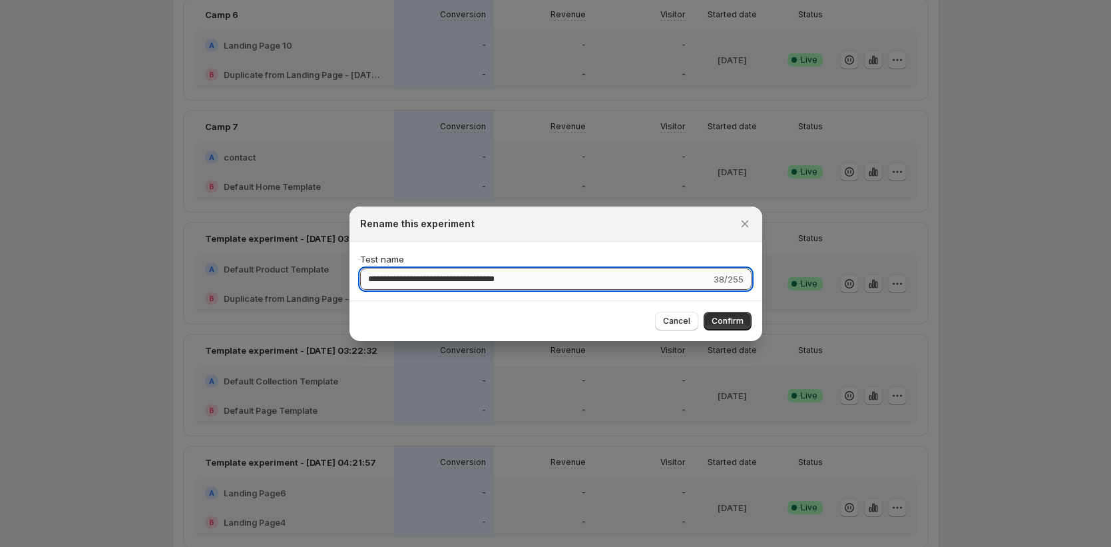
click at [623, 282] on input "**********" at bounding box center [535, 278] width 351 height 21
type input "******"
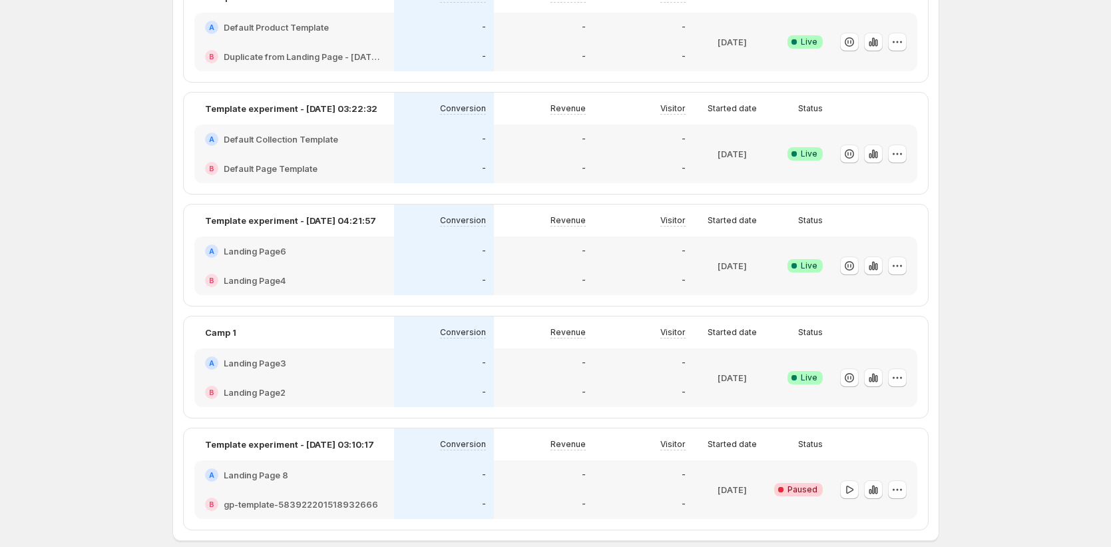
scroll to position [858, 0]
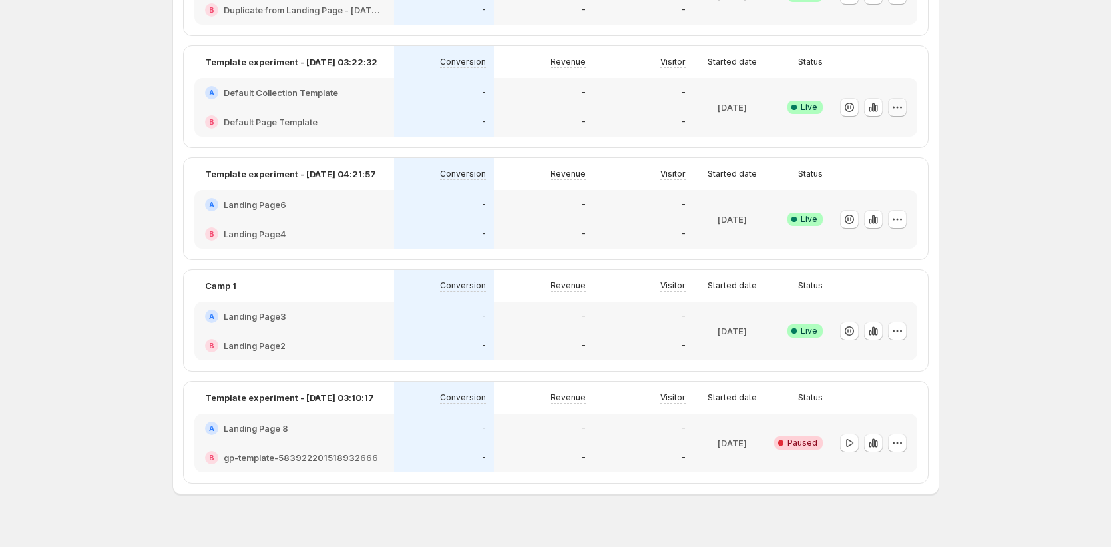
click at [899, 111] on icon "button" at bounding box center [897, 107] width 13 height 13
click at [858, 156] on span "Rename" at bounding box center [861, 157] width 34 height 11
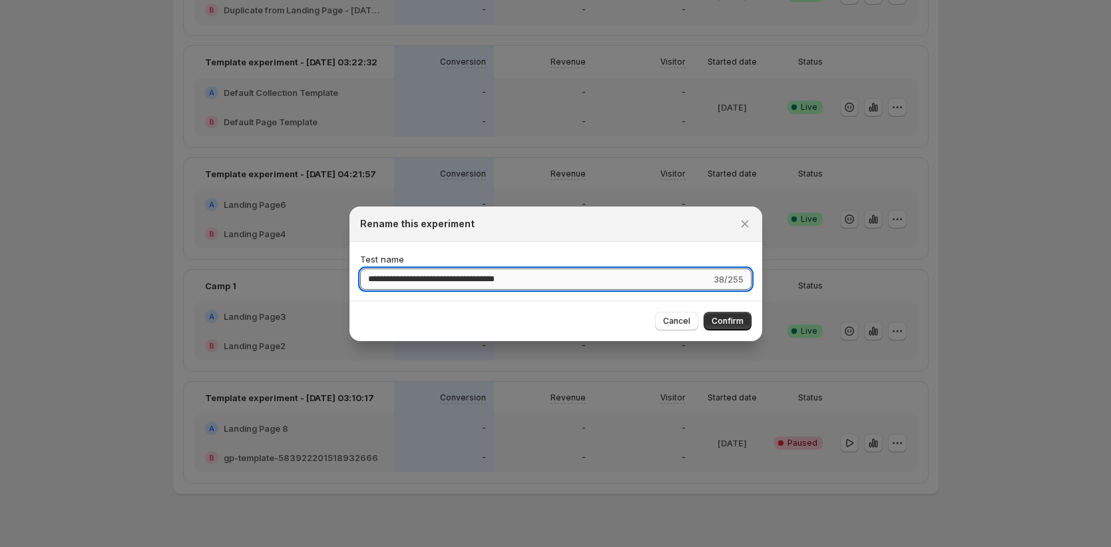
click at [642, 280] on input "**********" at bounding box center [535, 278] width 351 height 21
type input "******"
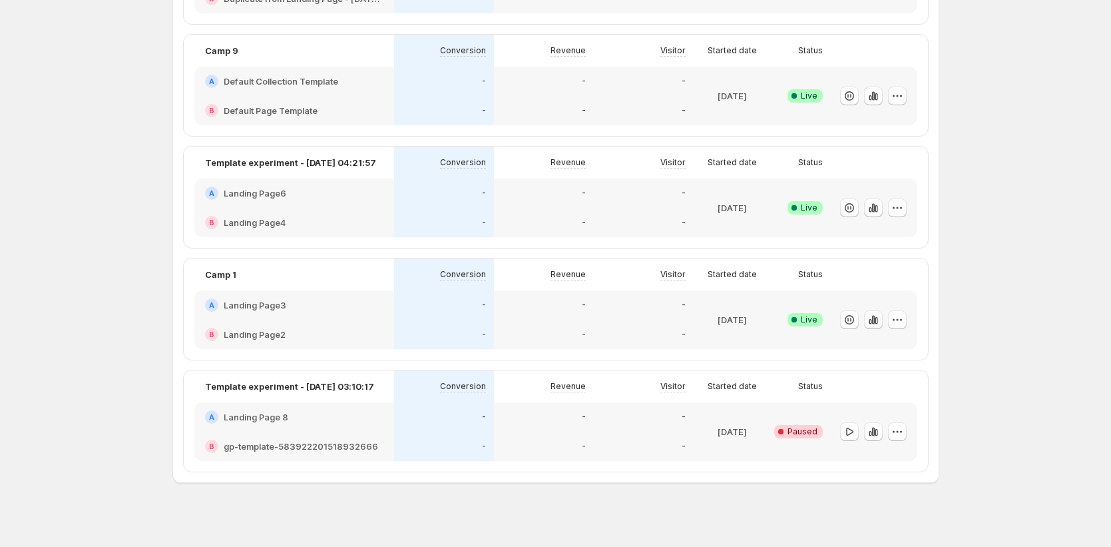
scroll to position [877, 0]
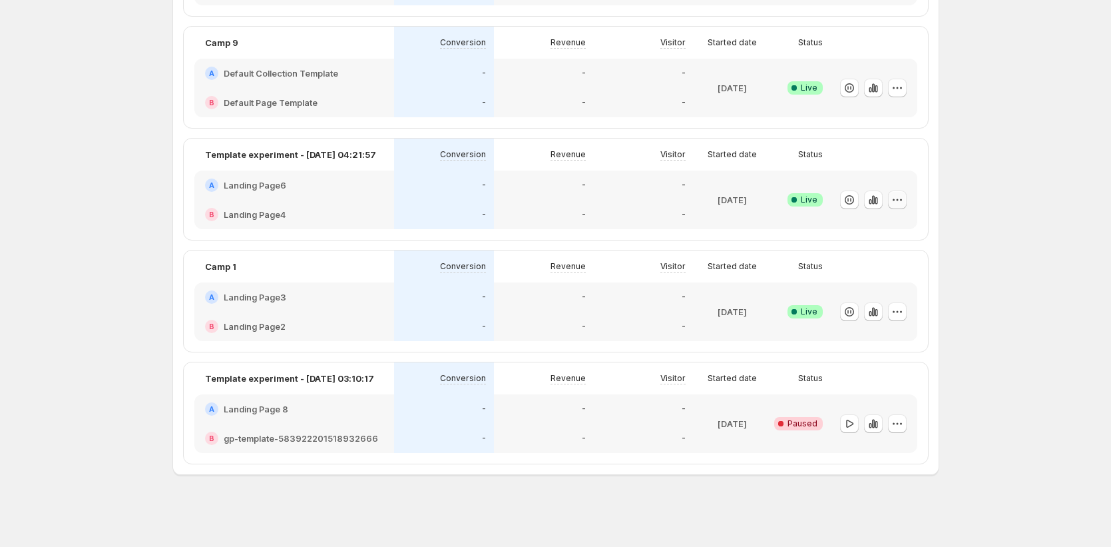
click at [907, 203] on button "button" at bounding box center [897, 199] width 19 height 19
click at [883, 256] on span "Rename" at bounding box center [913, 250] width 139 height 13
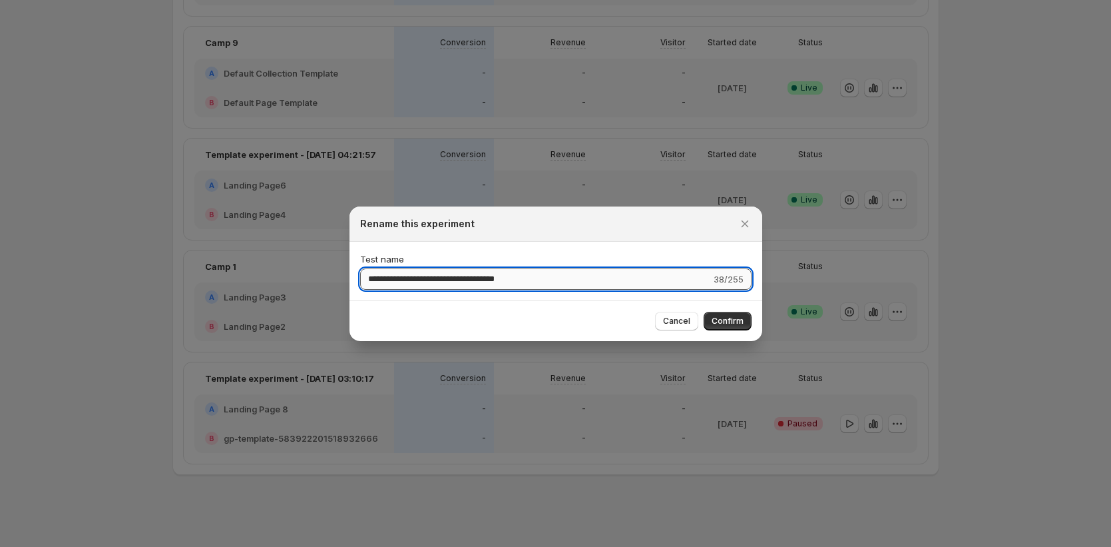
click at [572, 272] on input "**********" at bounding box center [535, 278] width 351 height 21
type input "*******"
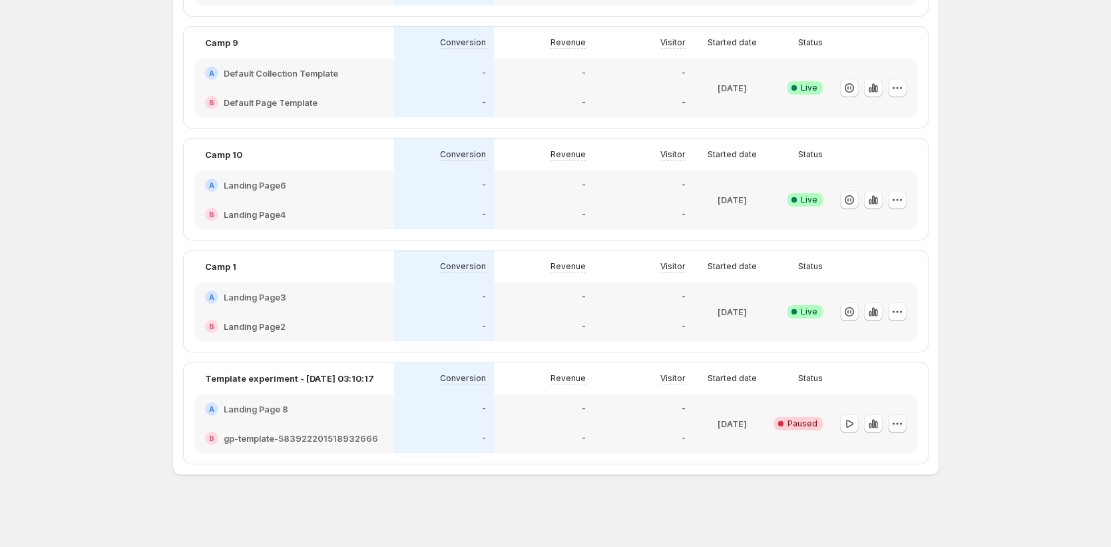
click at [904, 421] on icon "button" at bounding box center [897, 423] width 13 height 13
click at [907, 470] on span "Rename" at bounding box center [895, 474] width 34 height 11
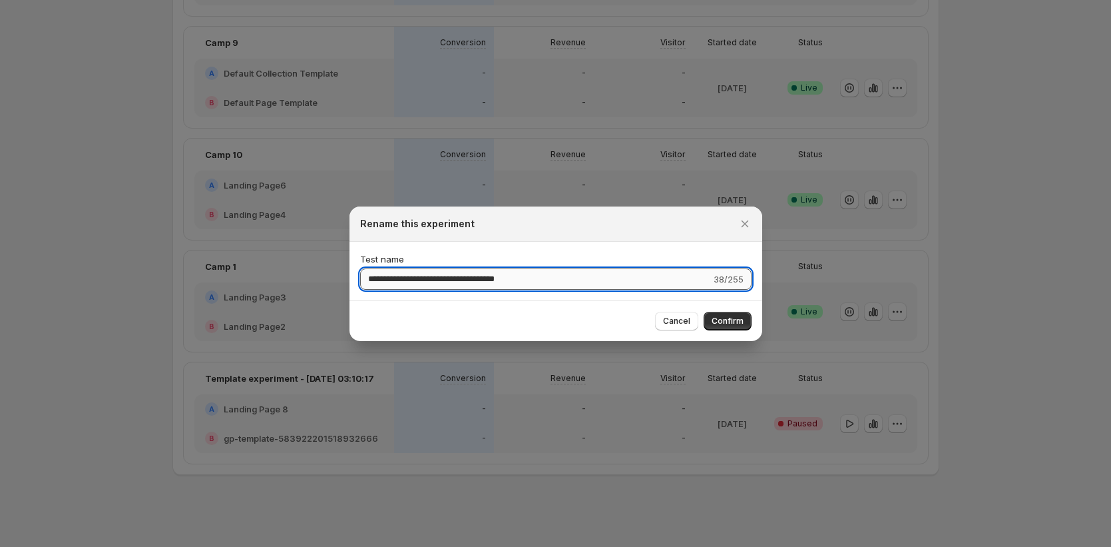
click at [611, 280] on input "**********" at bounding box center [535, 278] width 351 height 21
type input "*******"
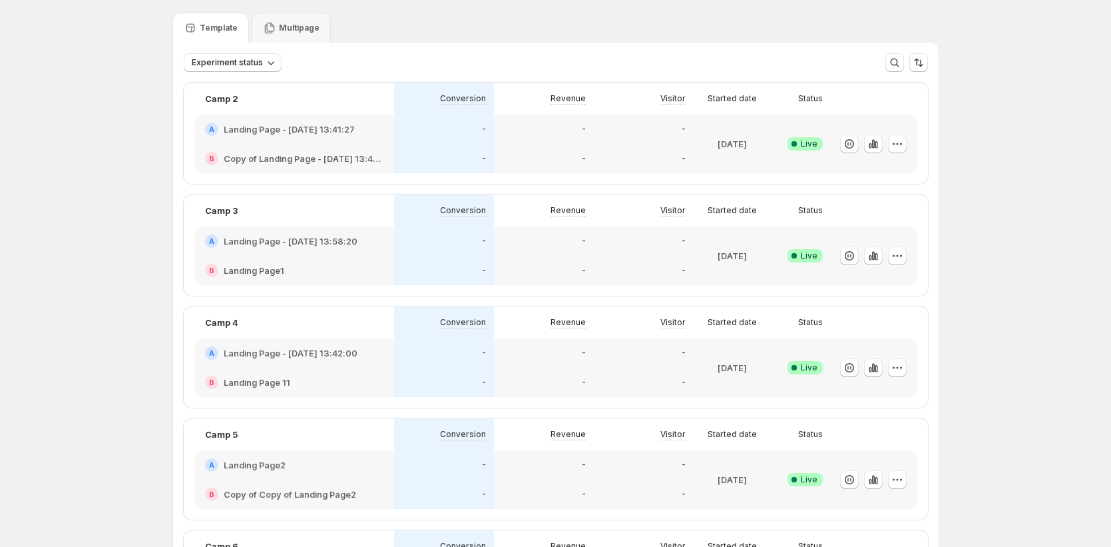
scroll to position [0, 0]
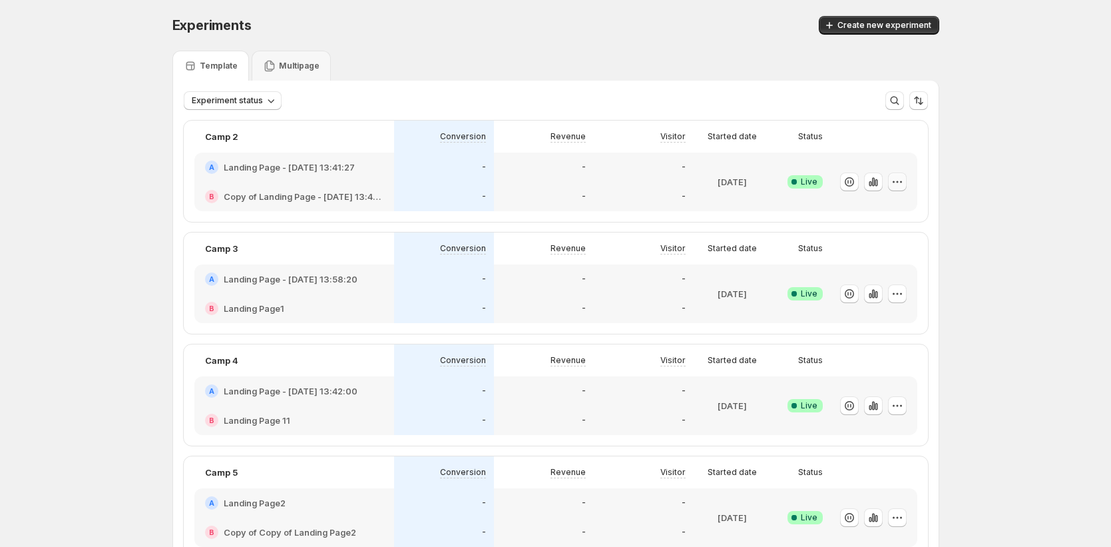
click at [903, 179] on icon "button" at bounding box center [897, 181] width 13 height 13
click at [897, 205] on span "Edit" at bounding box center [913, 209] width 139 height 13
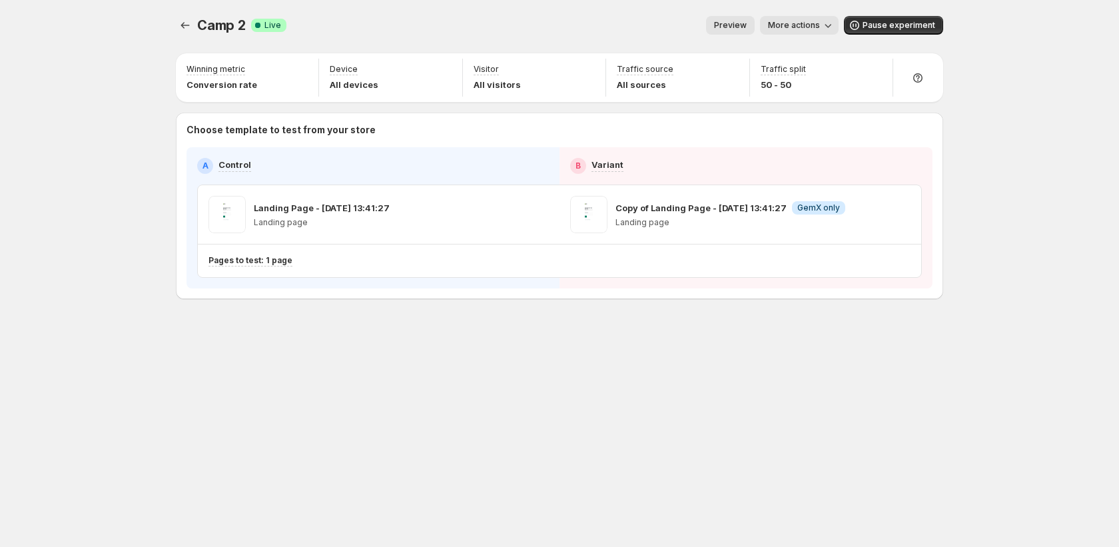
click at [820, 28] on span "More actions" at bounding box center [794, 25] width 52 height 11
click at [822, 97] on span "Copy live page link" at bounding box center [829, 98] width 79 height 11
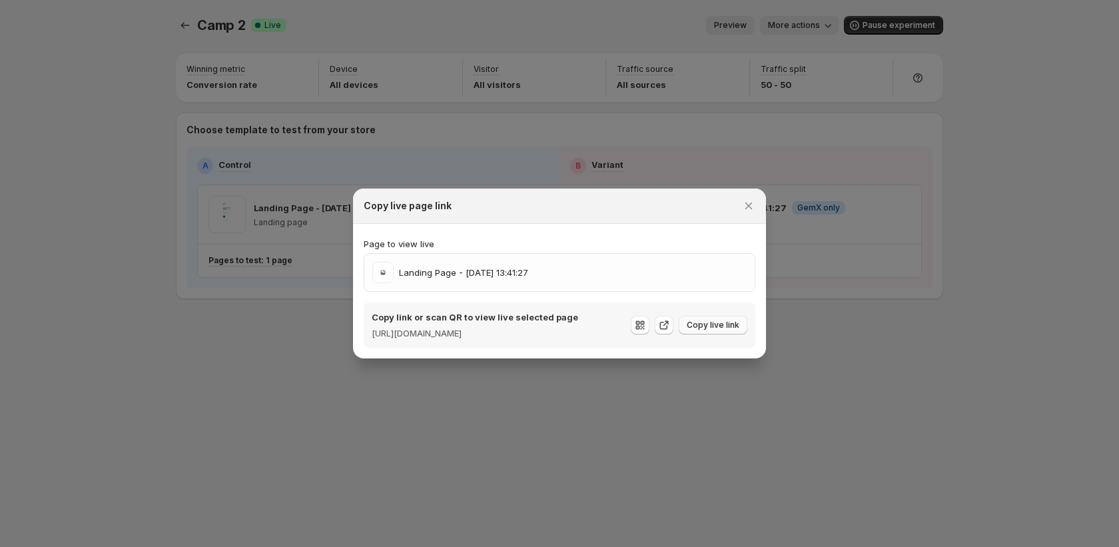
click at [707, 324] on span "Copy live link" at bounding box center [712, 325] width 53 height 11
click at [743, 202] on icon "Close" at bounding box center [748, 205] width 13 height 13
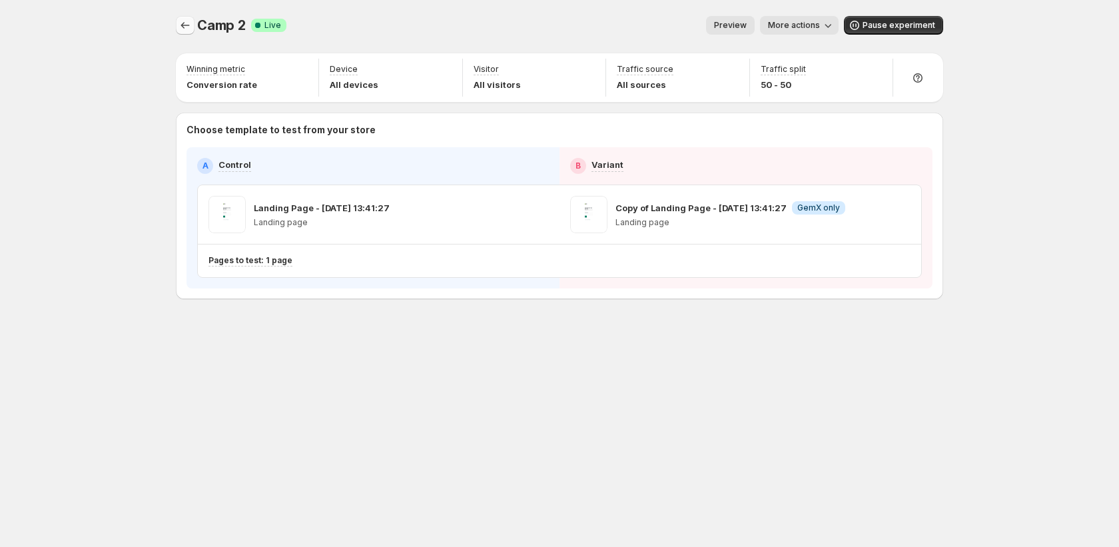
click at [178, 25] on div "Camp 2. This page is ready Camp 2 Success Complete Live Preview More actions Mo…" at bounding box center [559, 185] width 799 height 371
click at [184, 27] on icon "Experiments" at bounding box center [184, 25] width 13 height 13
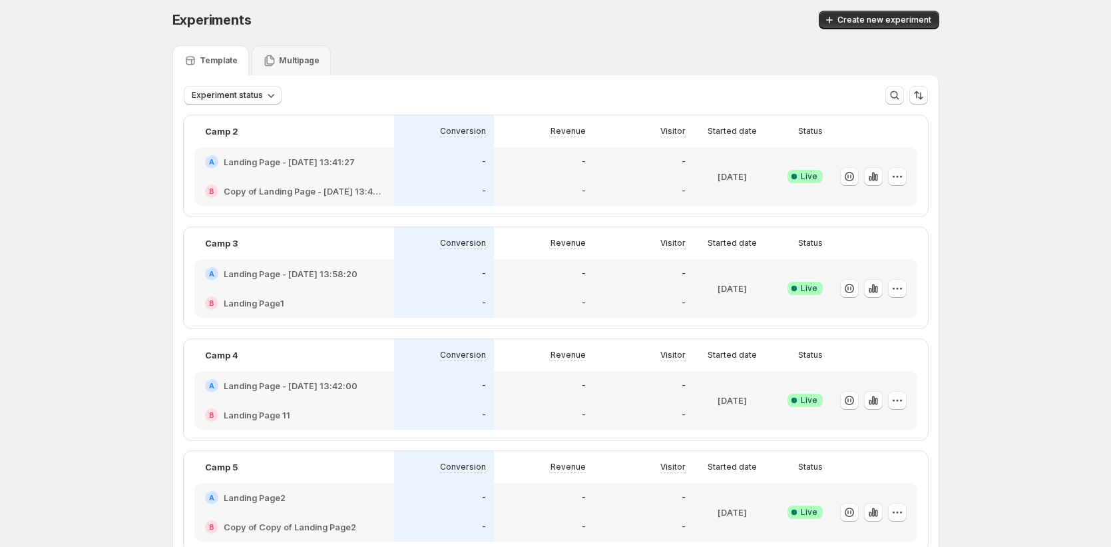
scroll to position [25, 0]
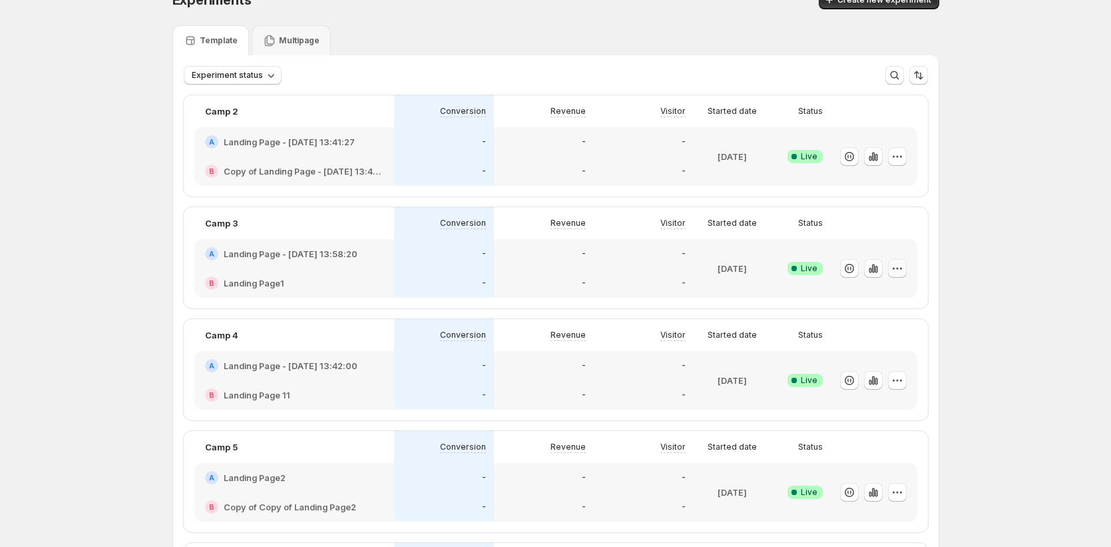
click at [904, 267] on icon "button" at bounding box center [897, 268] width 13 height 13
click at [895, 298] on span "Edit" at bounding box center [913, 296] width 139 height 13
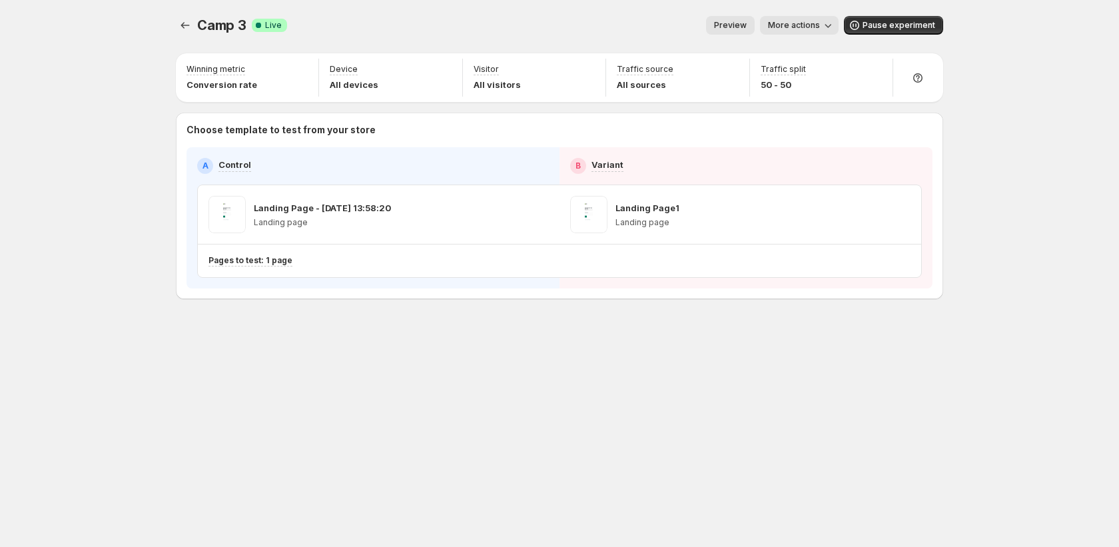
click at [829, 31] on icon "button" at bounding box center [827, 25] width 13 height 13
click at [834, 100] on span "Copy live page link" at bounding box center [829, 98] width 79 height 11
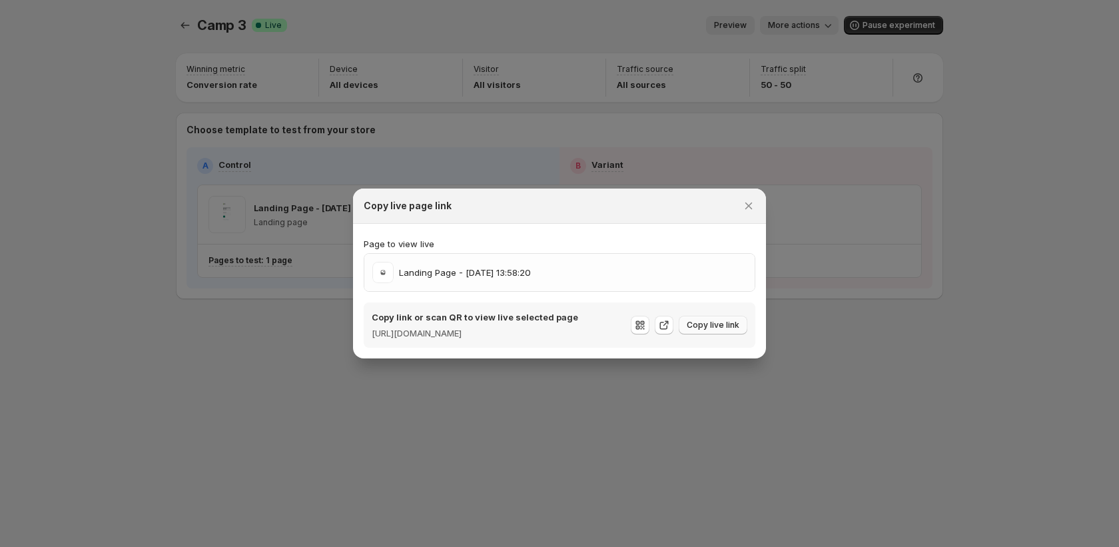
click at [690, 323] on span "Copy live link" at bounding box center [712, 325] width 53 height 11
drag, startPoint x: 748, startPoint y: 196, endPoint x: 721, endPoint y: 194, distance: 26.7
click at [748, 199] on icon "Close" at bounding box center [748, 205] width 13 height 13
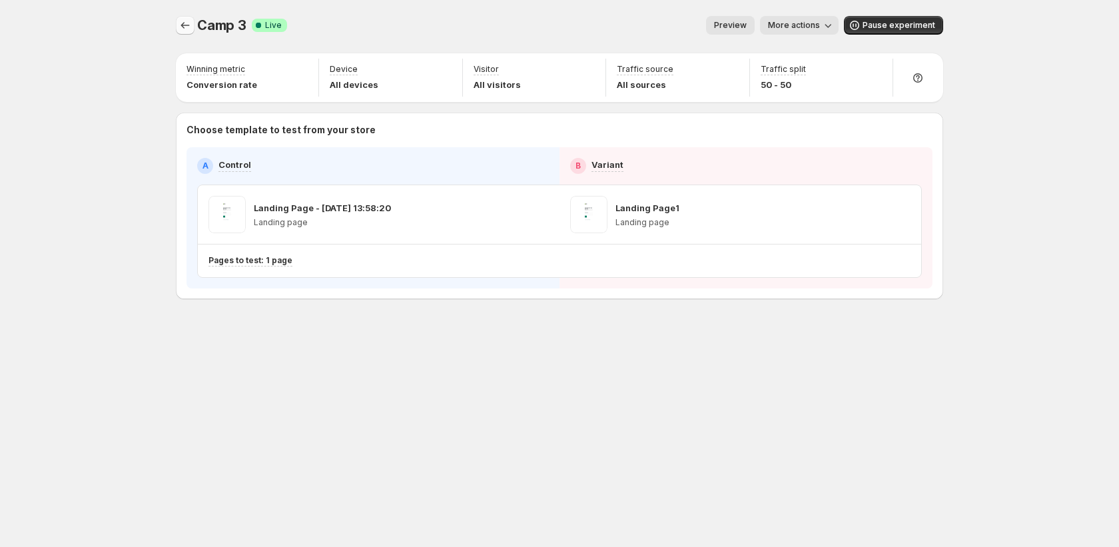
click at [185, 25] on icon "Experiments" at bounding box center [184, 25] width 13 height 13
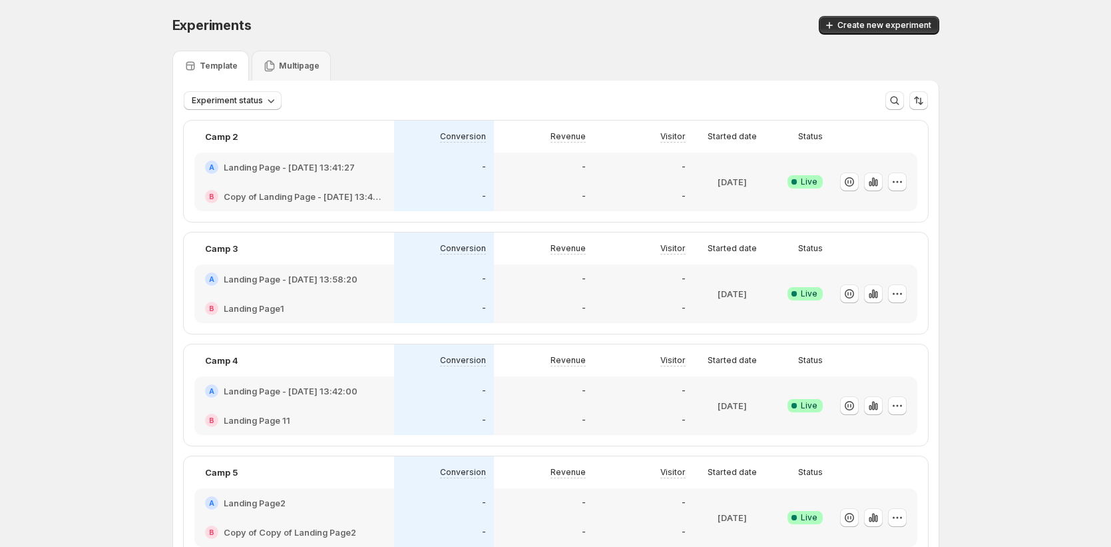
scroll to position [3, 0]
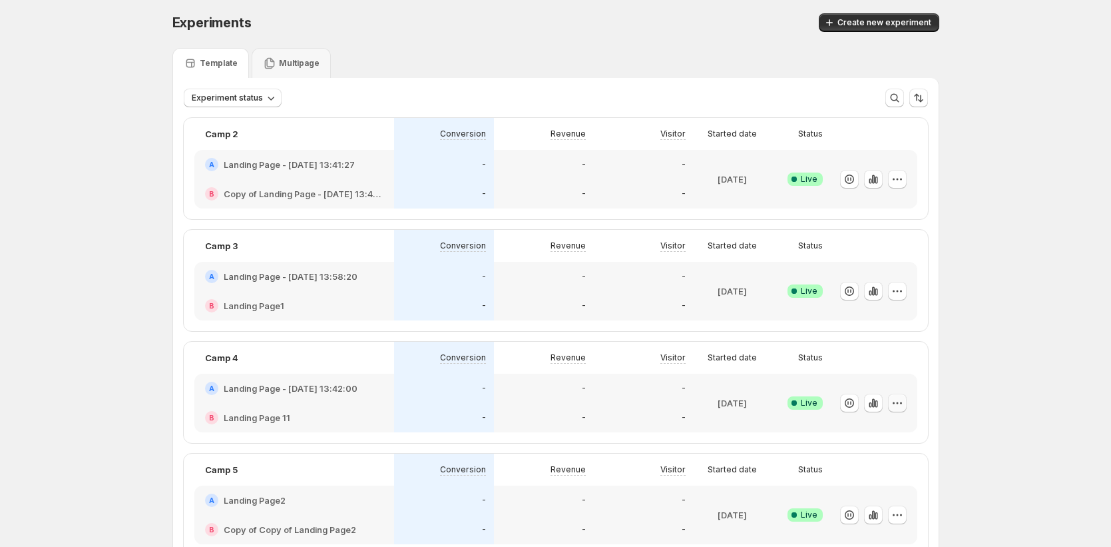
click at [902, 402] on icon "button" at bounding box center [901, 402] width 2 height 2
click at [892, 427] on span "Edit" at bounding box center [913, 430] width 139 height 13
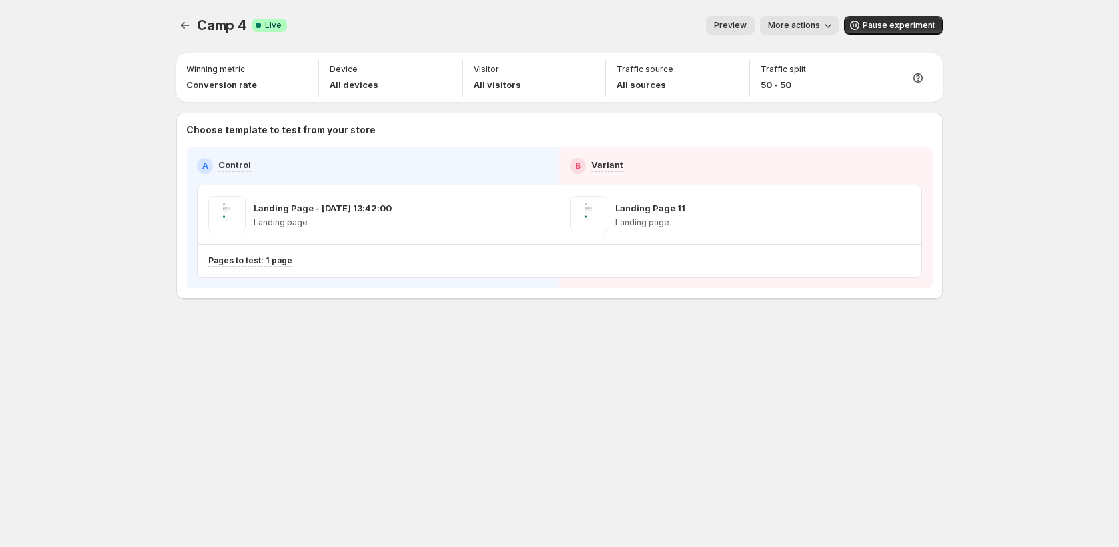
click at [826, 23] on icon "button" at bounding box center [827, 25] width 13 height 13
click at [825, 100] on span "Copy live page link" at bounding box center [829, 98] width 79 height 11
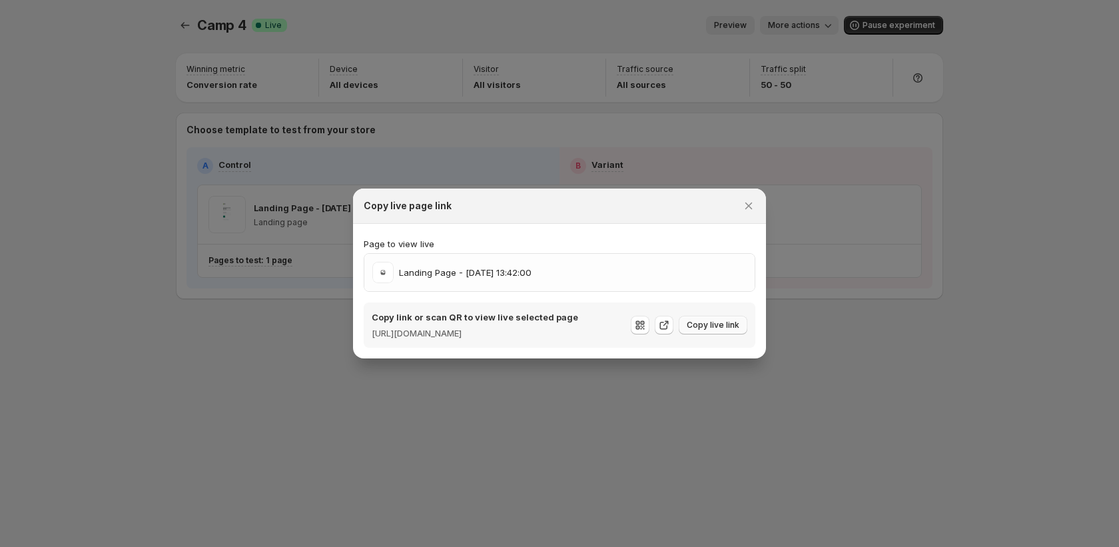
click at [726, 321] on span "Copy live link" at bounding box center [712, 325] width 53 height 11
click at [750, 202] on icon "Close" at bounding box center [748, 205] width 7 height 7
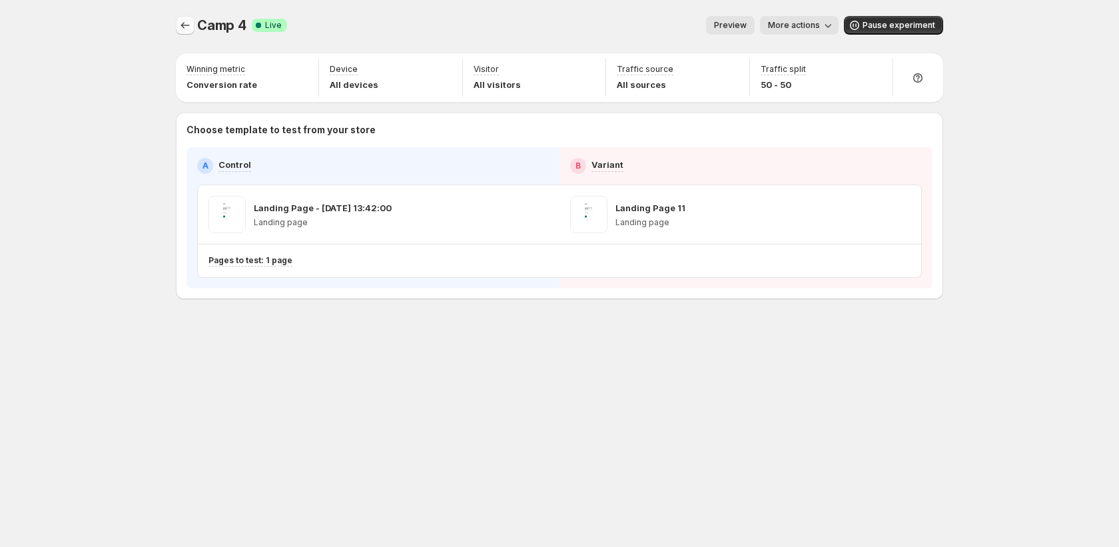
click at [185, 27] on icon "Experiments" at bounding box center [184, 25] width 13 height 13
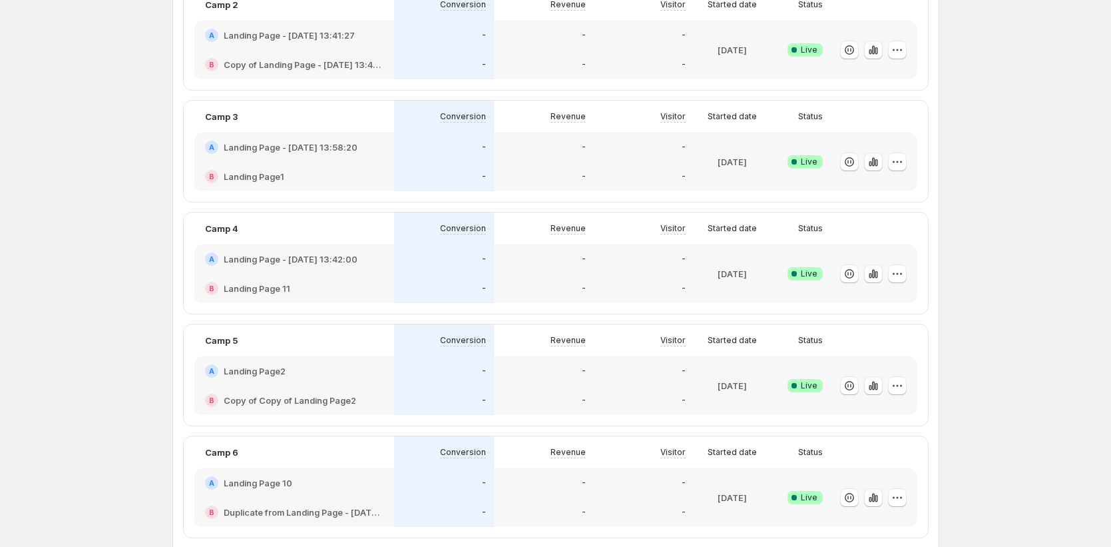
scroll to position [142, 0]
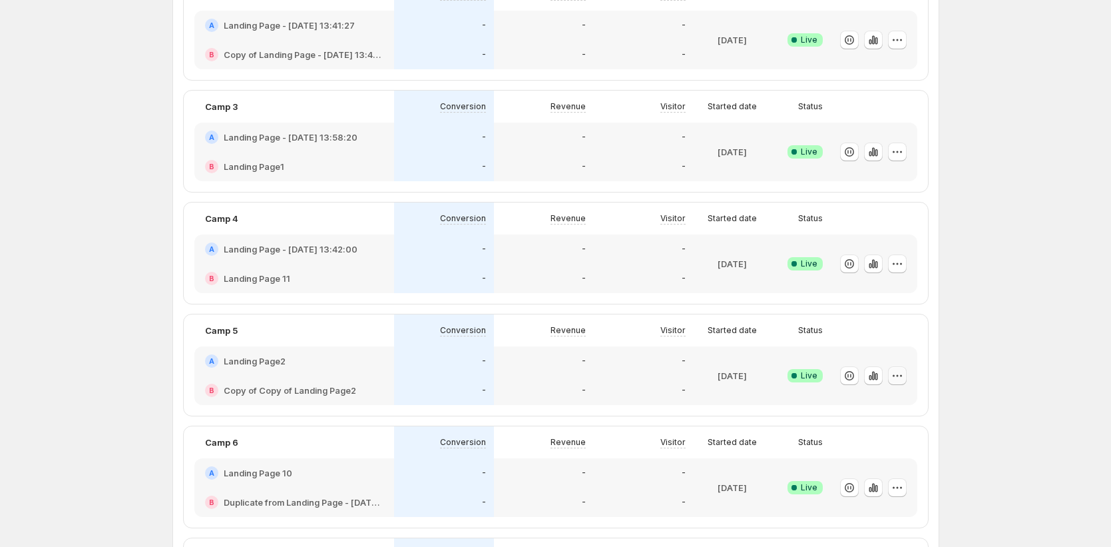
click at [904, 377] on icon "button" at bounding box center [897, 375] width 13 height 13
click at [860, 403] on span "Edit" at bounding box center [913, 403] width 139 height 13
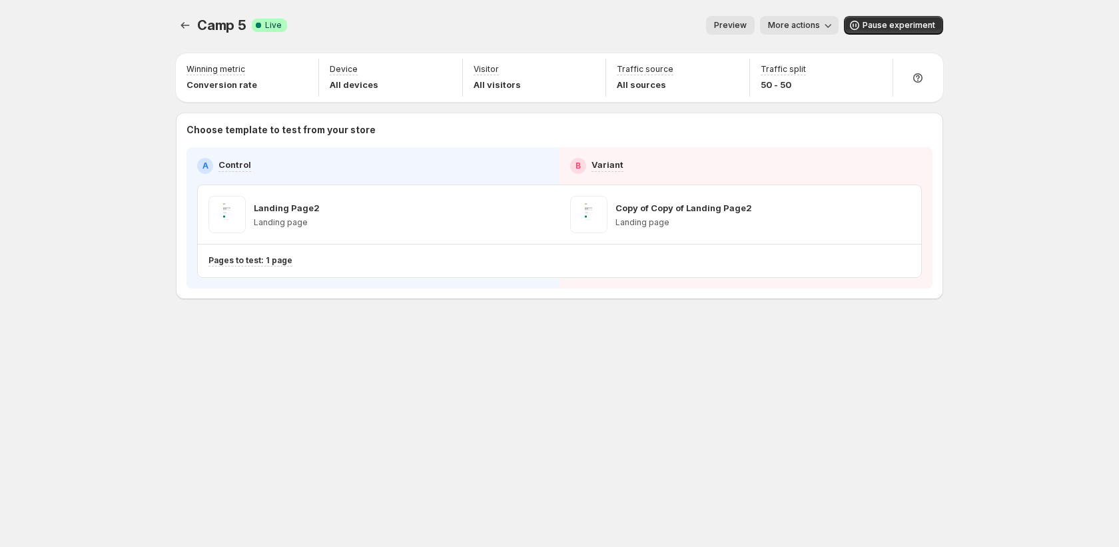
click at [810, 28] on span "More actions" at bounding box center [794, 25] width 52 height 11
click at [814, 93] on span "Copy live page link" at bounding box center [829, 98] width 79 height 11
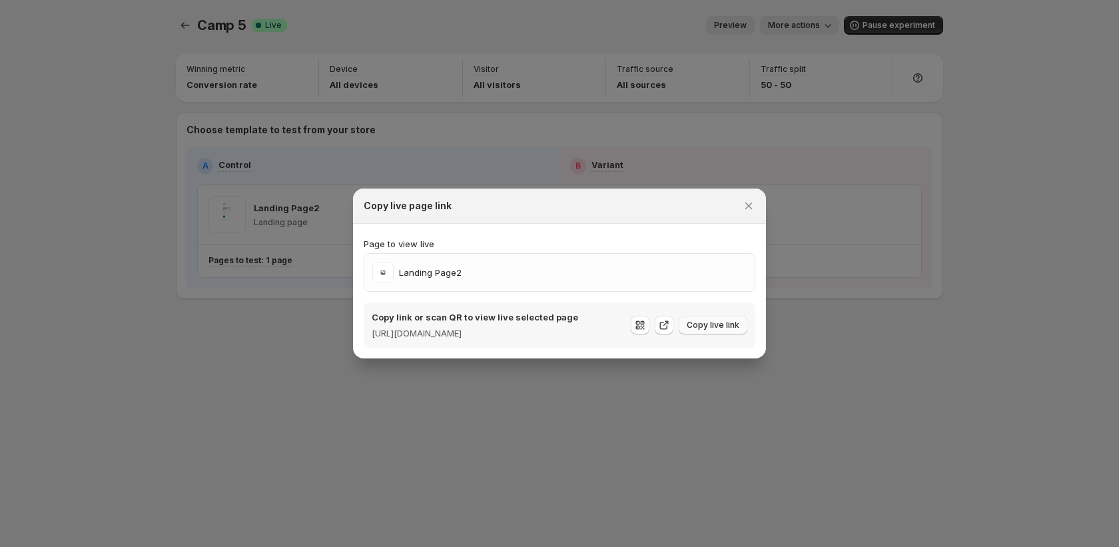
click at [729, 326] on span "Copy live link" at bounding box center [712, 325] width 53 height 11
click at [745, 199] on icon "Close" at bounding box center [748, 205] width 13 height 13
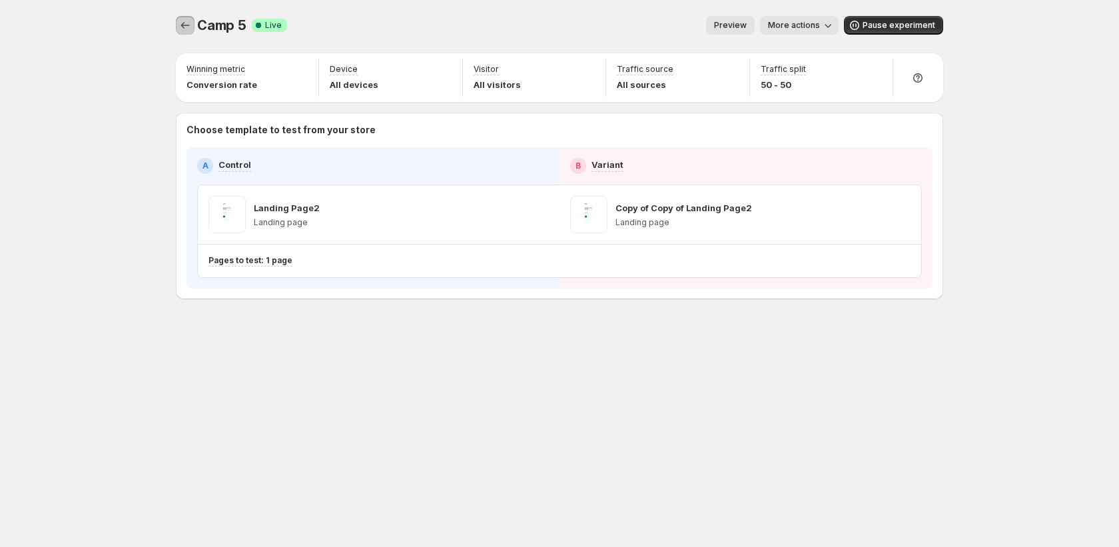
drag, startPoint x: 182, startPoint y: 24, endPoint x: 194, endPoint y: 27, distance: 11.6
click at [184, 24] on icon "Experiments" at bounding box center [184, 25] width 13 height 13
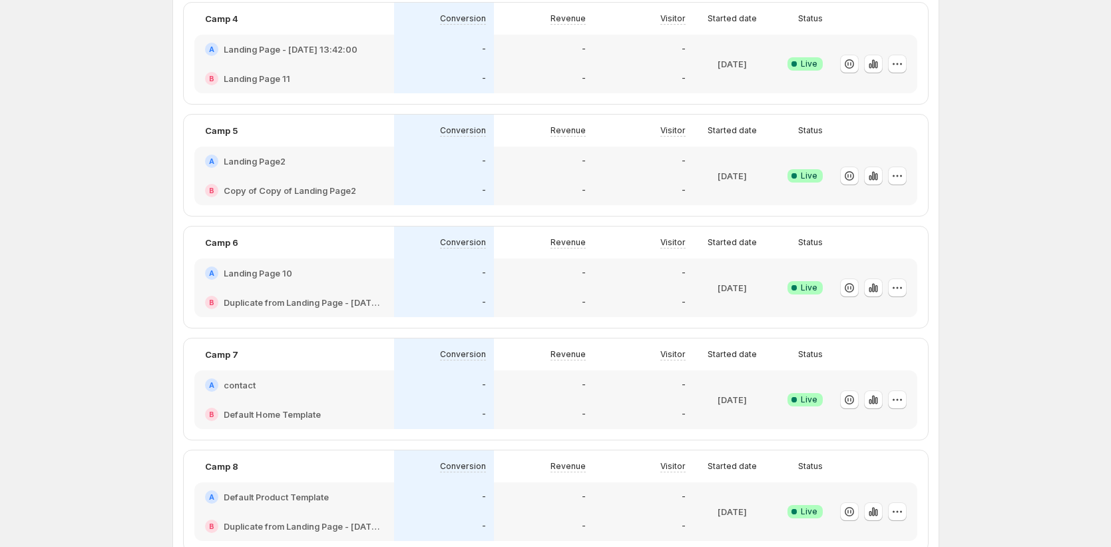
scroll to position [343, 0]
click at [899, 291] on icon "button" at bounding box center [897, 286] width 13 height 13
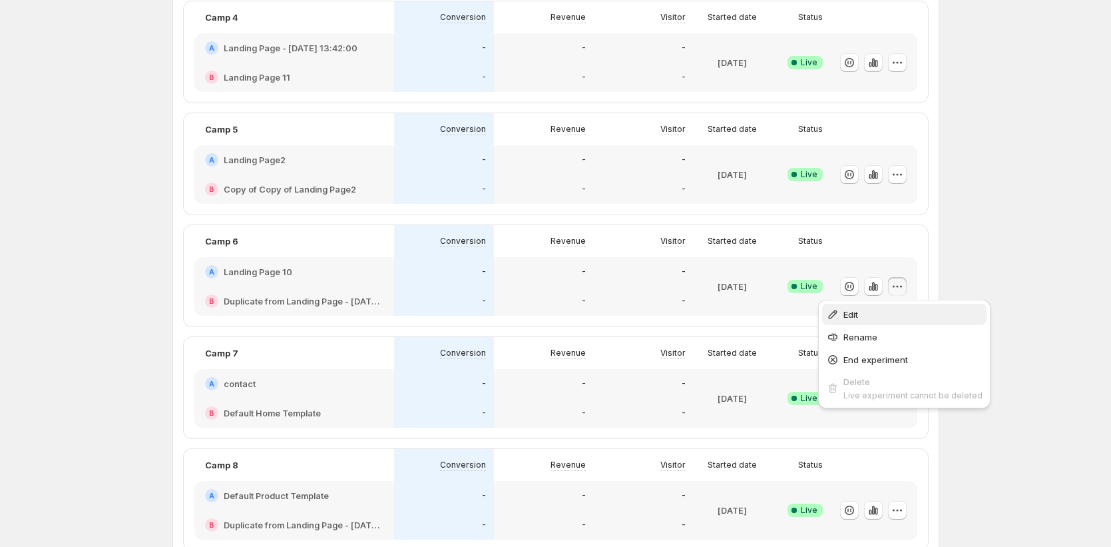
click at [876, 318] on span "Edit" at bounding box center [913, 314] width 139 height 13
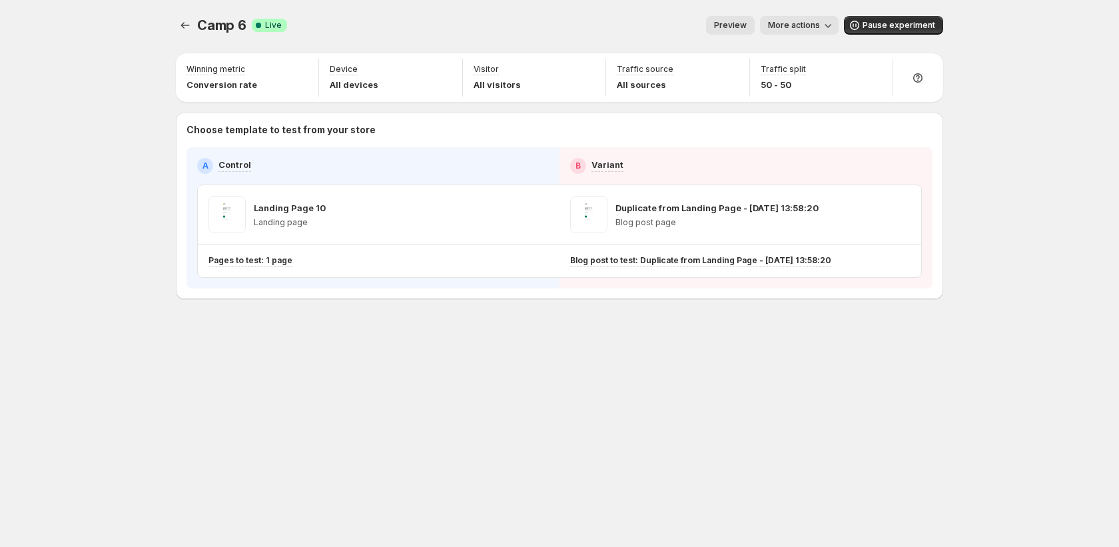
click at [815, 23] on span "More actions" at bounding box center [794, 25] width 52 height 11
click at [829, 96] on span "Copy live page link" at bounding box center [829, 98] width 79 height 11
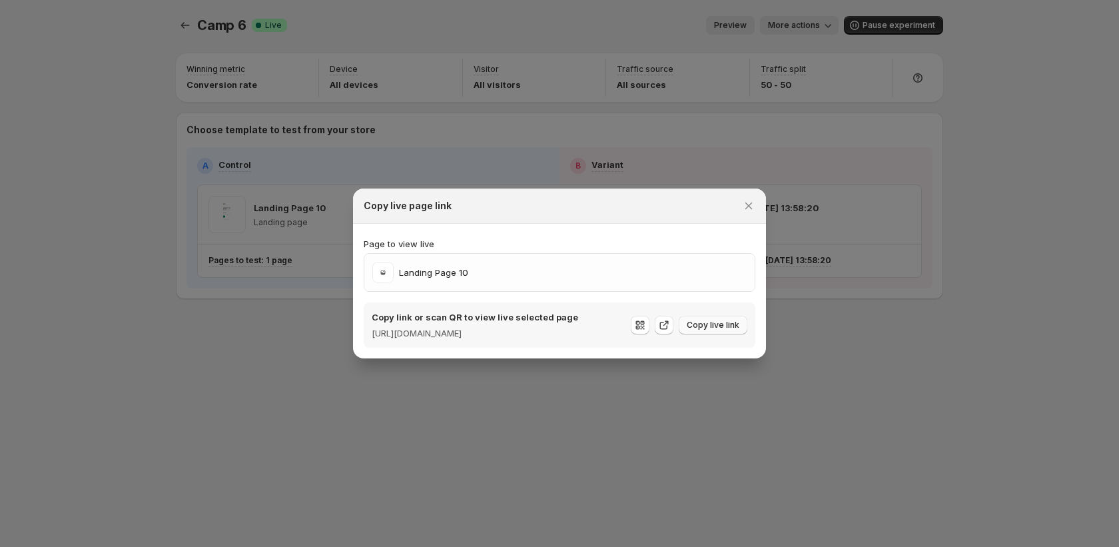
click at [704, 326] on span "Copy live link" at bounding box center [712, 325] width 53 height 11
click at [748, 200] on icon "Close" at bounding box center [748, 205] width 13 height 13
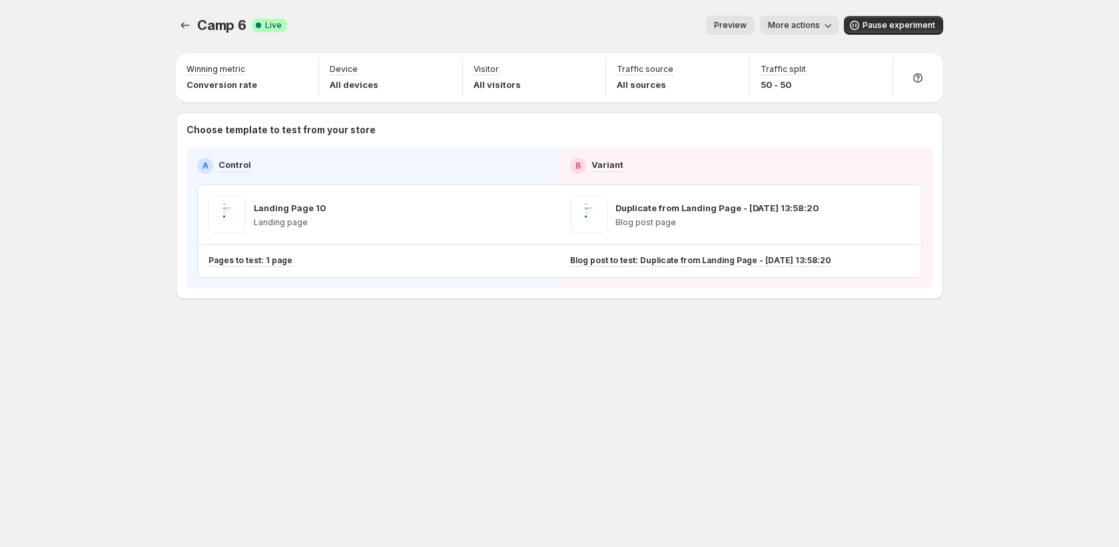
click at [182, 35] on div "Camp 6. This page is ready Camp 6 Success Complete Live Preview More actions Mo…" at bounding box center [559, 25] width 767 height 51
click at [183, 22] on icon "Experiments" at bounding box center [184, 25] width 13 height 13
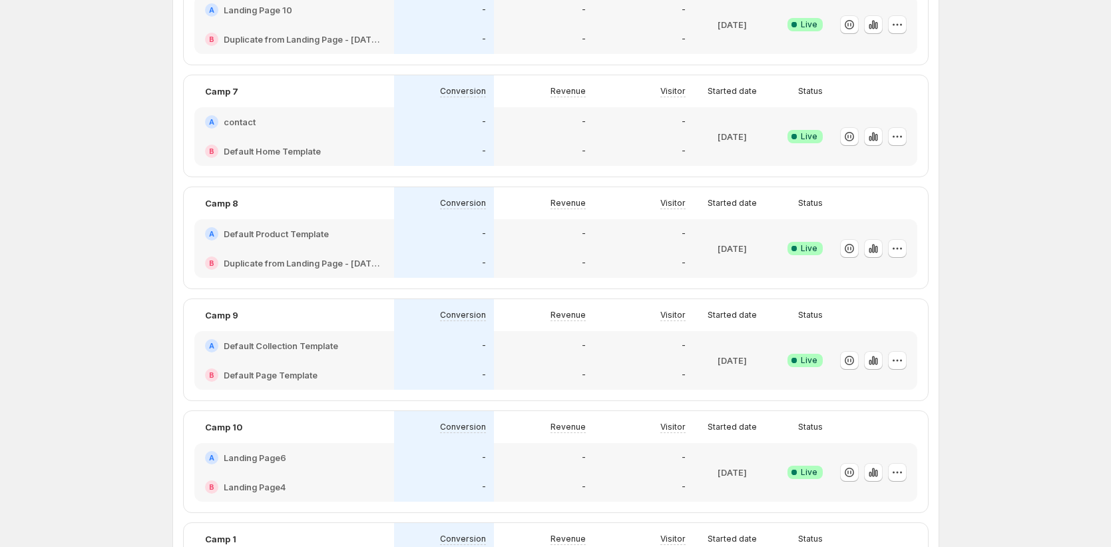
scroll to position [619, 0]
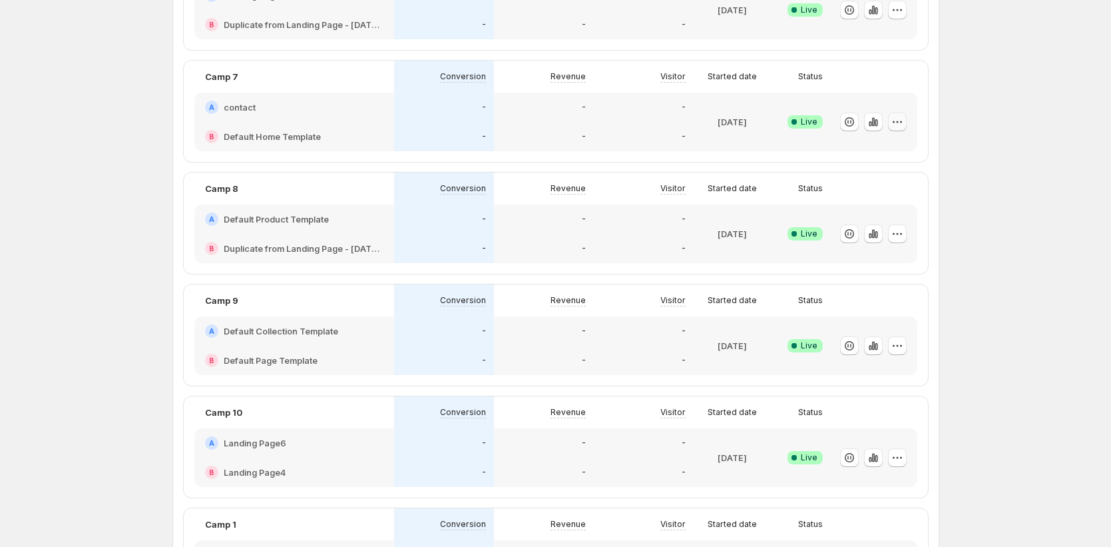
click at [897, 127] on icon "button" at bounding box center [897, 121] width 13 height 13
click at [874, 151] on span "Edit" at bounding box center [913, 149] width 139 height 13
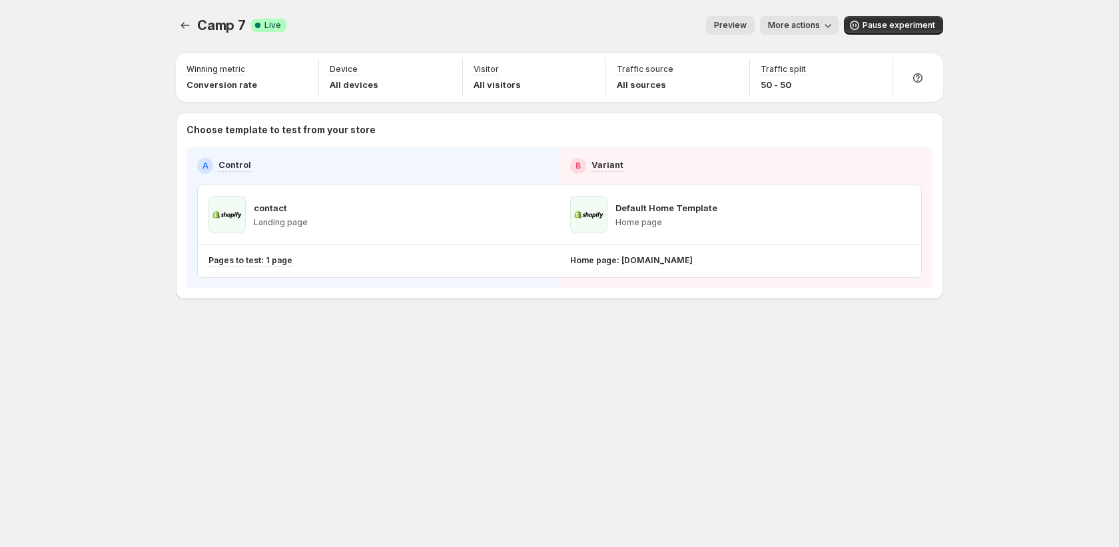
click at [820, 29] on span "More actions" at bounding box center [794, 25] width 52 height 11
click at [840, 105] on button "Copy live page link" at bounding box center [851, 97] width 164 height 21
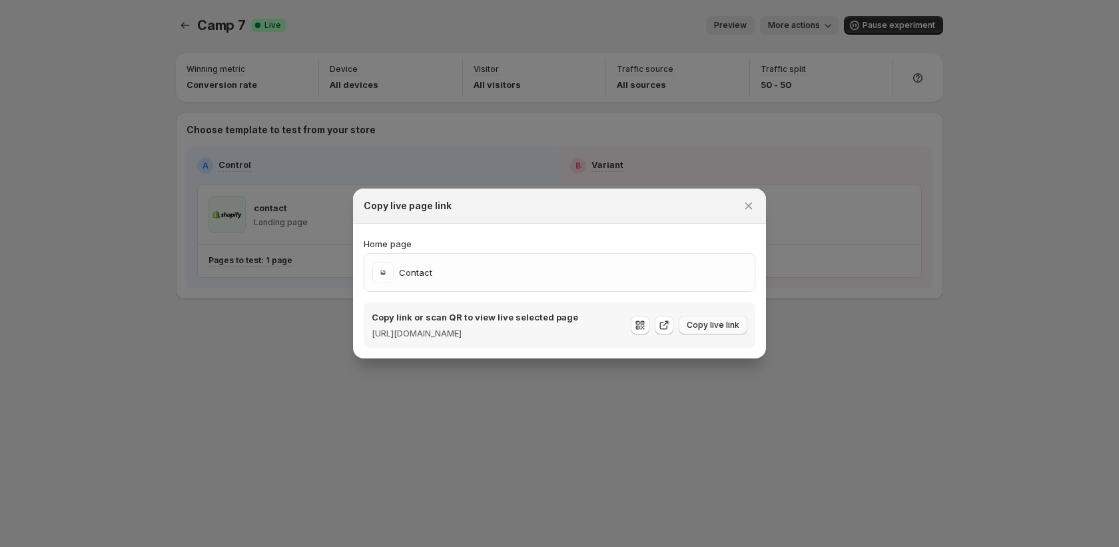
click at [732, 324] on span "Copy live link" at bounding box center [712, 325] width 53 height 11
click at [752, 204] on icon "Close" at bounding box center [748, 205] width 13 height 13
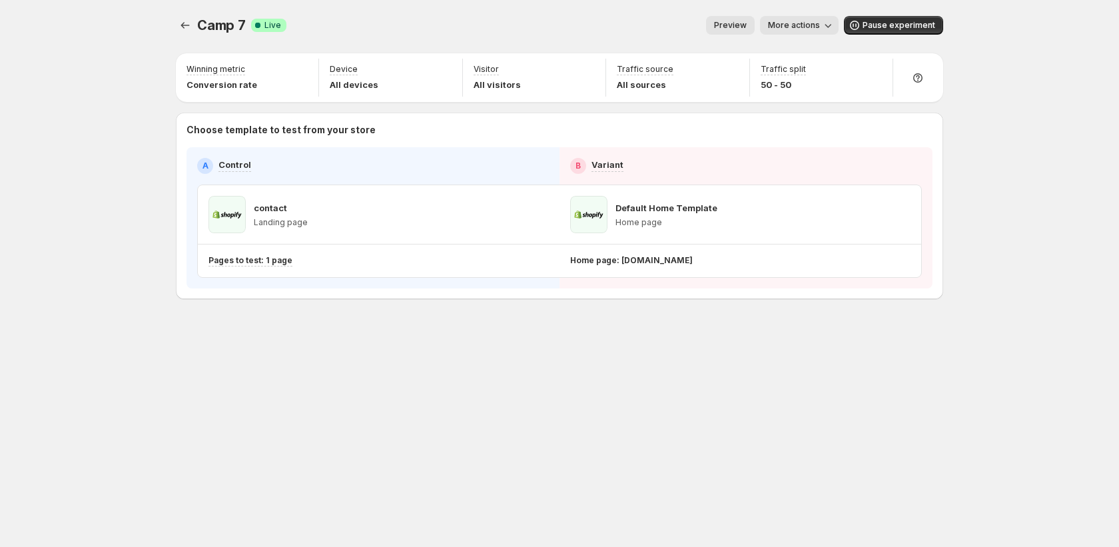
drag, startPoint x: 174, startPoint y: 30, endPoint x: 190, endPoint y: 53, distance: 28.1
click at [177, 30] on div "Camp 7. This page is ready Camp 7 Success Complete Live Preview More actions Mo…" at bounding box center [559, 185] width 799 height 371
click at [181, 21] on icon "Experiments" at bounding box center [184, 25] width 13 height 13
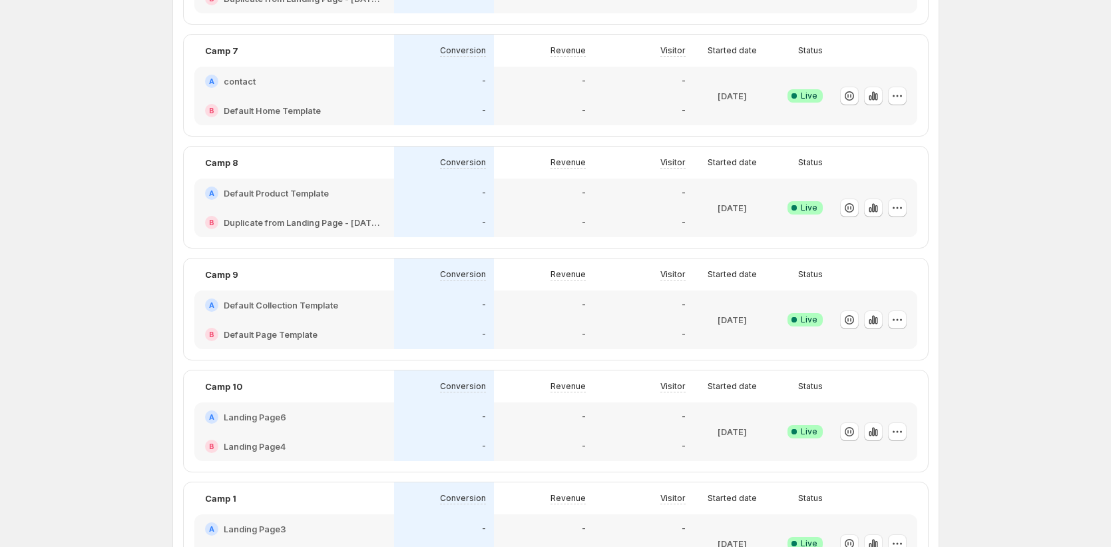
scroll to position [648, 0]
click at [902, 205] on icon "button" at bounding box center [897, 204] width 13 height 13
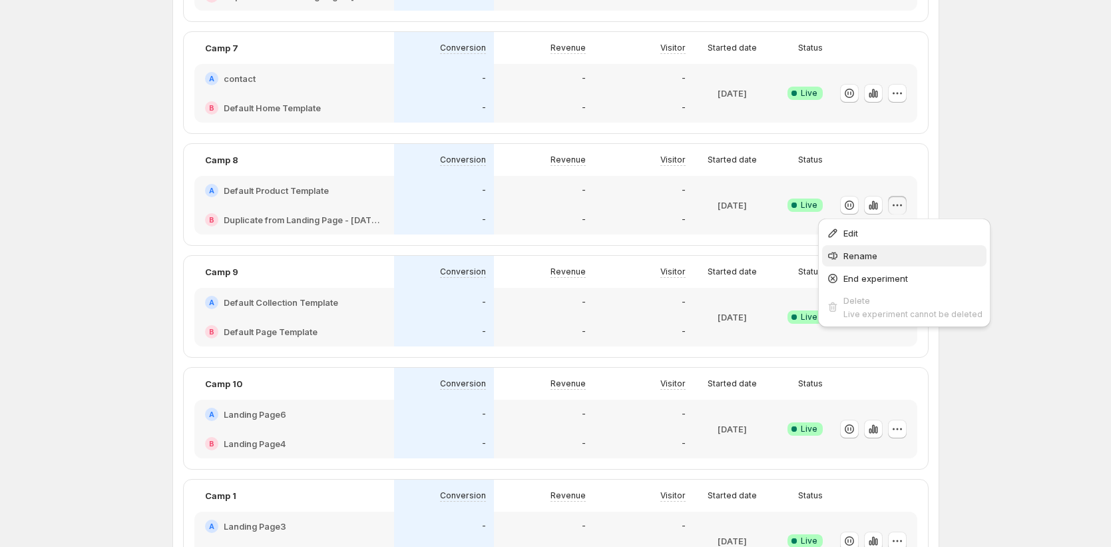
click at [885, 257] on span "Rename" at bounding box center [913, 255] width 139 height 13
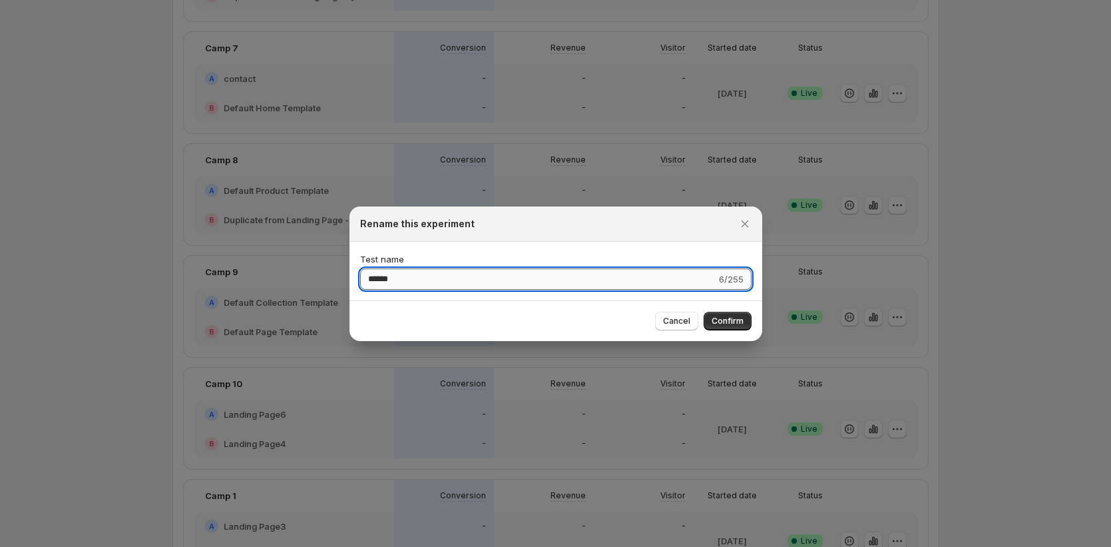
click at [659, 272] on input "******" at bounding box center [538, 278] width 356 height 21
click at [745, 222] on icon "Close" at bounding box center [744, 223] width 7 height 7
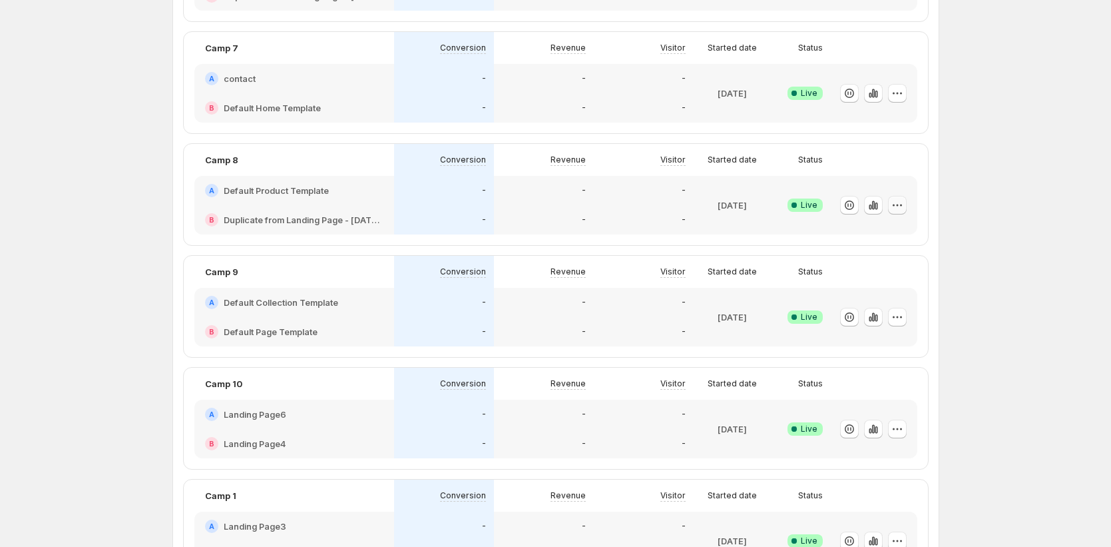
click at [896, 203] on icon "button" at bounding box center [897, 204] width 13 height 13
click at [876, 235] on span "Edit" at bounding box center [913, 232] width 139 height 13
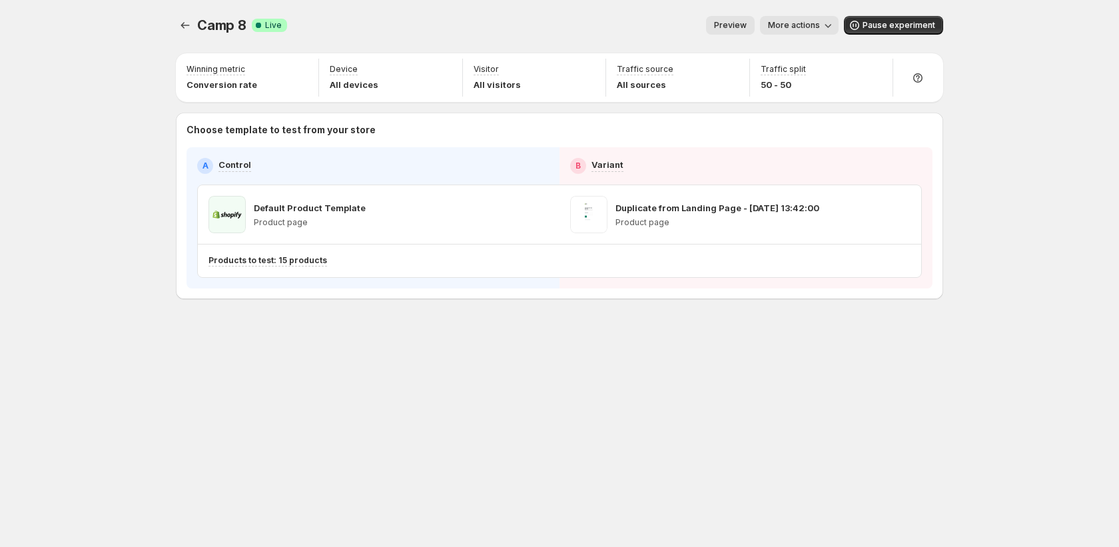
click at [818, 27] on span "More actions" at bounding box center [794, 25] width 52 height 11
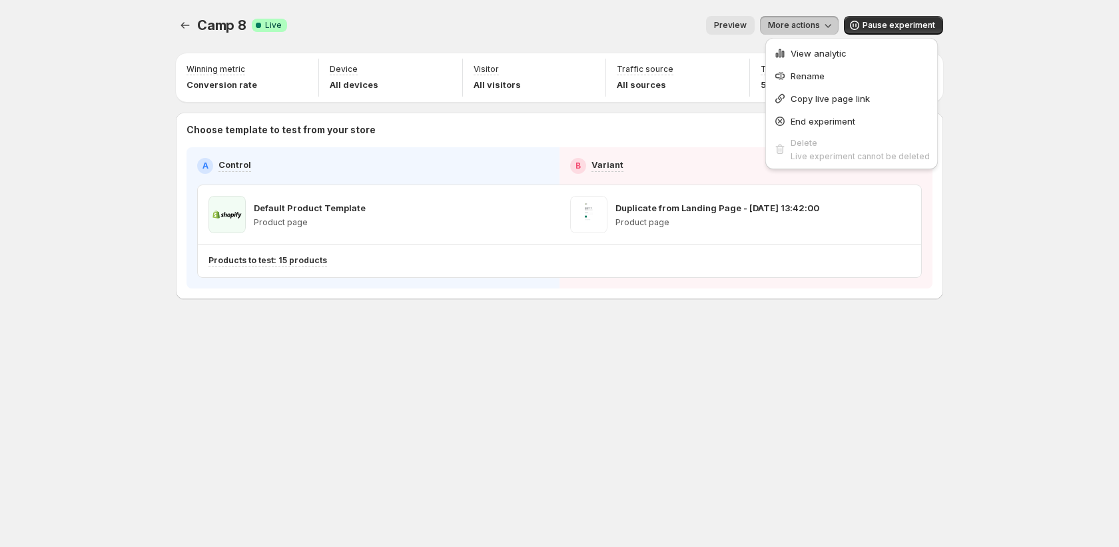
click at [820, 99] on span "Copy live page link" at bounding box center [829, 98] width 79 height 11
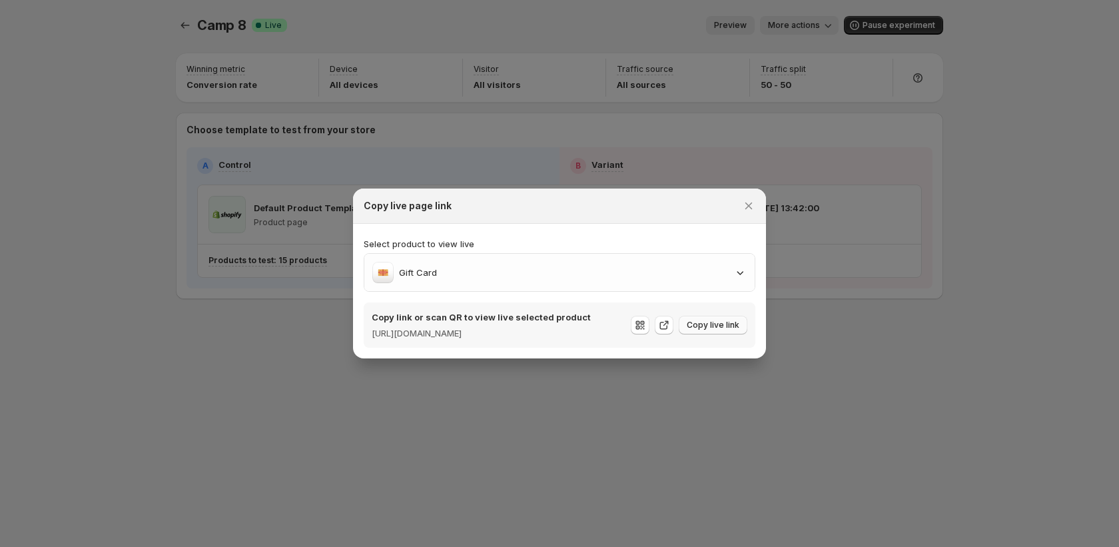
click at [708, 326] on span "Copy live link" at bounding box center [712, 325] width 53 height 11
click at [734, 199] on div "Copy live page link" at bounding box center [559, 205] width 391 height 13
click at [754, 199] on icon "Close" at bounding box center [748, 205] width 13 height 13
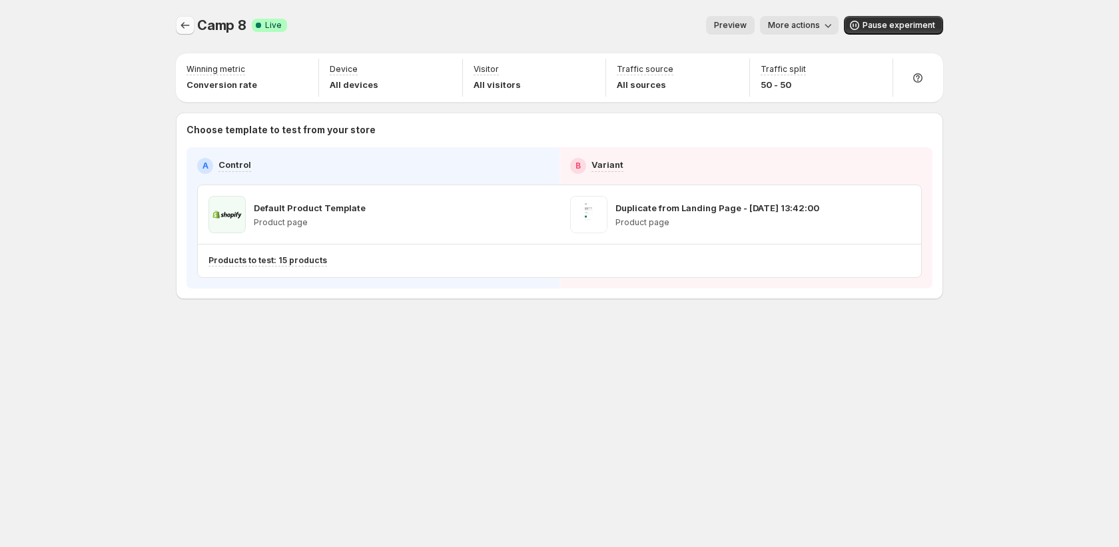
click at [184, 27] on icon "Experiments" at bounding box center [184, 25] width 13 height 13
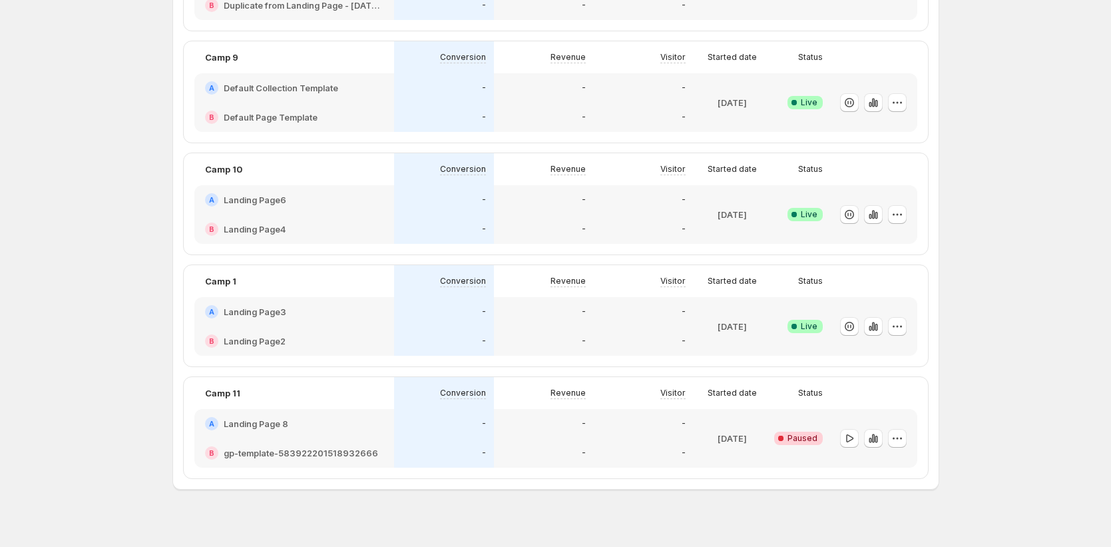
scroll to position [838, 0]
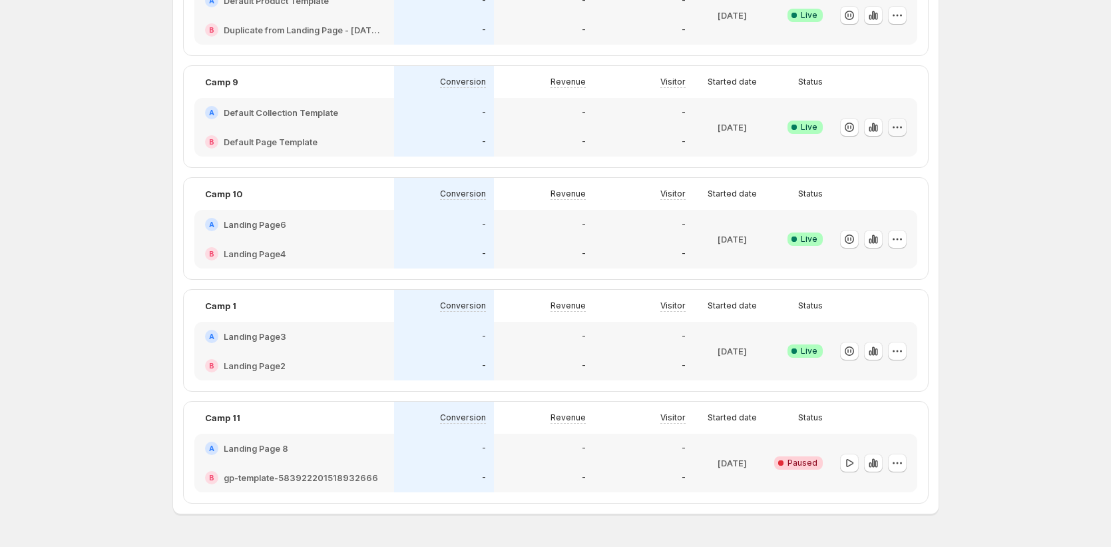
click at [904, 129] on icon "button" at bounding box center [897, 127] width 13 height 13
click at [901, 156] on span "Edit" at bounding box center [913, 154] width 139 height 13
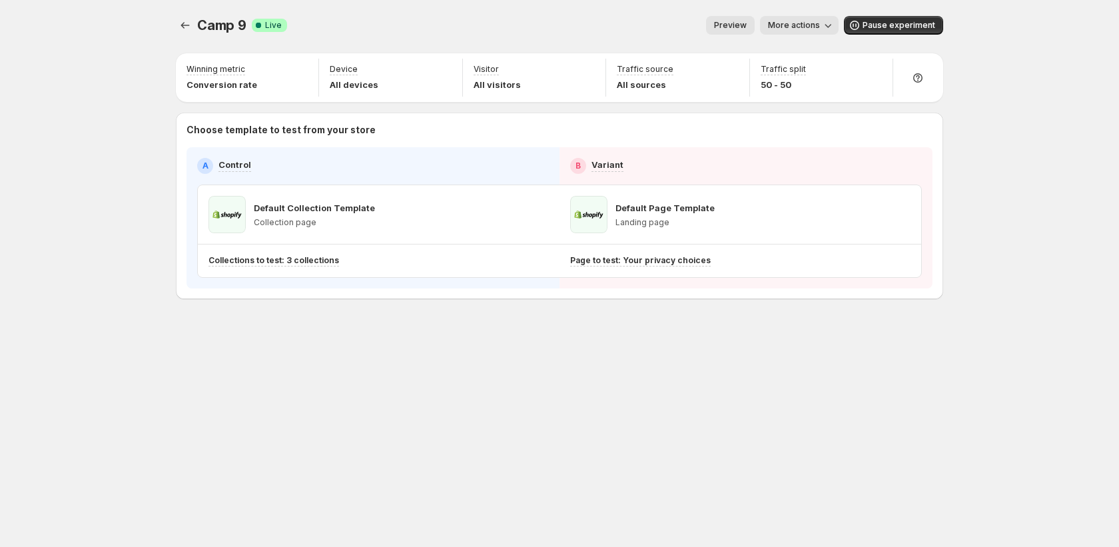
click at [833, 27] on icon "button" at bounding box center [827, 25] width 13 height 13
click at [832, 105] on button "Copy live page link" at bounding box center [851, 97] width 164 height 21
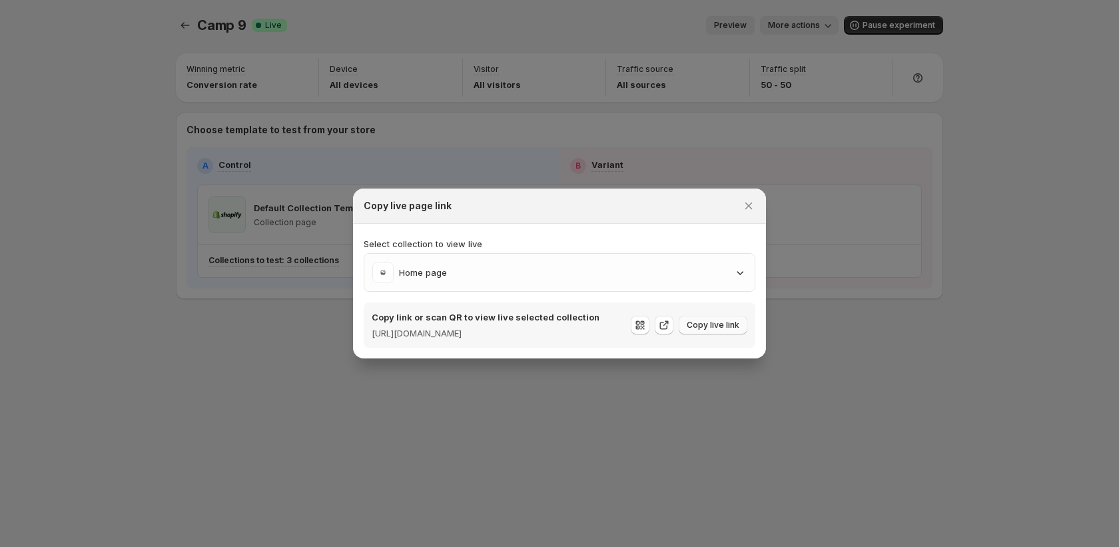
click at [695, 322] on span "Copy live link" at bounding box center [712, 325] width 53 height 11
click at [746, 199] on icon "Close" at bounding box center [748, 205] width 13 height 13
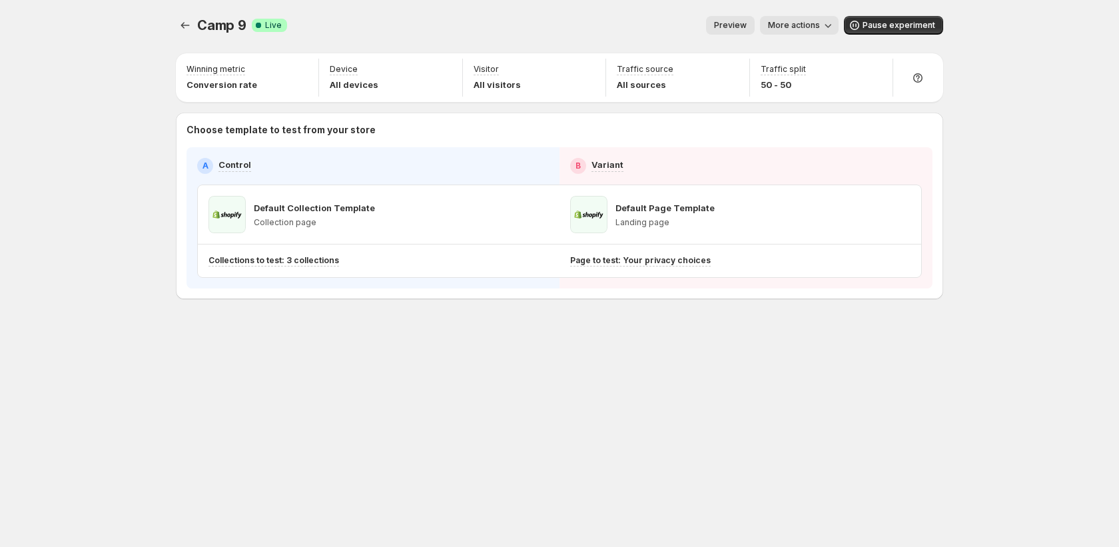
click at [838, 24] on button "More actions" at bounding box center [799, 25] width 79 height 19
click at [831, 101] on span "Copy live page link" at bounding box center [829, 98] width 79 height 11
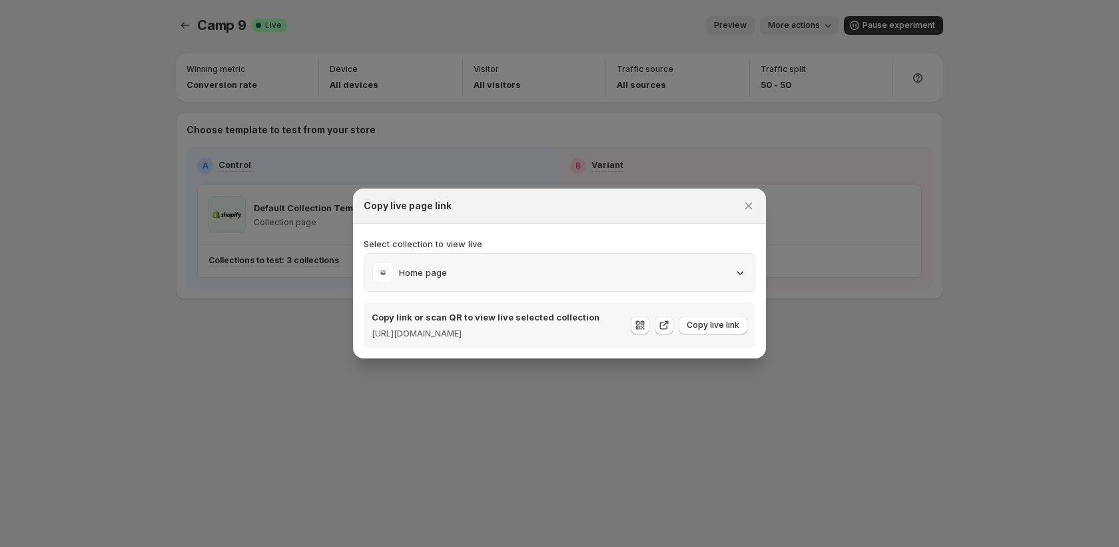
click at [736, 266] on icon ":r2r8:" at bounding box center [739, 272] width 13 height 13
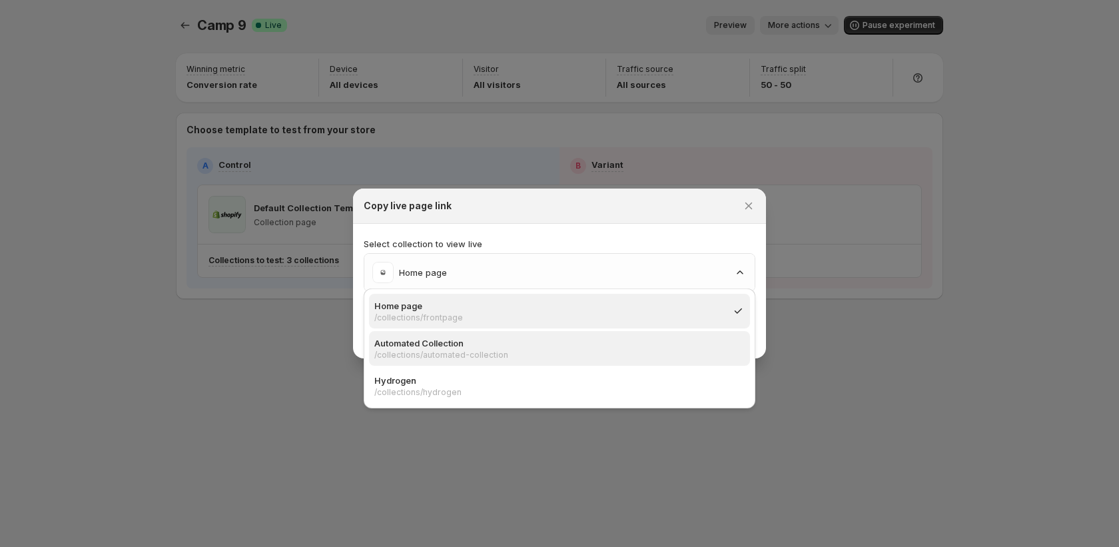
click at [636, 355] on p "/collections/automated-collection" at bounding box center [555, 355] width 362 height 11
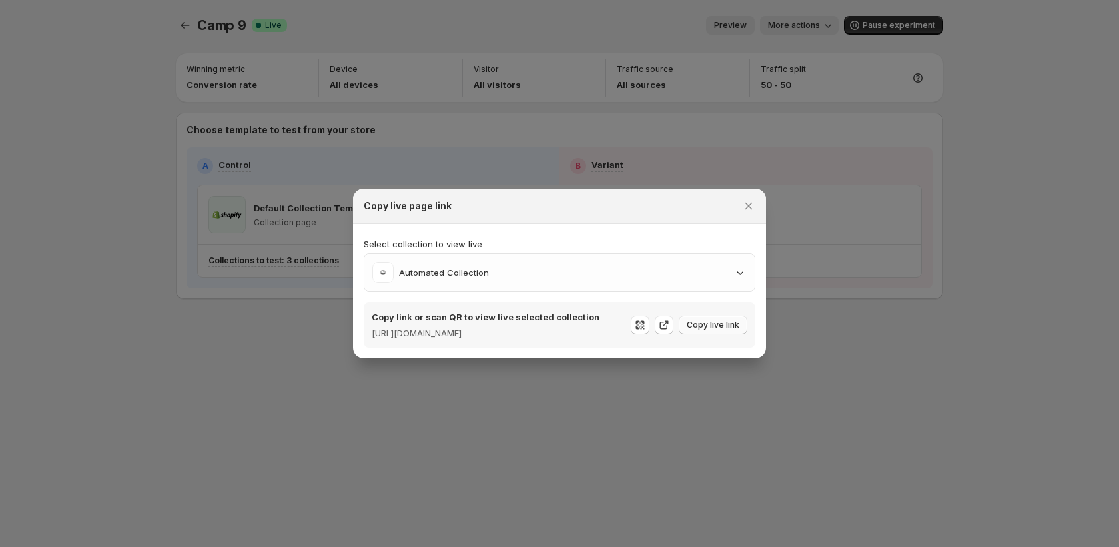
click at [718, 325] on span "Copy live link" at bounding box center [712, 325] width 53 height 11
click at [754, 199] on icon "Close" at bounding box center [748, 205] width 13 height 13
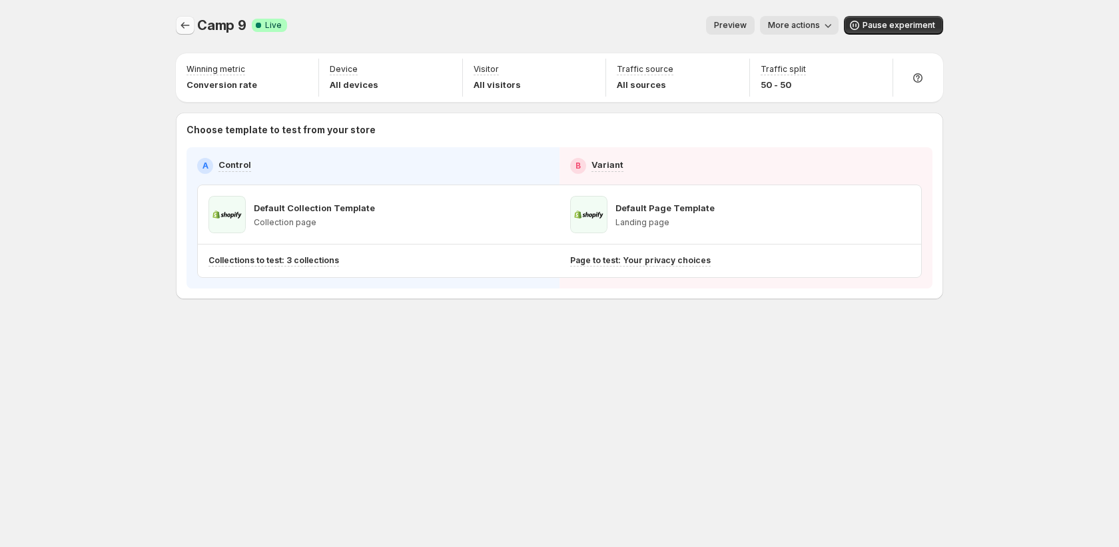
click at [180, 27] on icon "Experiments" at bounding box center [184, 25] width 13 height 13
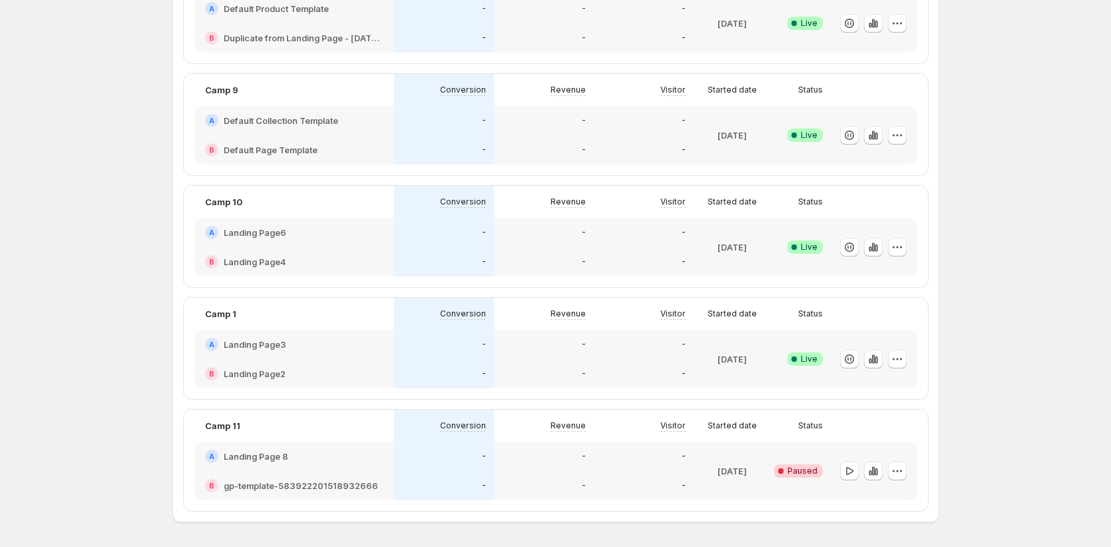
scroll to position [877, 0]
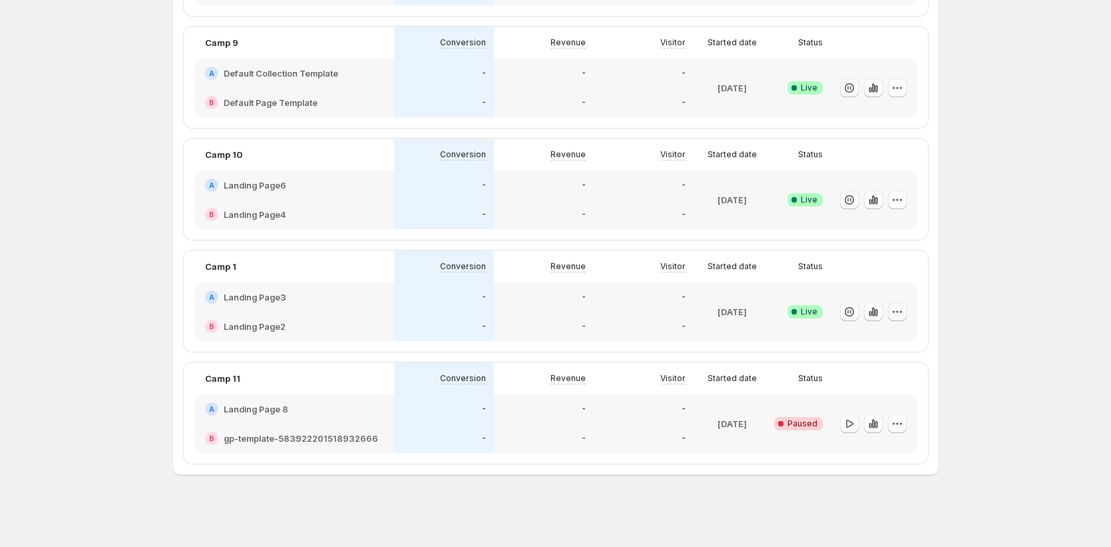
click at [894, 312] on icon "button" at bounding box center [897, 311] width 13 height 13
click at [904, 201] on icon "button" at bounding box center [897, 199] width 13 height 13
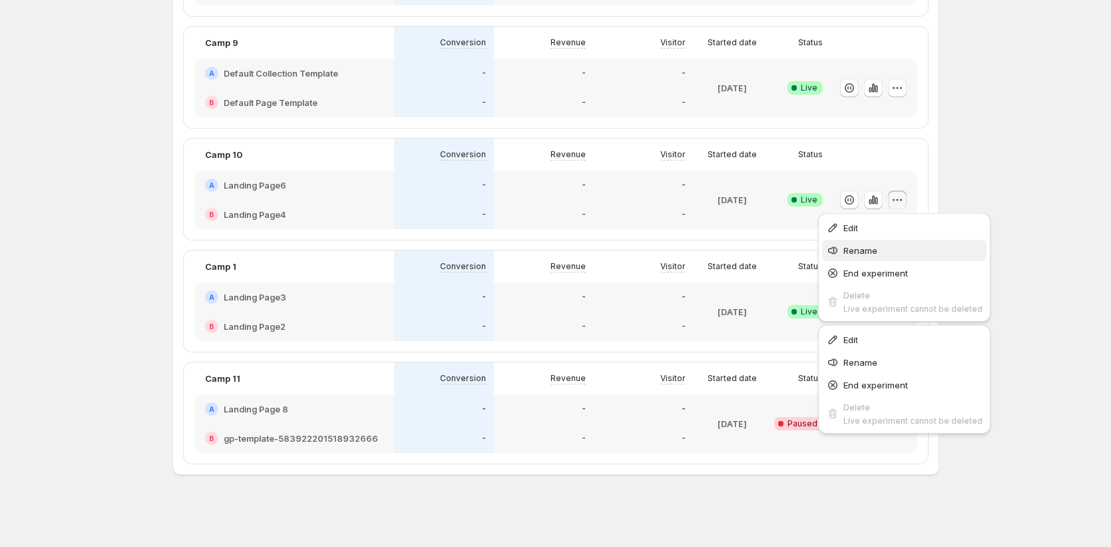
click at [893, 246] on span "Rename" at bounding box center [913, 250] width 139 height 13
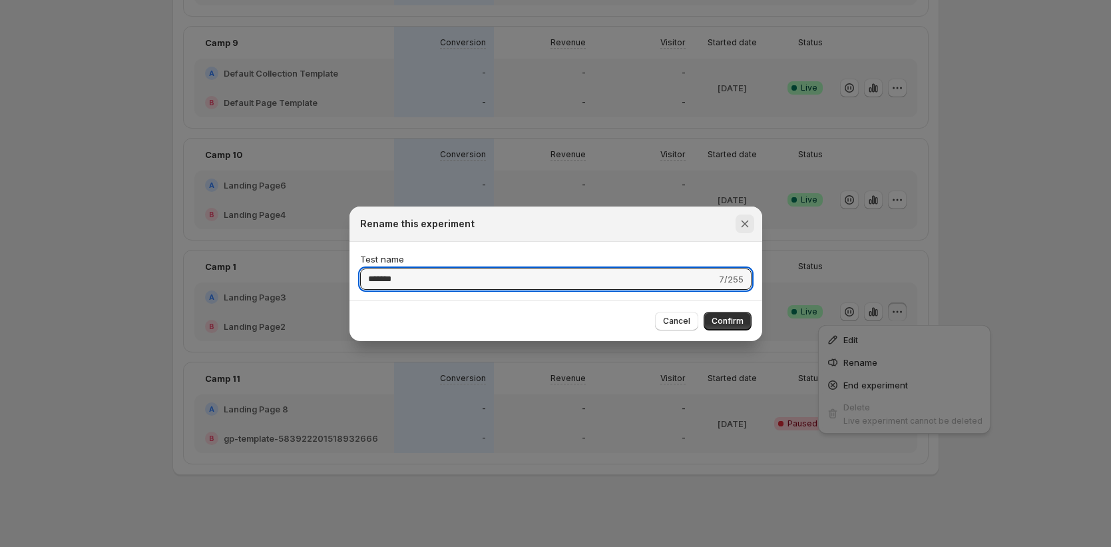
click at [747, 225] on icon "Close" at bounding box center [744, 223] width 13 height 13
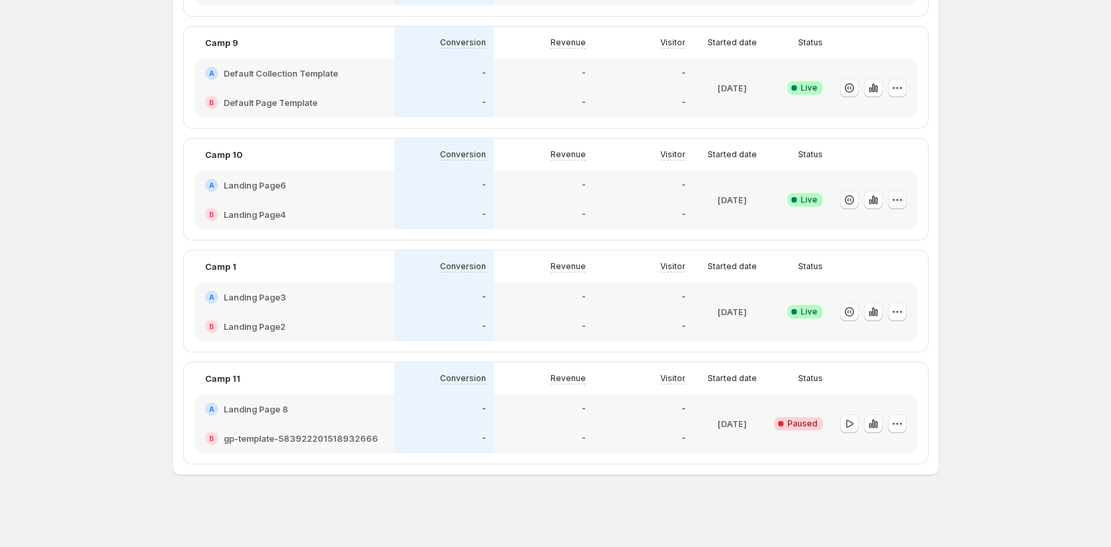
click at [899, 191] on button "button" at bounding box center [897, 199] width 19 height 19
click at [903, 427] on icon "button" at bounding box center [897, 423] width 13 height 13
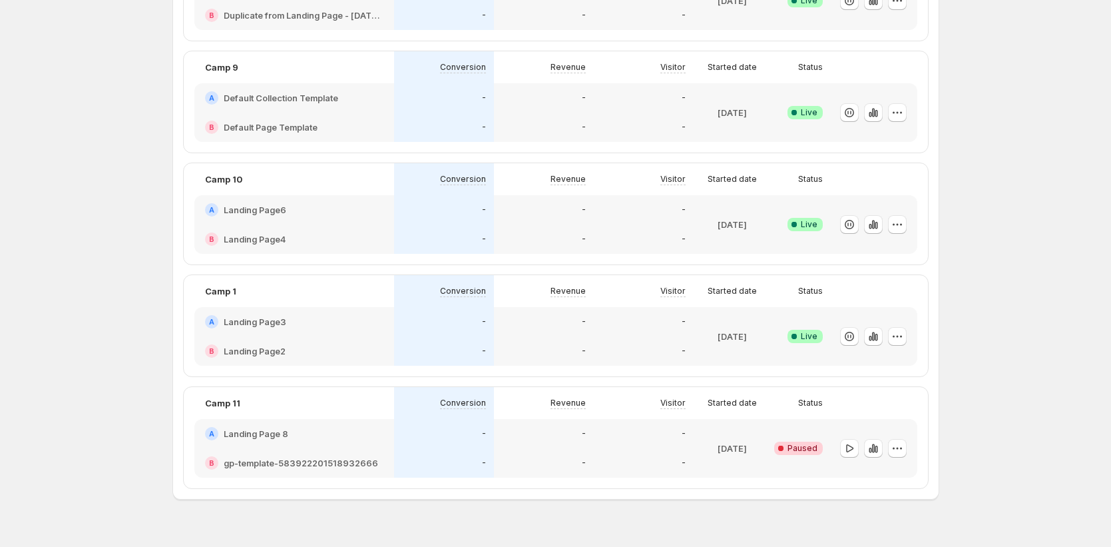
scroll to position [814, 0]
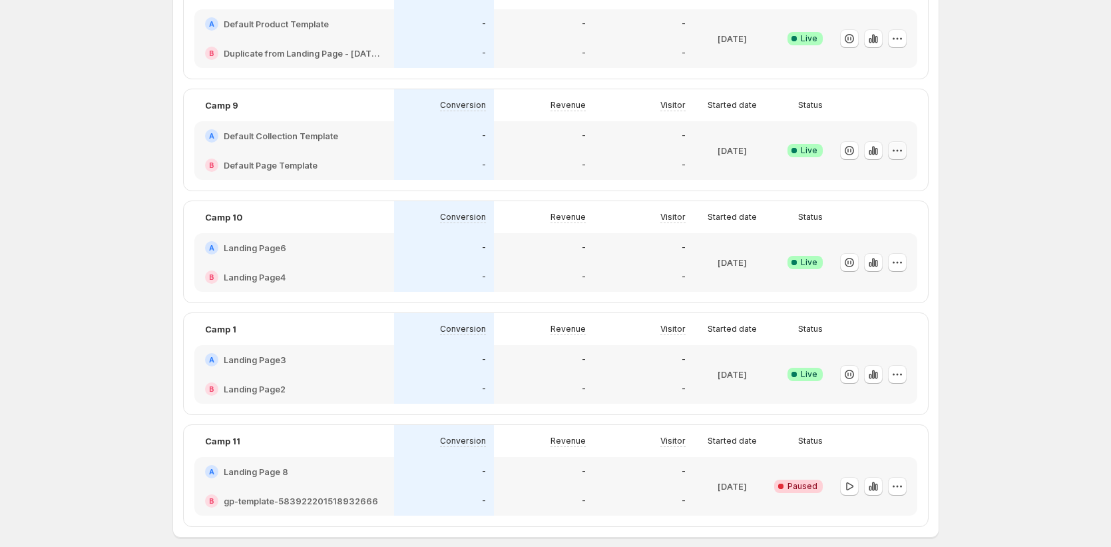
click at [896, 148] on icon "button" at bounding box center [897, 150] width 13 height 13
click at [907, 376] on button "button" at bounding box center [897, 374] width 19 height 19
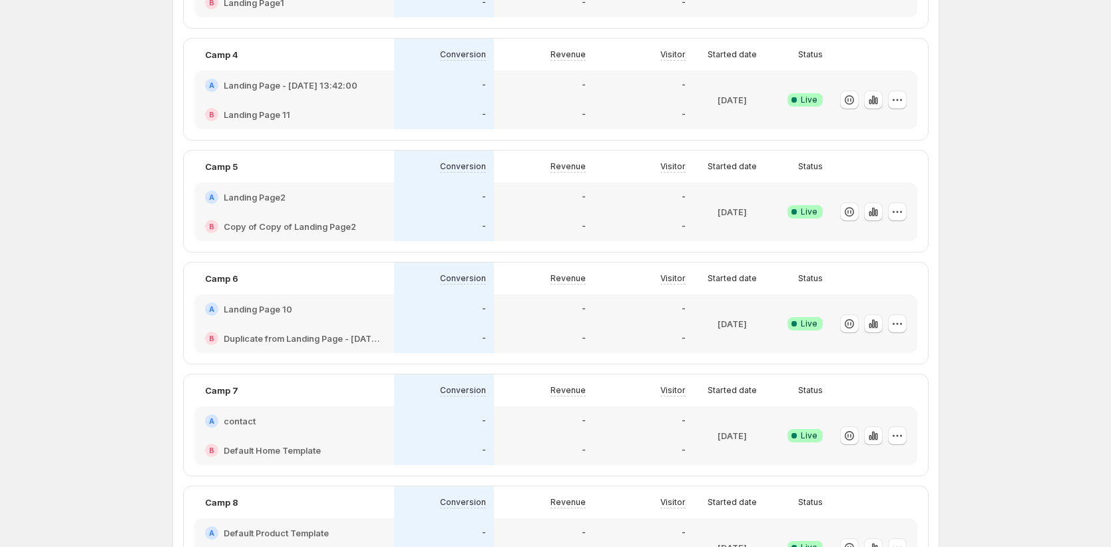
scroll to position [0, 0]
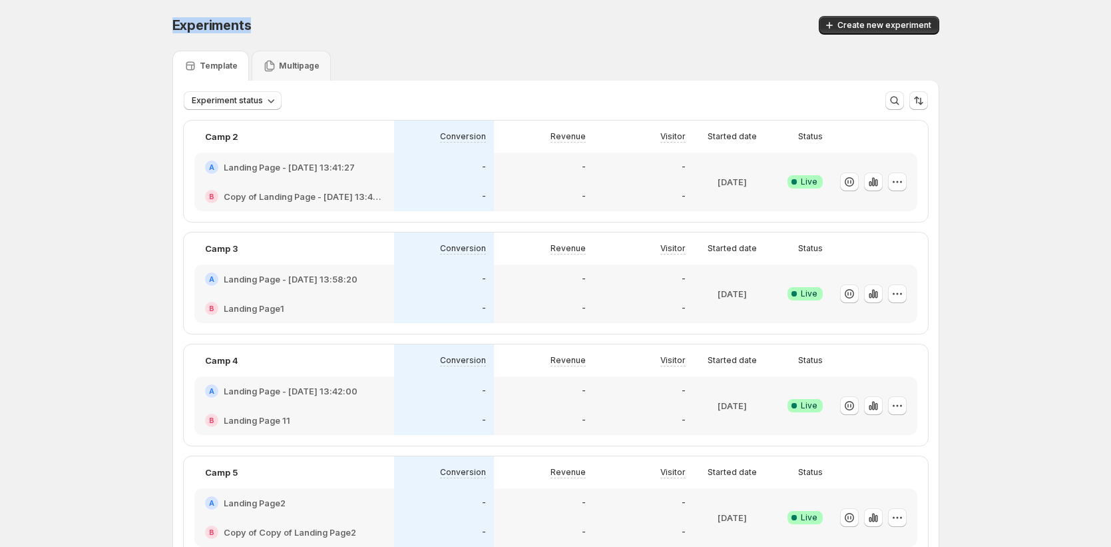
drag, startPoint x: 252, startPoint y: 19, endPoint x: 176, endPoint y: 25, distance: 75.4
click at [176, 25] on span "Experiments" at bounding box center [211, 25] width 79 height 16
click at [904, 176] on icon "button" at bounding box center [897, 181] width 13 height 13
click at [897, 404] on icon "button" at bounding box center [897, 405] width 13 height 13
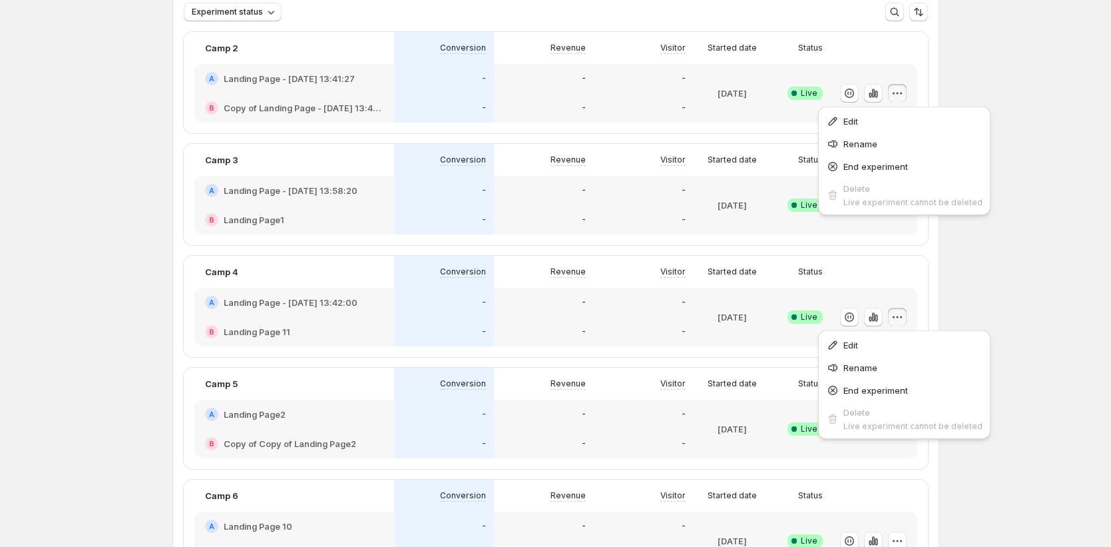
scroll to position [192, 0]
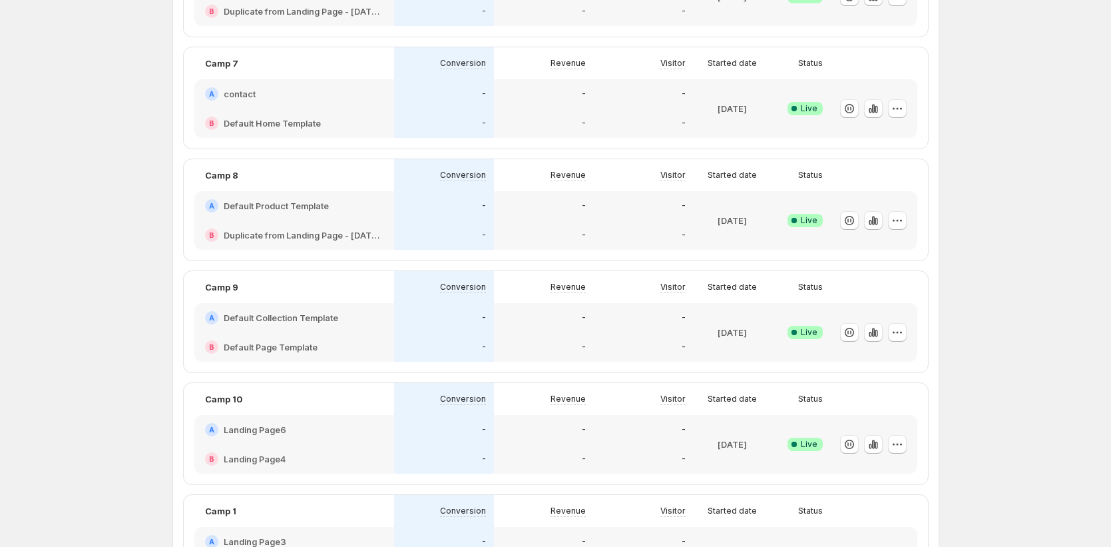
scroll to position [11, 0]
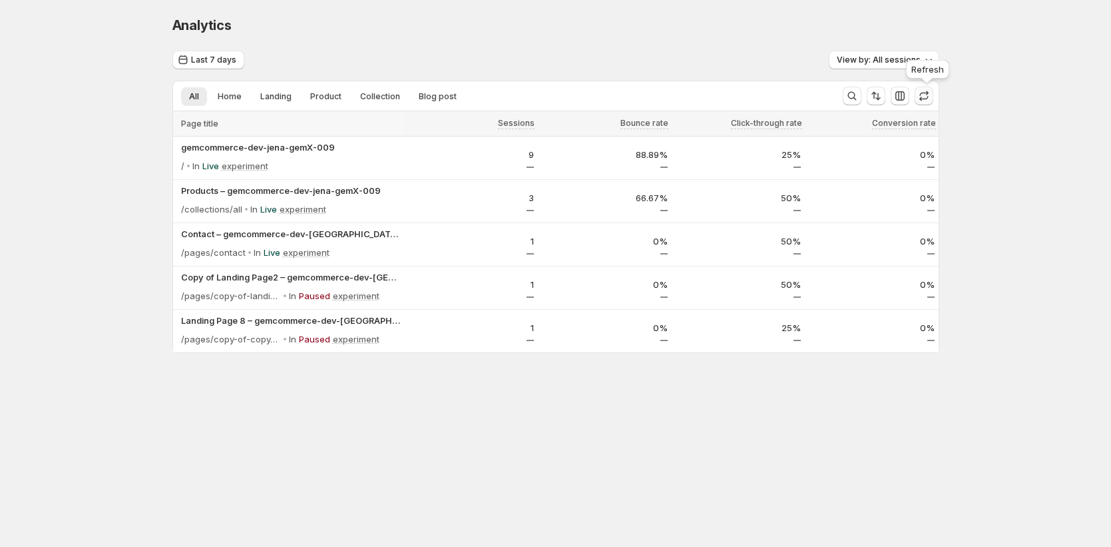
click at [928, 95] on icon "button" at bounding box center [923, 95] width 13 height 13
click at [931, 91] on icon "button" at bounding box center [923, 95] width 13 height 13
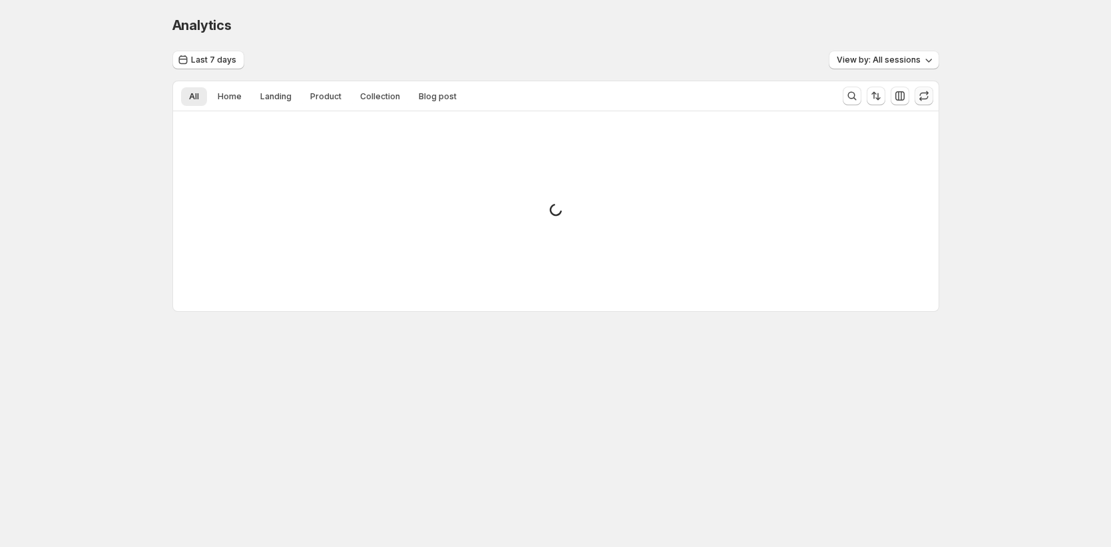
click at [932, 91] on span at bounding box center [924, 96] width 19 height 19
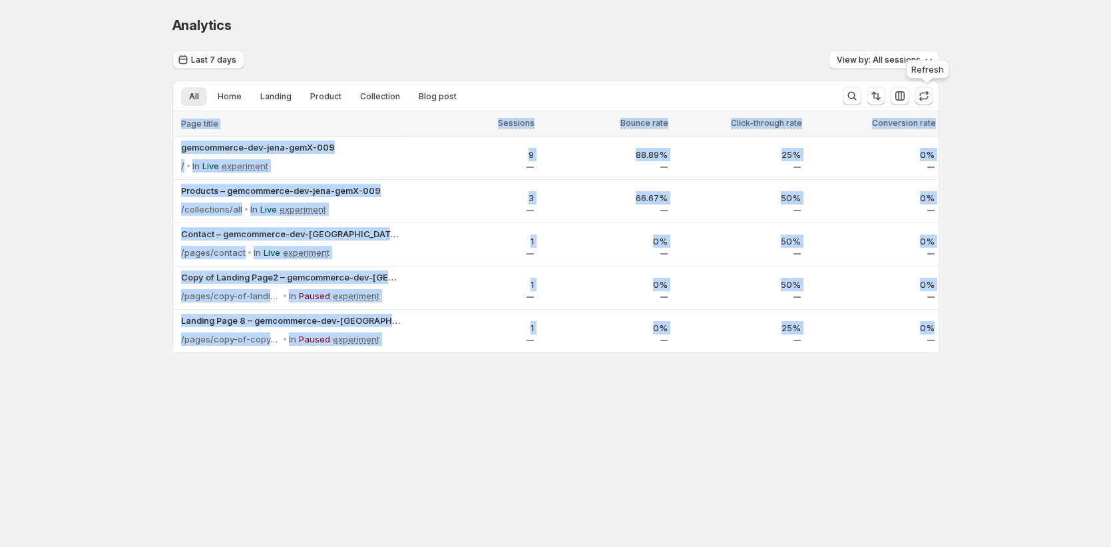
click at [931, 91] on icon "button" at bounding box center [923, 95] width 13 height 13
click at [239, 90] on button "Home" at bounding box center [230, 96] width 40 height 19
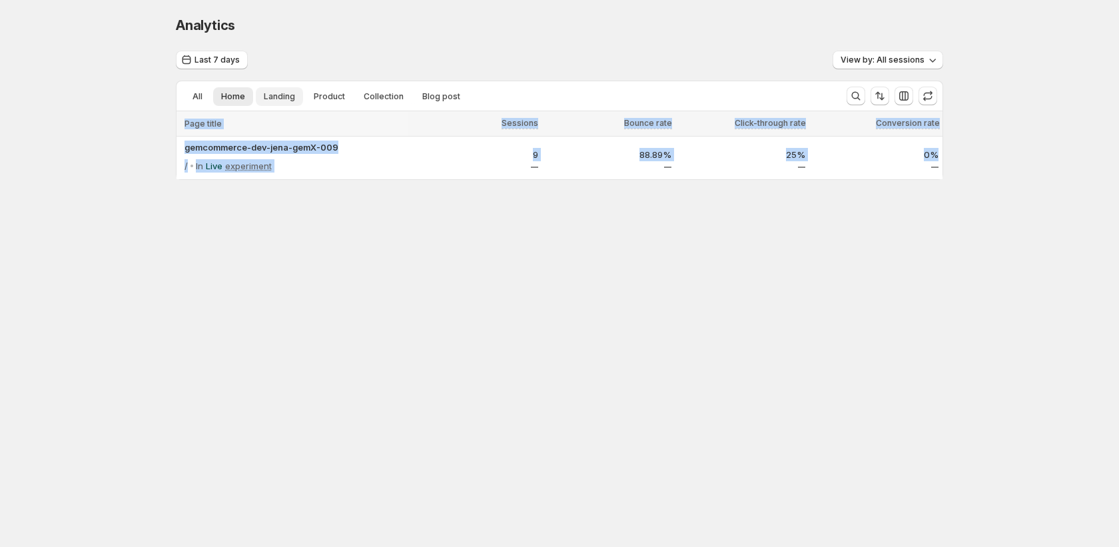
click at [278, 95] on span "Landing" at bounding box center [279, 96] width 31 height 11
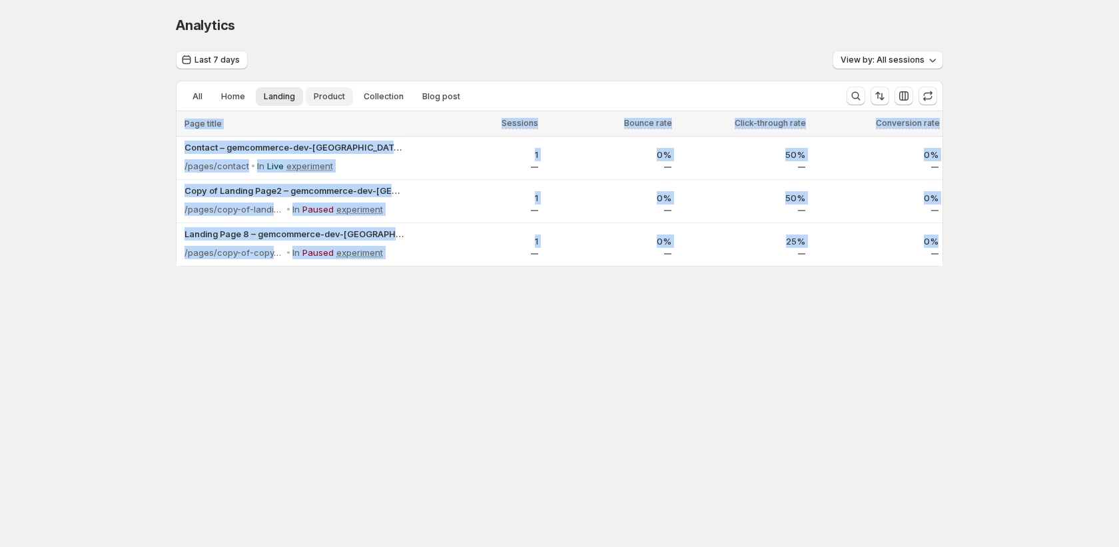
click at [316, 95] on span "Product" at bounding box center [329, 96] width 31 height 11
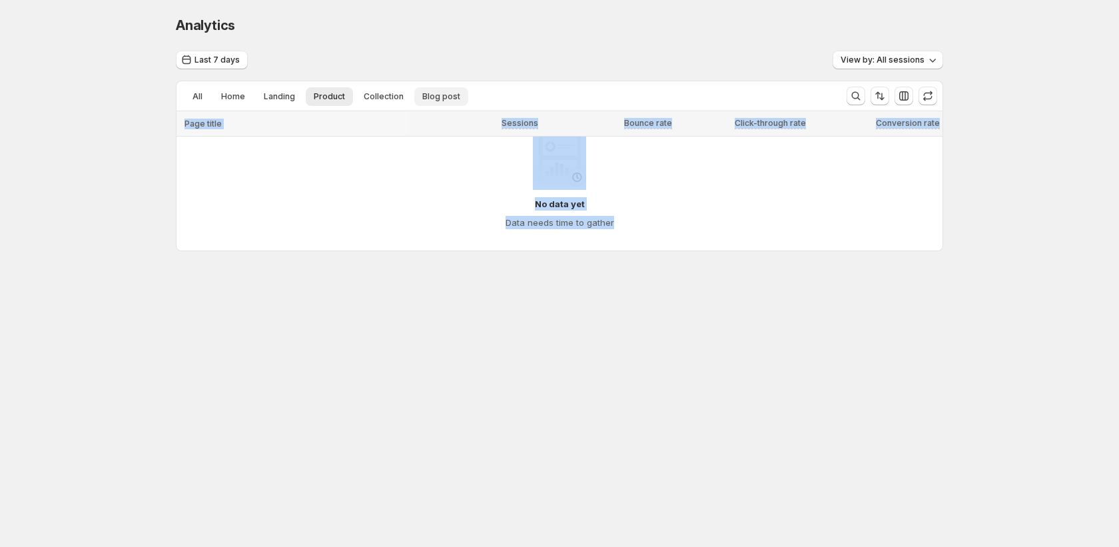
click at [443, 95] on span "Blog post" at bounding box center [441, 96] width 38 height 11
click at [395, 275] on div at bounding box center [559, 317] width 767 height 133
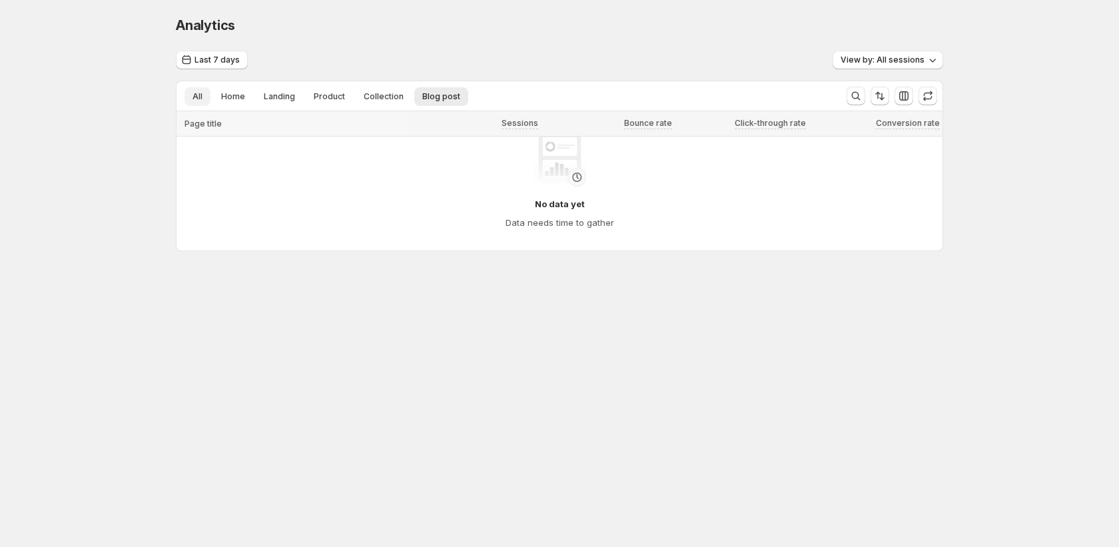
click at [191, 94] on button "All" at bounding box center [197, 96] width 26 height 19
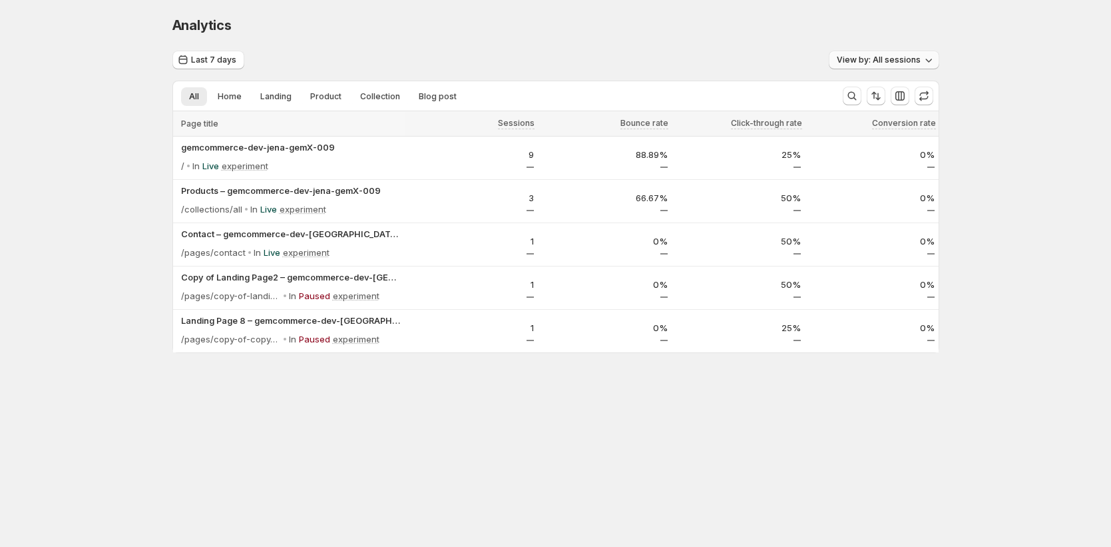
click at [929, 65] on icon "button" at bounding box center [928, 59] width 13 height 13
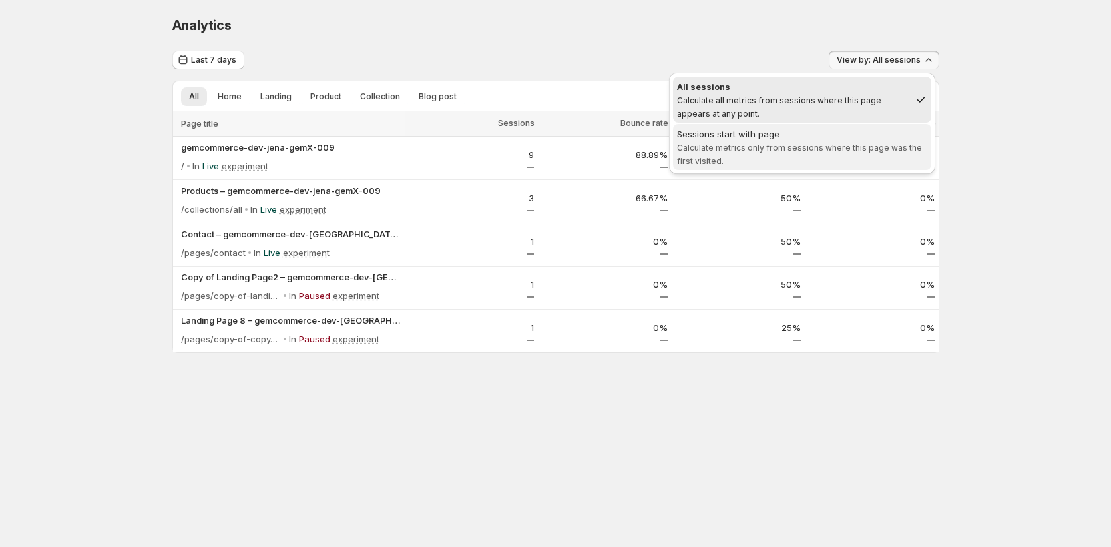
click at [903, 140] on span "Sessions start with page Calculate metrics only from sessions where this page w…" at bounding box center [802, 147] width 250 height 40
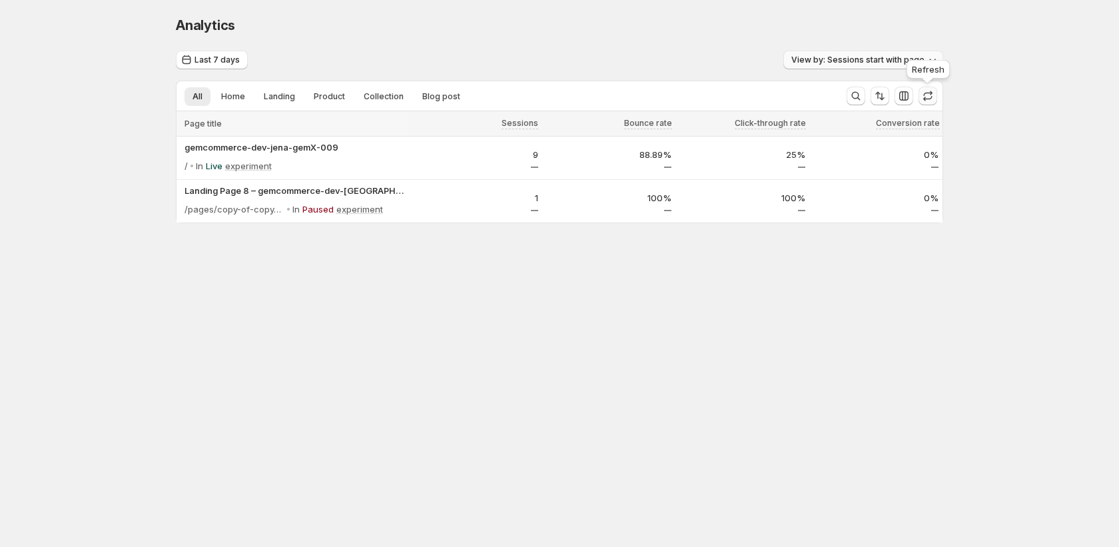
click at [935, 95] on button "button" at bounding box center [927, 96] width 19 height 19
click at [895, 71] on div "Last 7 days View by: Sessions start with page All Home Landing Product Collecti…" at bounding box center [559, 204] width 767 height 306
click at [889, 65] on span "View by: Sessions start with page" at bounding box center [857, 60] width 133 height 11
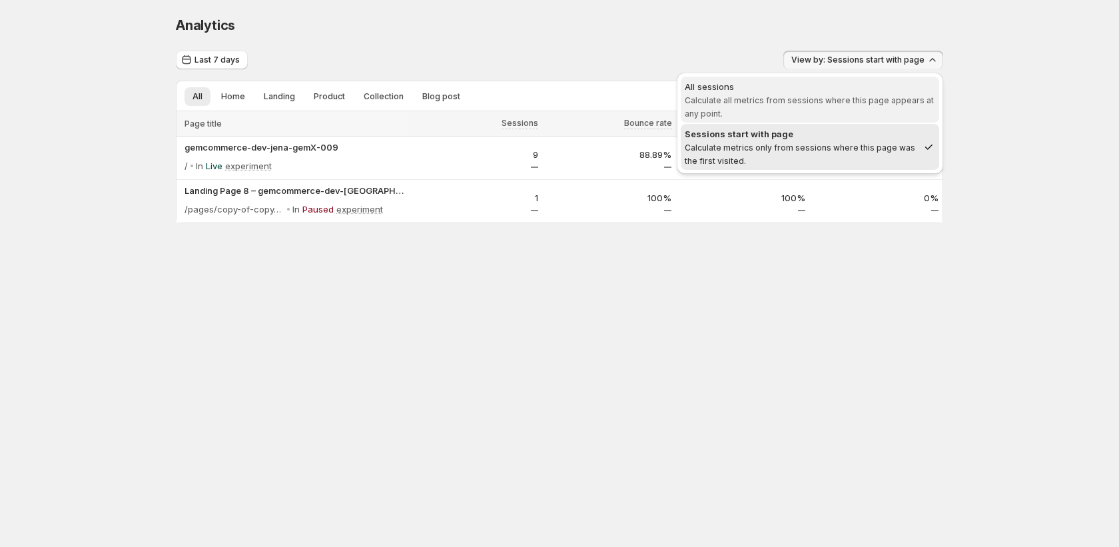
click at [884, 99] on span "Calculate all metrics from sessions where this page appears at any point." at bounding box center [808, 106] width 249 height 23
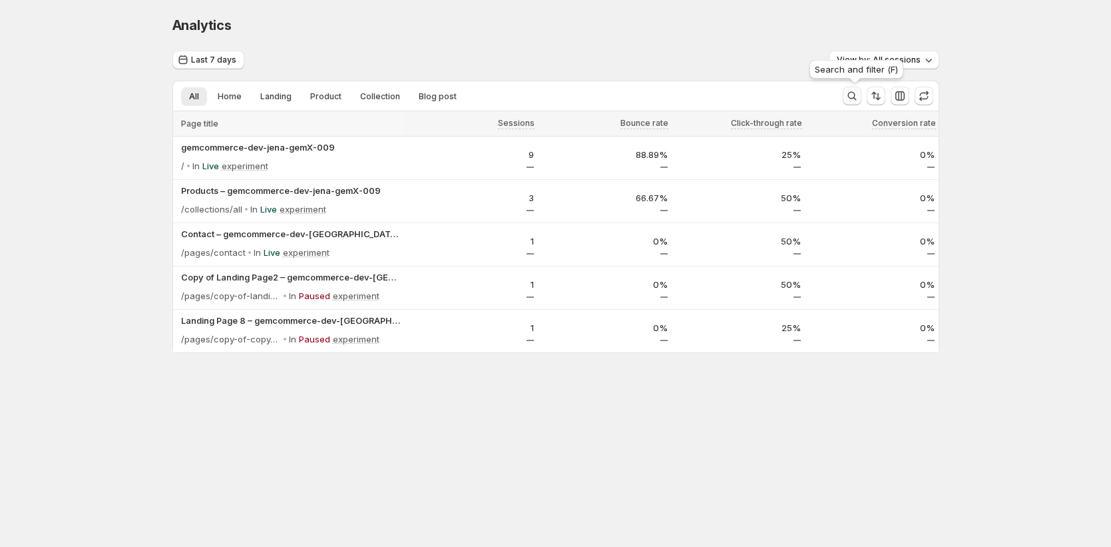
click at [854, 97] on icon "Search and filter results" at bounding box center [852, 95] width 13 height 13
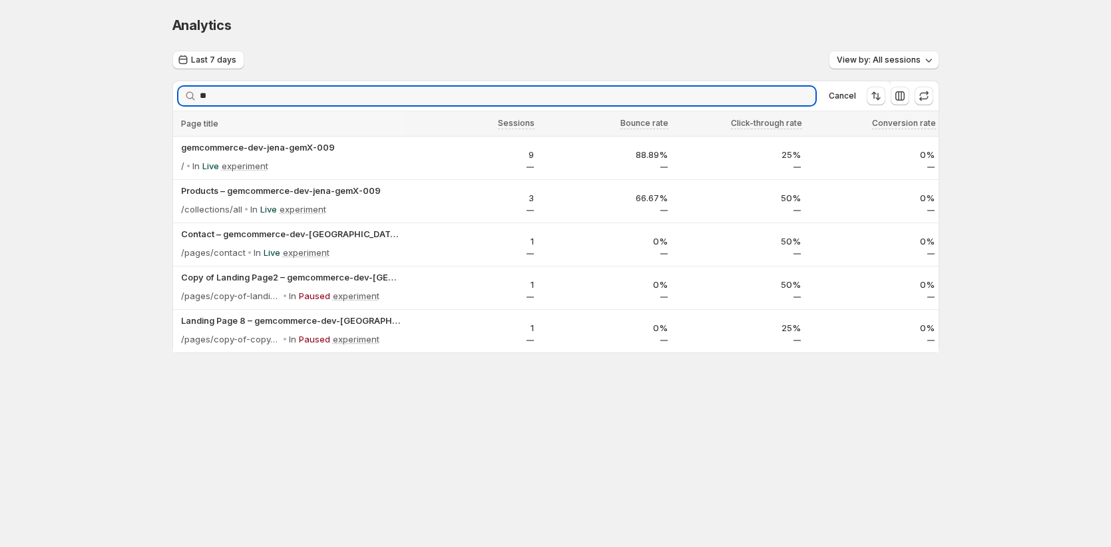
type input "*"
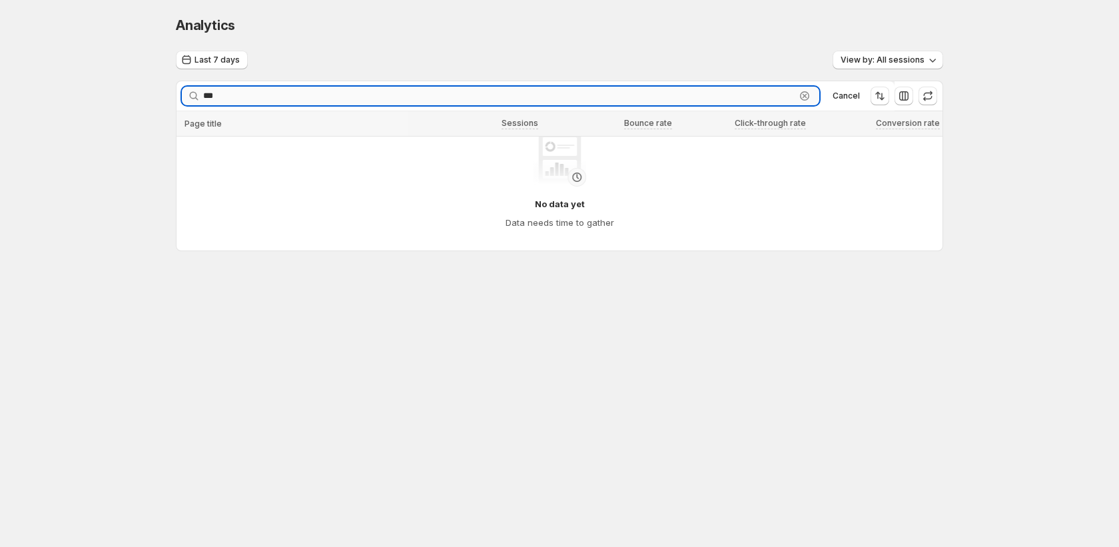
click at [809, 98] on div "*** Clear" at bounding box center [500, 96] width 637 height 19
click at [717, 99] on input "***" at bounding box center [499, 96] width 592 height 19
type input "*******"
click at [808, 99] on div "******* Clear" at bounding box center [500, 96] width 637 height 19
click at [809, 95] on icon "button" at bounding box center [804, 95] width 9 height 9
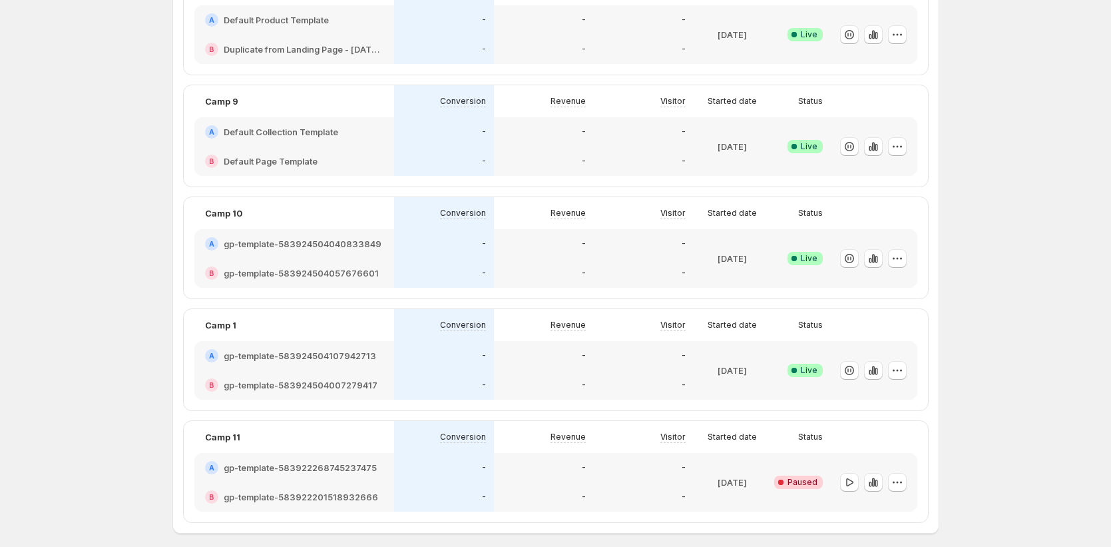
scroll to position [877, 0]
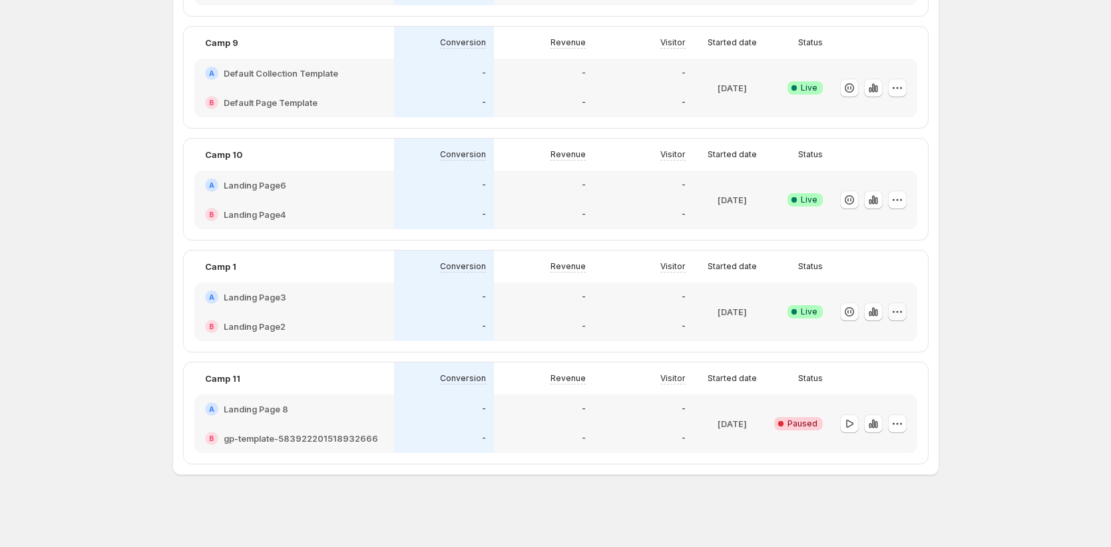
click at [899, 314] on icon "button" at bounding box center [897, 311] width 13 height 13
click at [861, 343] on span "Edit" at bounding box center [913, 339] width 139 height 13
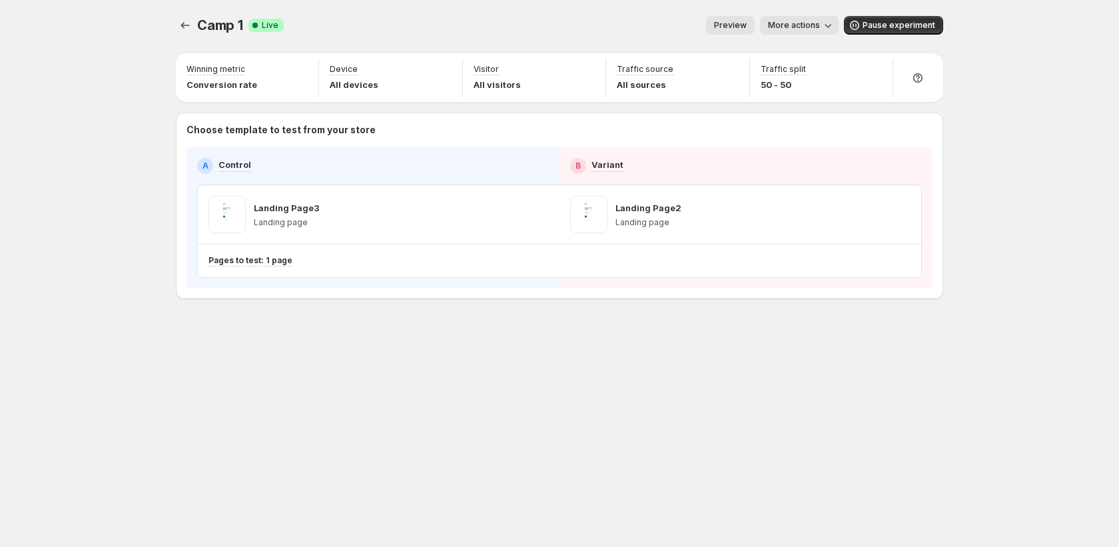
click at [811, 21] on span "More actions" at bounding box center [794, 25] width 52 height 11
click at [814, 96] on span "Copy live page link" at bounding box center [829, 98] width 79 height 11
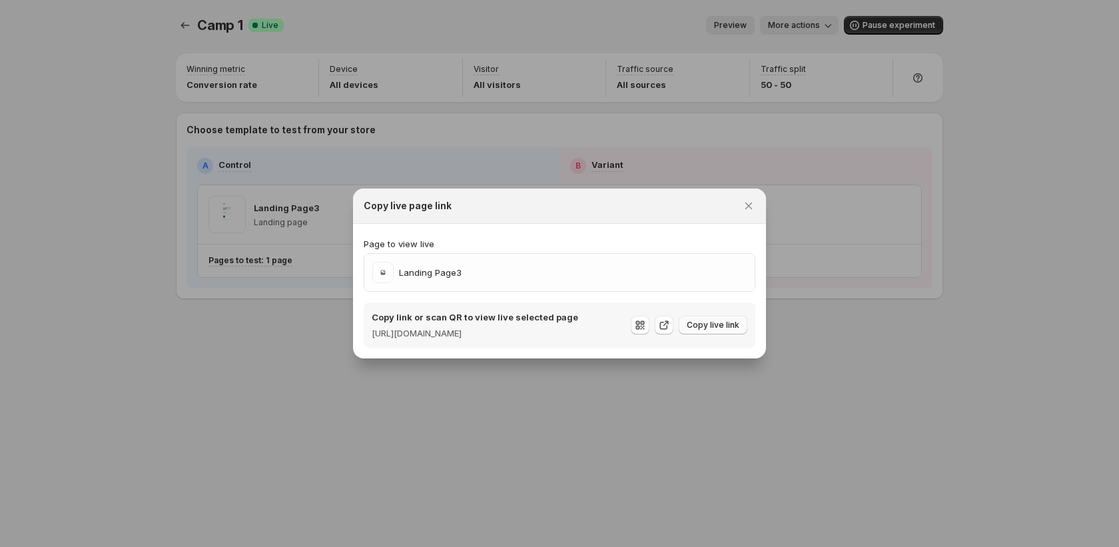
click at [708, 326] on span "Copy live link" at bounding box center [712, 325] width 53 height 11
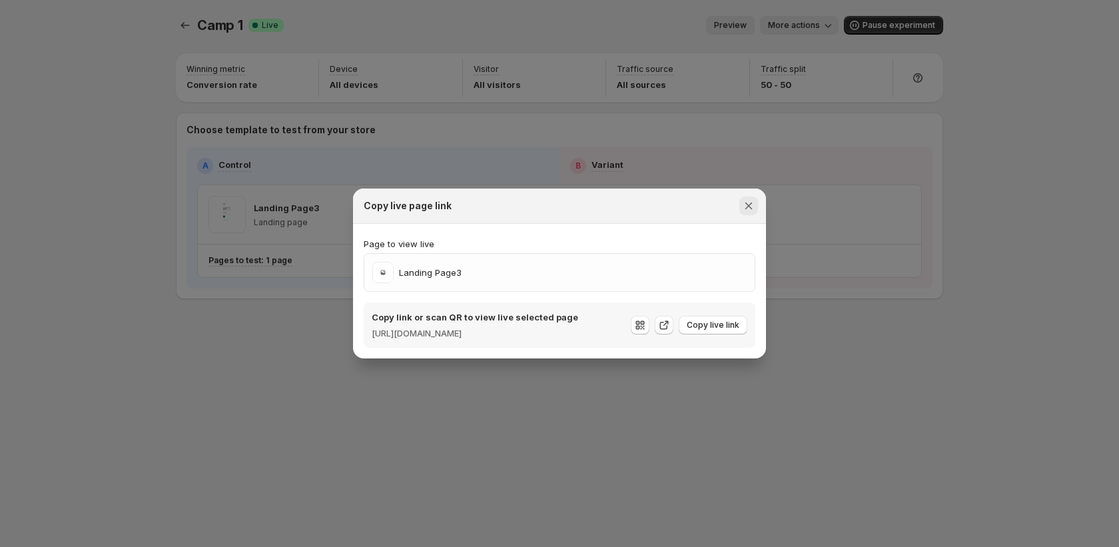
click at [748, 199] on icon "Close" at bounding box center [748, 205] width 13 height 13
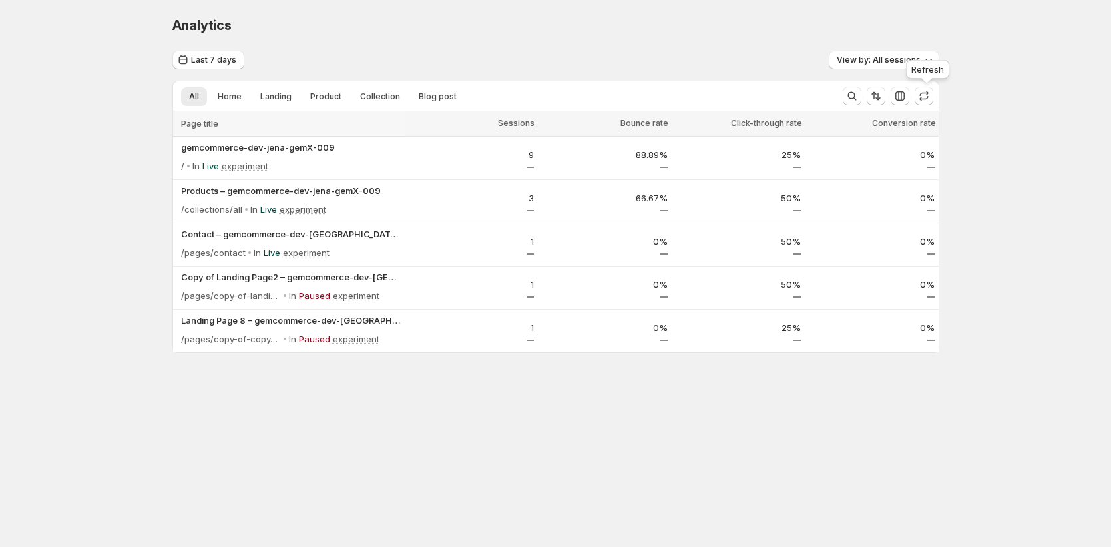
drag, startPoint x: 929, startPoint y: 97, endPoint x: 1010, endPoint y: 191, distance: 123.7
click at [930, 97] on icon "button" at bounding box center [923, 95] width 13 height 13
click at [220, 58] on span "Last 7 days" at bounding box center [213, 60] width 45 height 11
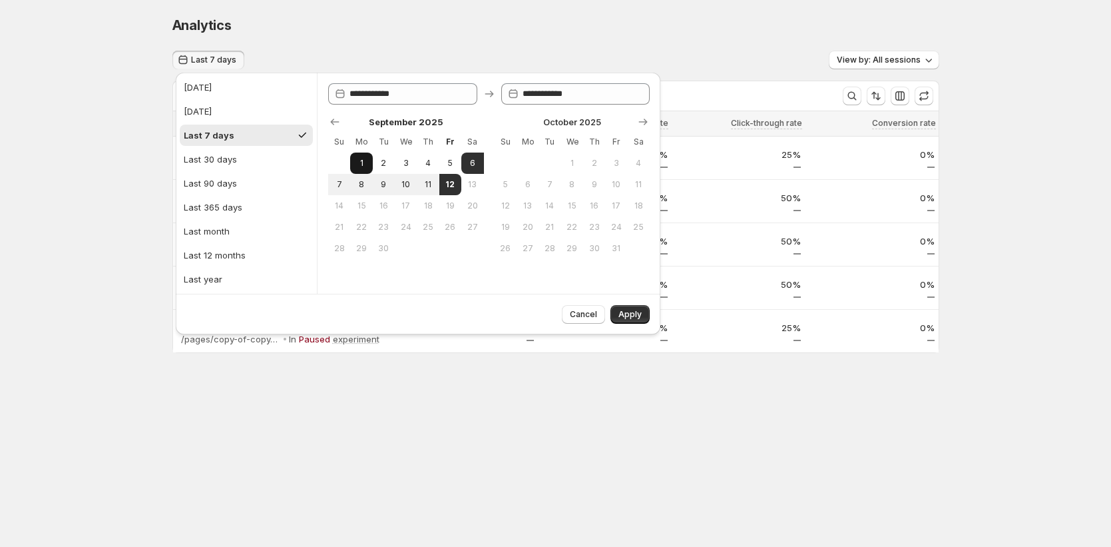
click at [366, 160] on span "1" at bounding box center [361, 163] width 11 height 11
type input "**********"
click at [447, 184] on span "12" at bounding box center [450, 184] width 11 height 11
type input "**********"
drag, startPoint x: 638, startPoint y: 315, endPoint x: 640, endPoint y: 330, distance: 14.8
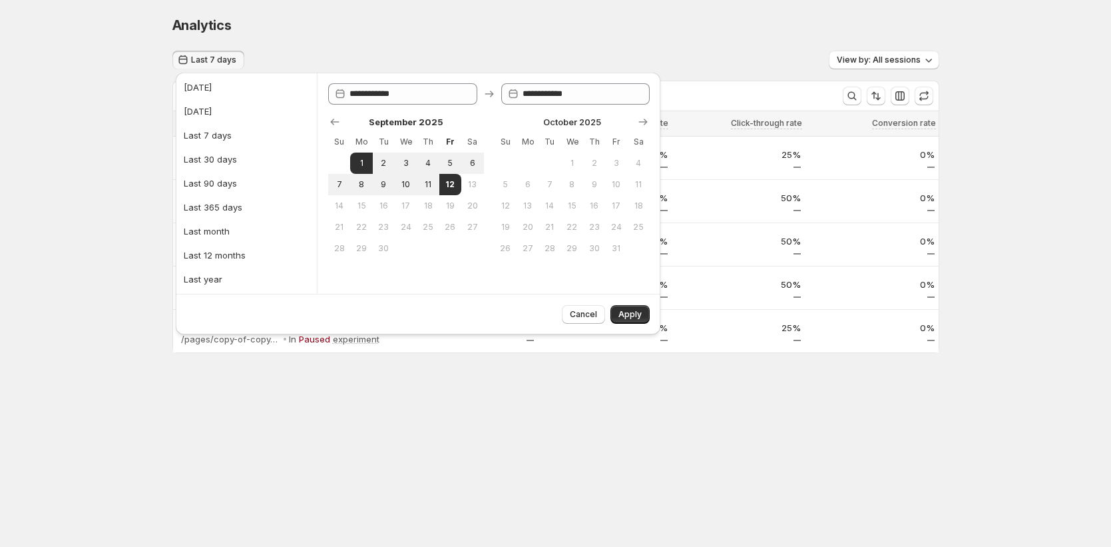
click at [638, 315] on span "Apply" at bounding box center [630, 314] width 23 height 11
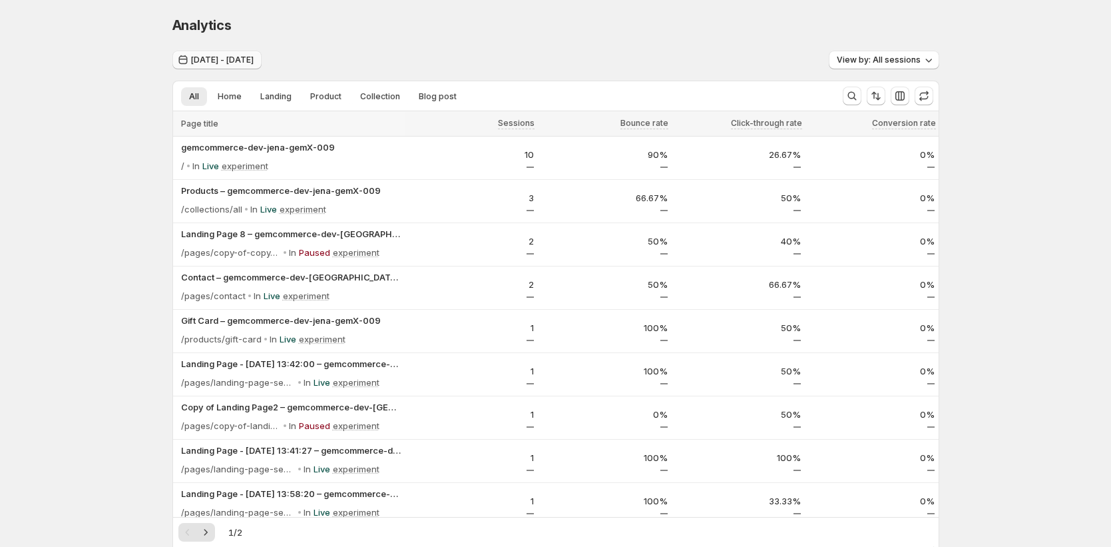
click at [252, 63] on span "[DATE] - [DATE]" at bounding box center [222, 60] width 63 height 11
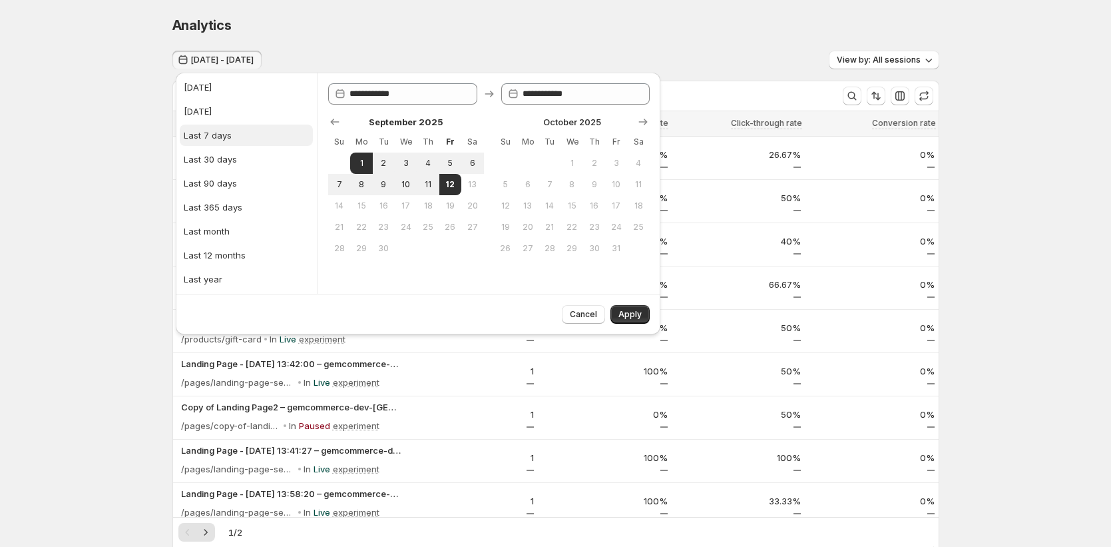
click at [205, 130] on div "Last 7 days" at bounding box center [208, 134] width 48 height 13
type input "**********"
click at [627, 314] on span "Apply" at bounding box center [630, 314] width 23 height 11
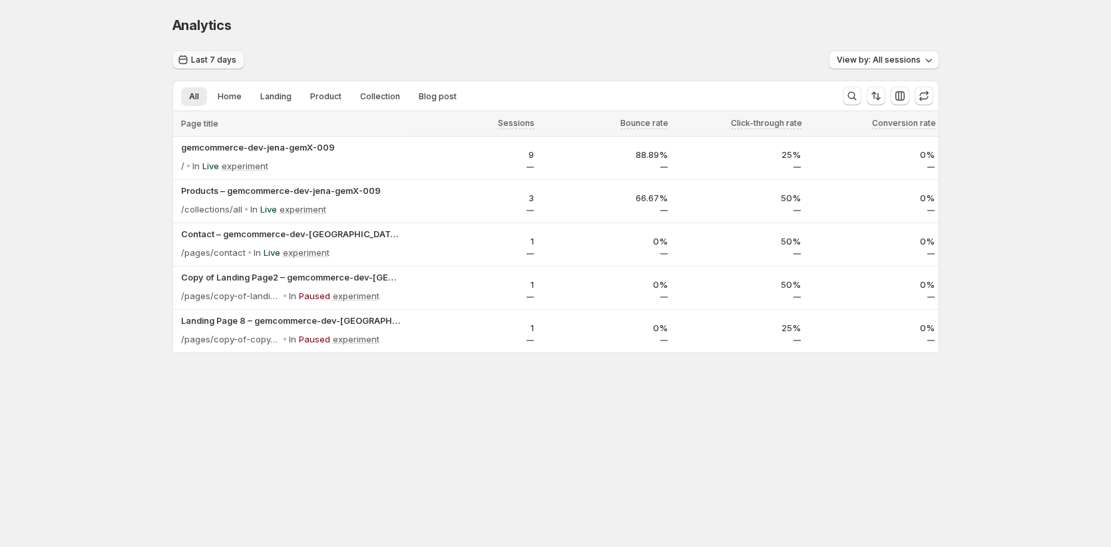
click at [229, 59] on span "Last 7 days" at bounding box center [213, 60] width 45 height 11
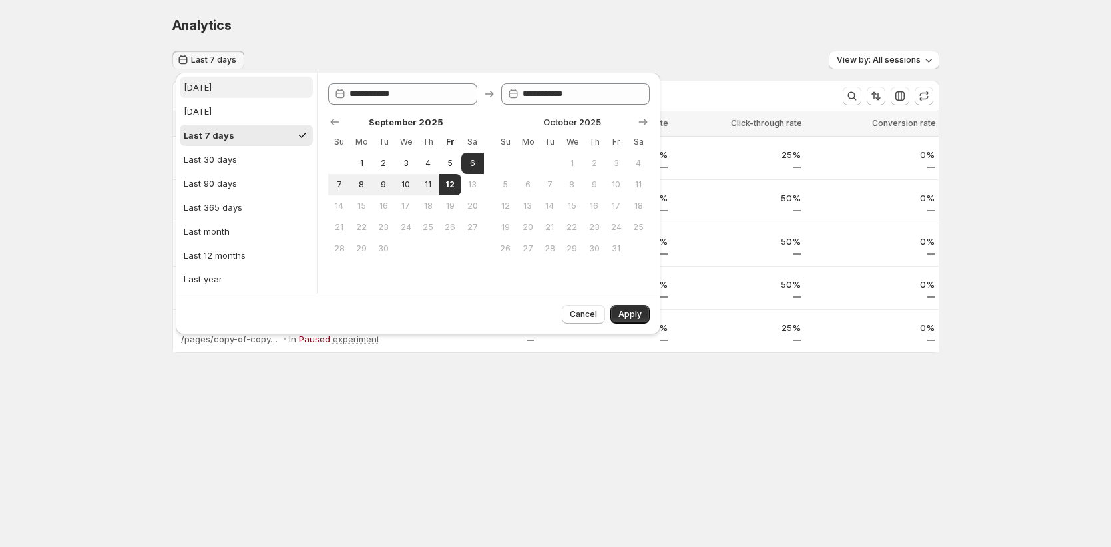
click at [212, 85] on button "[DATE]" at bounding box center [246, 87] width 133 height 21
type input "**********"
click at [636, 316] on span "Apply" at bounding box center [630, 314] width 23 height 11
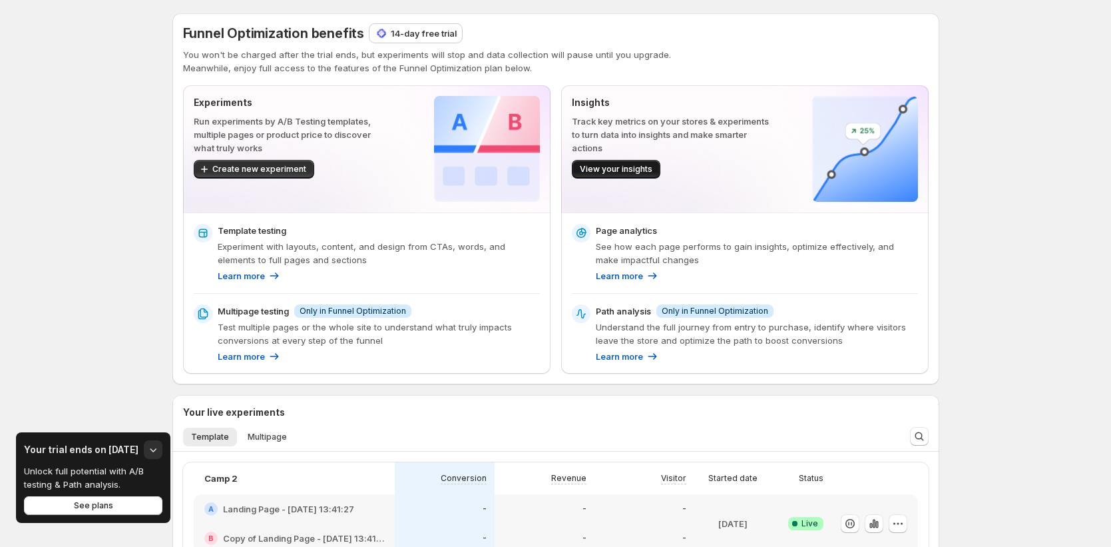
click at [642, 172] on span "View your insights" at bounding box center [616, 169] width 73 height 11
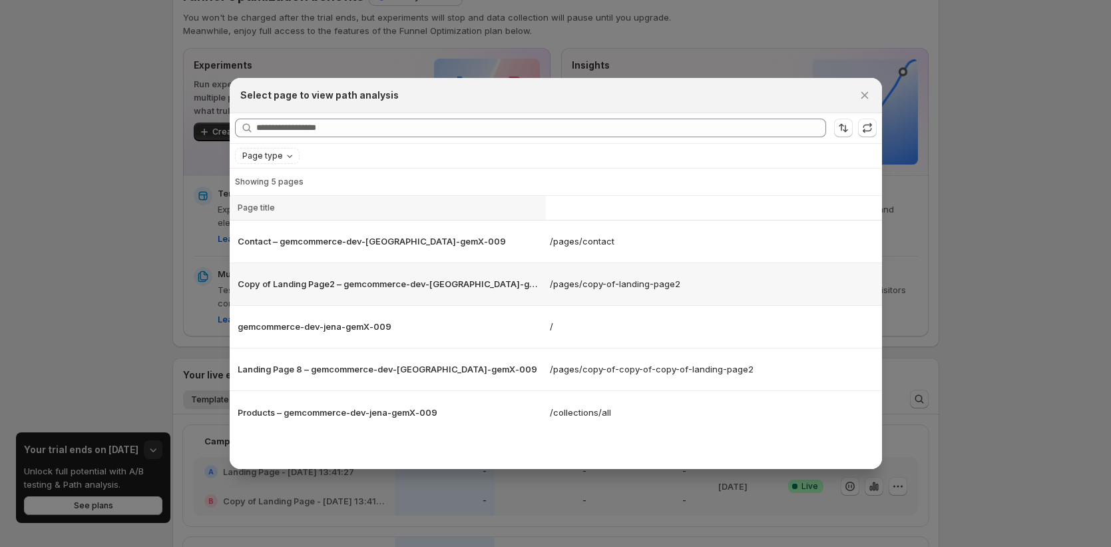
scroll to position [38, 0]
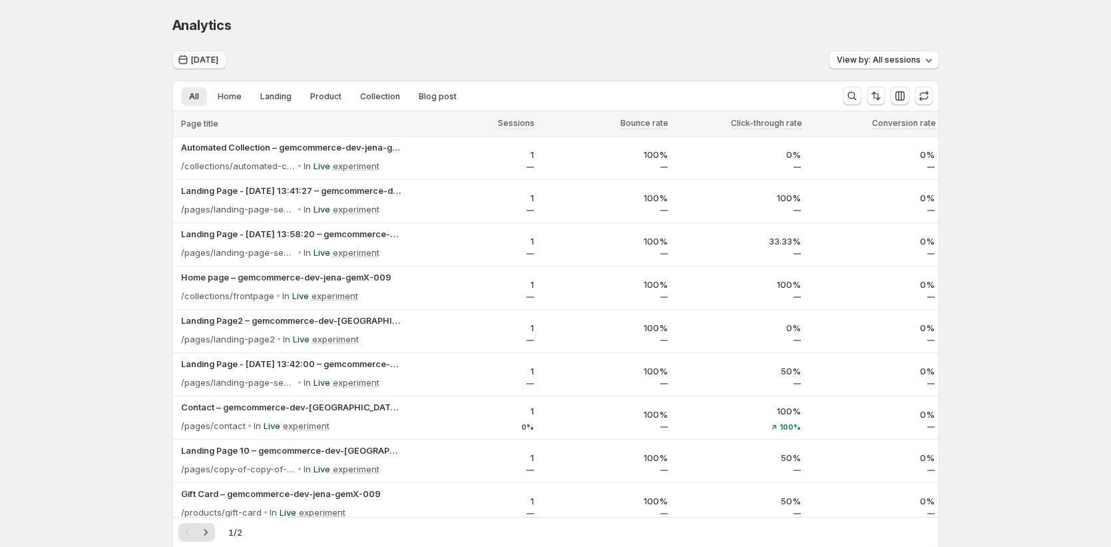
click at [199, 58] on span "[DATE]" at bounding box center [204, 60] width 27 height 11
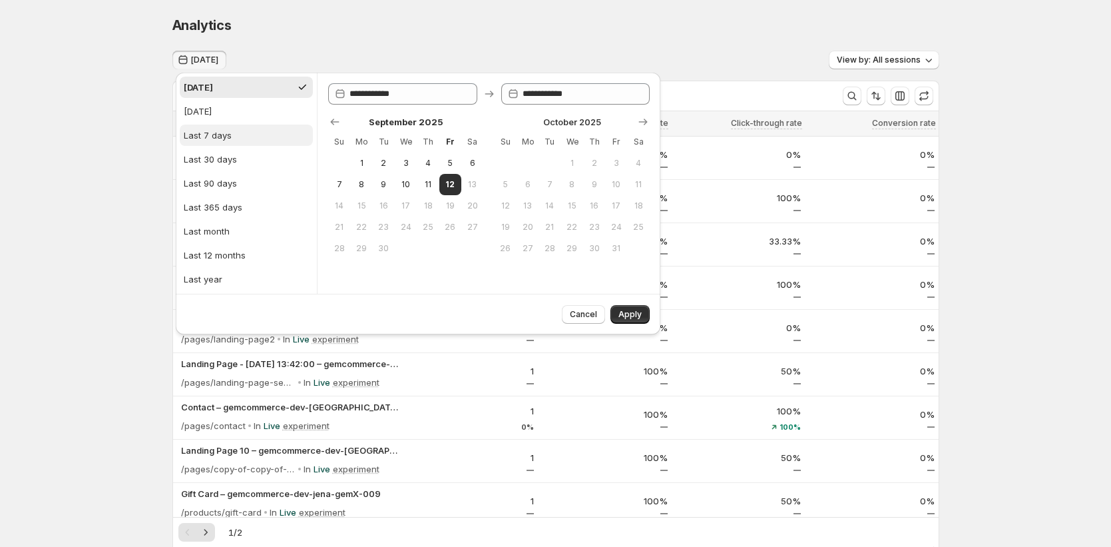
click at [224, 133] on div "Last 7 days" at bounding box center [208, 134] width 48 height 13
type input "**********"
click at [642, 320] on button "Apply" at bounding box center [630, 314] width 39 height 19
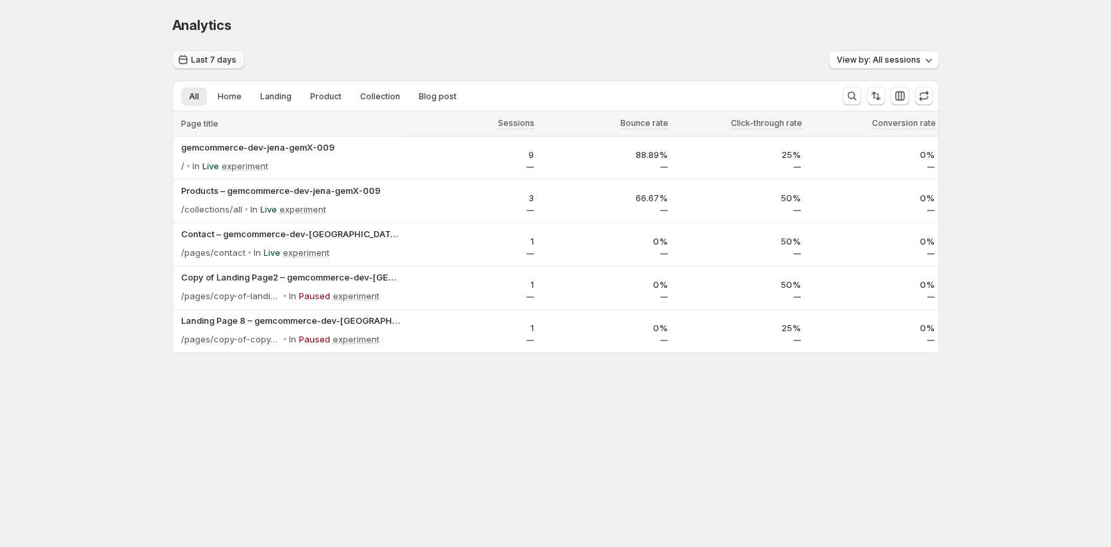
click at [208, 57] on span "Last 7 days" at bounding box center [213, 60] width 45 height 11
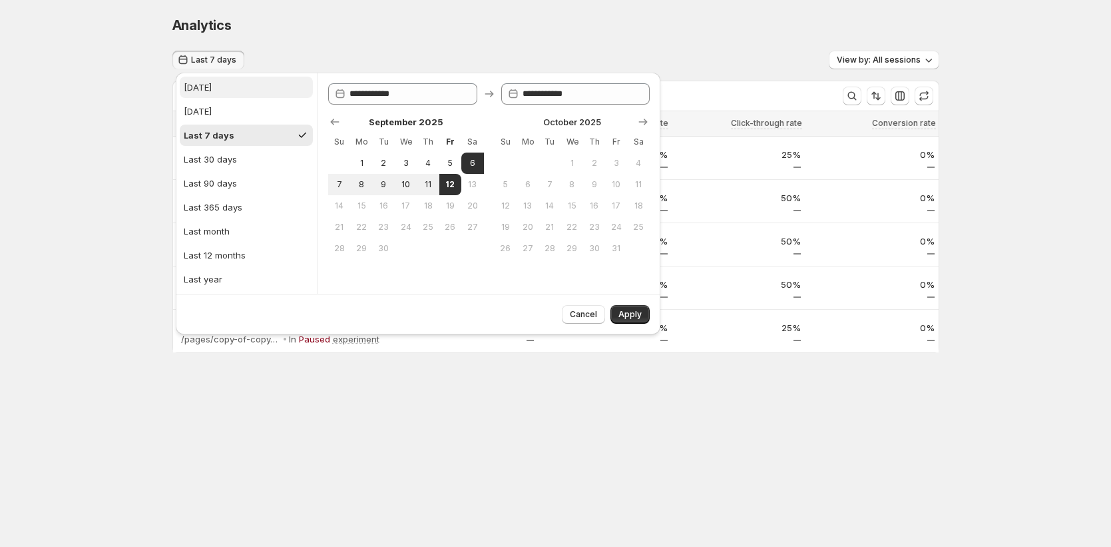
click at [205, 93] on div "[DATE]" at bounding box center [198, 87] width 28 height 13
type input "**********"
click at [633, 312] on span "Apply" at bounding box center [630, 314] width 23 height 11
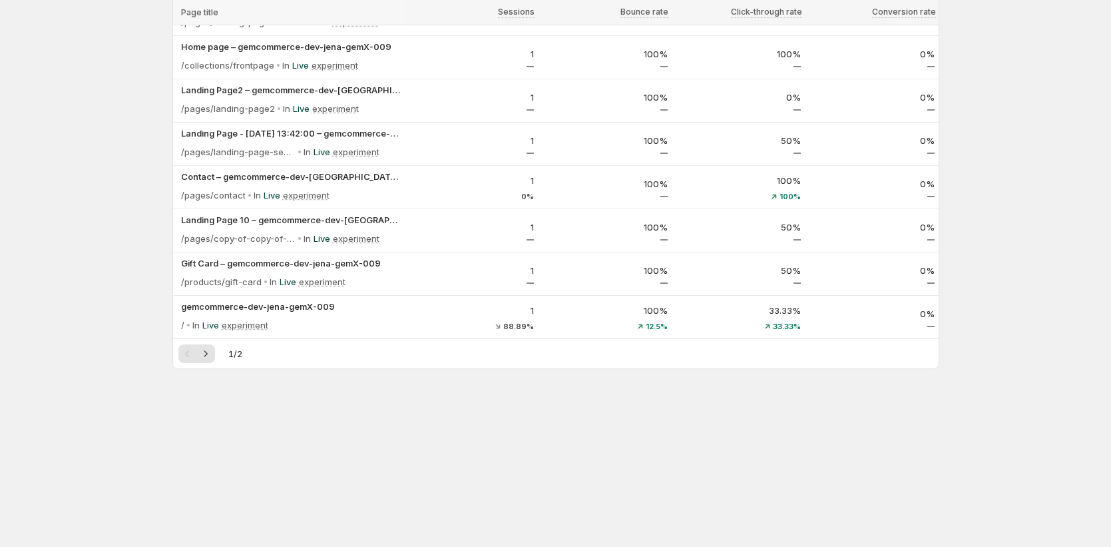
scroll to position [244, 0]
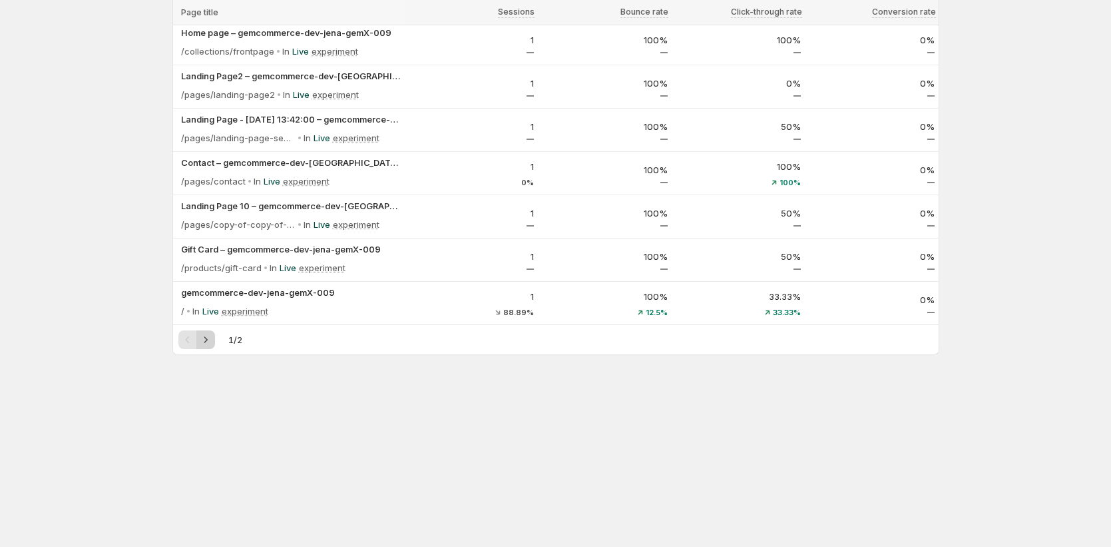
click at [211, 341] on icon "Next" at bounding box center [205, 339] width 13 height 13
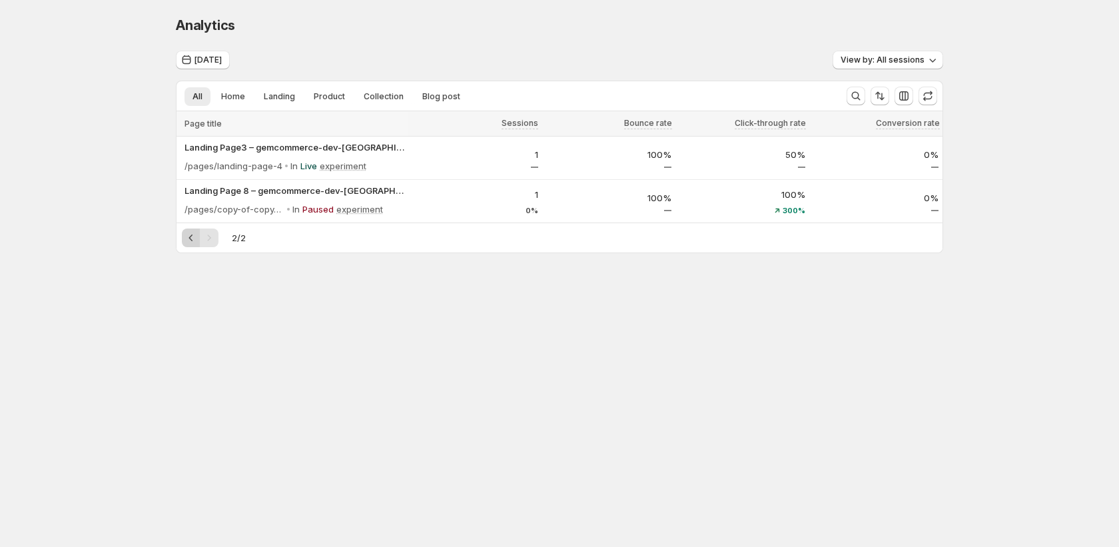
click at [195, 241] on icon "Previous" at bounding box center [190, 237] width 13 height 13
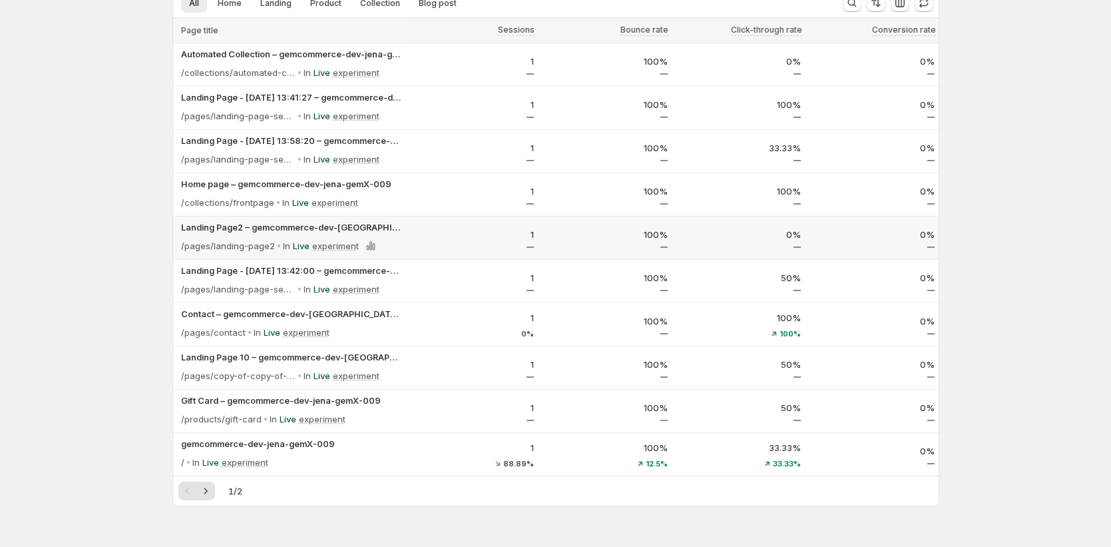
scroll to position [72, 0]
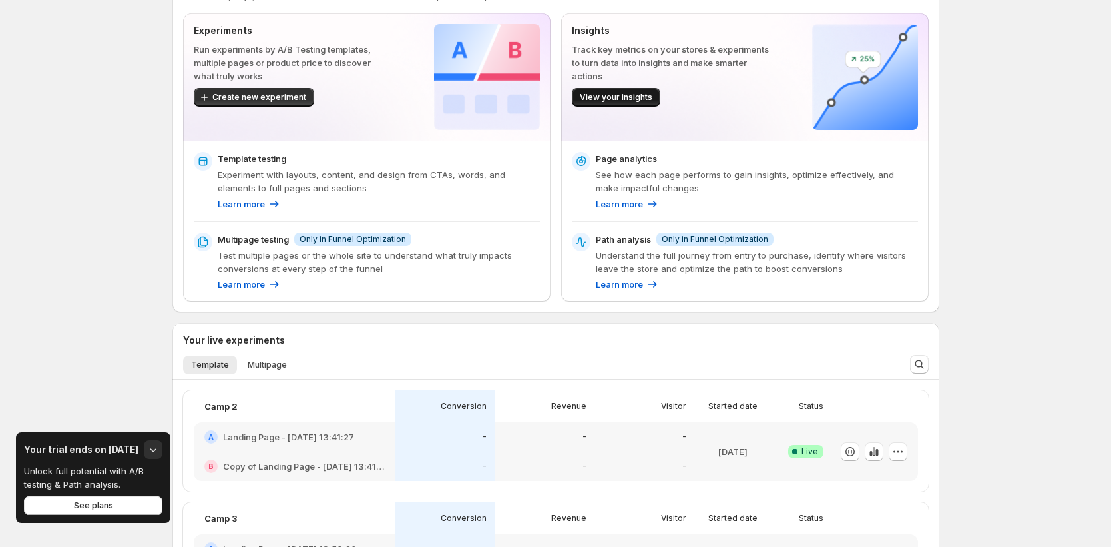
click at [635, 99] on span "View your insights" at bounding box center [616, 97] width 73 height 11
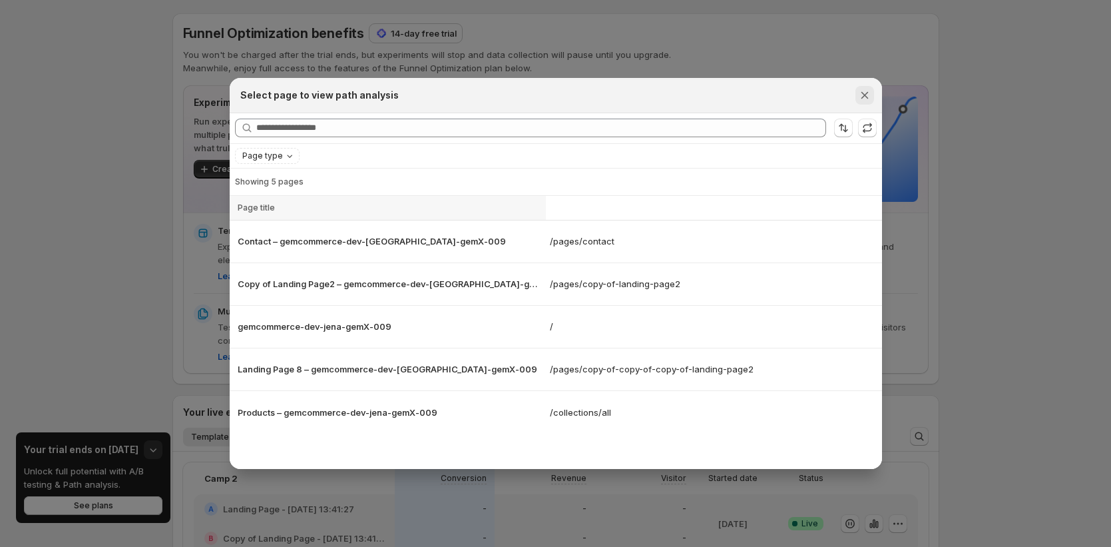
click at [862, 96] on icon "Close" at bounding box center [864, 95] width 13 height 13
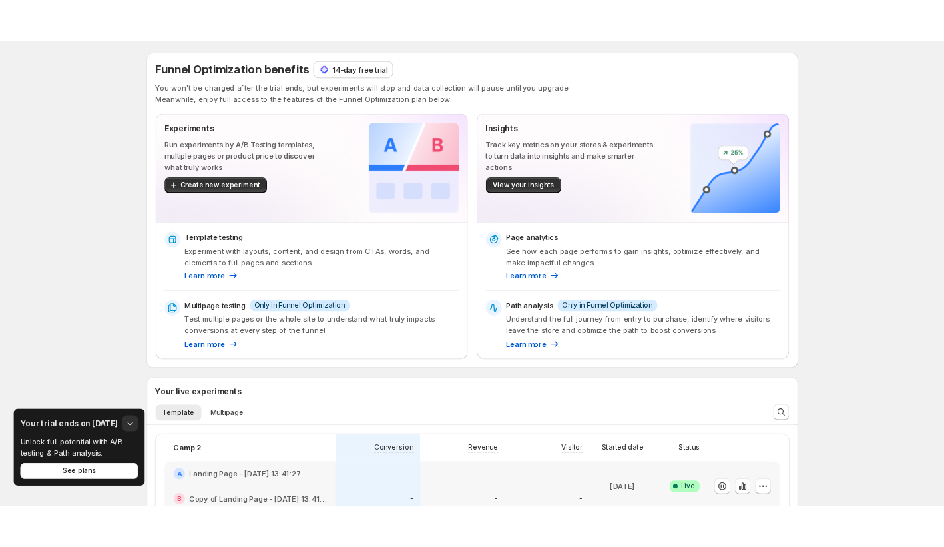
scroll to position [72, 0]
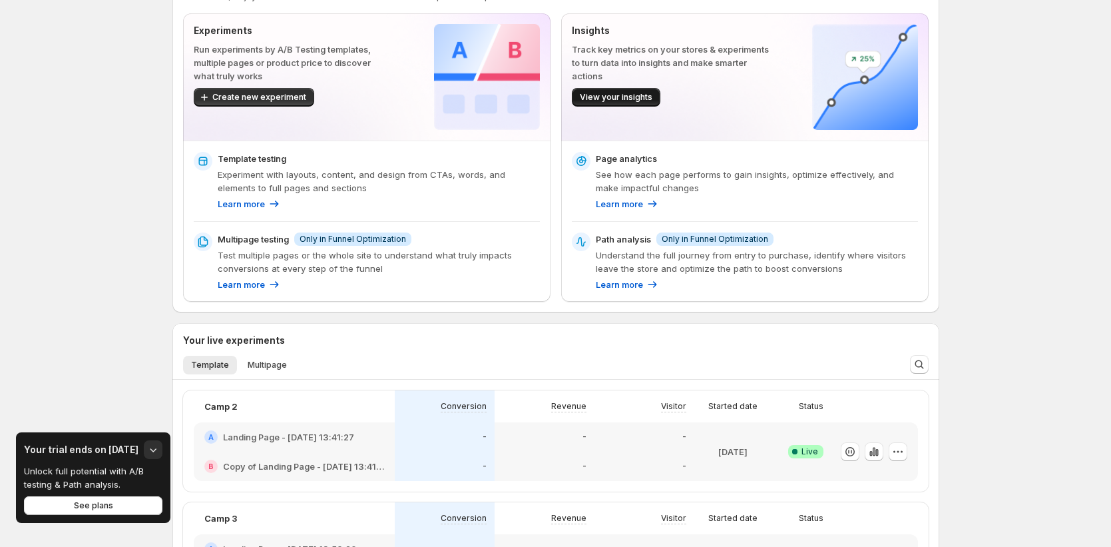
click at [629, 100] on span "View your insights" at bounding box center [616, 97] width 73 height 11
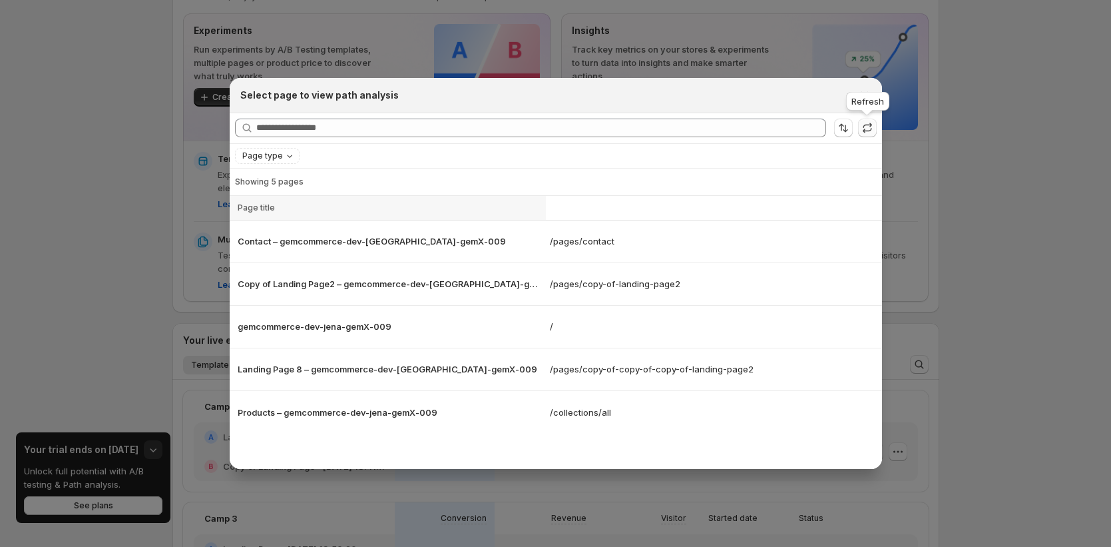
click at [871, 121] on icon ":r49k:" at bounding box center [867, 127] width 13 height 13
click at [866, 128] on icon ":r49k:" at bounding box center [867, 127] width 13 height 13
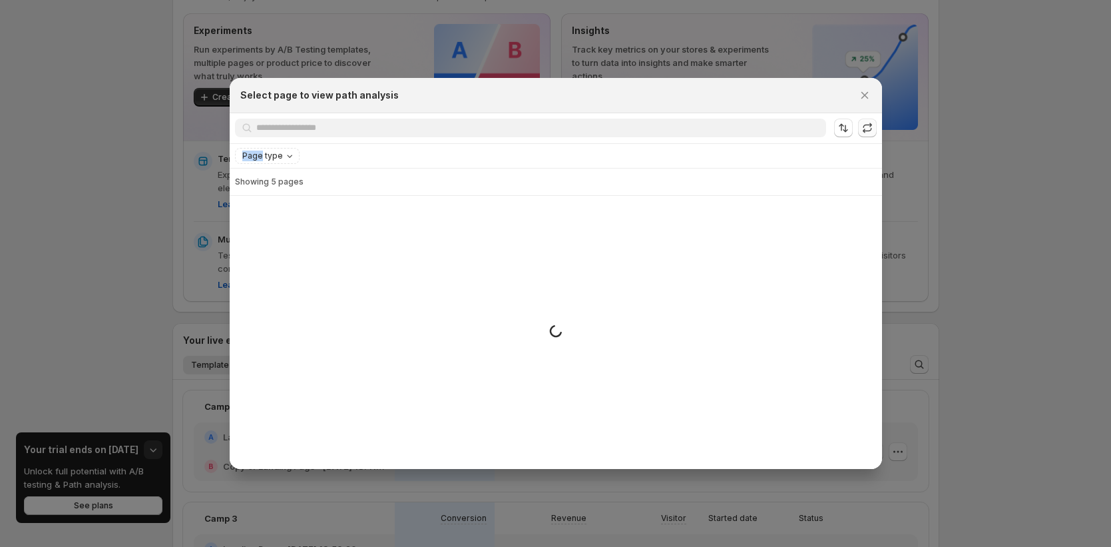
click at [866, 128] on span ":r49k:" at bounding box center [867, 128] width 19 height 19
click at [866, 128] on icon ":r49k:" at bounding box center [867, 127] width 13 height 13
click at [866, 128] on span ":r49k:" at bounding box center [867, 128] width 19 height 19
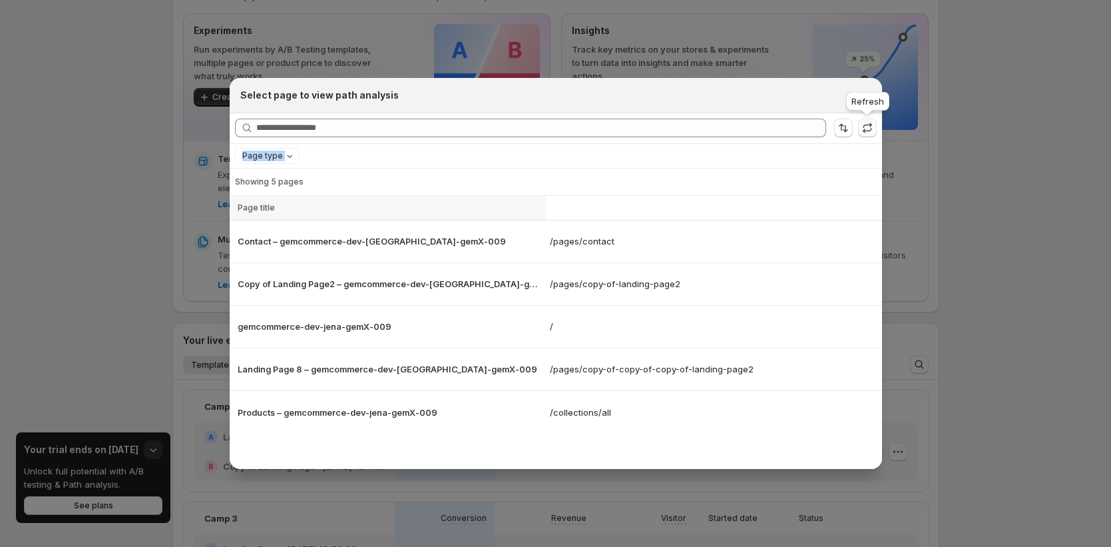
click at [866, 128] on icon ":r49k:" at bounding box center [867, 127] width 13 height 13
click at [866, 128] on span ":r49k:" at bounding box center [867, 128] width 19 height 19
click at [865, 97] on icon "Close" at bounding box center [864, 95] width 13 height 13
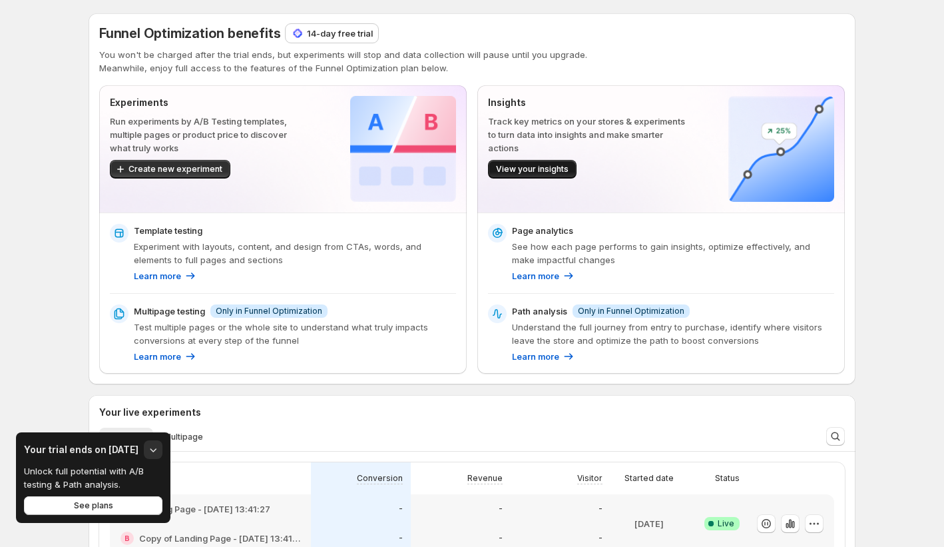
click at [565, 169] on span "View your insights" at bounding box center [532, 169] width 73 height 11
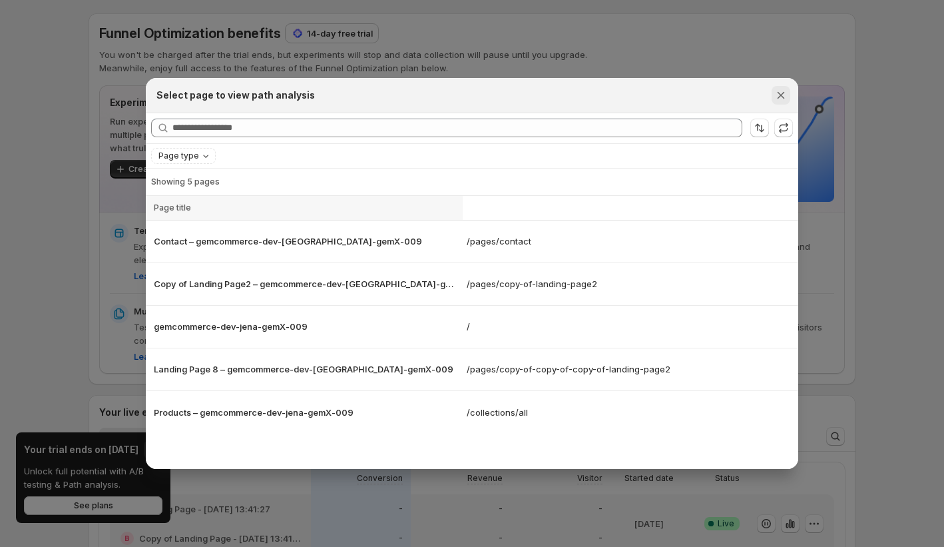
click at [778, 101] on icon "Close" at bounding box center [780, 95] width 13 height 13
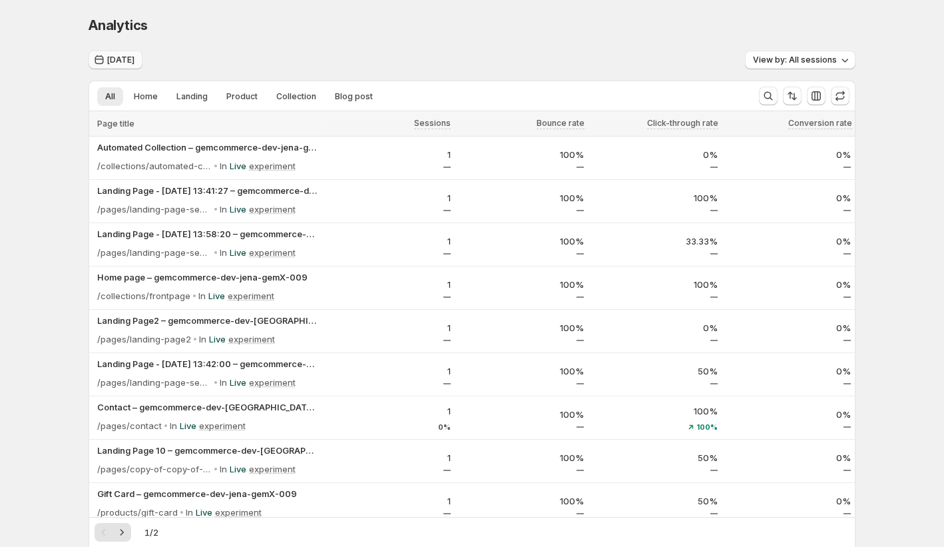
click at [132, 57] on span "Today" at bounding box center [120, 60] width 27 height 11
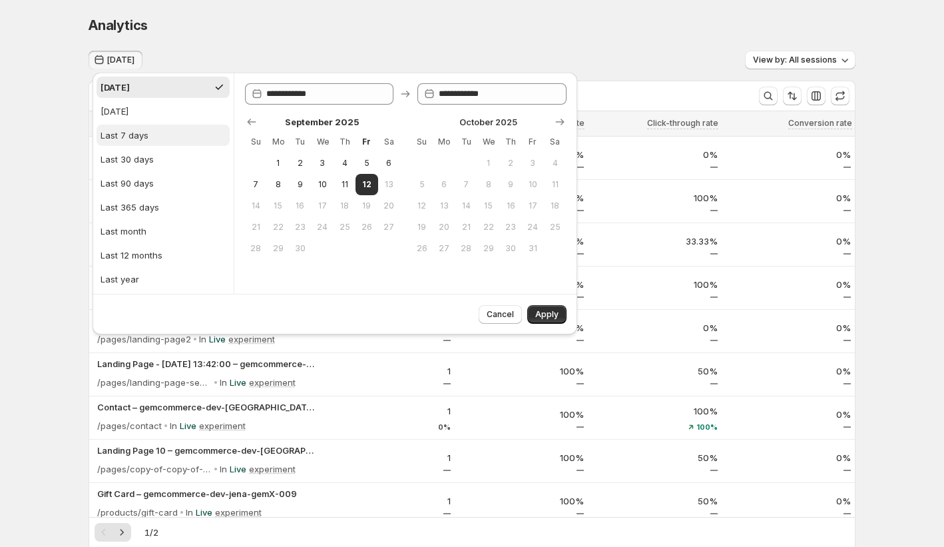
click at [156, 130] on button "Last 7 days" at bounding box center [163, 135] width 133 height 21
type input "**********"
click at [559, 309] on button "Apply" at bounding box center [546, 314] width 39 height 19
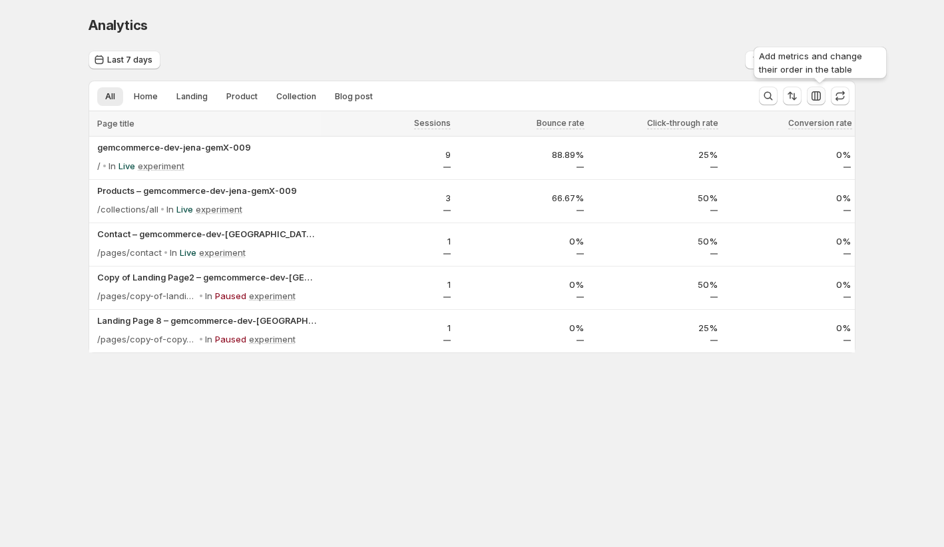
click at [813, 95] on icon "button" at bounding box center [816, 95] width 13 height 13
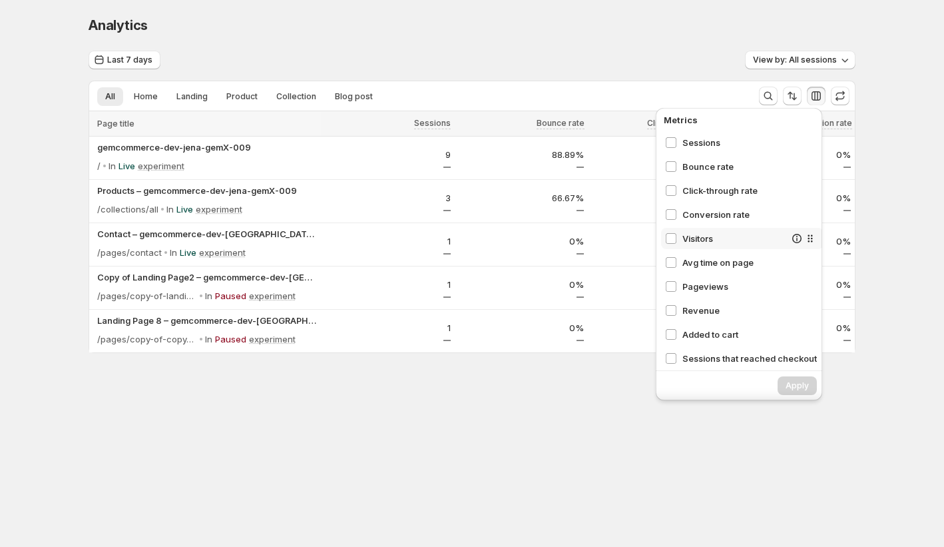
click at [687, 237] on span "Visitors" at bounding box center [733, 238] width 103 height 13
drag, startPoint x: 689, startPoint y: 264, endPoint x: 692, endPoint y: 274, distance: 11.0
click at [689, 265] on span "Avg time on page" at bounding box center [733, 262] width 103 height 13
click at [698, 292] on span "Pageviews" at bounding box center [733, 286] width 103 height 13
drag, startPoint x: 801, startPoint y: 385, endPoint x: 796, endPoint y: 376, distance: 9.8
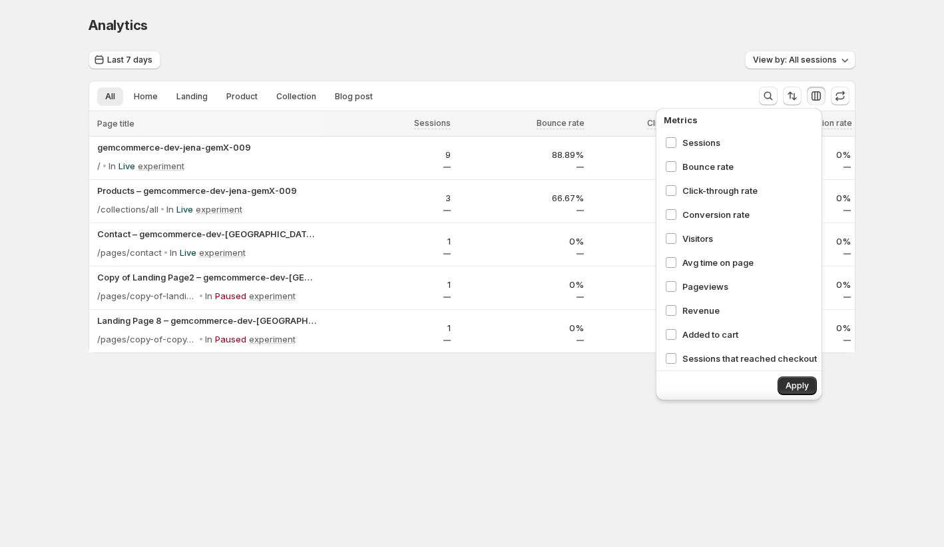
click at [801, 385] on span "Apply" at bounding box center [797, 385] width 23 height 11
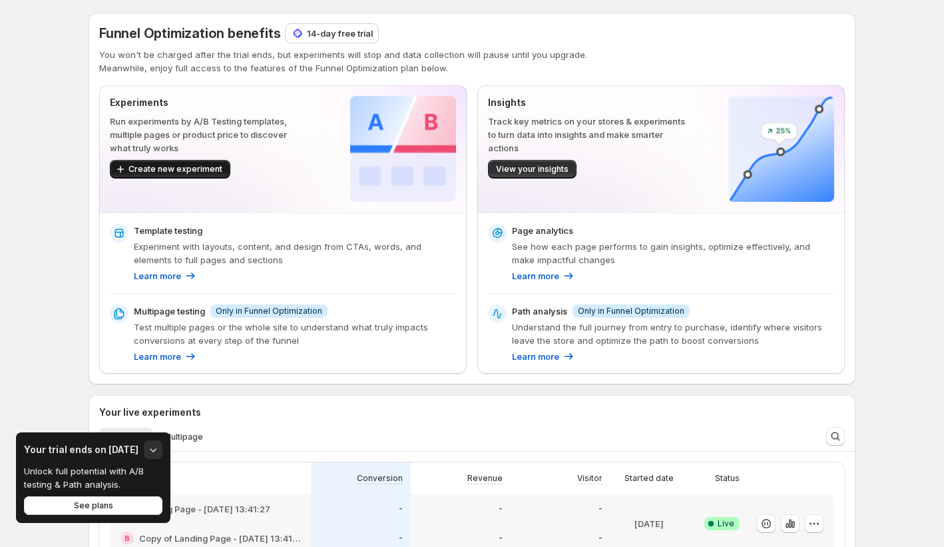
click at [136, 162] on button "Create new experiment" at bounding box center [170, 169] width 121 height 19
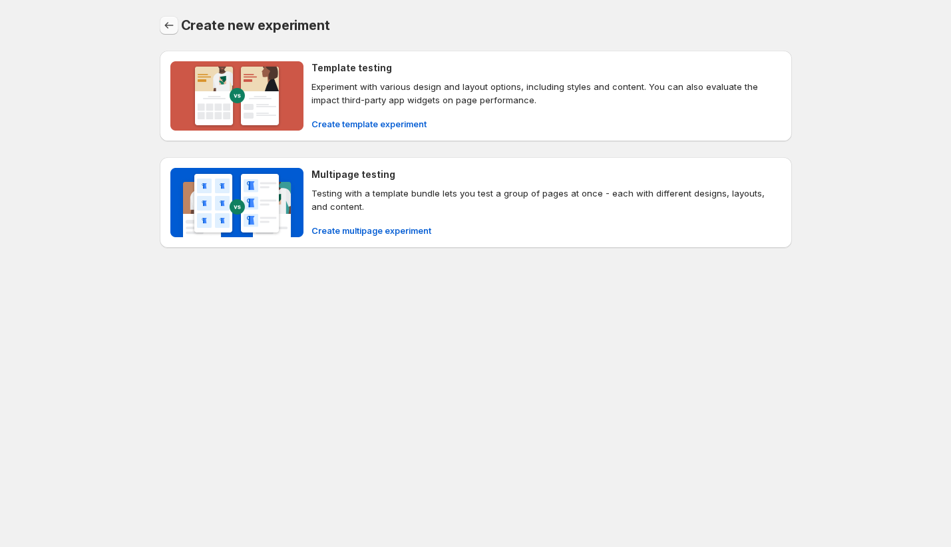
click at [172, 27] on icon "Back" at bounding box center [168, 25] width 13 height 13
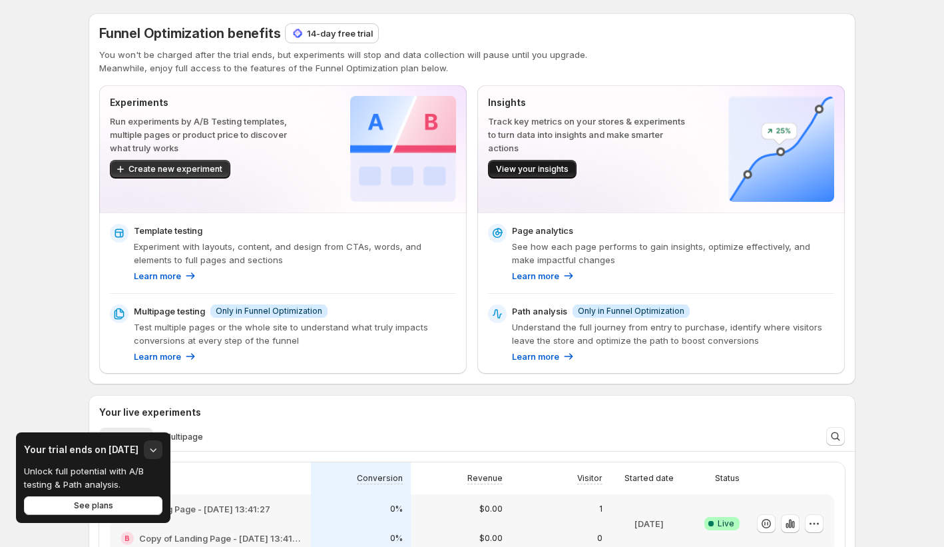
click at [510, 163] on button "View your insights" at bounding box center [532, 169] width 89 height 19
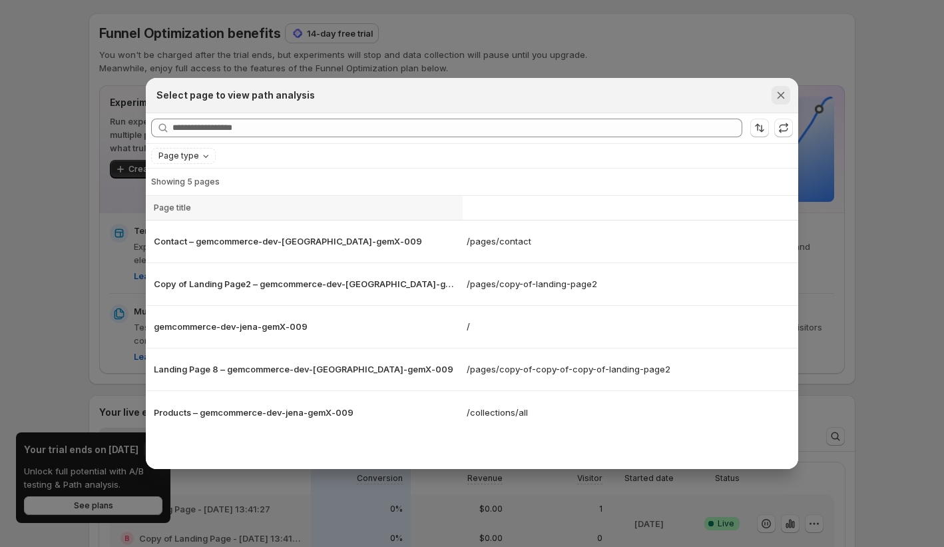
click at [775, 97] on icon "Close" at bounding box center [780, 95] width 13 height 13
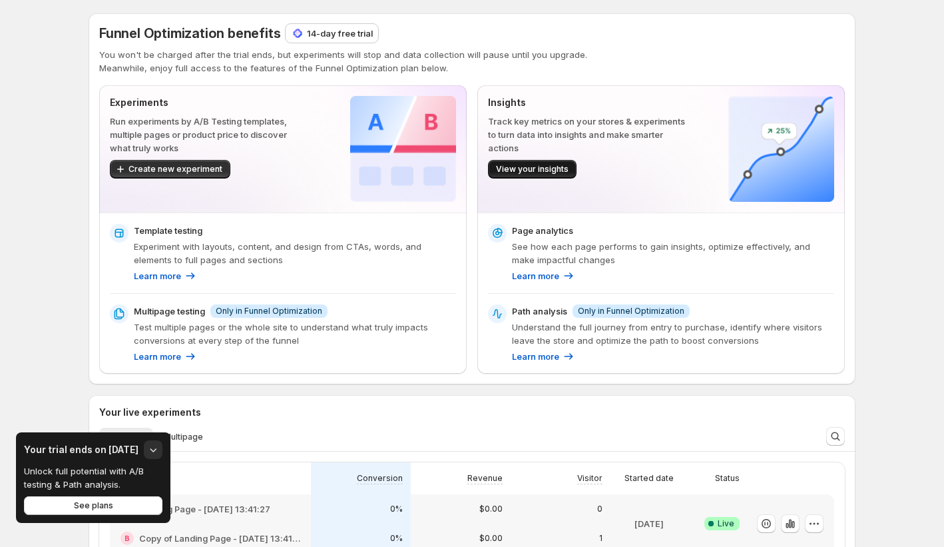
click at [550, 173] on span "View your insights" at bounding box center [532, 169] width 73 height 11
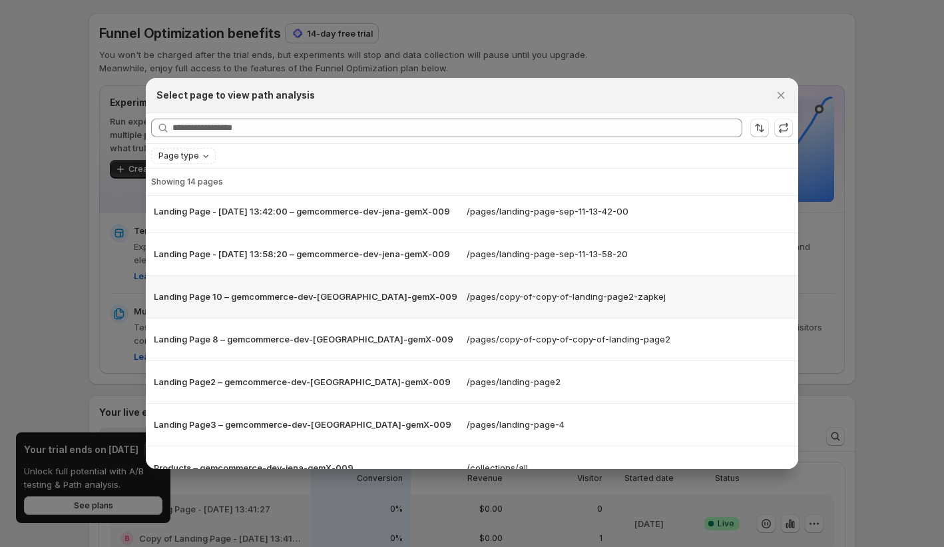
scroll to position [348, 0]
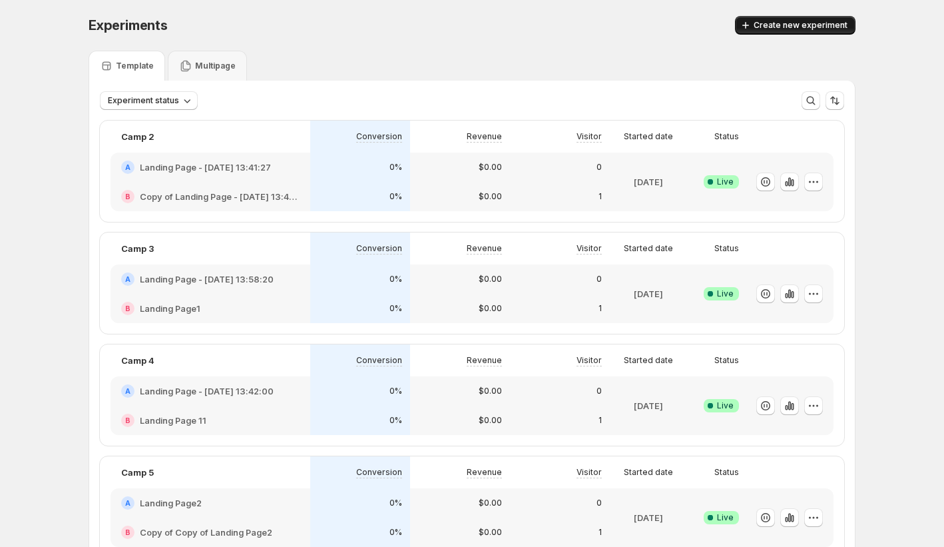
click at [837, 25] on span "Create new experiment" at bounding box center [801, 25] width 94 height 11
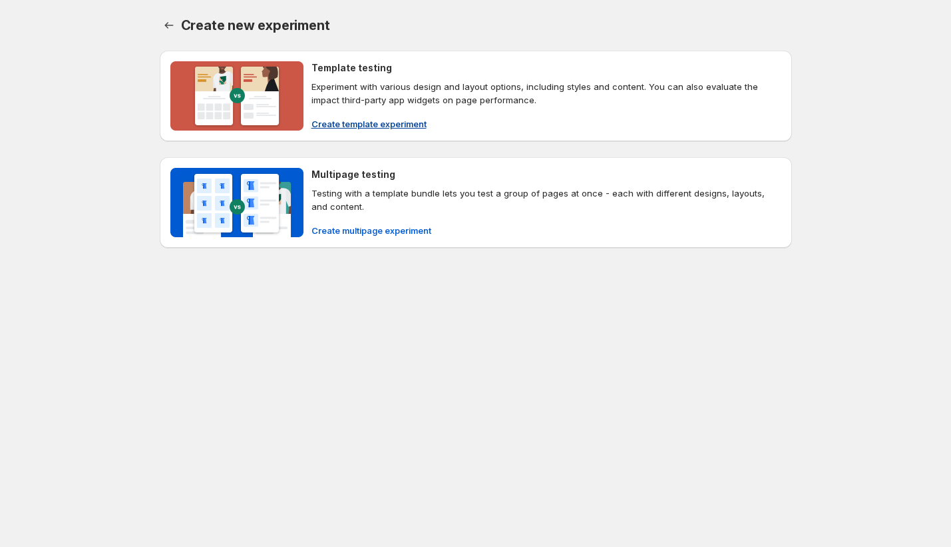
click at [407, 128] on span "Create template experiment" at bounding box center [369, 123] width 115 height 13
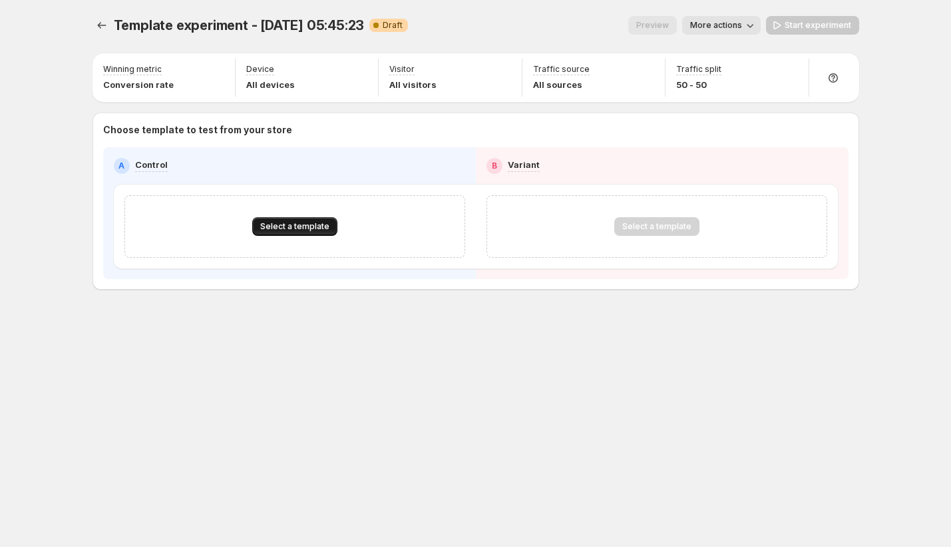
click at [322, 223] on span "Select a template" at bounding box center [294, 226] width 69 height 11
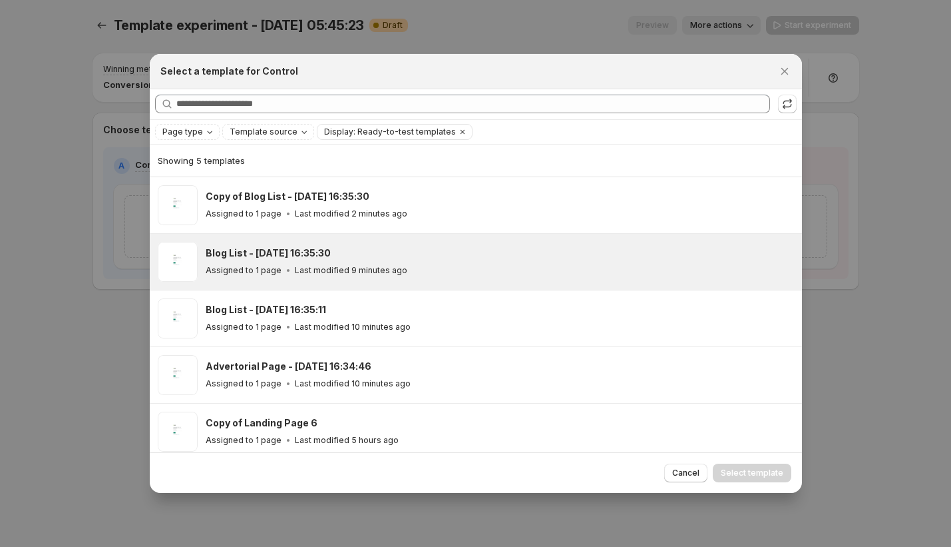
click at [369, 254] on div "Blog List - Sep 12, 16:35:30" at bounding box center [498, 252] width 585 height 13
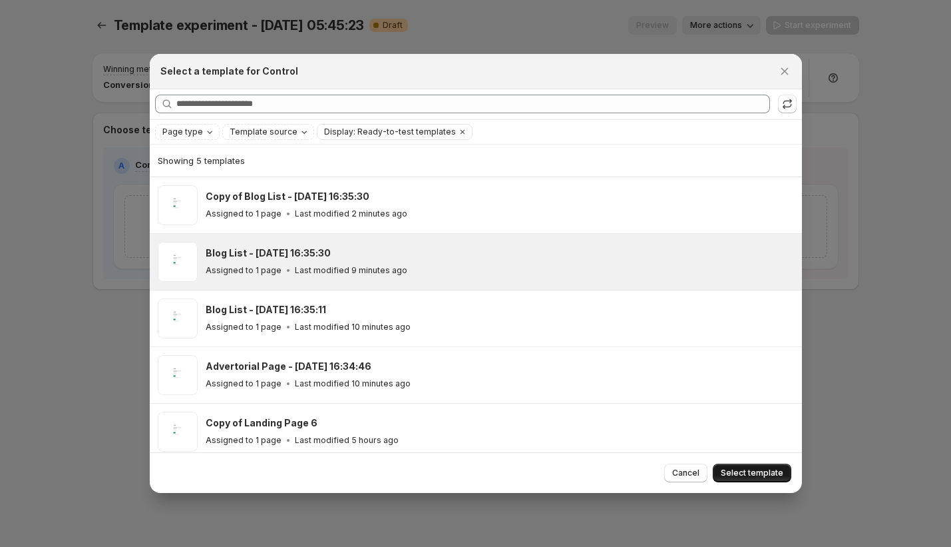
click at [747, 479] on button "Select template" at bounding box center [752, 472] width 79 height 19
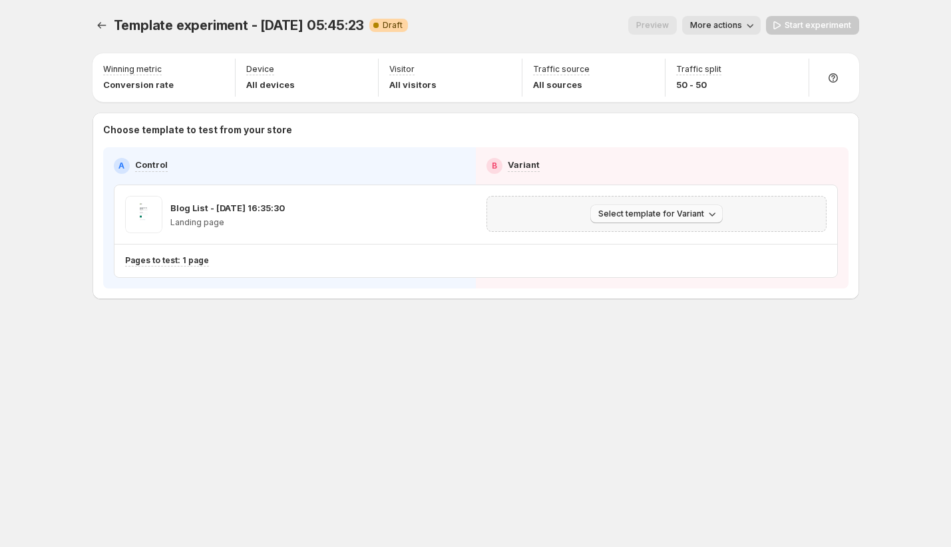
click at [639, 214] on span "Select template for Variant" at bounding box center [652, 213] width 106 height 11
click at [645, 239] on span "Select an existing template" at bounding box center [647, 241] width 113 height 11
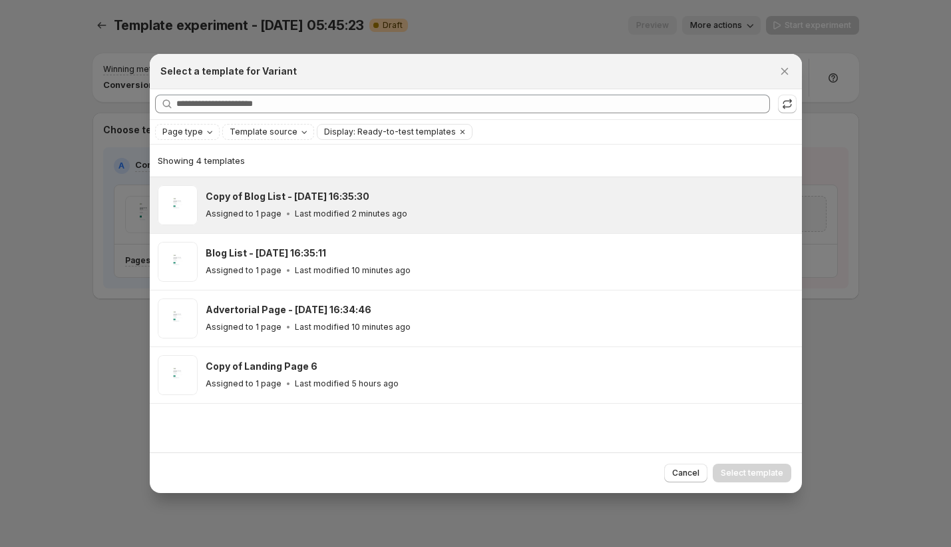
click at [512, 213] on div "Assigned to 1 page Last modified 2 minutes ago" at bounding box center [498, 213] width 585 height 13
drag, startPoint x: 744, startPoint y: 472, endPoint x: 725, endPoint y: 460, distance: 22.7
click at [746, 471] on span "Select template" at bounding box center [752, 472] width 63 height 11
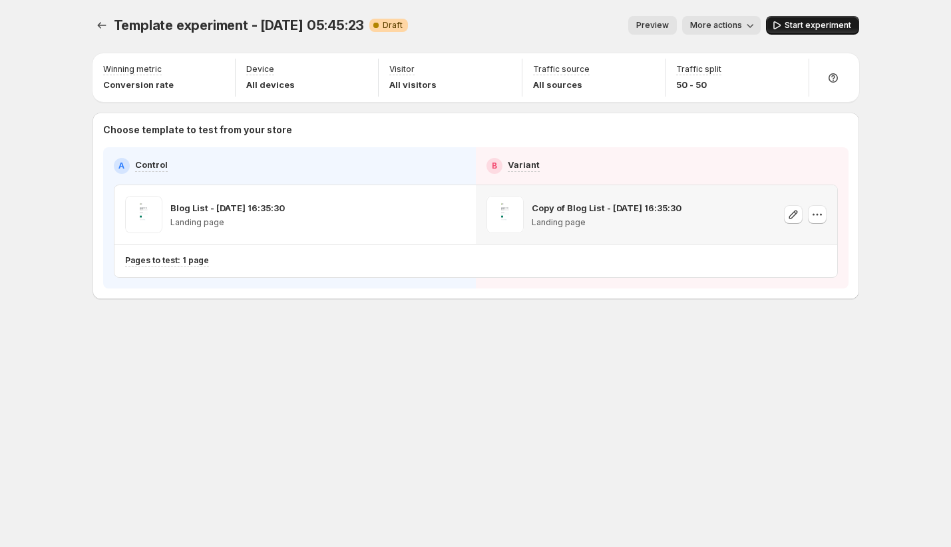
click at [838, 29] on span "Start experiment" at bounding box center [818, 25] width 67 height 11
click at [107, 31] on icon "Experiments" at bounding box center [101, 25] width 13 height 13
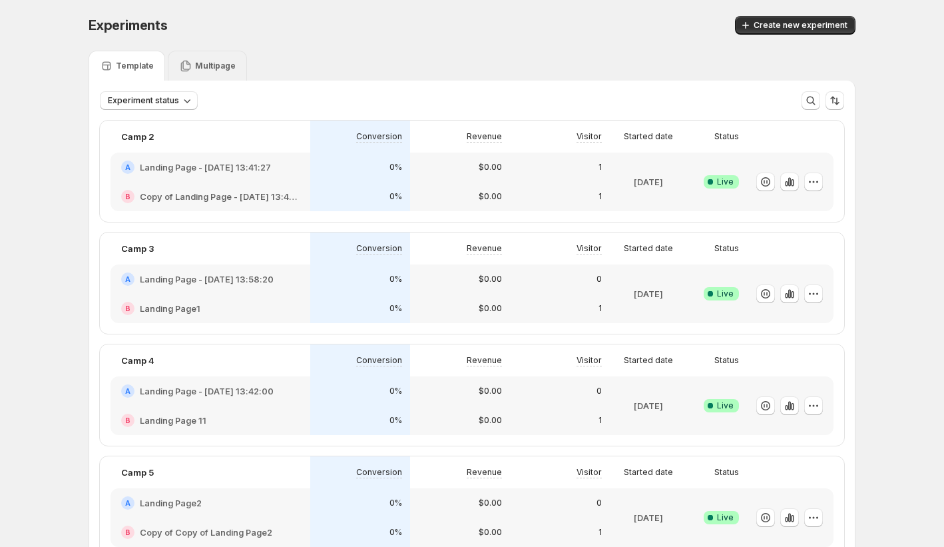
click at [217, 67] on p "Multipage" at bounding box center [215, 66] width 41 height 11
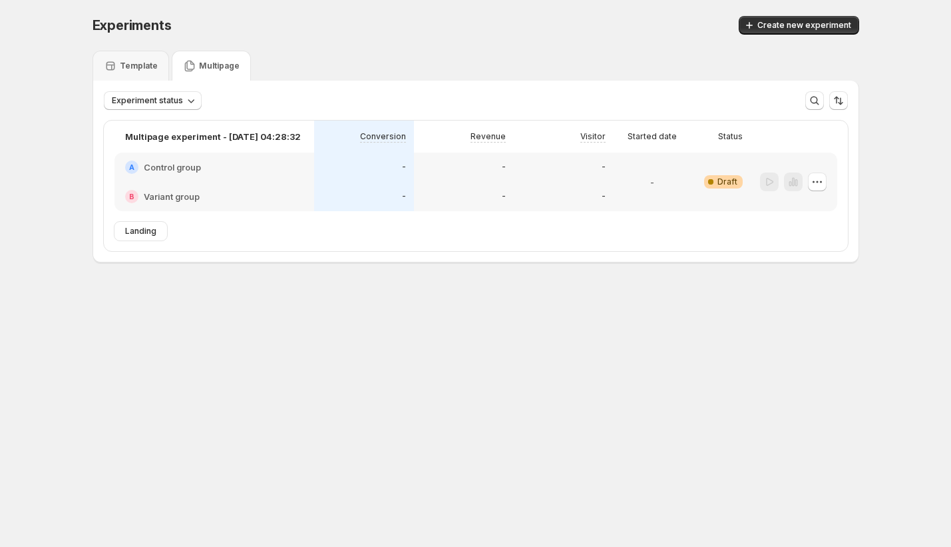
click at [488, 158] on div "-" at bounding box center [464, 166] width 100 height 29
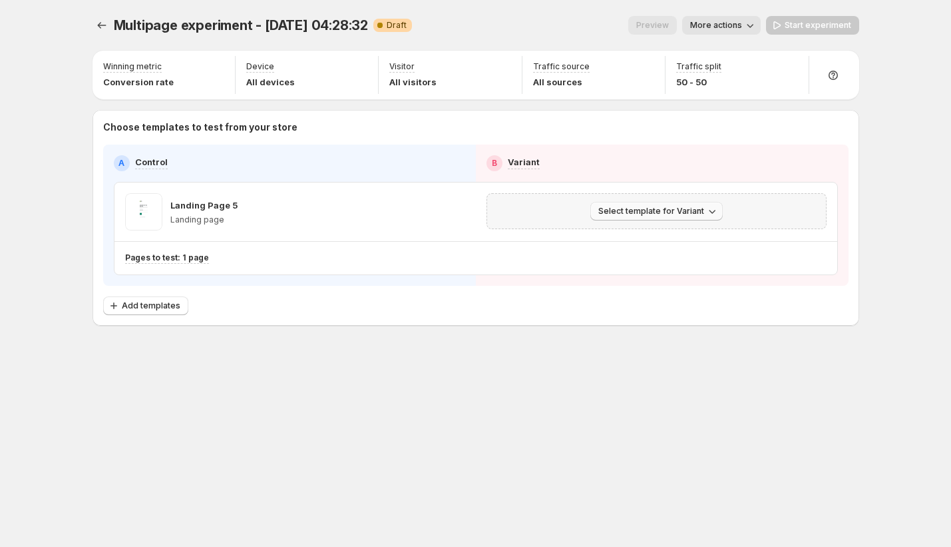
click at [638, 214] on span "Select template for Variant" at bounding box center [652, 211] width 106 height 11
click at [640, 244] on span "Select an existing template" at bounding box center [647, 239] width 113 height 11
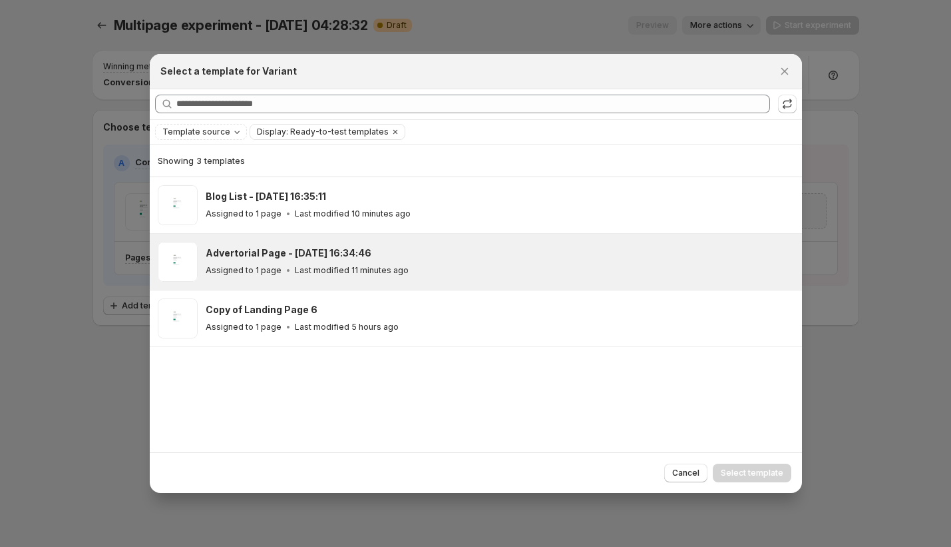
click at [495, 244] on div "Advertorial Page - Sep 12, 16:34:46 Assigned to 1 page Last modified 11 minutes…" at bounding box center [500, 262] width 589 height 40
click at [770, 471] on span "Select template" at bounding box center [752, 472] width 63 height 11
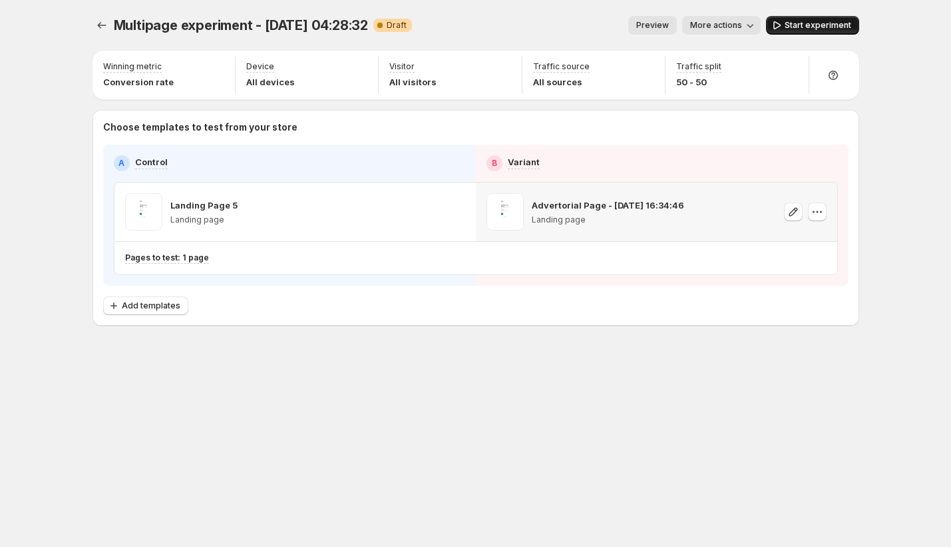
click at [849, 29] on span "Start experiment" at bounding box center [818, 25] width 67 height 11
click at [103, 26] on icon "Experiments" at bounding box center [101, 25] width 13 height 13
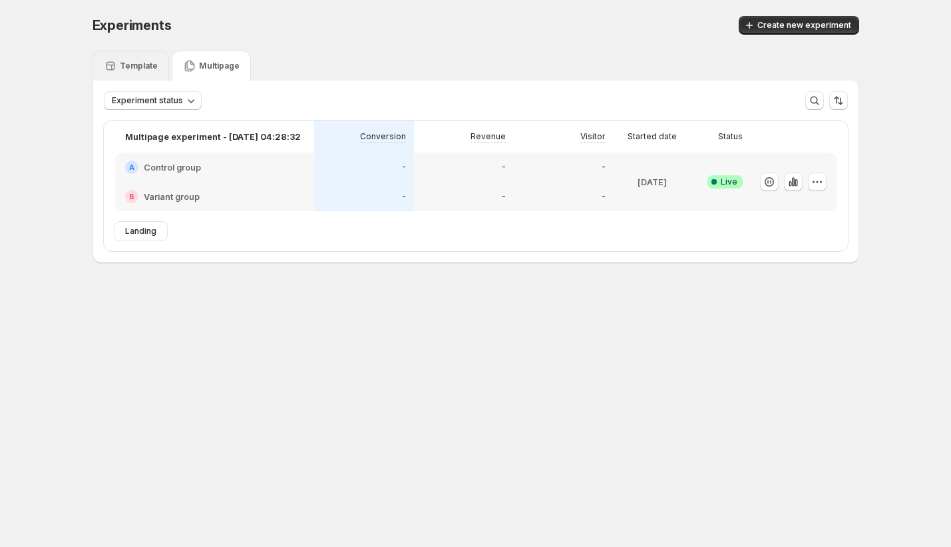
click at [131, 70] on p "Template" at bounding box center [139, 66] width 38 height 11
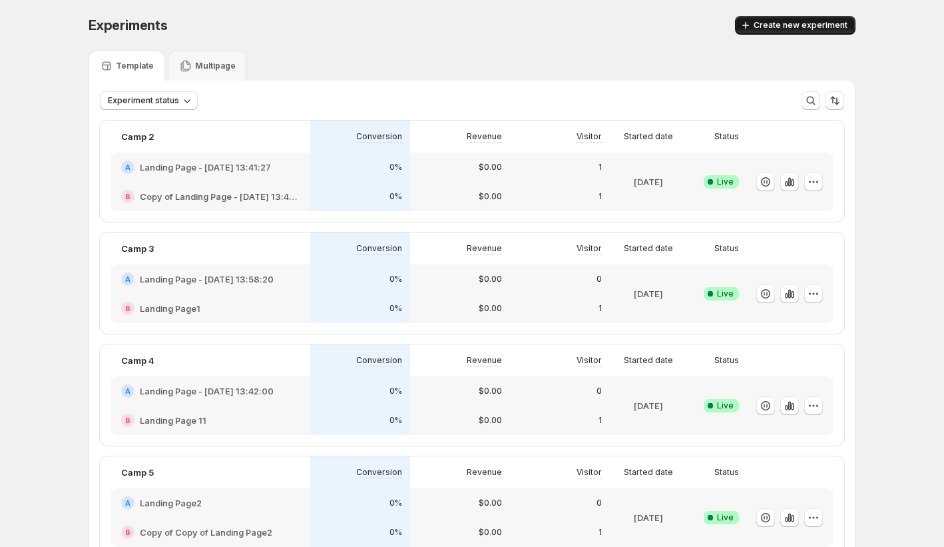
click at [814, 16] on button "Create new experiment" at bounding box center [795, 25] width 121 height 19
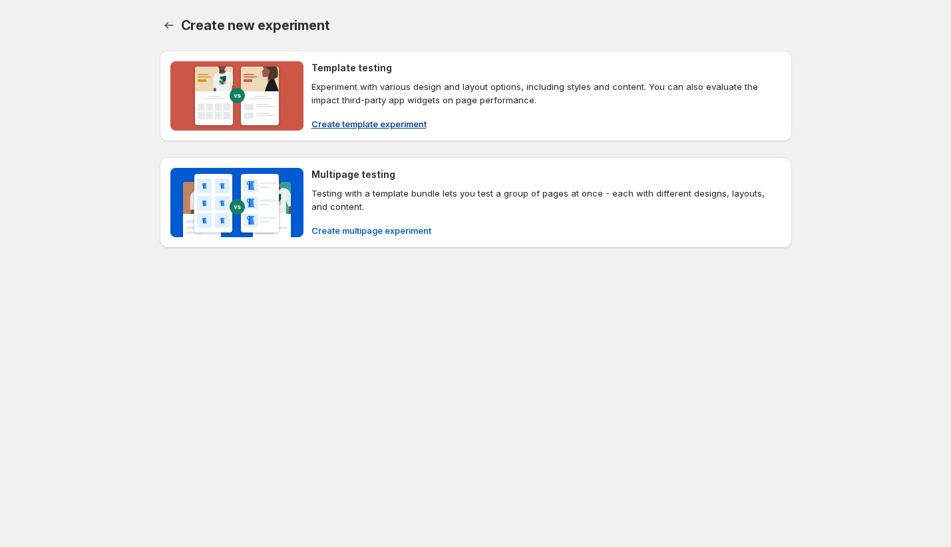
click at [362, 116] on button "Create template experiment" at bounding box center [369, 123] width 131 height 21
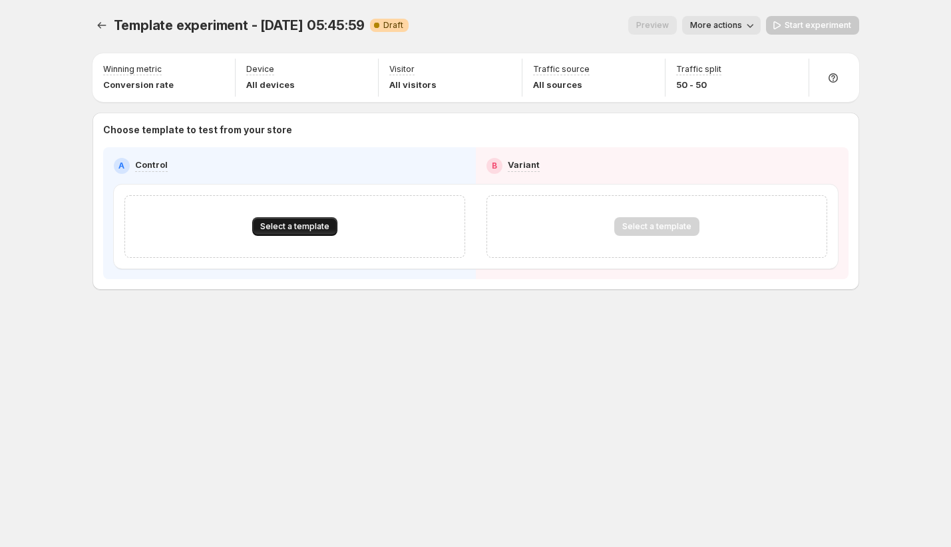
click at [276, 230] on span "Select a template" at bounding box center [294, 226] width 69 height 11
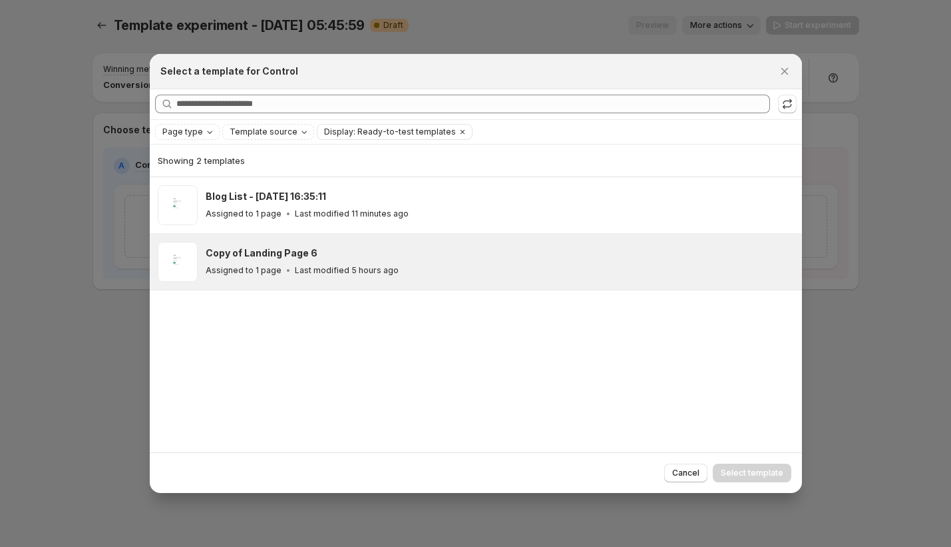
click at [439, 252] on div "Copy of Landing Page 6" at bounding box center [498, 252] width 585 height 13
click at [737, 466] on button "Select template" at bounding box center [752, 472] width 79 height 19
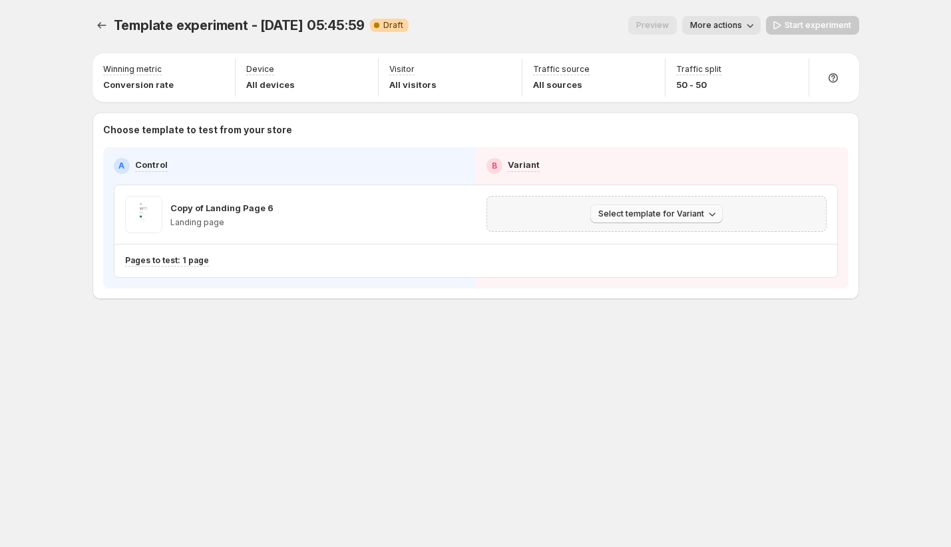
click at [691, 217] on span "Select template for Variant" at bounding box center [652, 213] width 106 height 11
click at [685, 239] on span "Select an existing template" at bounding box center [647, 241] width 113 height 11
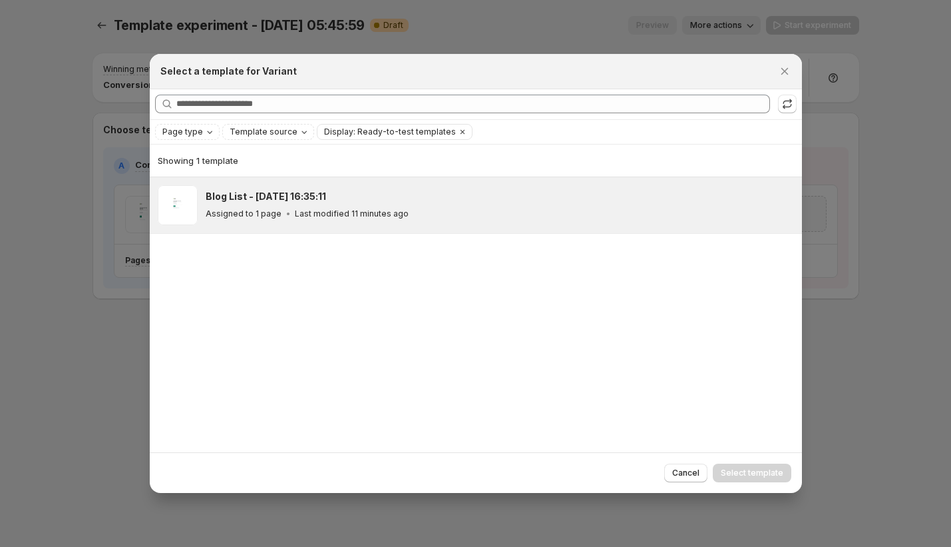
click at [330, 209] on p "Last modified 11 minutes ago" at bounding box center [352, 213] width 114 height 11
click at [738, 476] on span "Select template" at bounding box center [752, 472] width 63 height 11
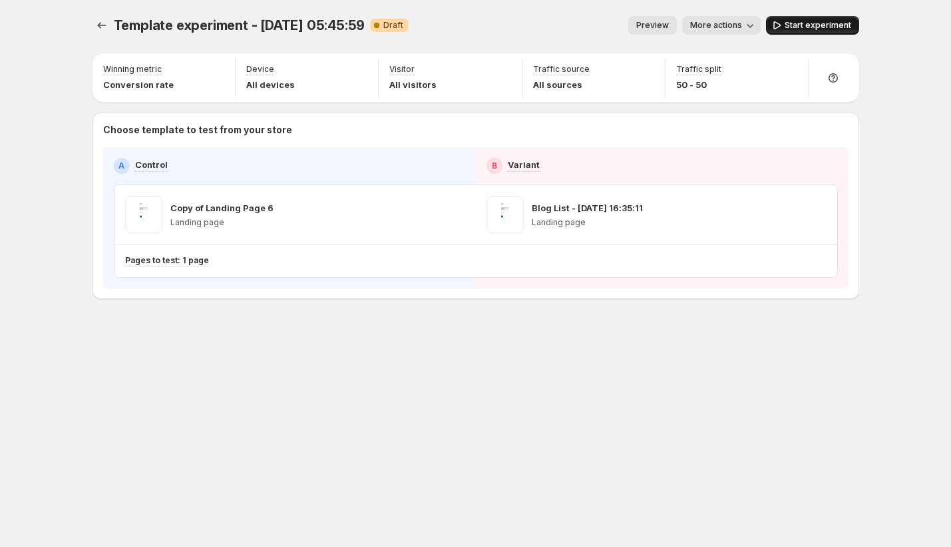
click at [848, 27] on span "Start experiment" at bounding box center [818, 25] width 67 height 11
click at [109, 30] on button "Experiments" at bounding box center [102, 25] width 19 height 19
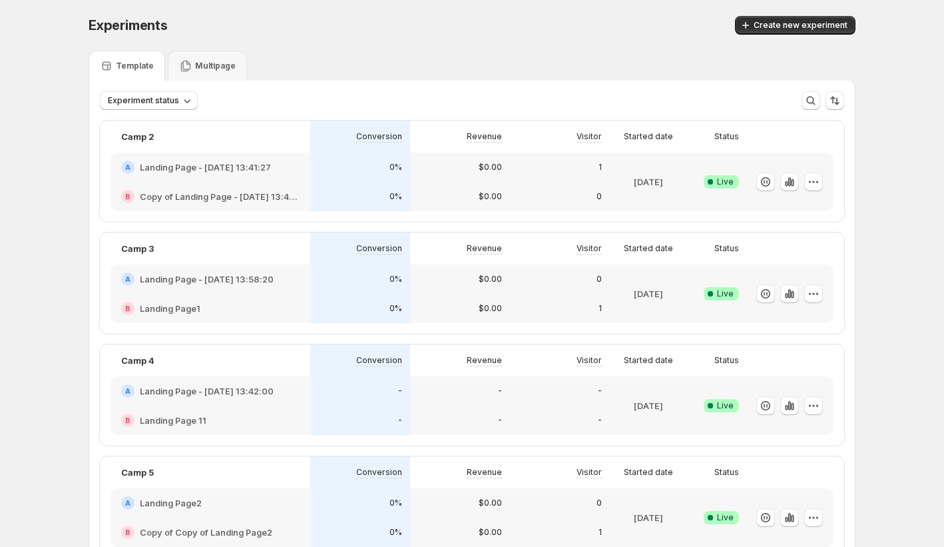
scroll to position [1101, 0]
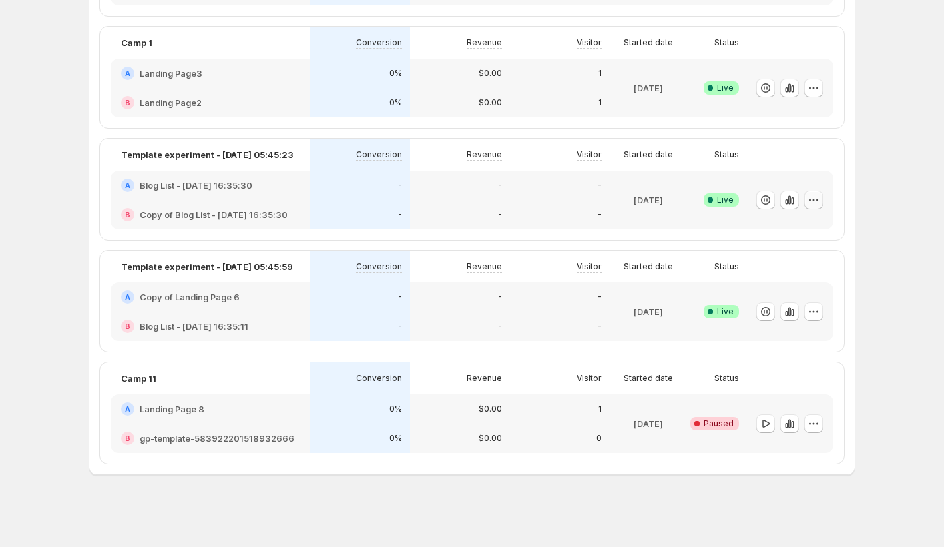
click at [823, 202] on button "button" at bounding box center [813, 199] width 19 height 19
click at [809, 251] on span "Rename" at bounding box center [829, 250] width 139 height 13
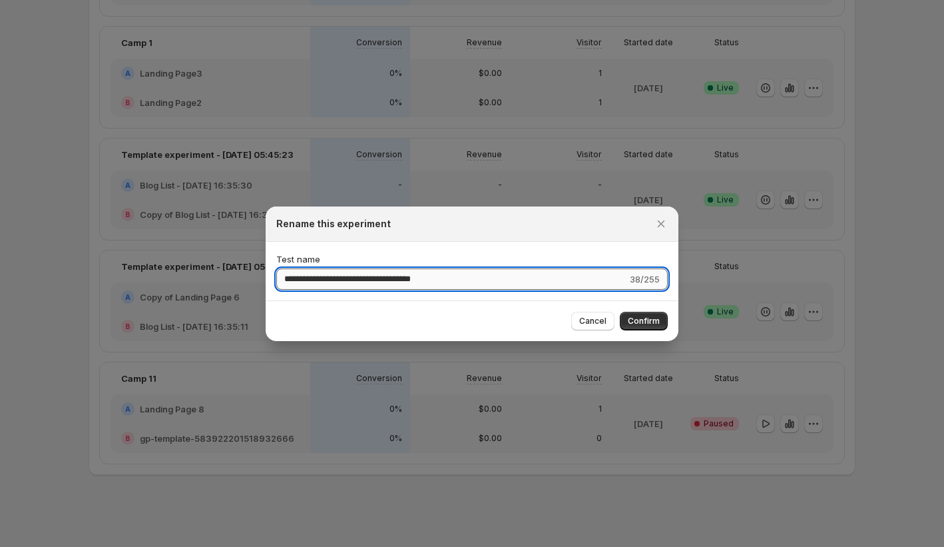
click at [599, 276] on input "**********" at bounding box center [451, 278] width 351 height 21
type input "*******"
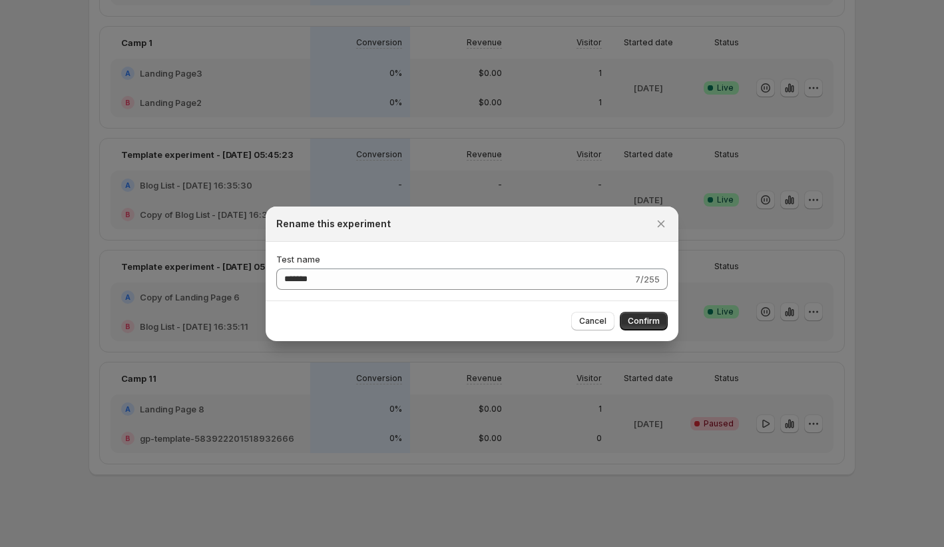
click at [628, 306] on div "Cancel Confirm" at bounding box center [472, 320] width 413 height 41
click at [638, 323] on span "Confirm" at bounding box center [644, 321] width 32 height 11
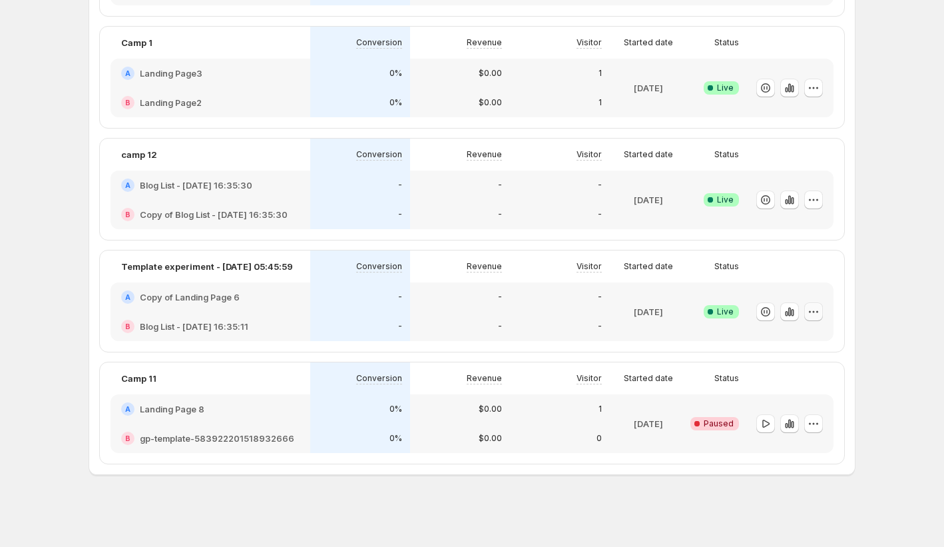
click at [814, 312] on icon "button" at bounding box center [813, 311] width 13 height 13
click at [811, 369] on button "Rename" at bounding box center [821, 362] width 164 height 21
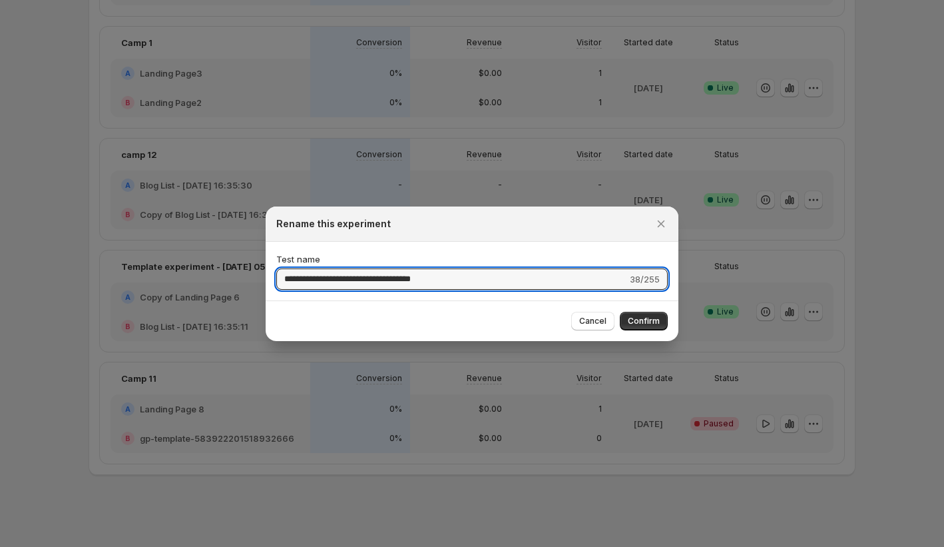
drag, startPoint x: 474, startPoint y: 276, endPoint x: 81, endPoint y: 269, distance: 393.6
click at [81, 546] on div "**********" at bounding box center [472, 547] width 944 height 0
type input "*******"
click at [653, 321] on span "Confirm" at bounding box center [644, 321] width 32 height 11
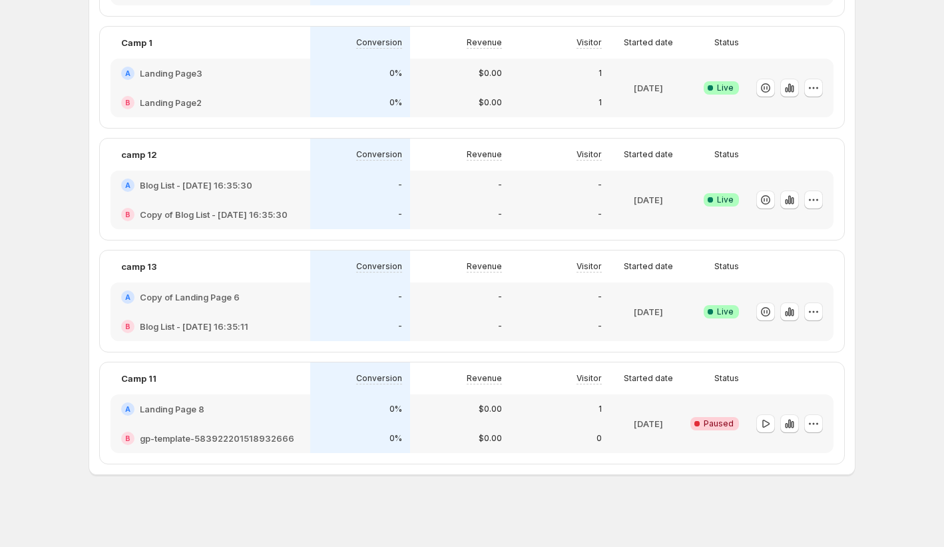
click at [482, 414] on div "$0.00" at bounding box center [460, 408] width 84 height 13
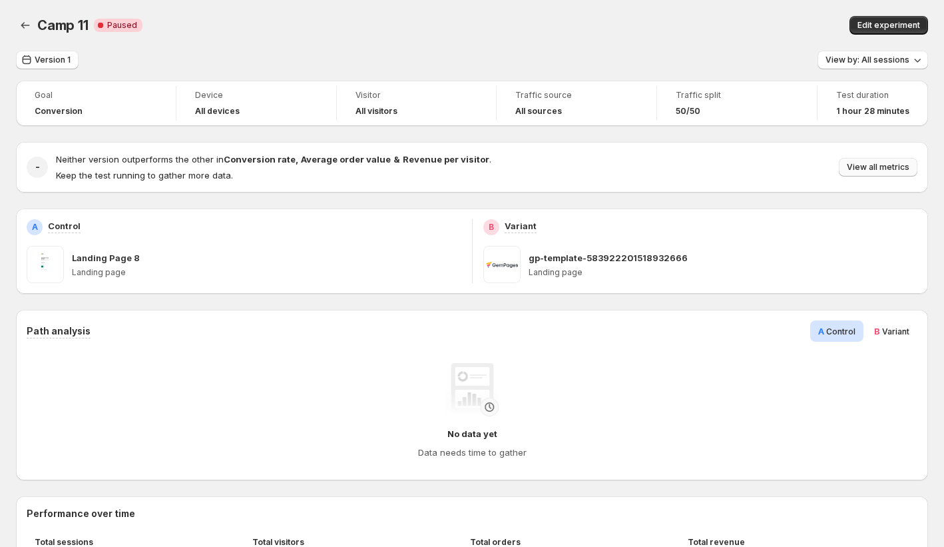
click at [885, 164] on span "View all metrics" at bounding box center [878, 167] width 63 height 11
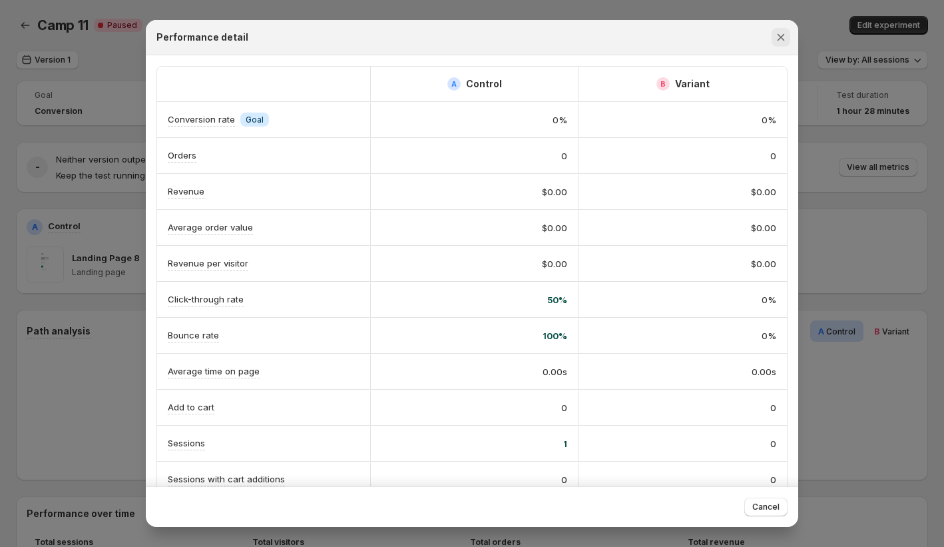
click at [776, 39] on icon "Close" at bounding box center [780, 37] width 13 height 13
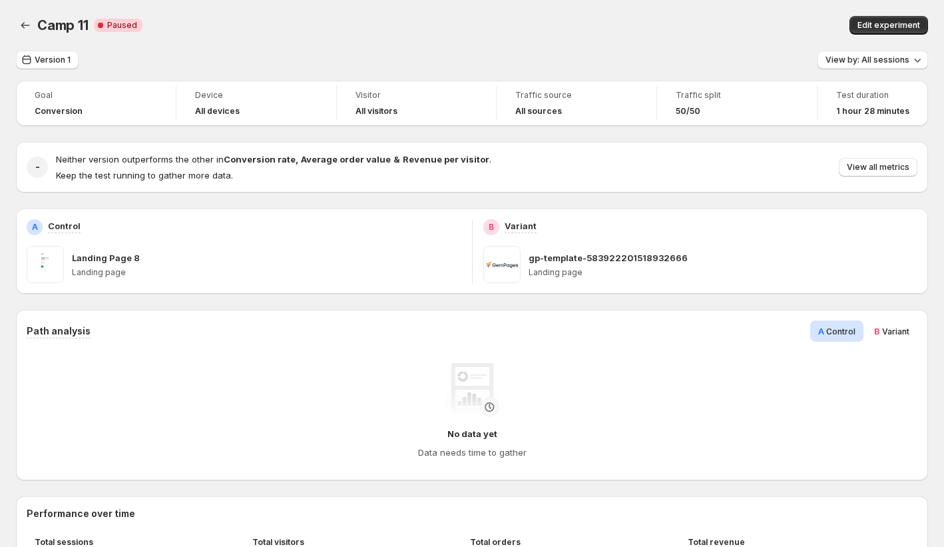
drag, startPoint x: 883, startPoint y: 24, endPoint x: 876, endPoint y: 31, distance: 9.9
click at [883, 24] on span "Edit experiment" at bounding box center [889, 25] width 63 height 11
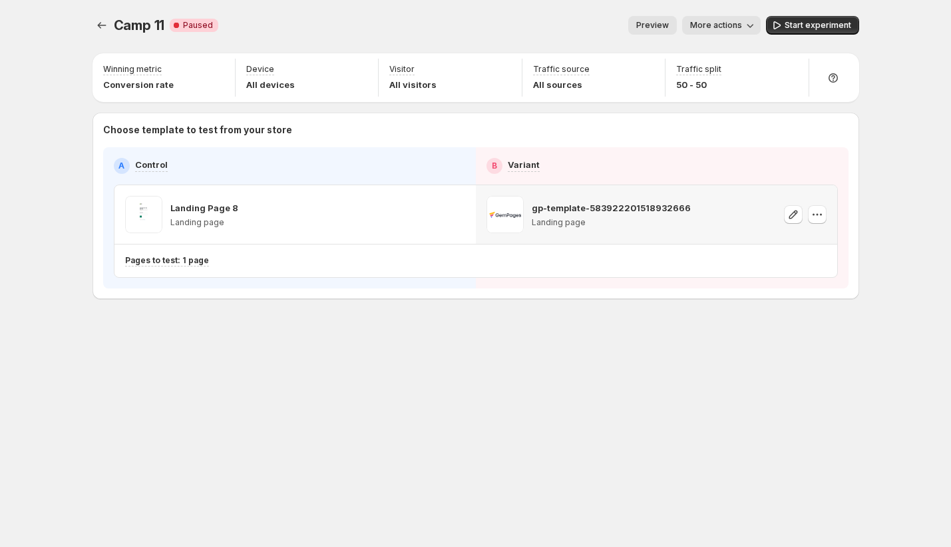
click at [661, 222] on p "Landing page" at bounding box center [611, 222] width 159 height 11
click at [796, 213] on icon "button" at bounding box center [793, 214] width 13 height 13
click at [823, 212] on icon "button" at bounding box center [817, 214] width 13 height 13
click at [820, 216] on icon "button" at bounding box center [817, 214] width 13 height 13
click at [817, 296] on span "Remove template" at bounding box center [818, 299] width 72 height 11
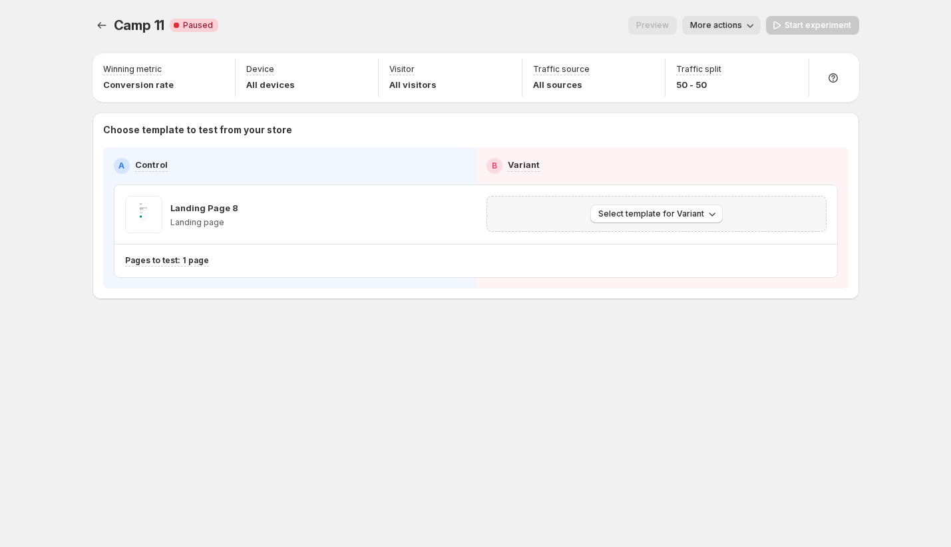
click at [675, 203] on div "Select template for Variant" at bounding box center [657, 214] width 340 height 36
click at [676, 209] on span "Select template for Variant" at bounding box center [652, 213] width 106 height 11
click at [666, 243] on span "Select an existing template" at bounding box center [647, 241] width 113 height 11
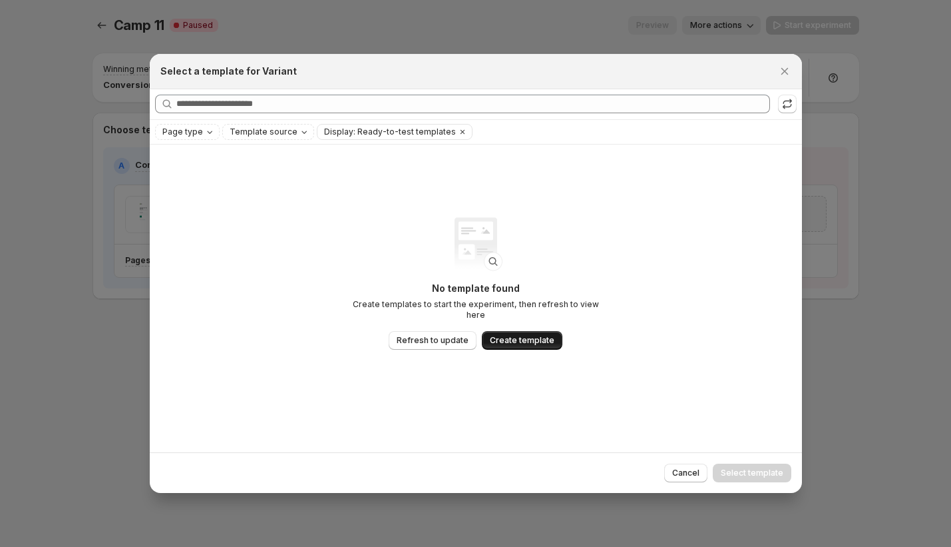
click at [532, 338] on span "Create template" at bounding box center [522, 340] width 65 height 11
click at [786, 69] on icon "Close" at bounding box center [784, 70] width 7 height 7
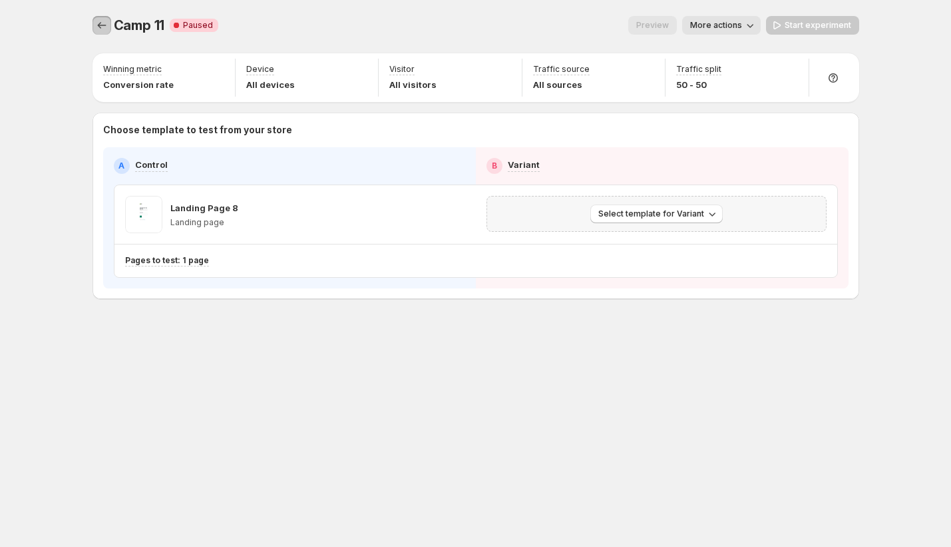
click at [93, 18] on button "Experiments" at bounding box center [102, 25] width 19 height 19
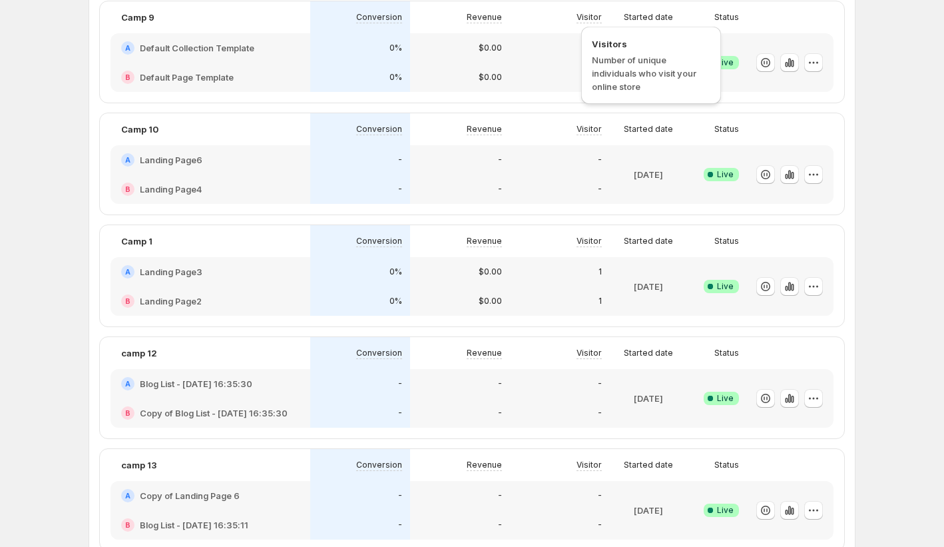
scroll to position [1101, 0]
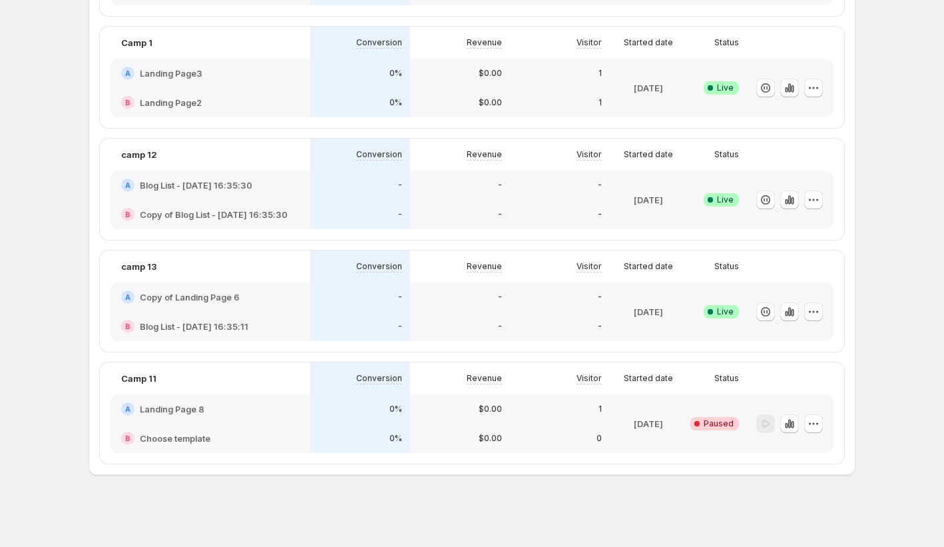
click at [813, 314] on icon "button" at bounding box center [813, 311] width 13 height 13
click at [808, 350] on button "Edit" at bounding box center [821, 339] width 164 height 21
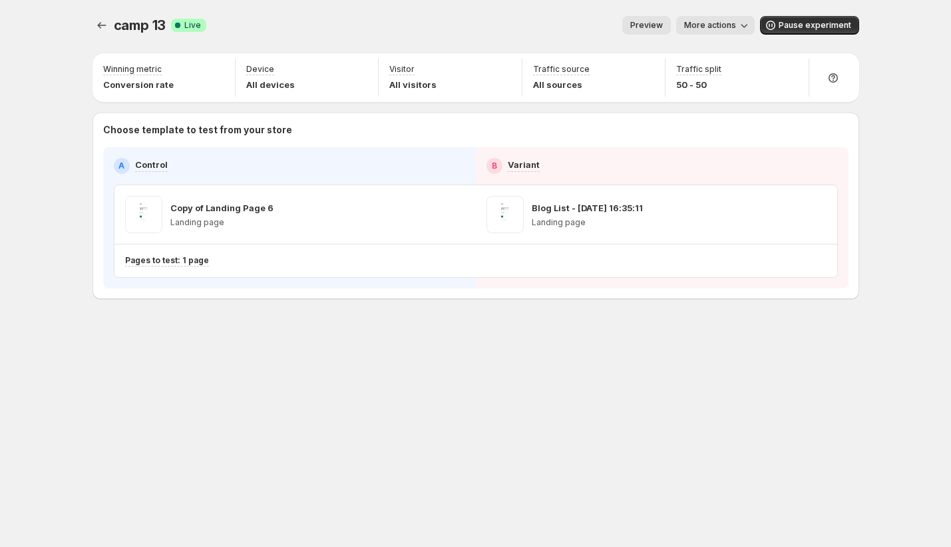
click at [728, 27] on span "More actions" at bounding box center [710, 25] width 52 height 11
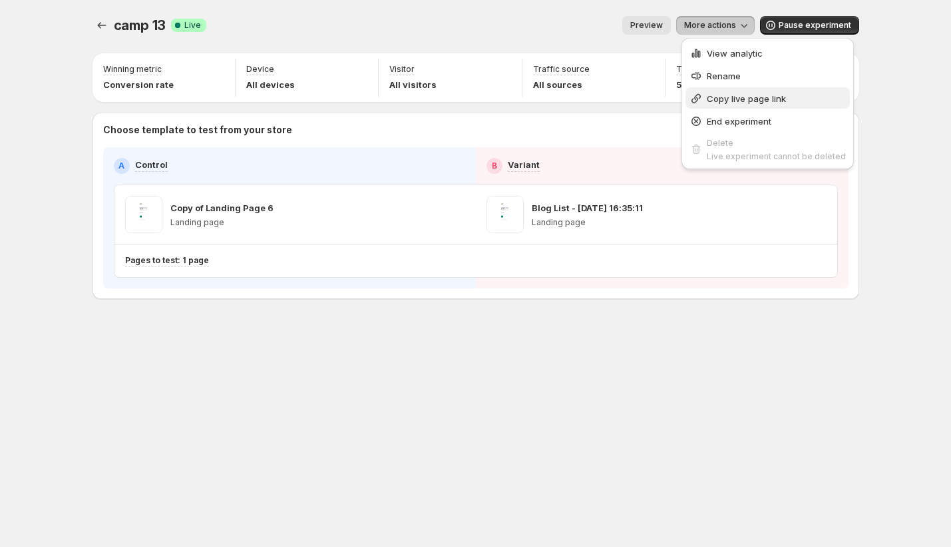
click at [726, 99] on span "Copy live page link" at bounding box center [746, 98] width 79 height 11
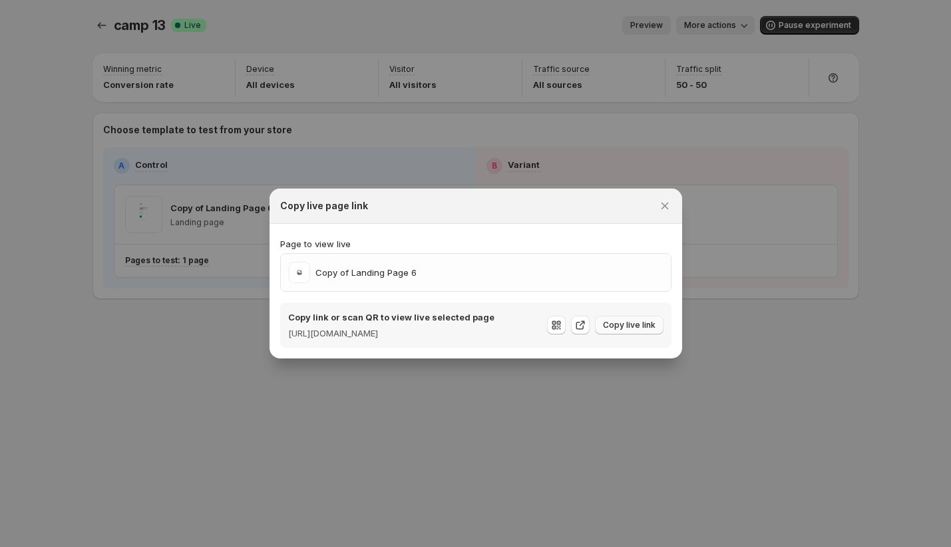
click at [632, 326] on span "Copy live link" at bounding box center [629, 325] width 53 height 11
click at [674, 200] on div "Copy live page link" at bounding box center [476, 205] width 413 height 35
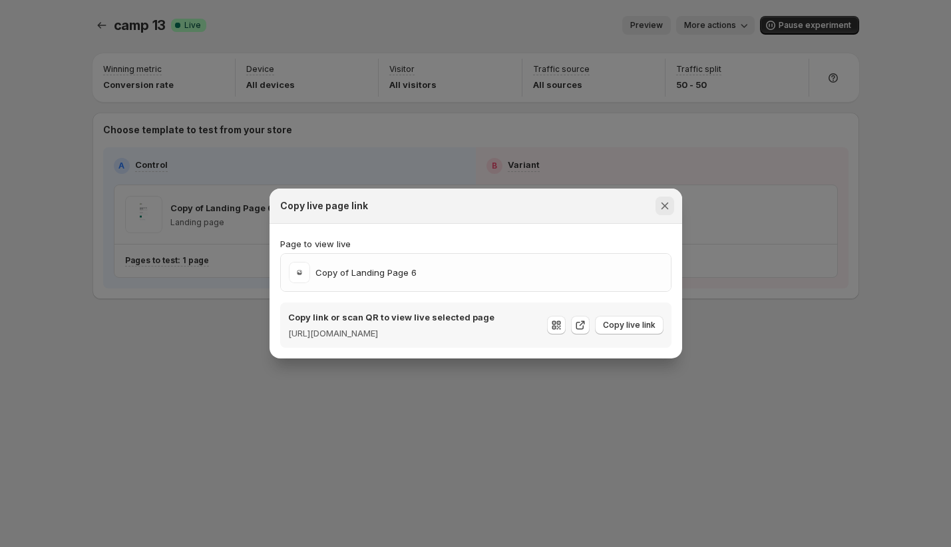
click at [672, 200] on button "Close" at bounding box center [665, 205] width 19 height 19
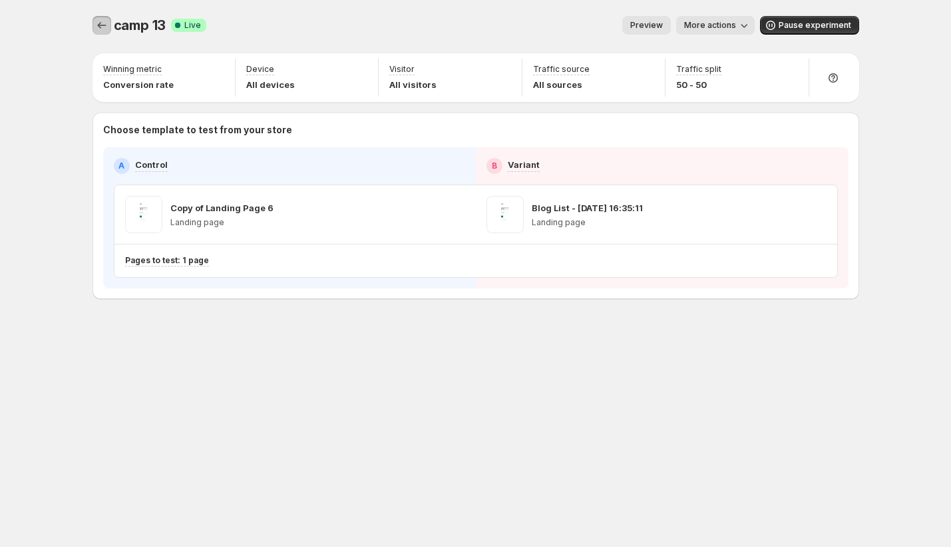
click at [95, 27] on icon "Experiments" at bounding box center [101, 25] width 13 height 13
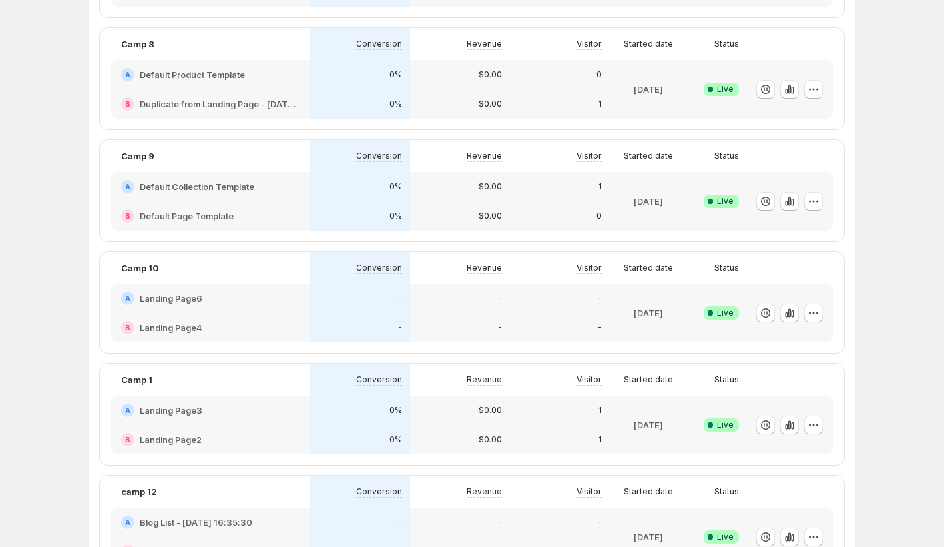
scroll to position [1072, 0]
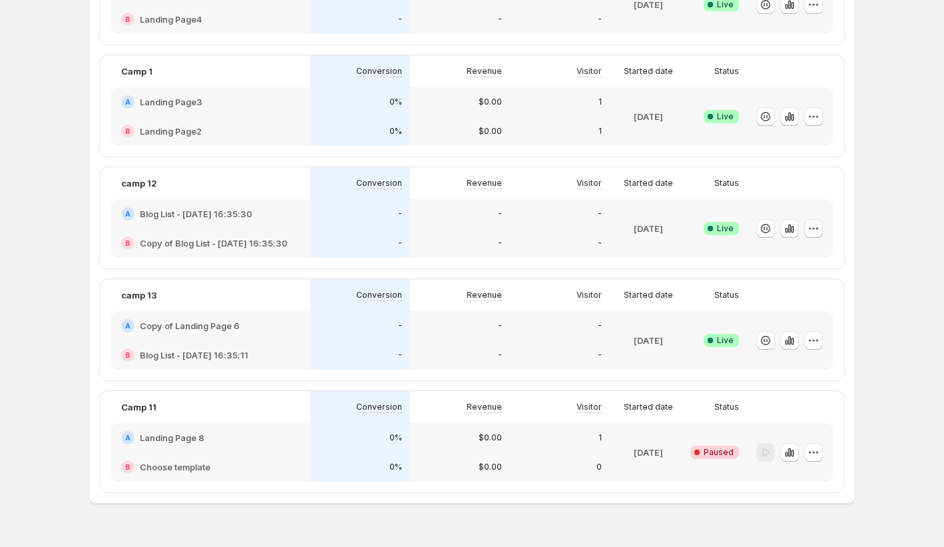
click at [811, 228] on icon "button" at bounding box center [813, 228] width 13 height 13
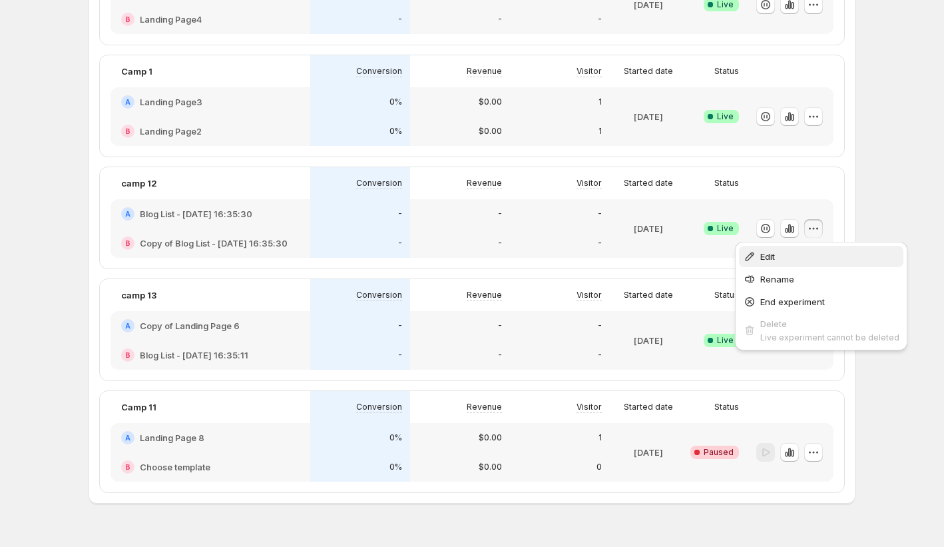
click at [799, 250] on span "Edit" at bounding box center [829, 256] width 139 height 13
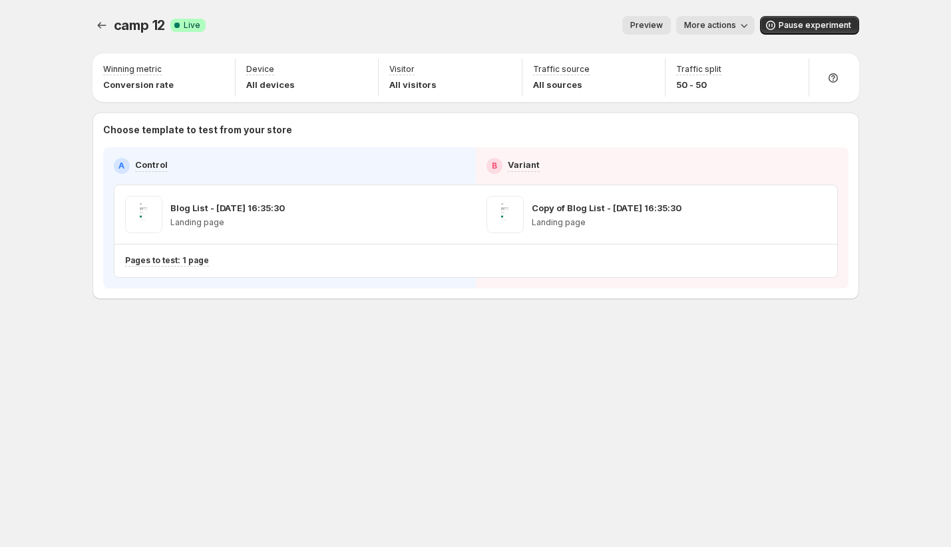
click at [723, 17] on button "More actions" at bounding box center [715, 25] width 79 height 19
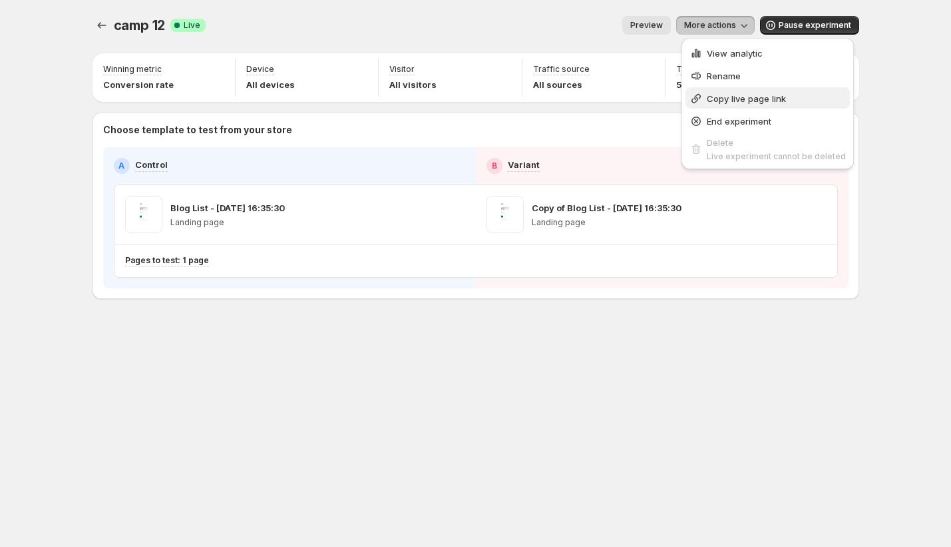
click at [740, 96] on span "Copy live page link" at bounding box center [746, 98] width 79 height 11
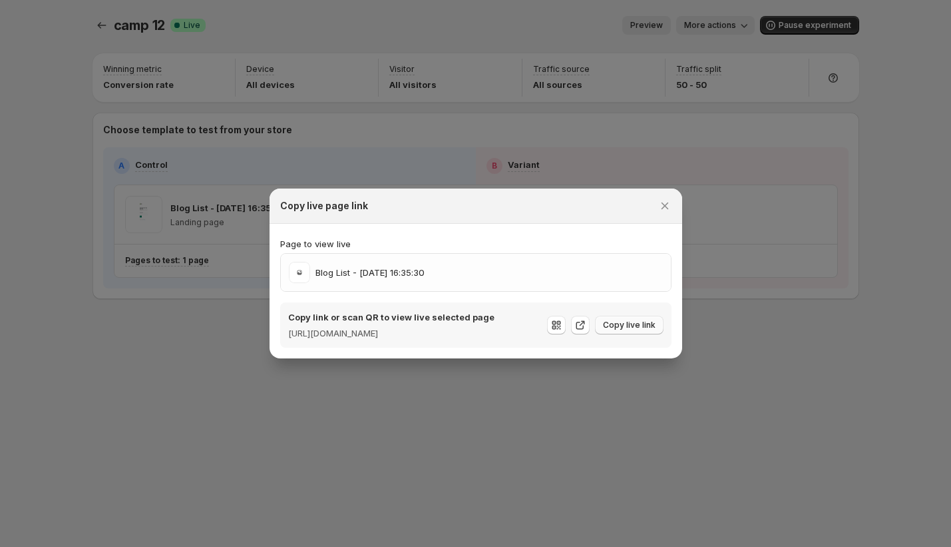
click at [616, 327] on span "Copy live link" at bounding box center [629, 325] width 53 height 11
click at [664, 202] on icon "Close" at bounding box center [664, 205] width 7 height 7
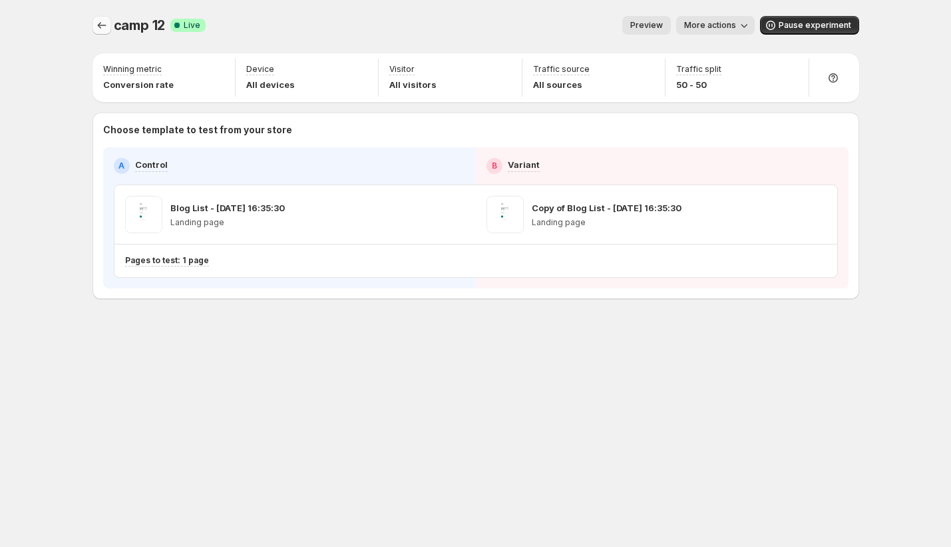
click at [97, 25] on icon "Experiments" at bounding box center [101, 25] width 9 height 7
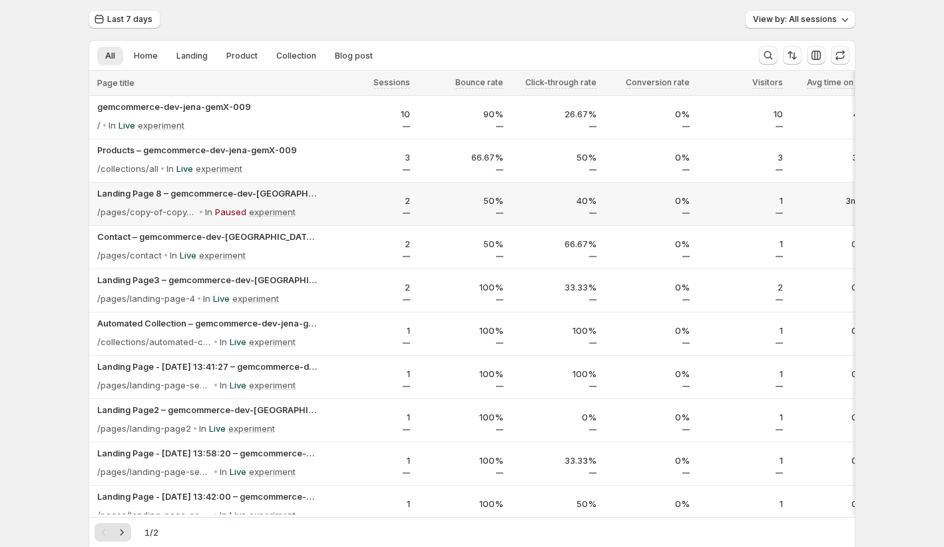
scroll to position [198, 0]
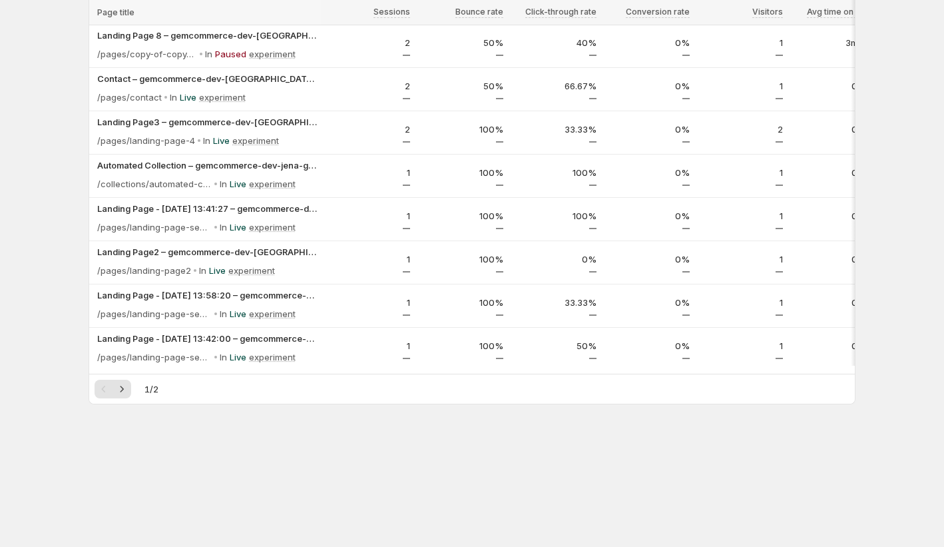
click at [135, 393] on div "1 / 2" at bounding box center [472, 389] width 755 height 19
click at [128, 395] on icon "Next" at bounding box center [121, 388] width 13 height 13
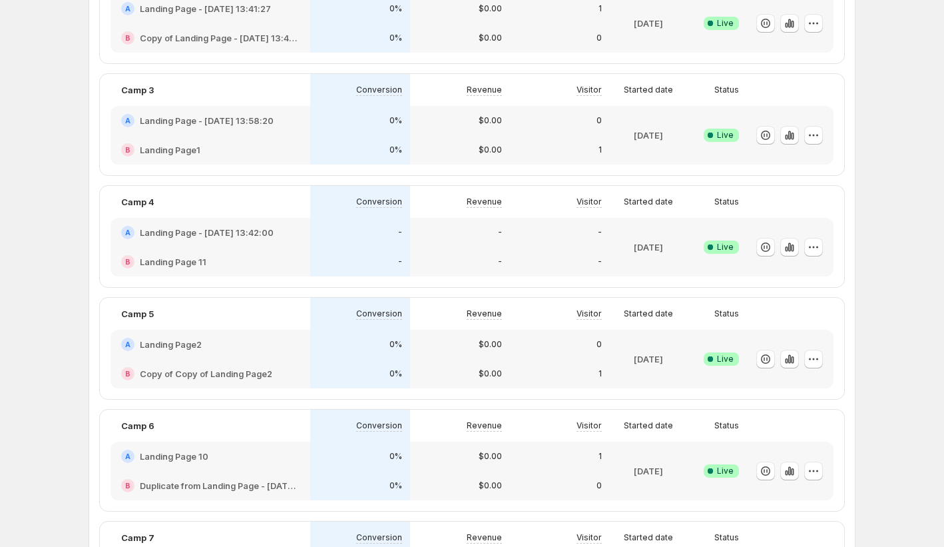
scroll to position [190, 0]
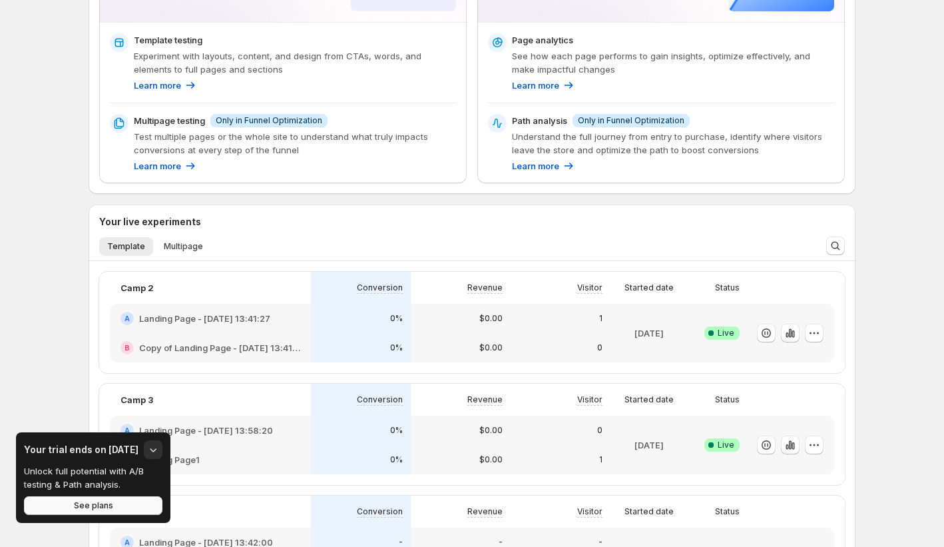
click at [131, 504] on button "See plans" at bounding box center [93, 505] width 138 height 19
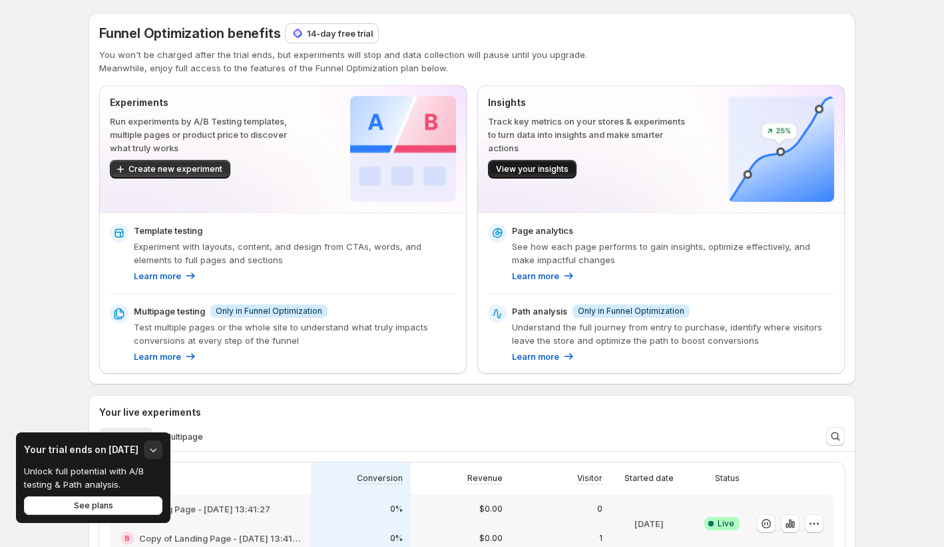
click at [574, 172] on button "View your insights" at bounding box center [532, 169] width 89 height 19
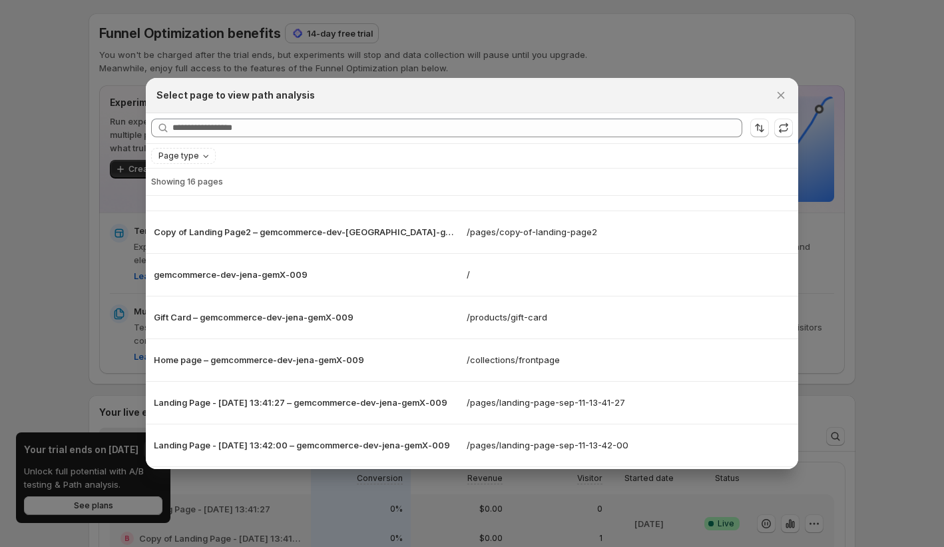
scroll to position [162, 0]
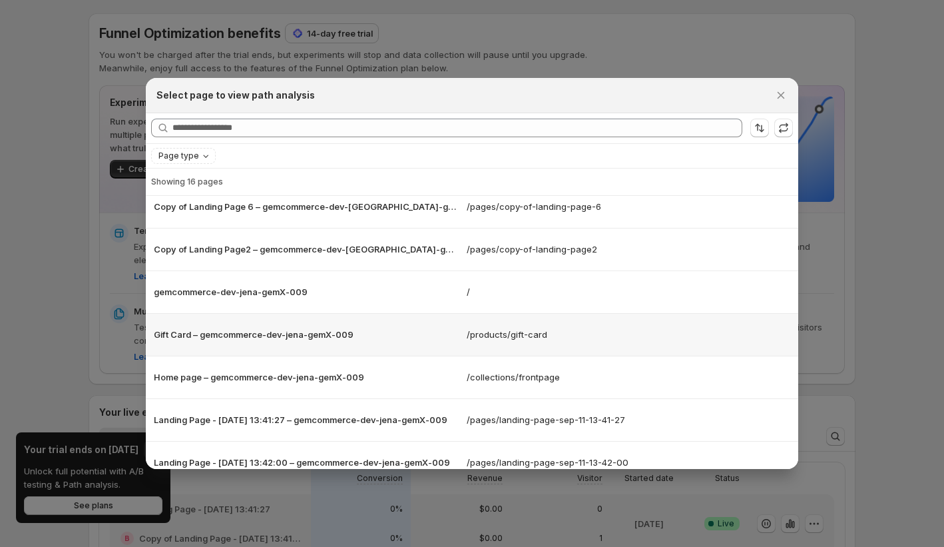
click at [363, 336] on p "Gift Card – gemcommerce-dev-jena-gemX-009" at bounding box center [306, 334] width 305 height 13
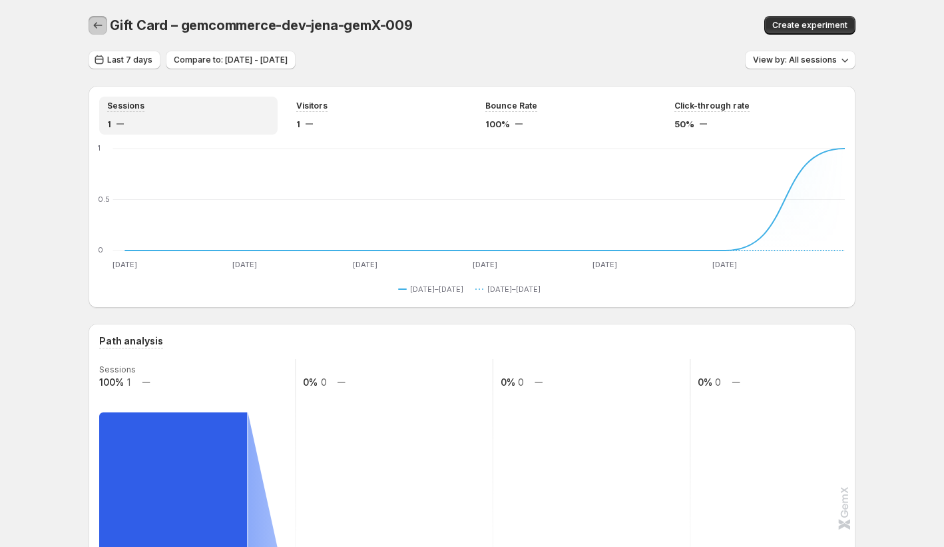
click at [99, 17] on button "button" at bounding box center [98, 25] width 19 height 19
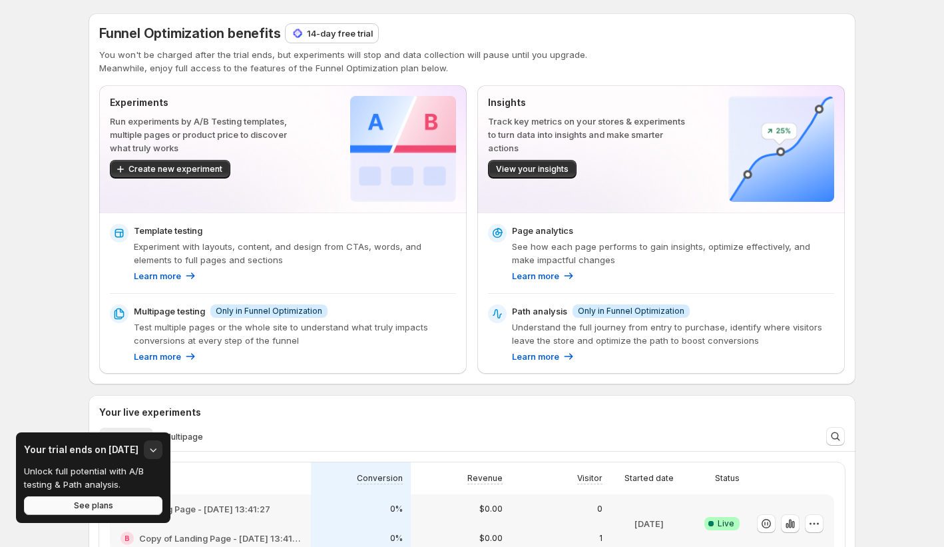
click at [123, 505] on button "See plans" at bounding box center [93, 505] width 138 height 19
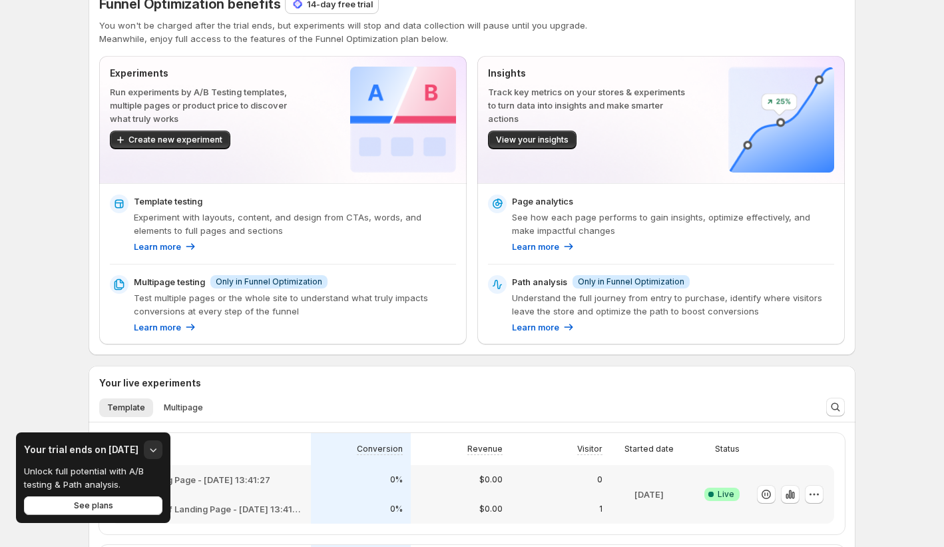
scroll to position [30, 0]
click at [146, 508] on button "See plans" at bounding box center [93, 505] width 138 height 19
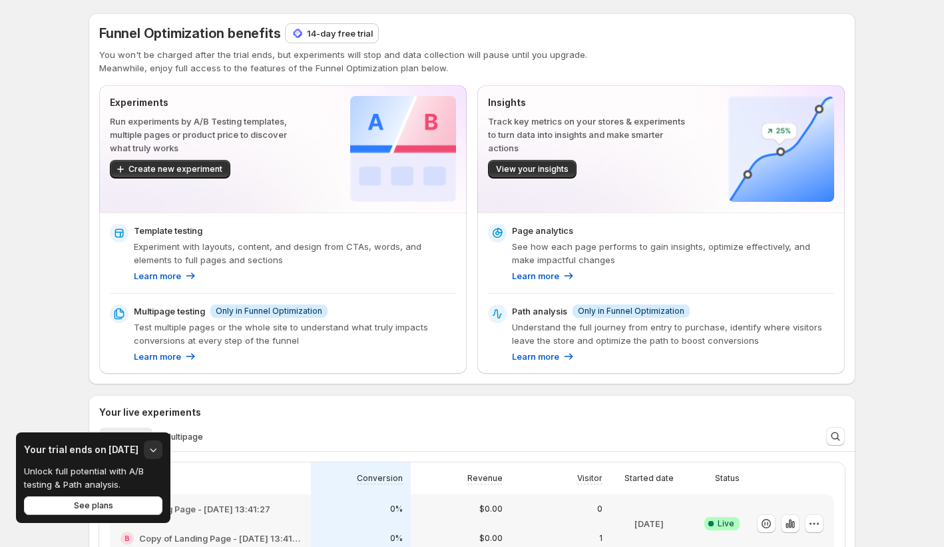
click at [107, 489] on p "Unlock full potential with A/B testing & Path analysis." at bounding box center [88, 477] width 129 height 27
click at [109, 503] on span "See plans" at bounding box center [93, 505] width 39 height 11
